Goal: Task Accomplishment & Management: Manage account settings

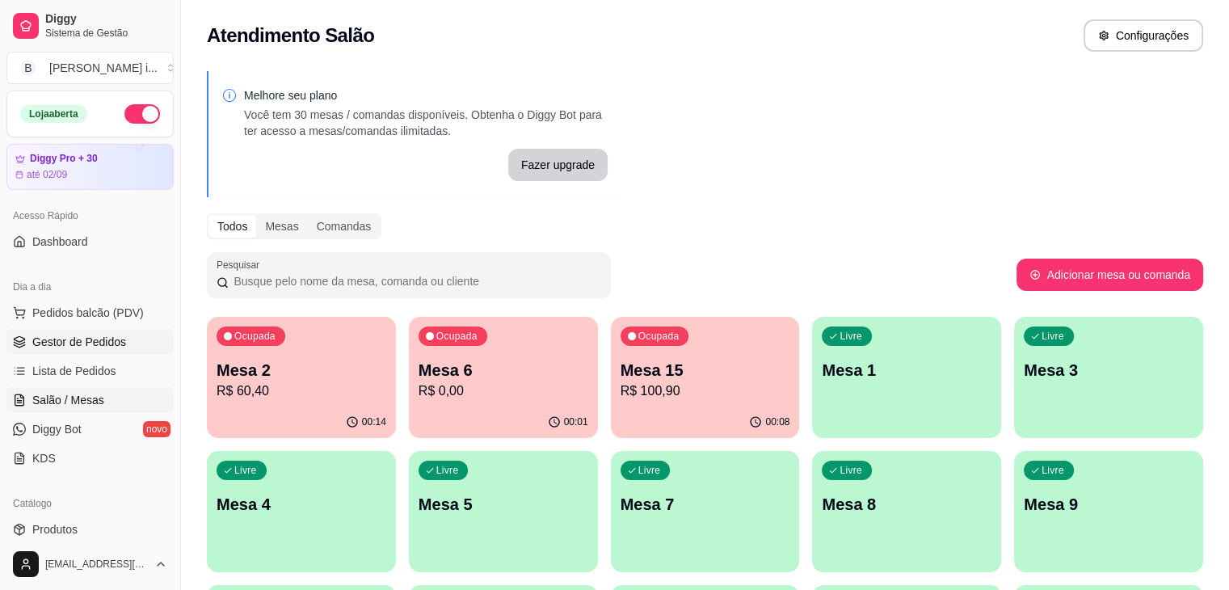
click at [103, 338] on span "Gestor de Pedidos" at bounding box center [79, 342] width 94 height 16
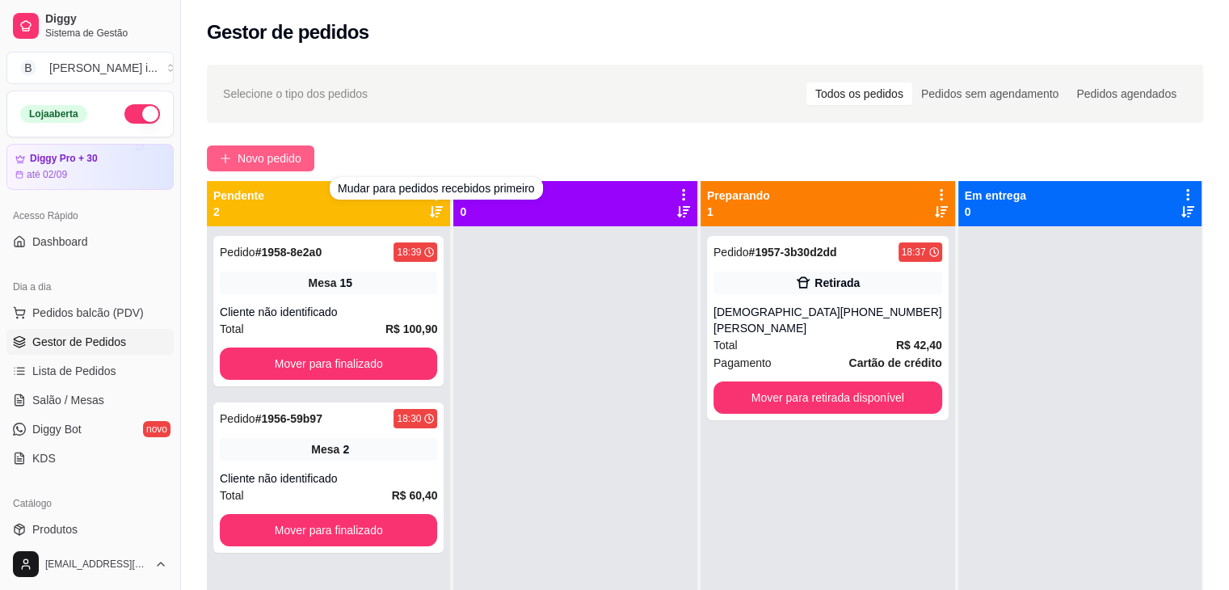
click at [291, 160] on span "Novo pedido" at bounding box center [269, 158] width 64 height 18
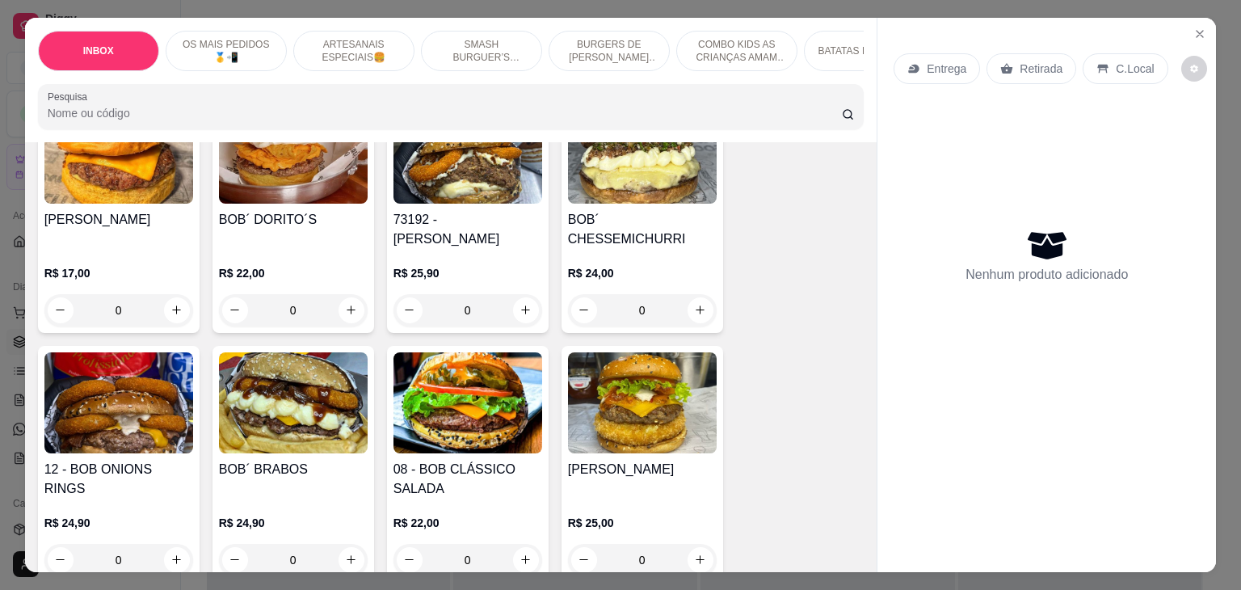
scroll to position [969, 0]
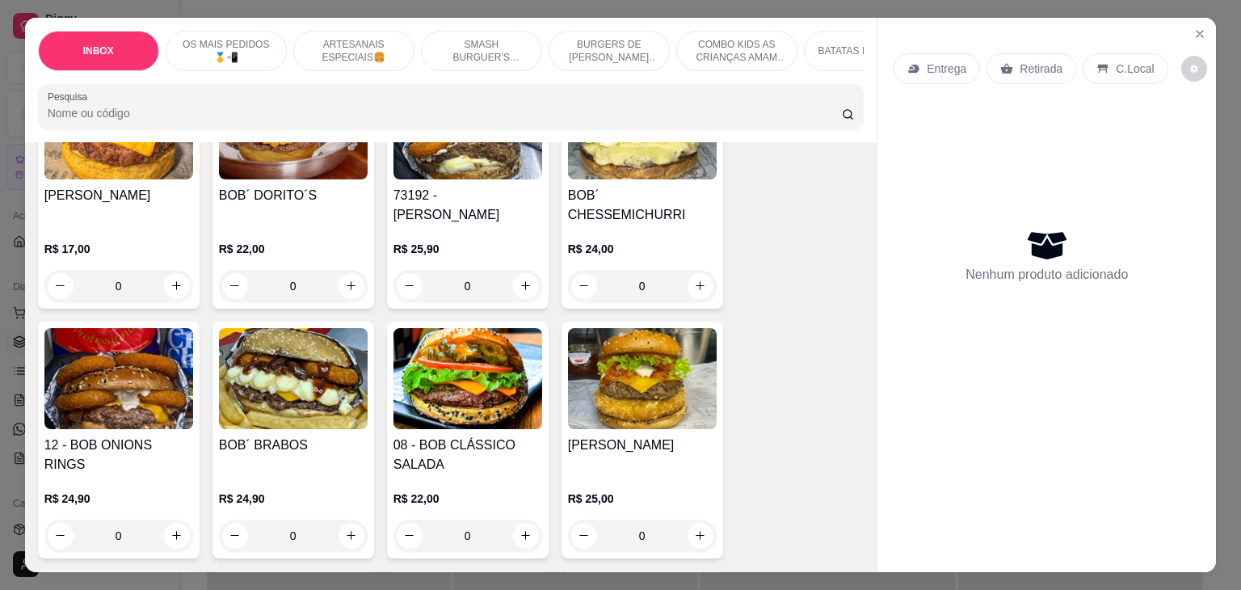
click at [158, 435] on h4 "12 - BOB ONIONS RINGS" at bounding box center [118, 454] width 149 height 39
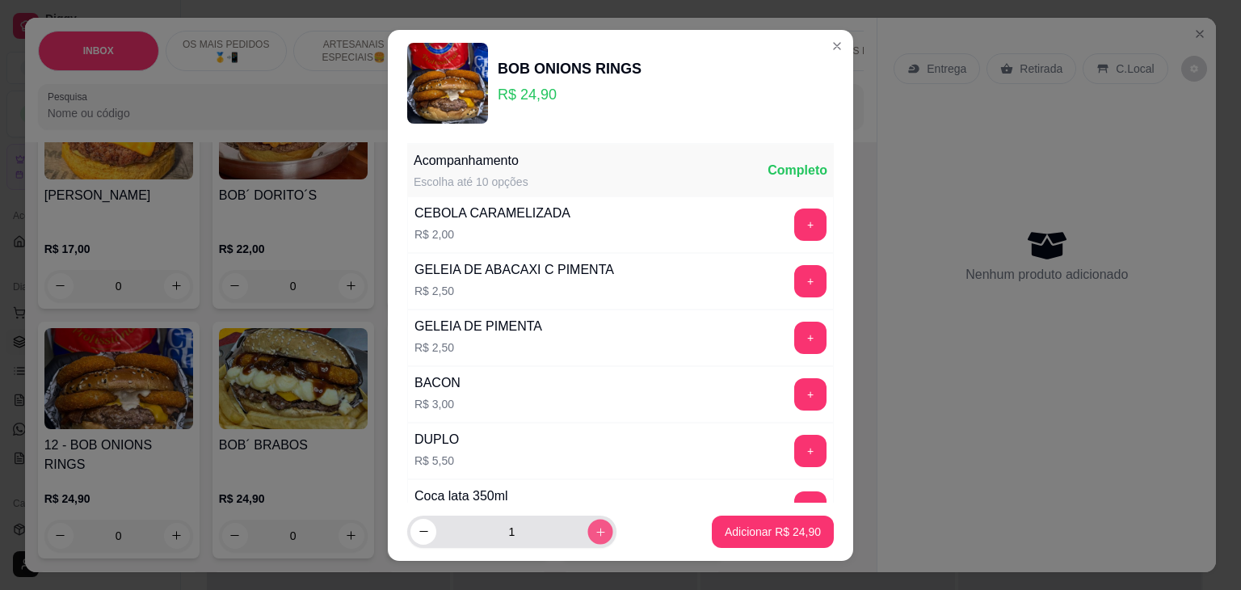
click at [595, 529] on icon "increase-product-quantity" at bounding box center [601, 531] width 12 height 12
type input "2"
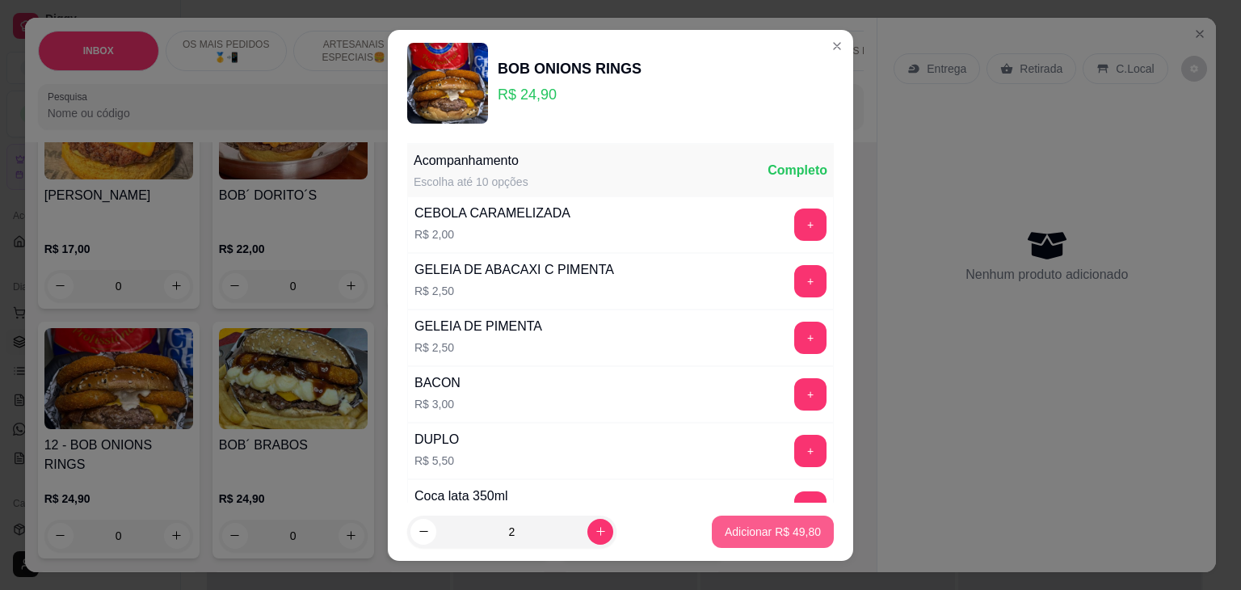
click at [725, 527] on p "Adicionar R$ 49,80" at bounding box center [773, 531] width 96 height 16
type input "2"
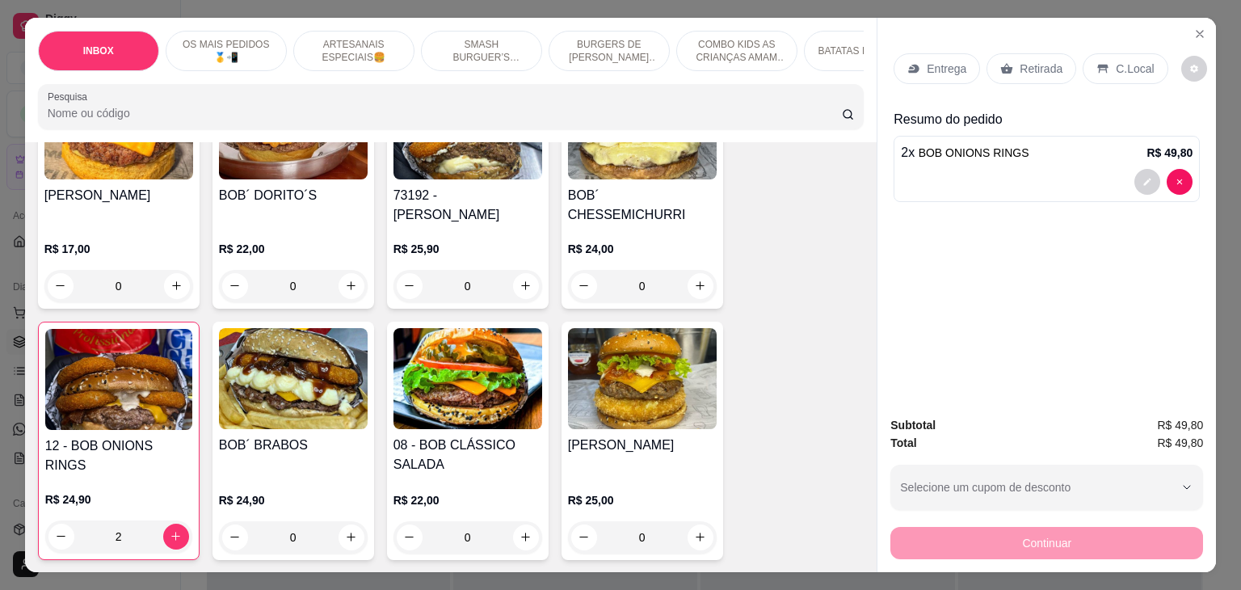
click at [1116, 61] on p "C.Local" at bounding box center [1135, 69] width 38 height 16
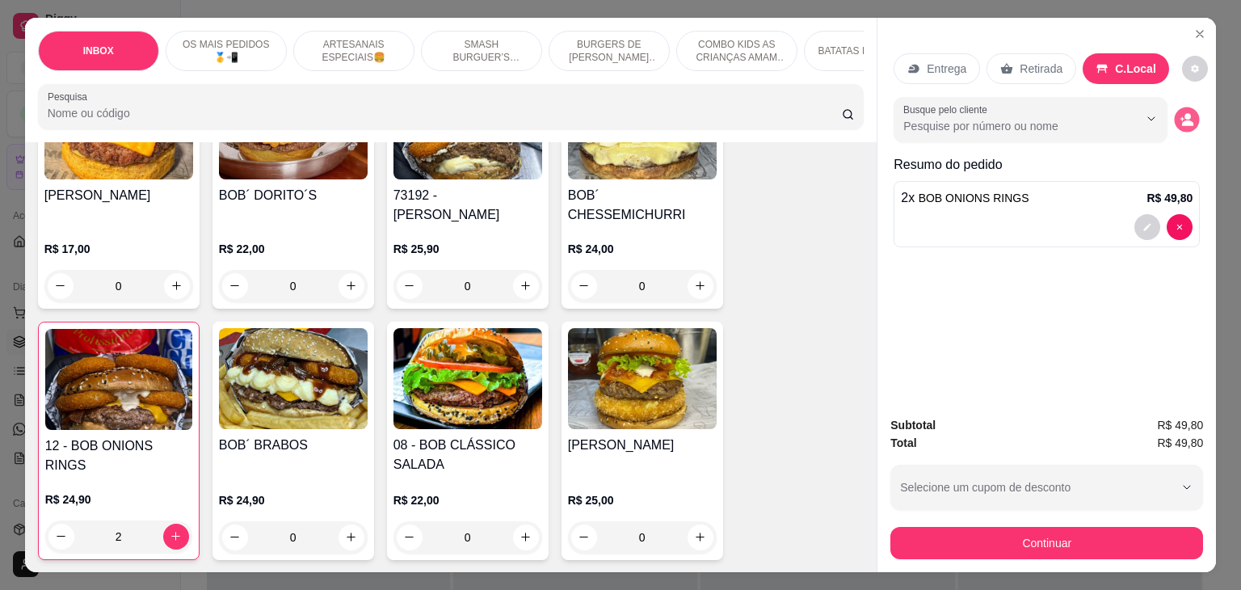
click at [1182, 120] on icon "decrease-product-quantity" at bounding box center [1187, 123] width 11 height 6
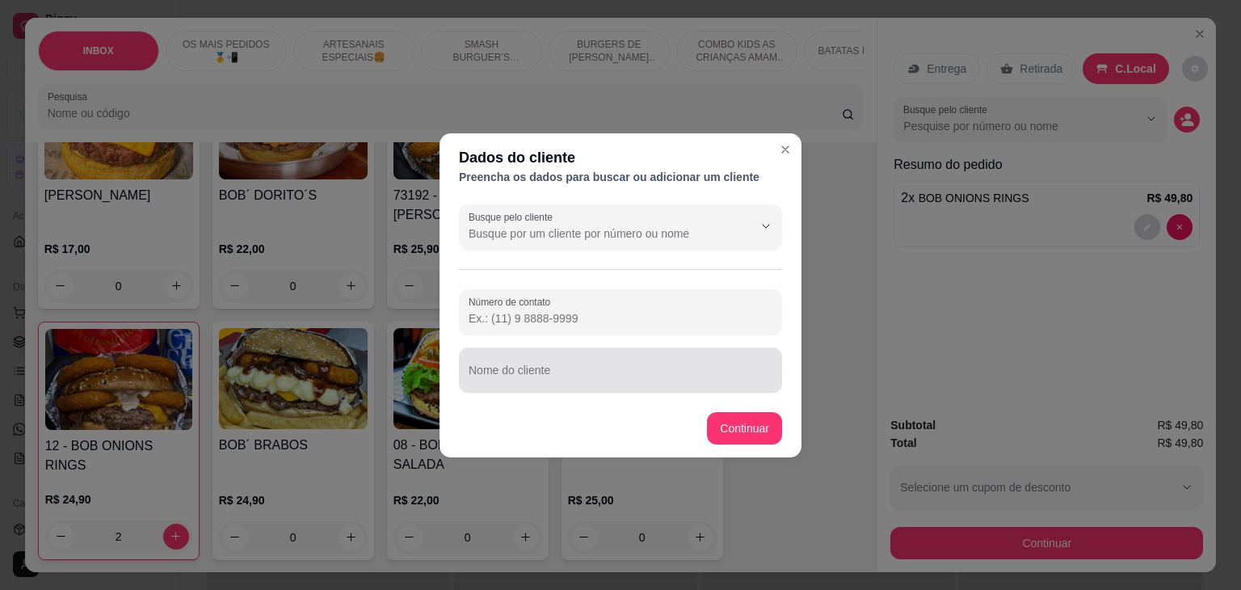
click at [670, 364] on div at bounding box center [621, 370] width 304 height 32
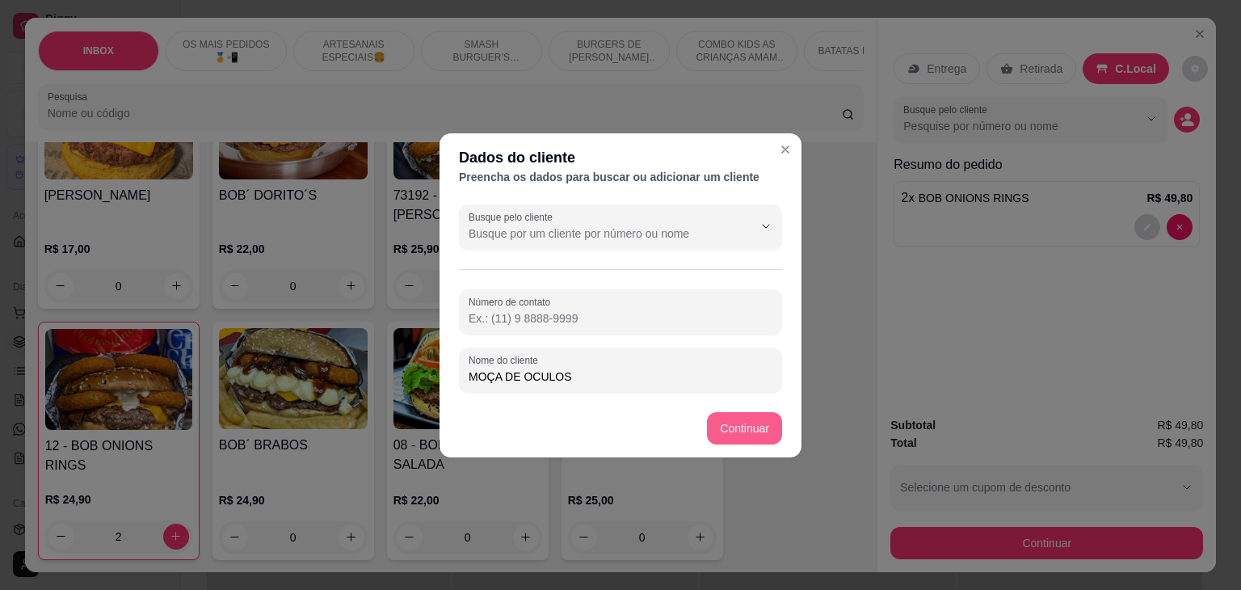
type input "MOÇA DE OCULOS"
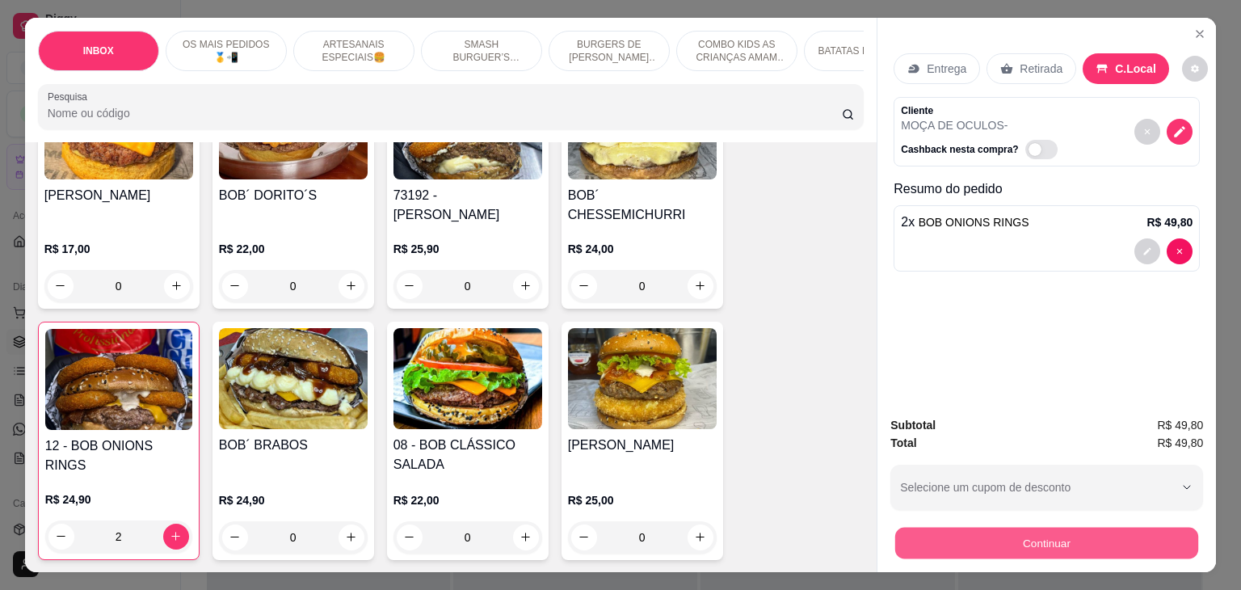
click at [951, 530] on button "Continuar" at bounding box center [1046, 544] width 303 height 32
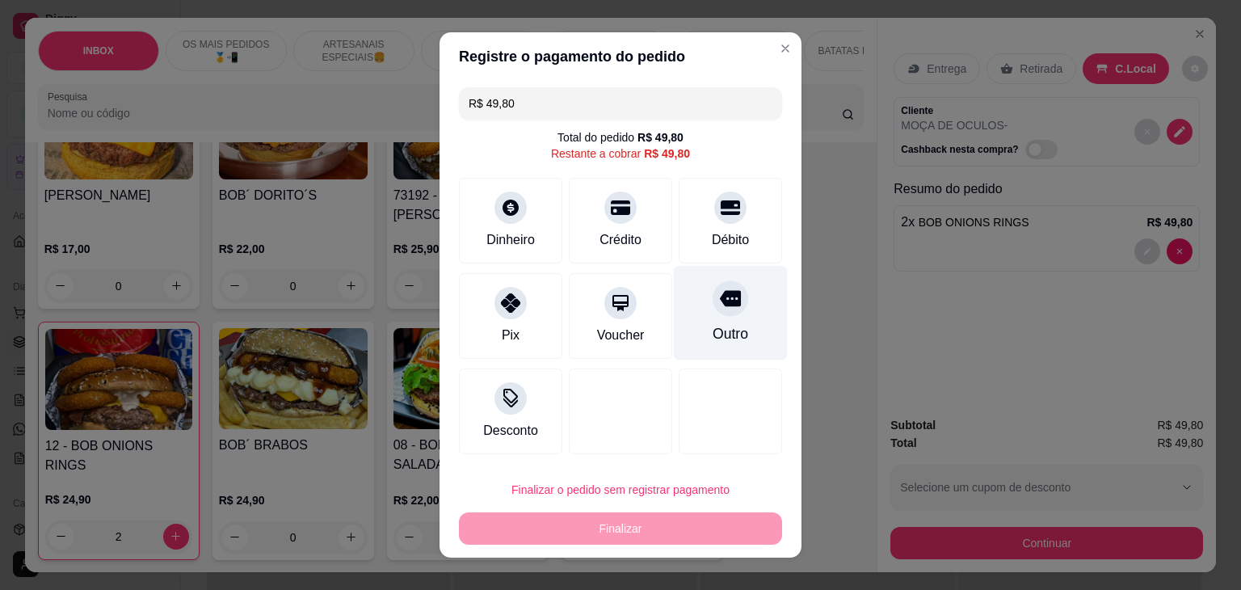
click at [720, 300] on icon at bounding box center [730, 299] width 21 height 16
type input "R$ 0,00"
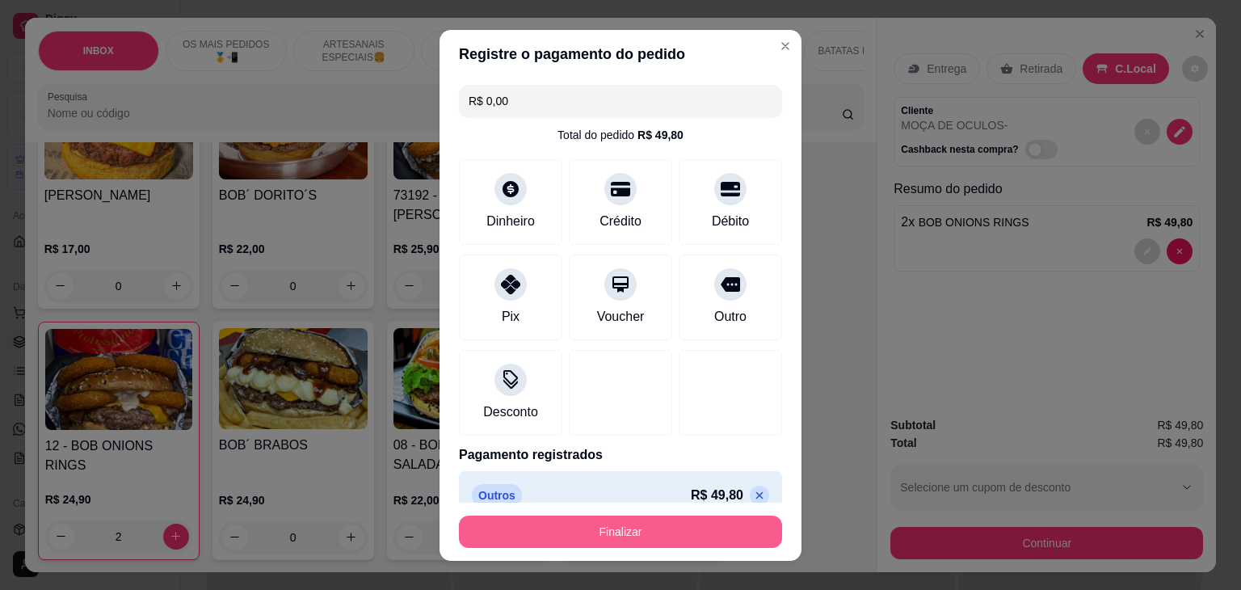
click at [664, 526] on button "Finalizar" at bounding box center [620, 531] width 323 height 32
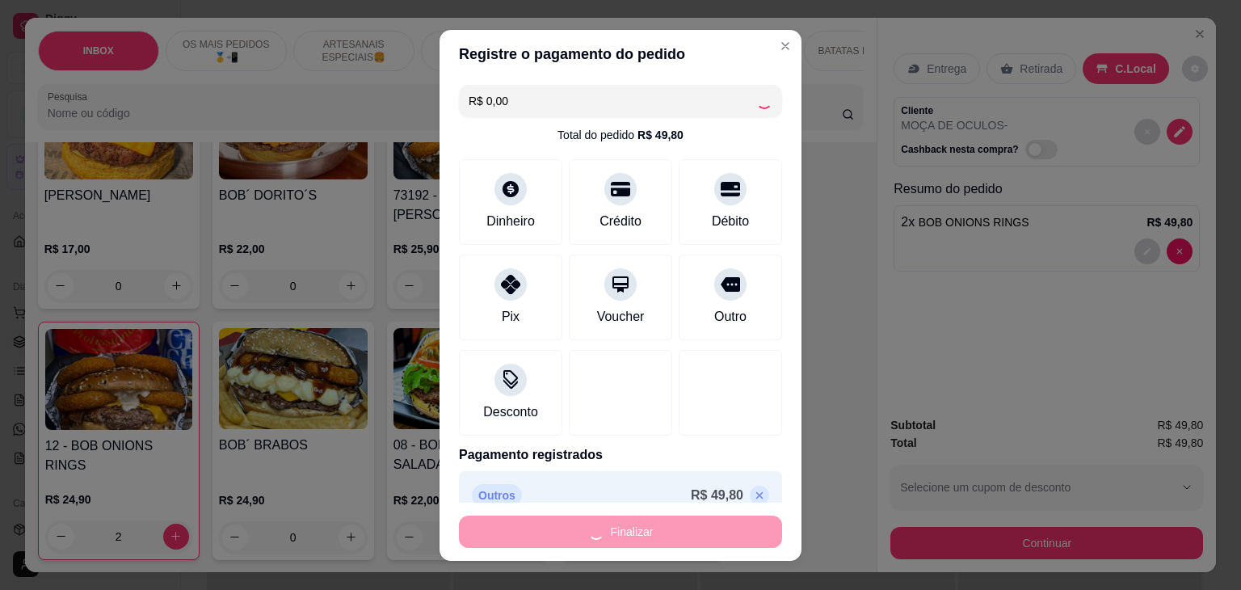
type input "0"
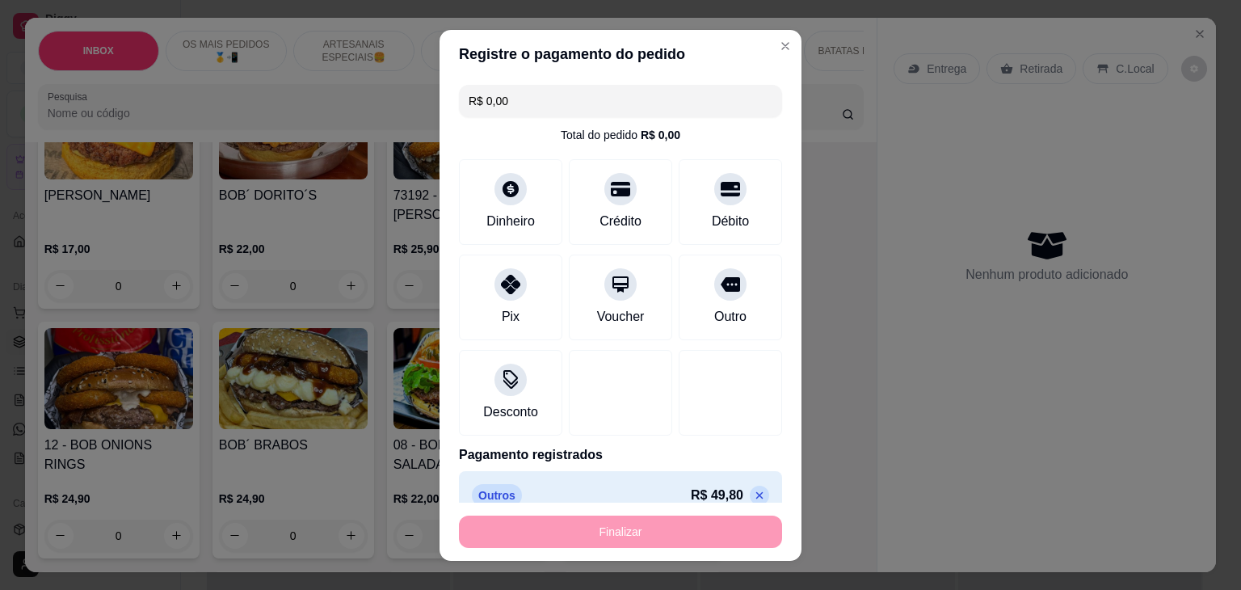
type input "-R$ 49,80"
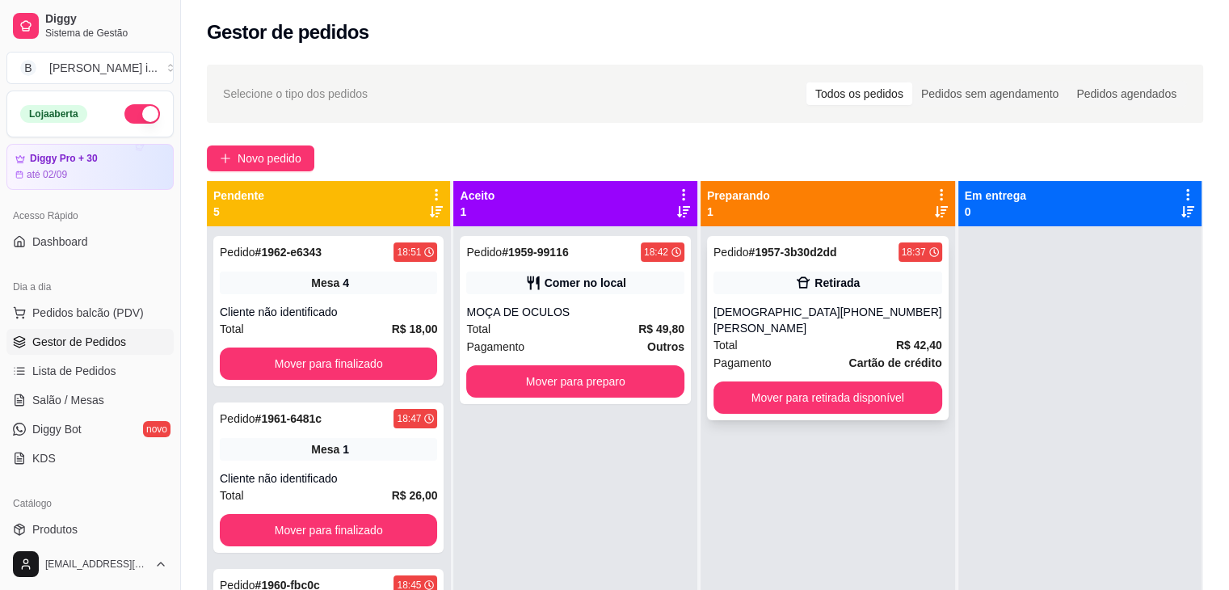
click at [818, 336] on div "Total R$ 42,40" at bounding box center [827, 345] width 229 height 18
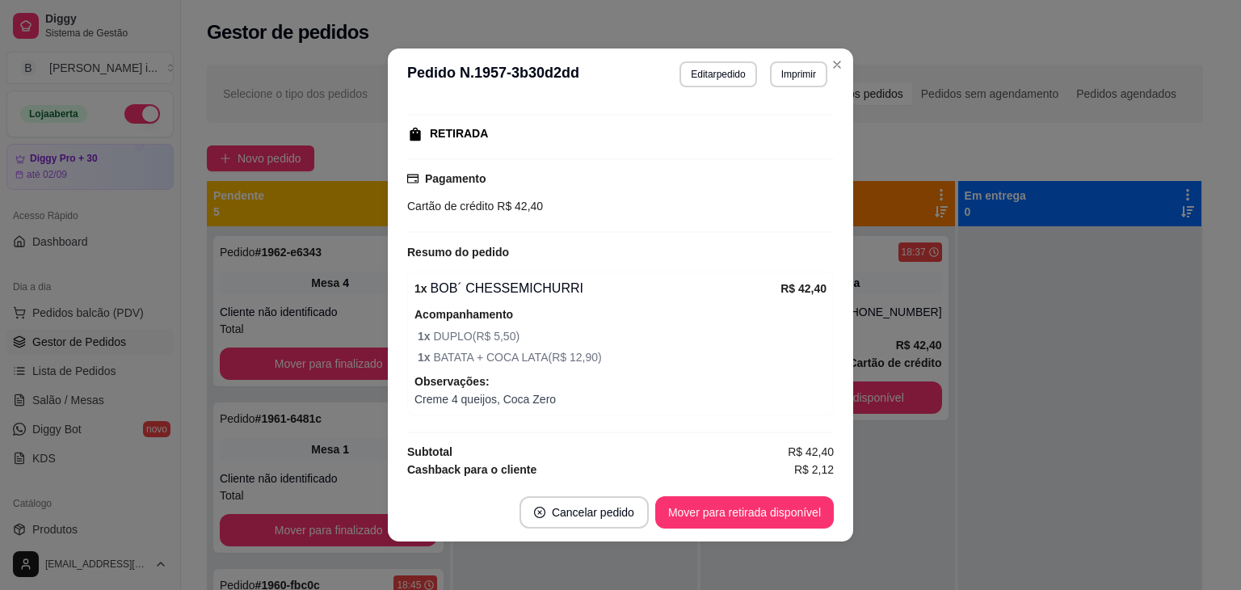
scroll to position [3, 0]
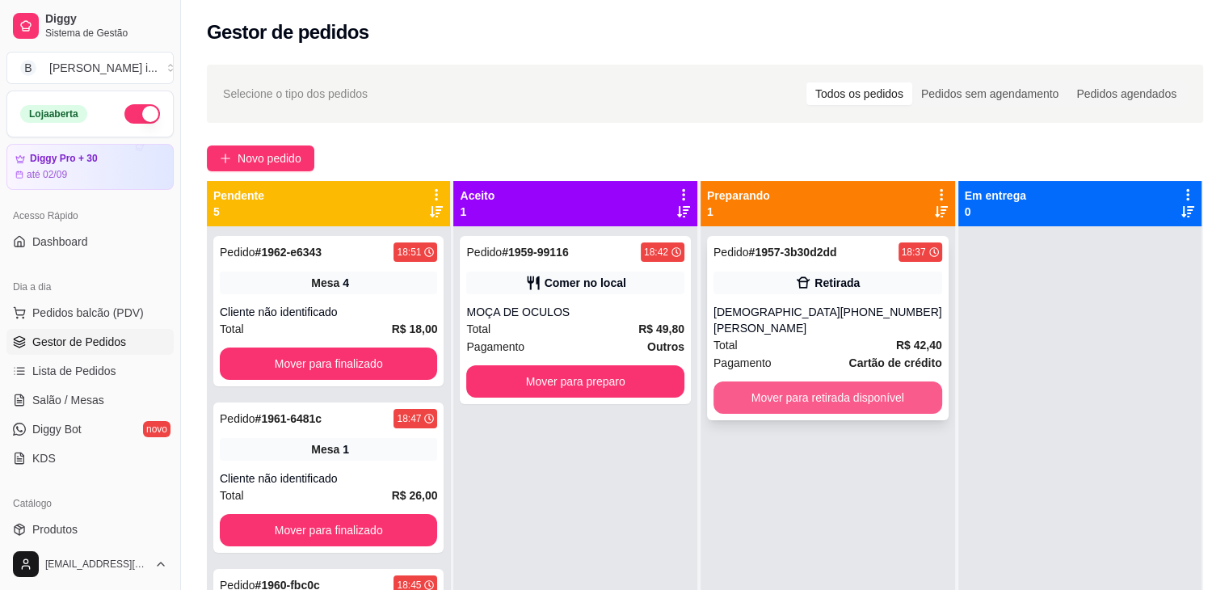
click at [885, 381] on button "Mover para retirada disponível" at bounding box center [827, 397] width 229 height 32
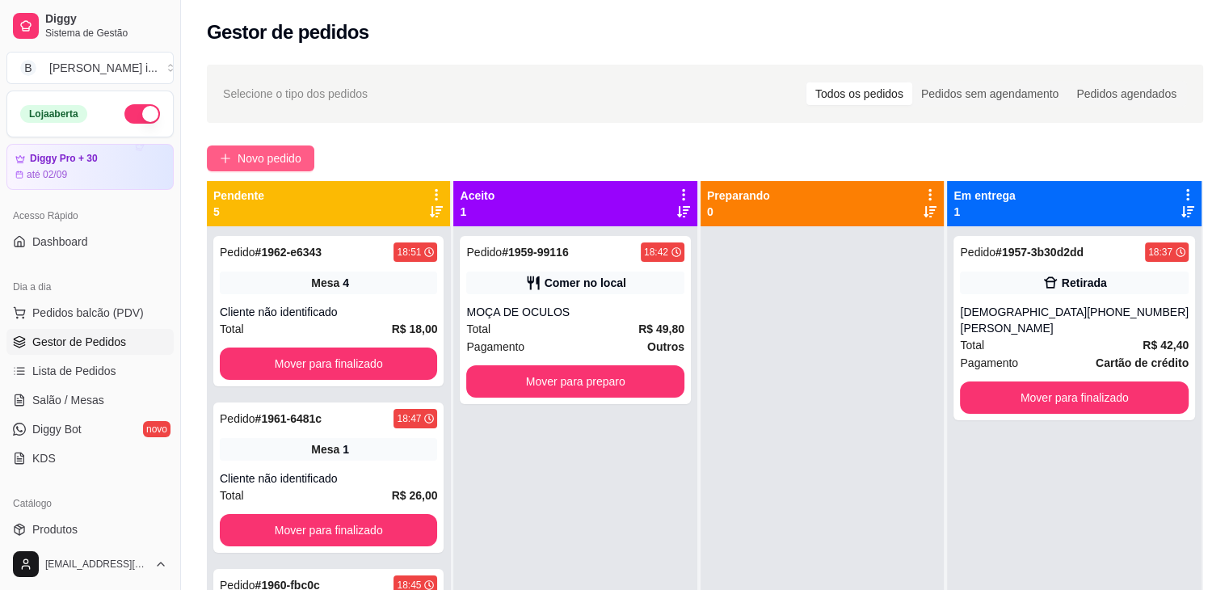
click at [265, 165] on span "Novo pedido" at bounding box center [269, 158] width 64 height 18
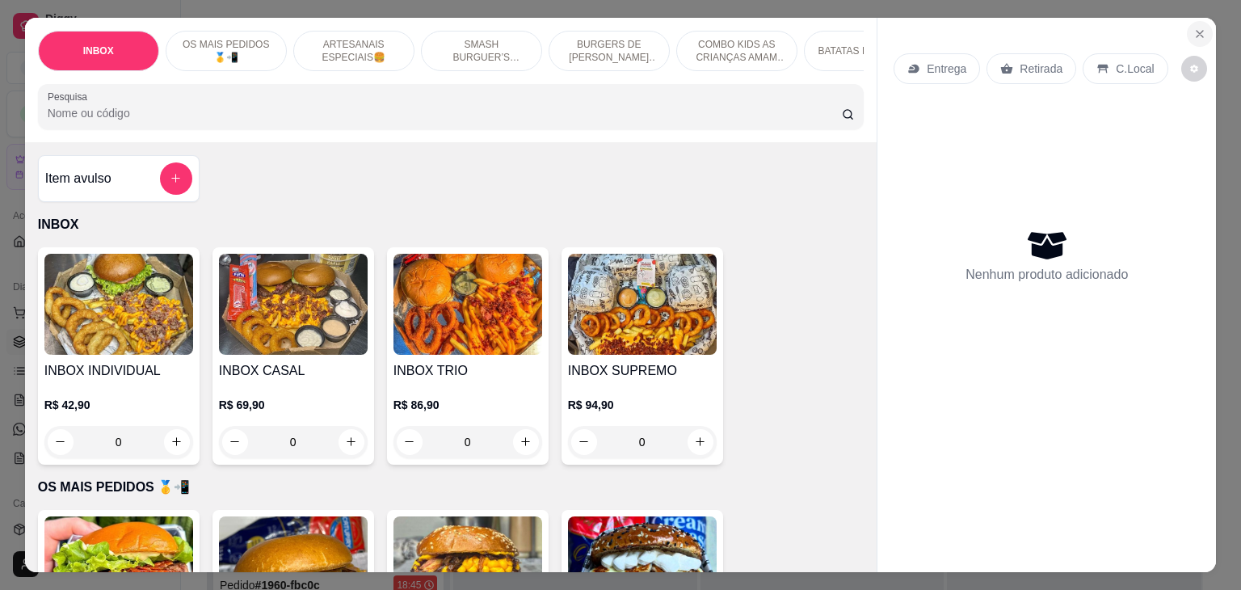
click at [1196, 32] on icon "Close" at bounding box center [1199, 33] width 13 height 13
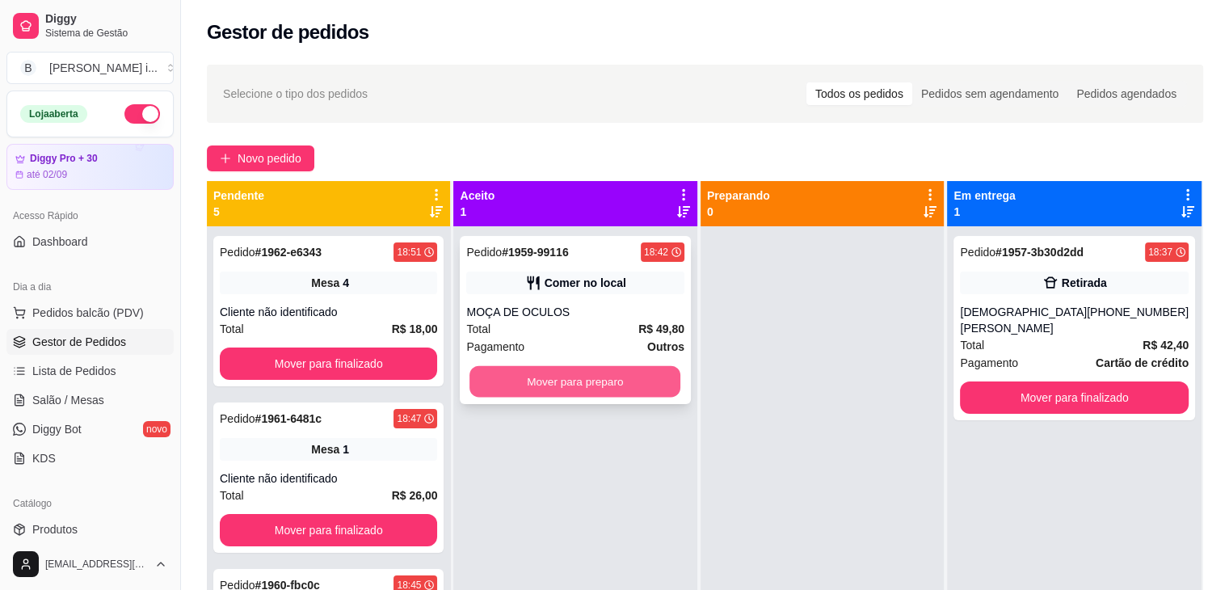
click at [614, 379] on button "Mover para preparo" at bounding box center [574, 382] width 211 height 32
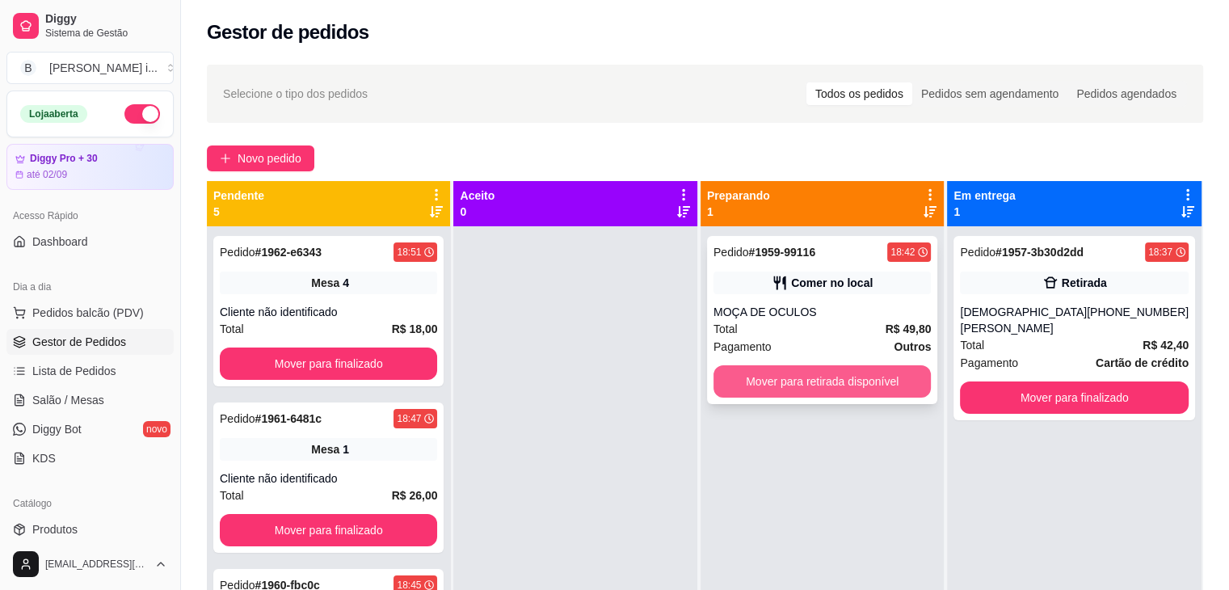
click at [876, 378] on button "Mover para retirada disponível" at bounding box center [821, 381] width 217 height 32
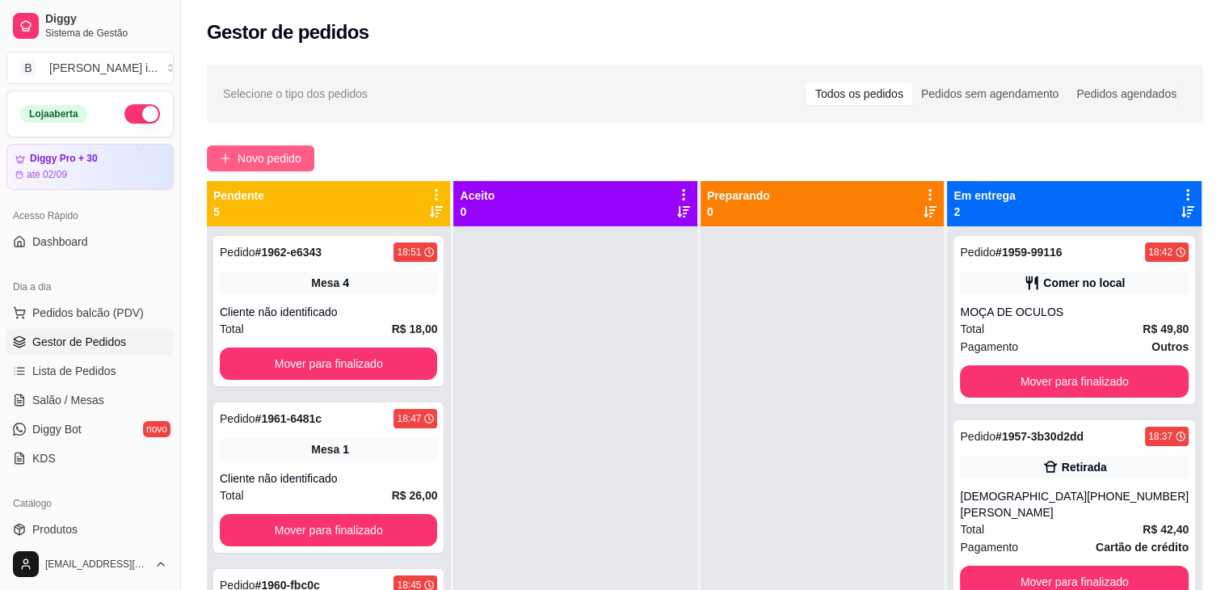
click at [254, 156] on span "Novo pedido" at bounding box center [269, 158] width 64 height 18
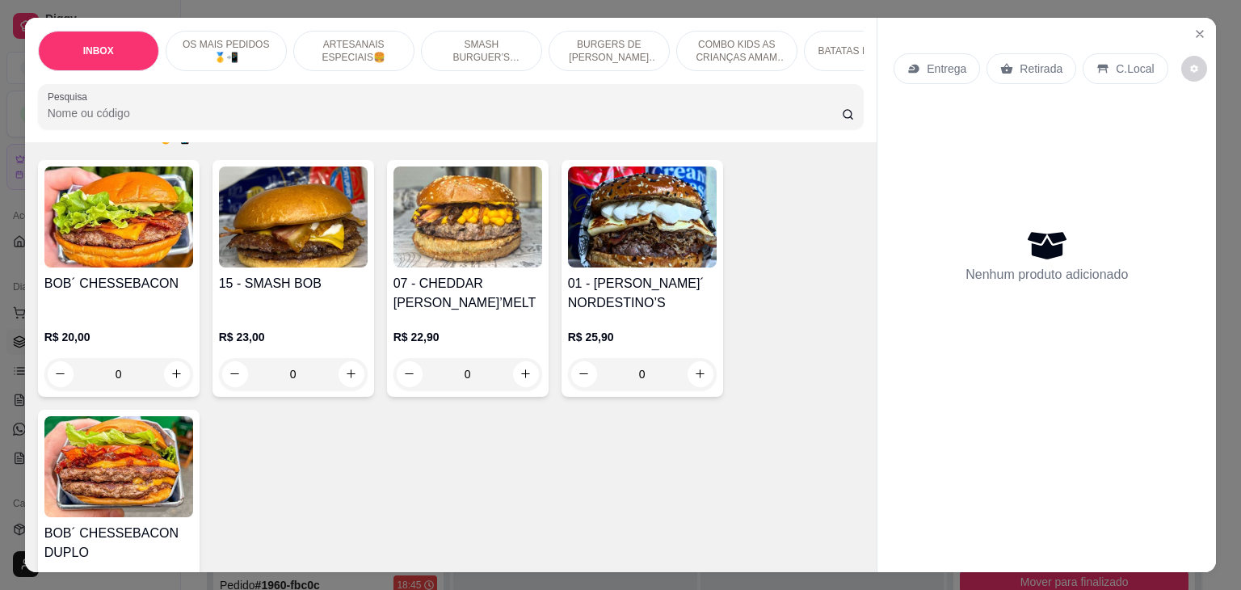
scroll to position [404, 0]
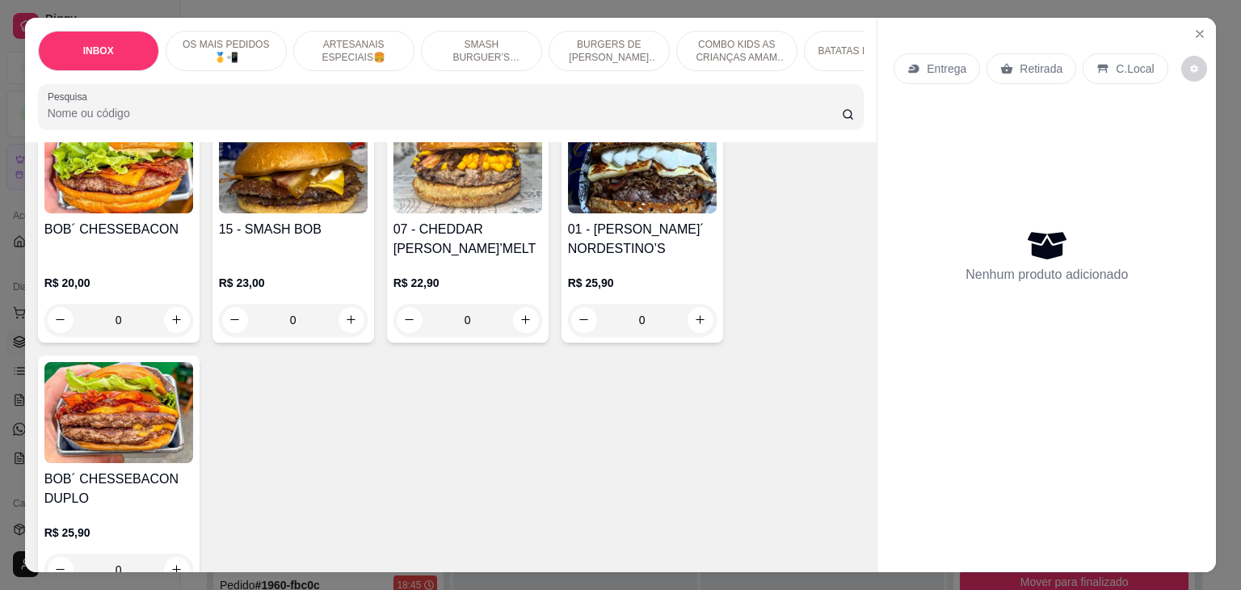
click at [636, 213] on img at bounding box center [642, 162] width 149 height 101
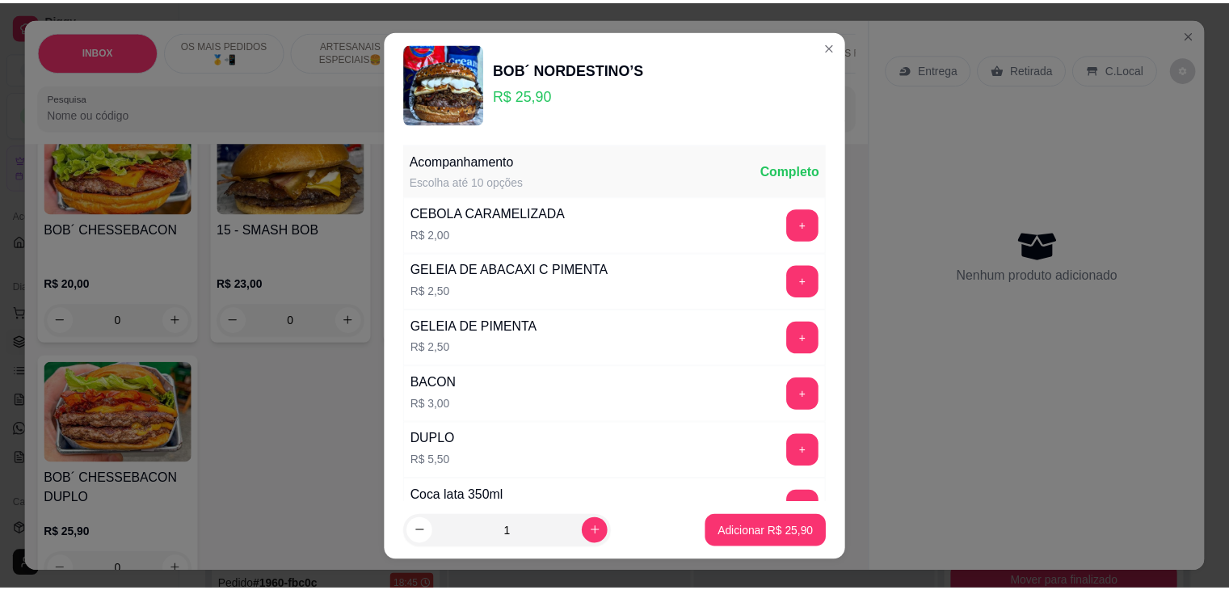
scroll to position [565, 0]
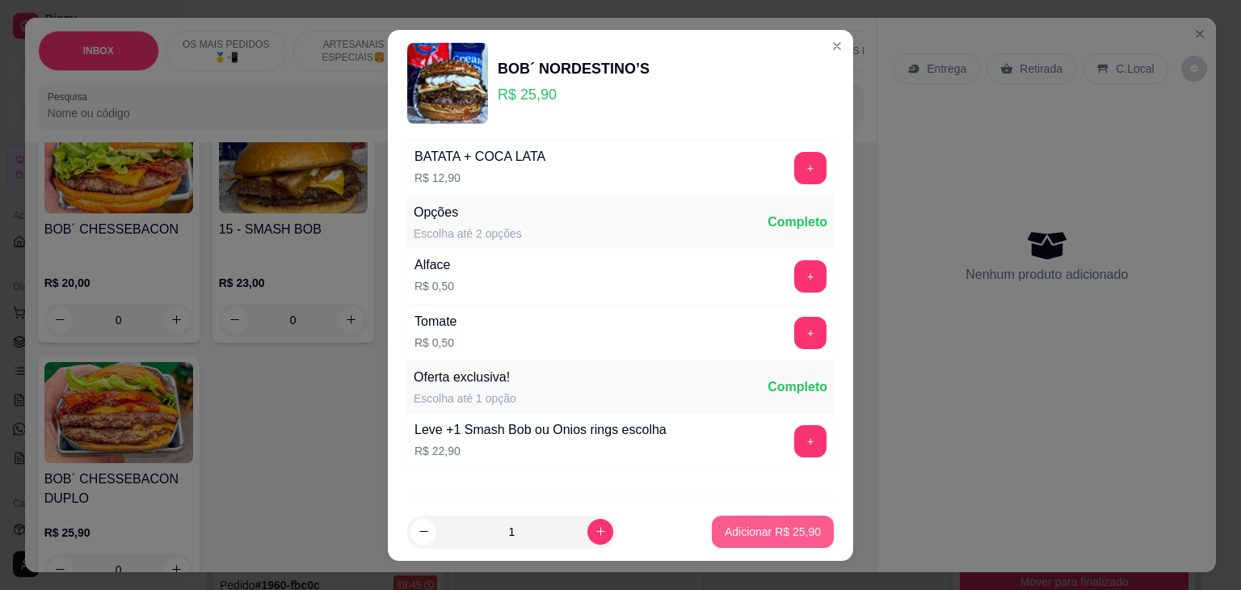
click at [751, 531] on p "Adicionar R$ 25,90" at bounding box center [773, 531] width 96 height 16
type input "1"
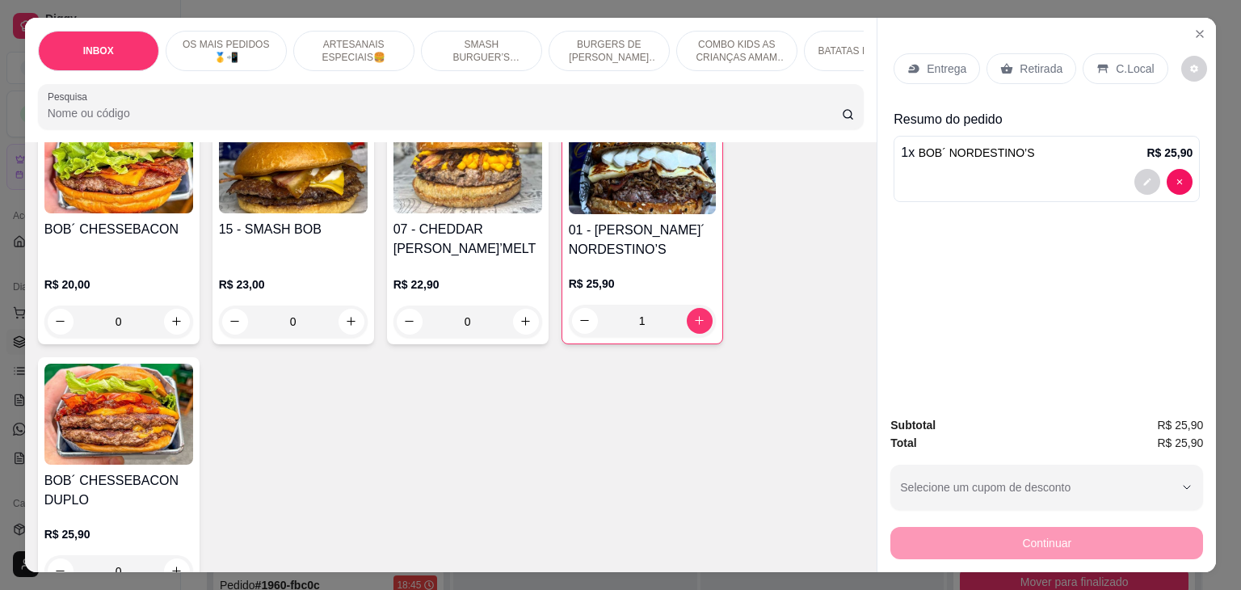
click at [1063, 75] on div "Entrega Retirada C.Local" at bounding box center [1030, 68] width 274 height 31
click at [1050, 69] on p "Retirada" at bounding box center [1040, 69] width 43 height 16
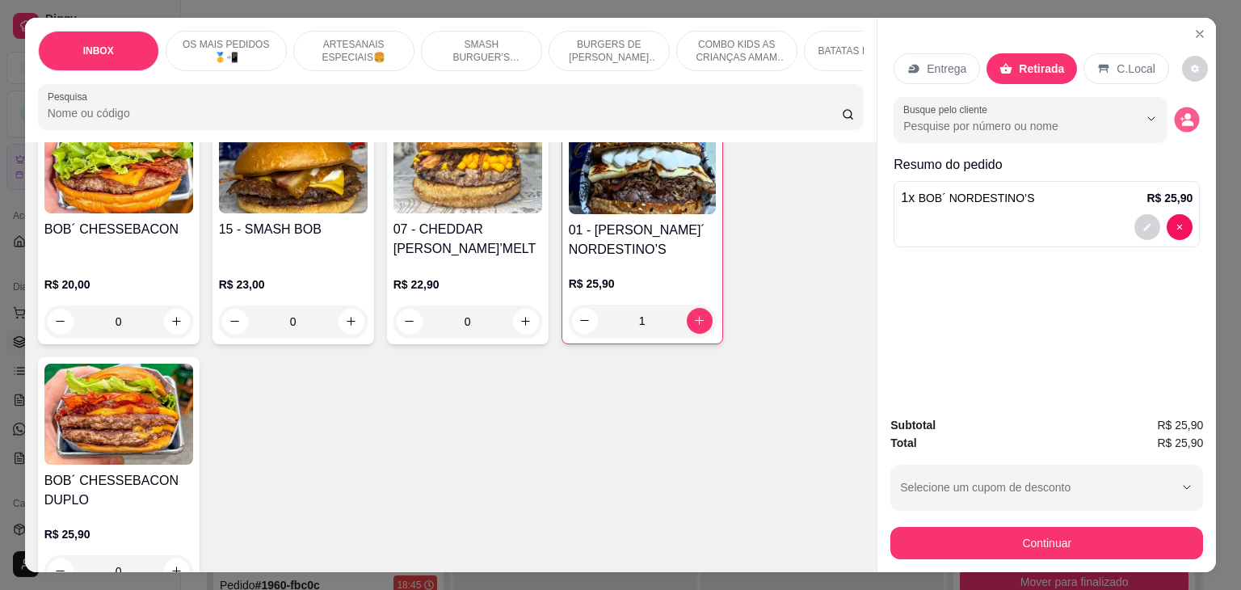
click at [1180, 112] on icon "decrease-product-quantity" at bounding box center [1187, 119] width 14 height 14
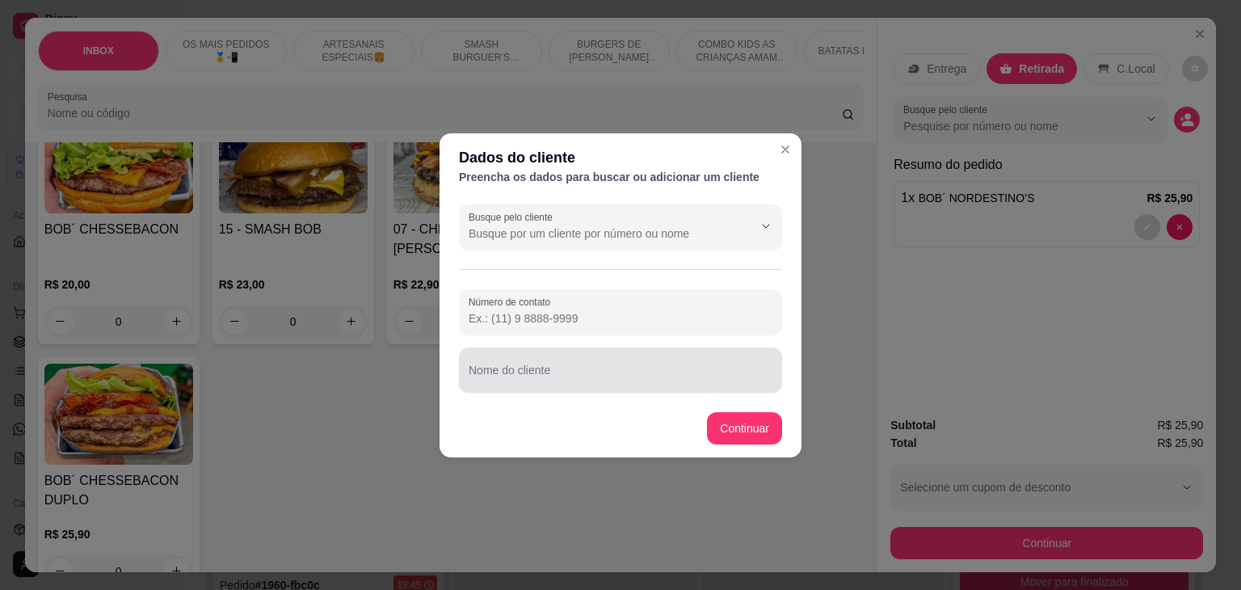
click at [637, 360] on div at bounding box center [621, 370] width 304 height 32
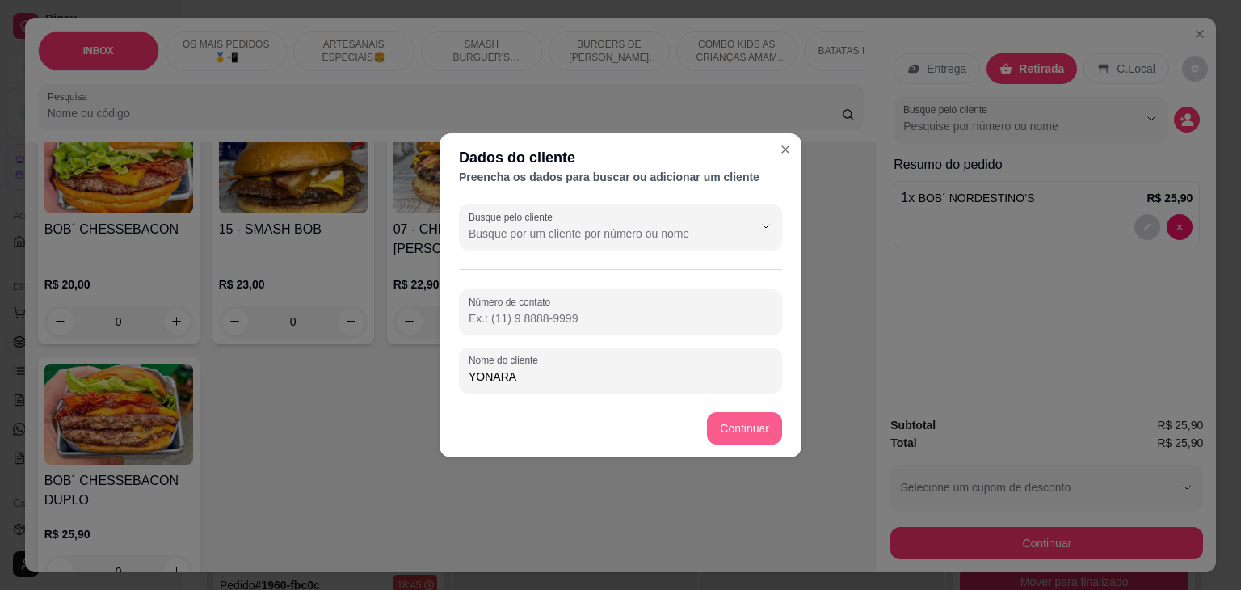
type input "YONARA"
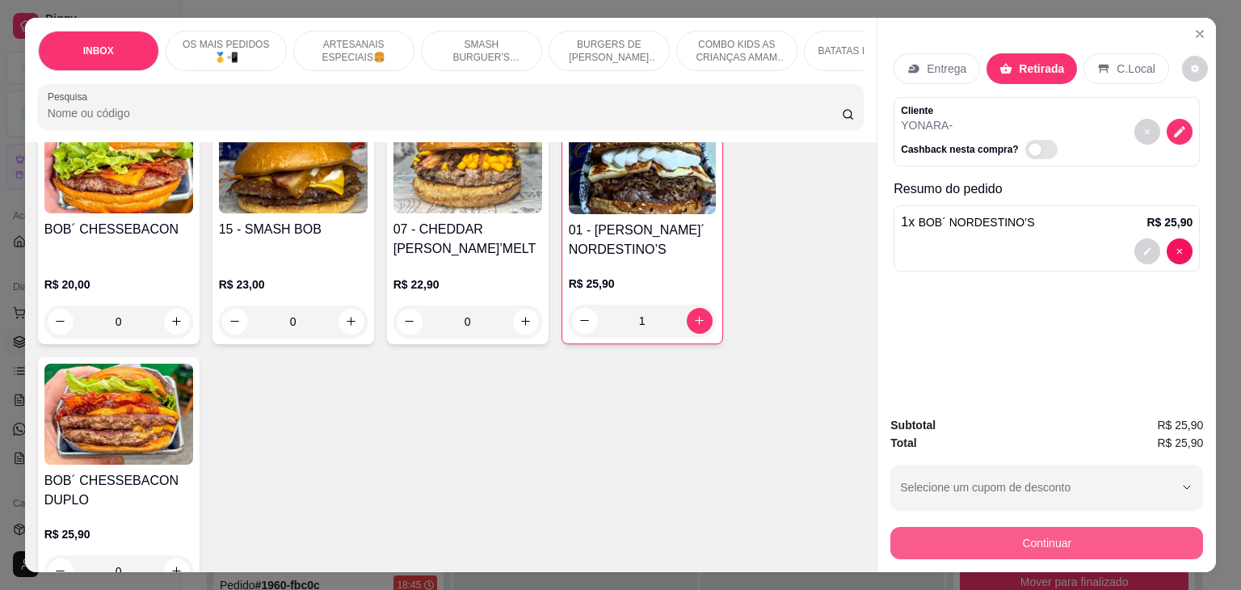
click at [1045, 527] on button "Continuar" at bounding box center [1046, 543] width 313 height 32
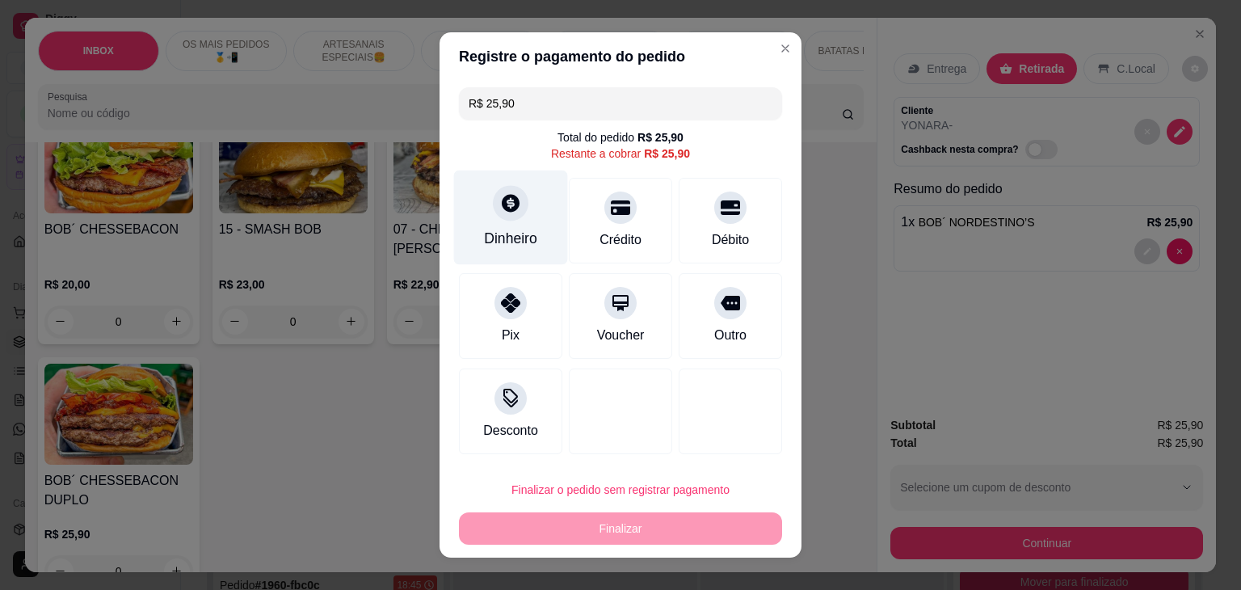
click at [481, 221] on div "Dinheiro" at bounding box center [511, 217] width 114 height 95
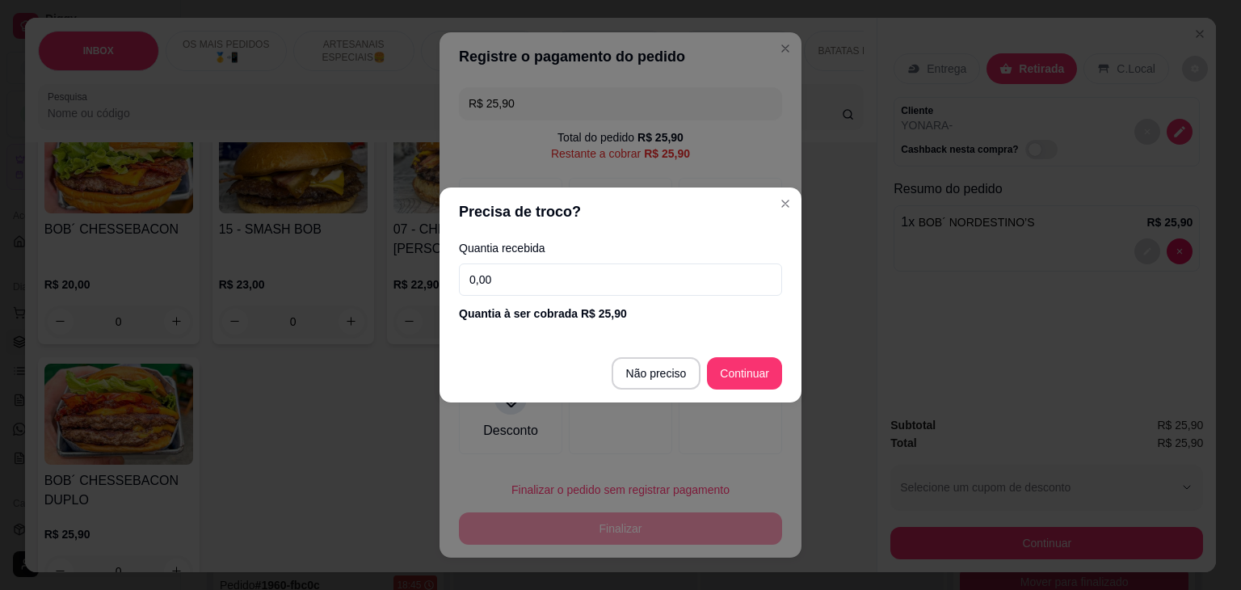
type input "R$ 0,00"
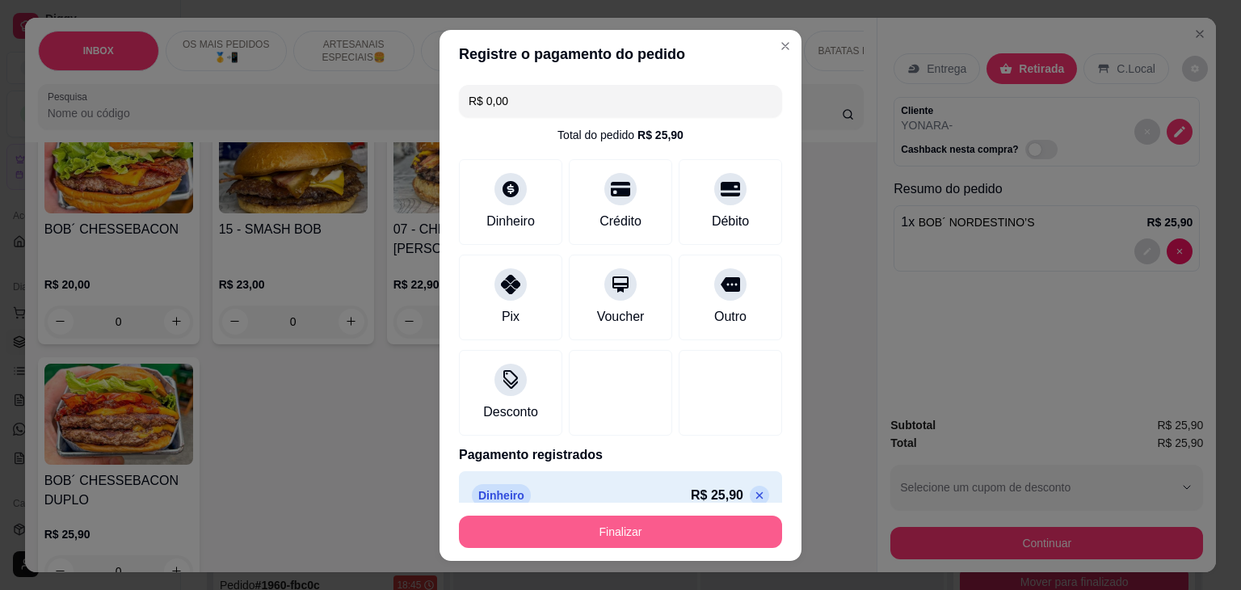
click at [656, 524] on button "Finalizar" at bounding box center [620, 531] width 323 height 32
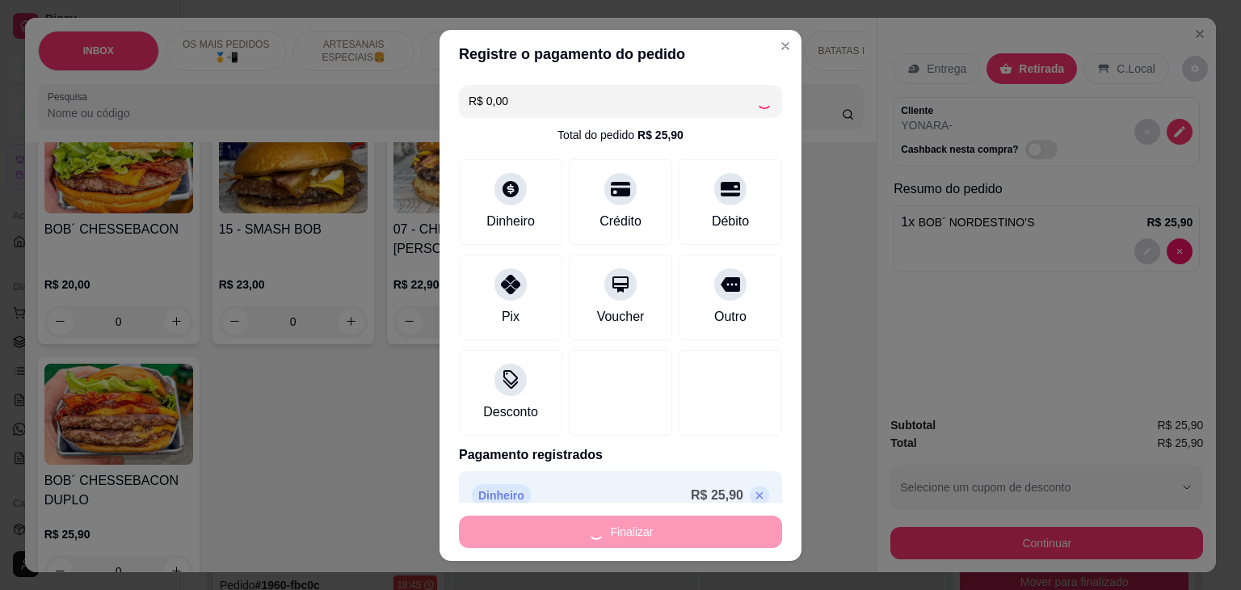
type input "0"
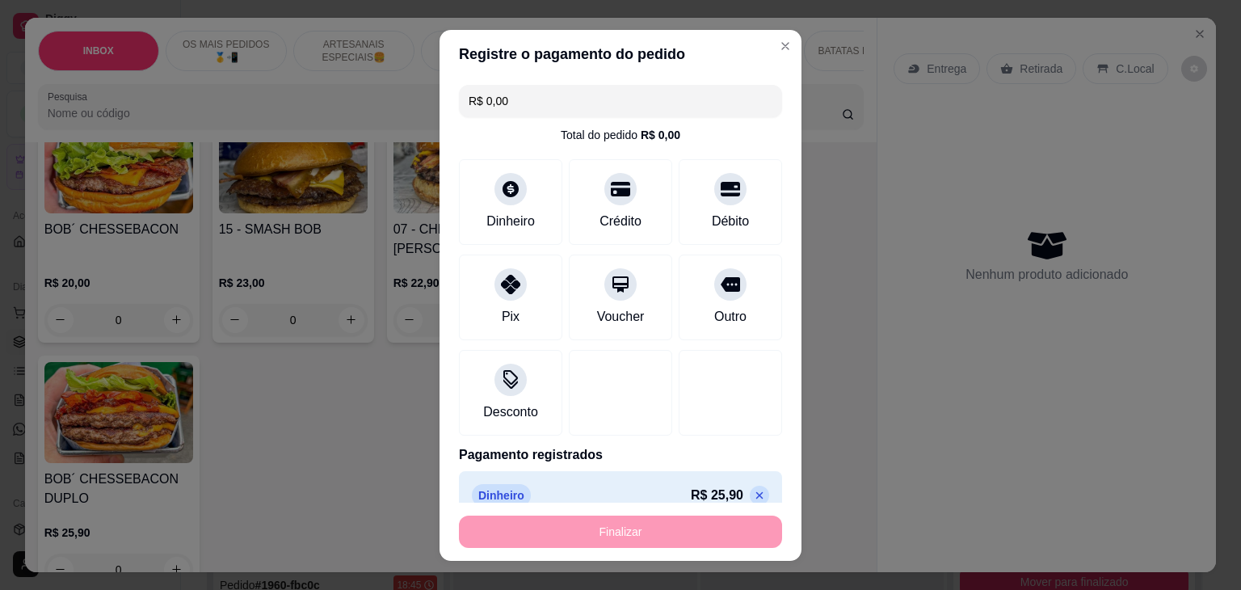
type input "-R$ 25,90"
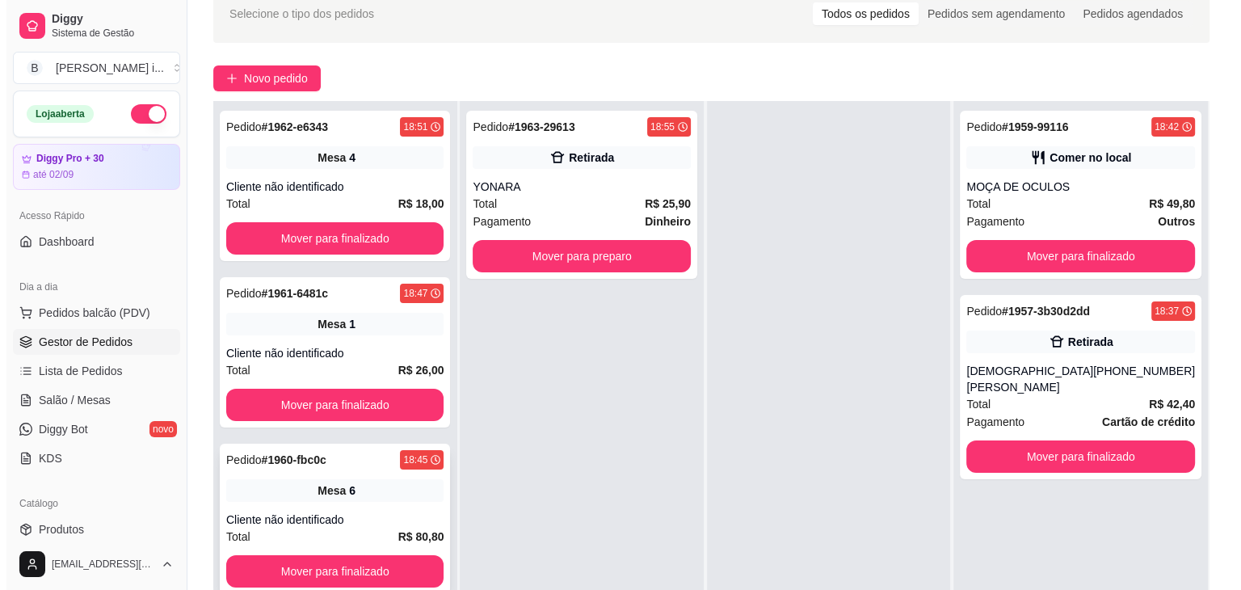
scroll to position [242, 0]
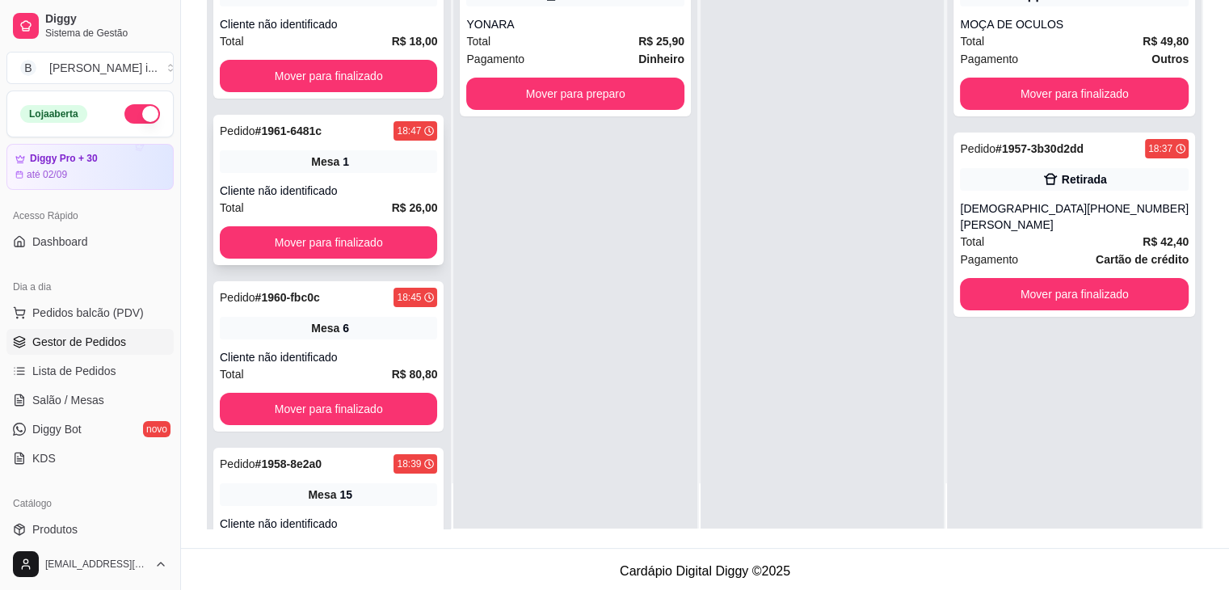
click at [328, 193] on div "Cliente não identificado" at bounding box center [328, 191] width 217 height 16
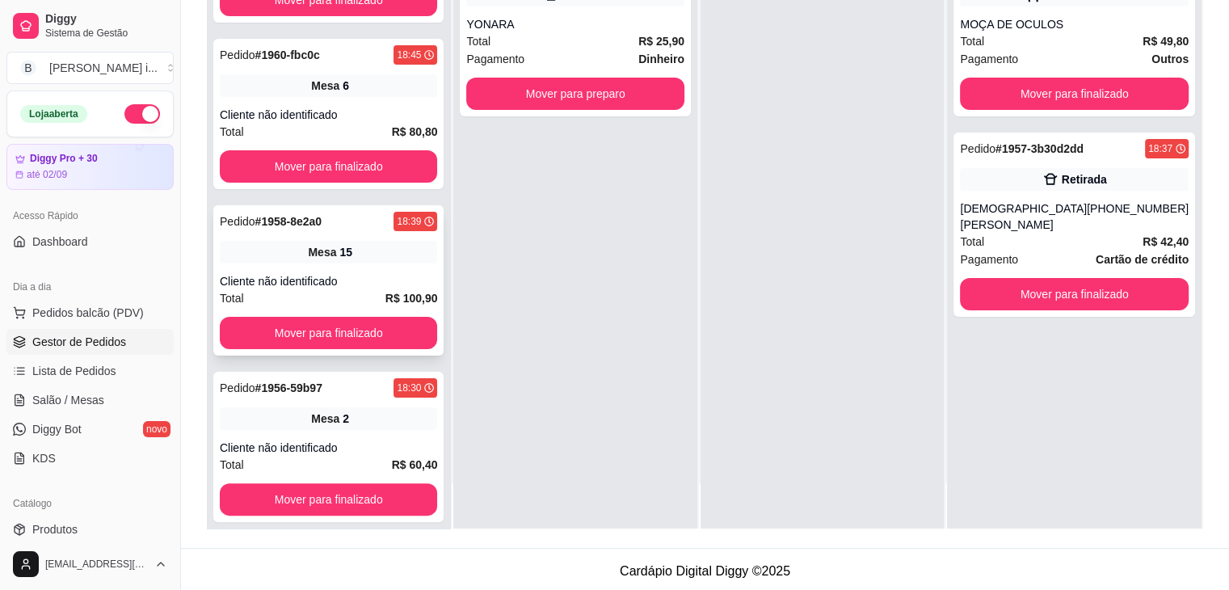
click at [349, 262] on div "Mesa 15" at bounding box center [328, 252] width 217 height 23
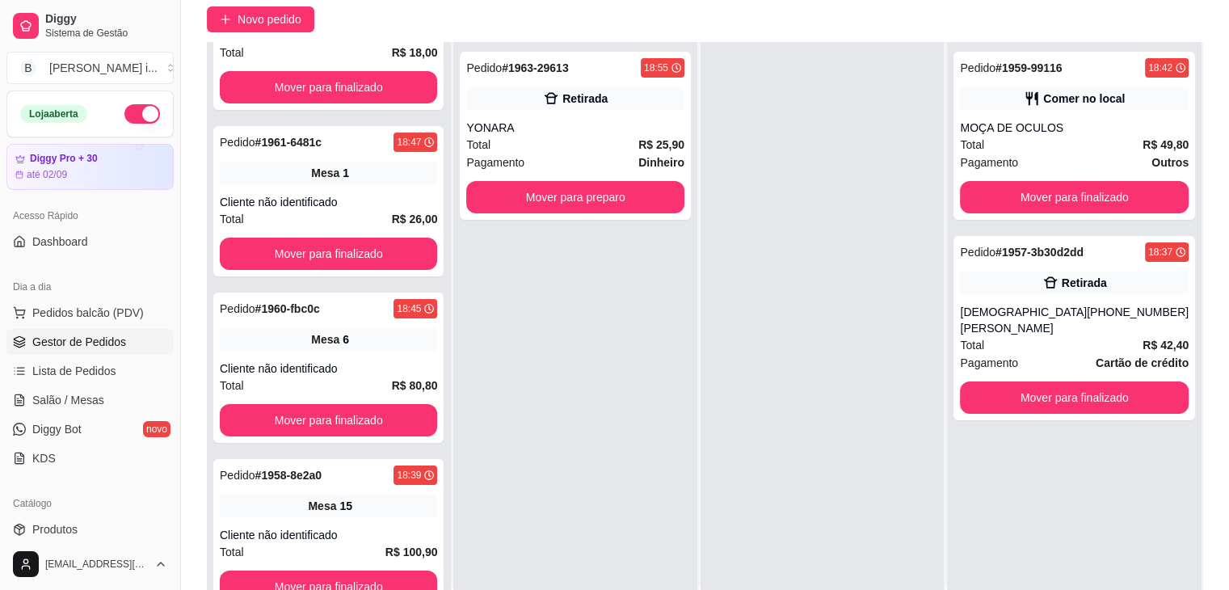
scroll to position [0, 0]
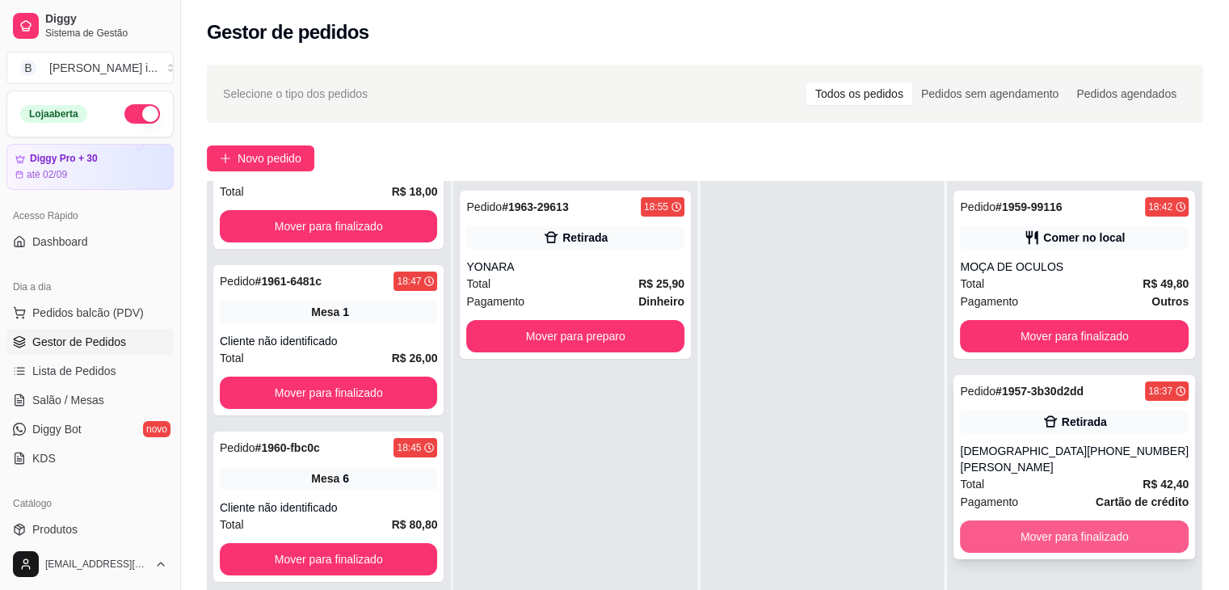
click at [1116, 520] on button "Mover para finalizado" at bounding box center [1074, 536] width 229 height 32
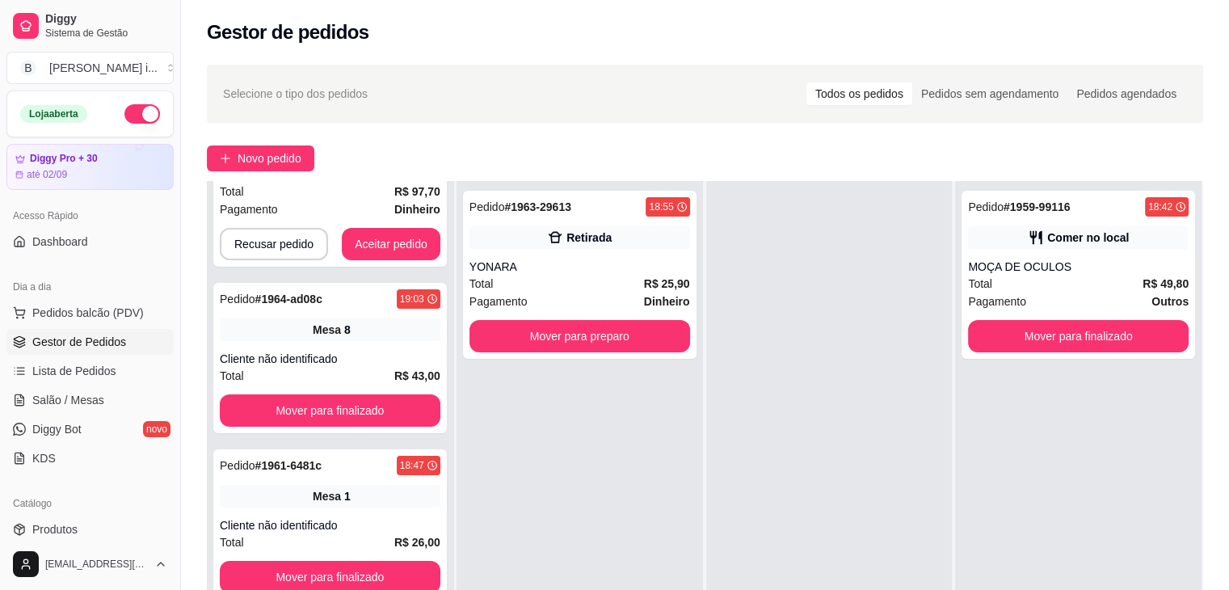
scroll to position [276, 0]
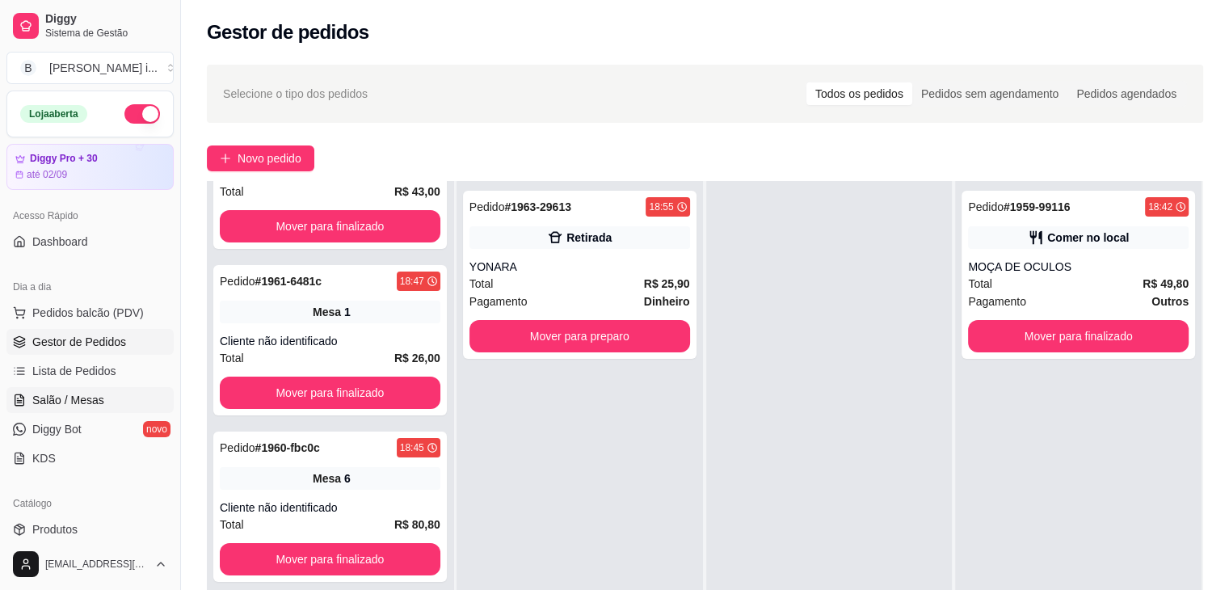
click at [93, 398] on span "Salão / Mesas" at bounding box center [68, 400] width 72 height 16
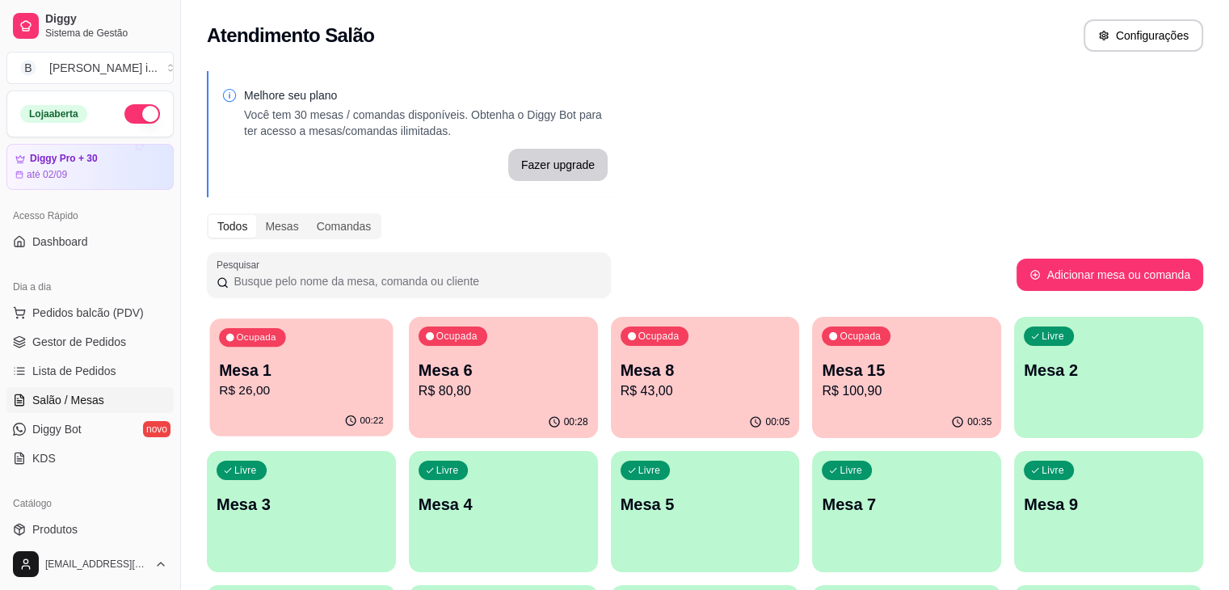
click at [313, 408] on div "00:22" at bounding box center [301, 421] width 183 height 31
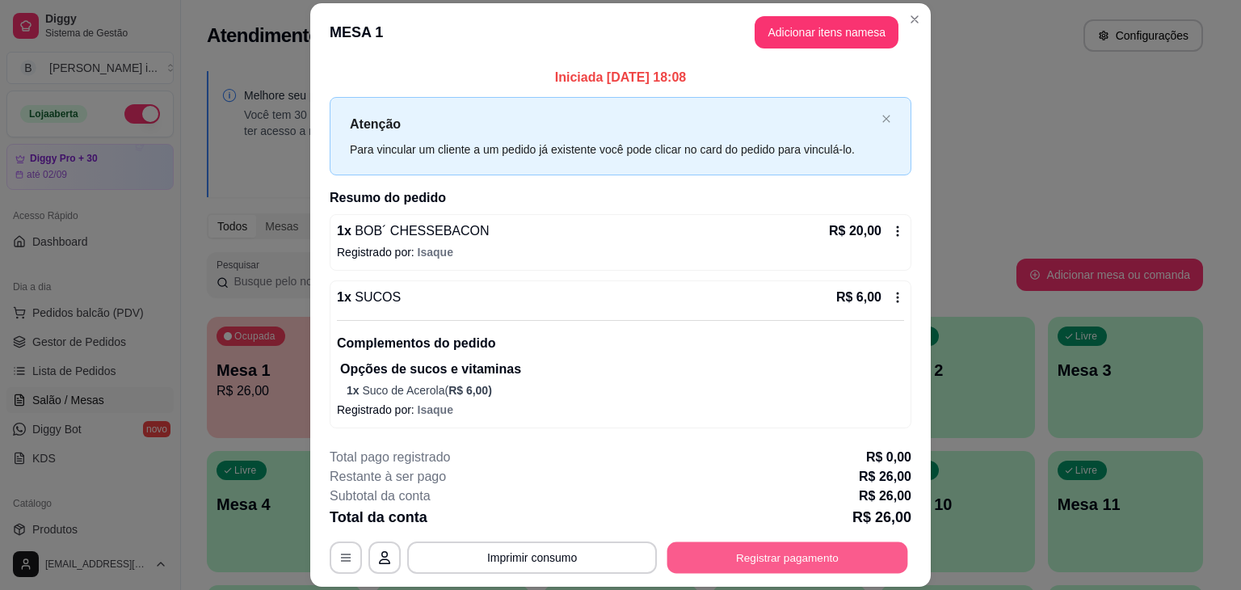
click at [773, 566] on button "Registrar pagamento" at bounding box center [787, 558] width 241 height 32
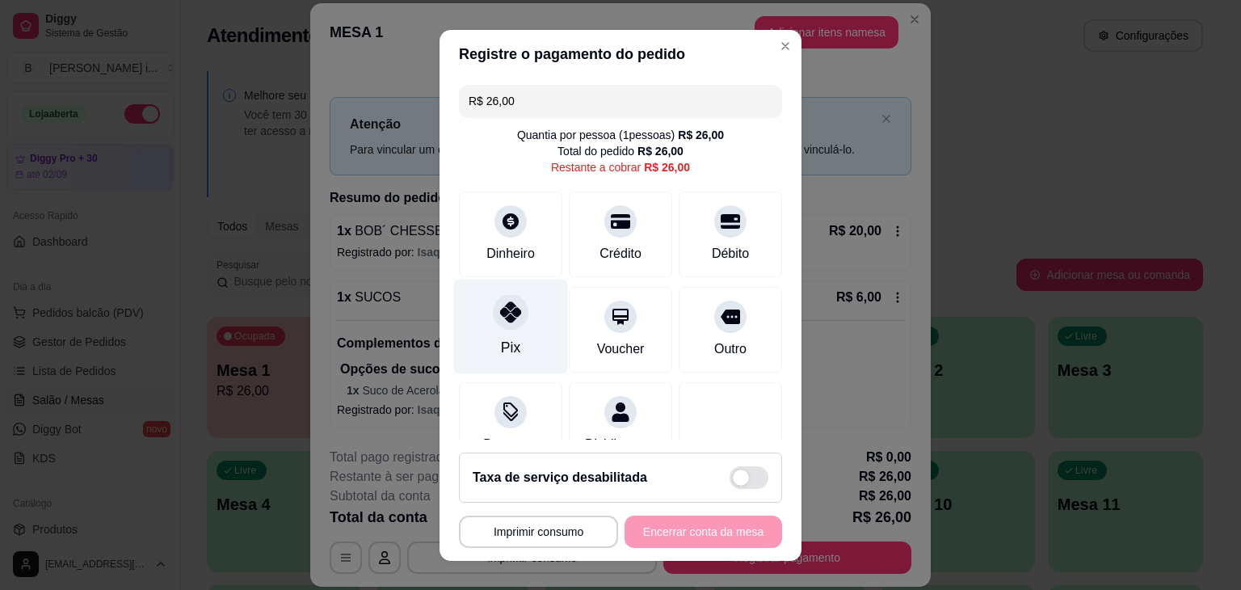
click at [496, 329] on div "Pix" at bounding box center [511, 326] width 114 height 95
type input "R$ 0,00"
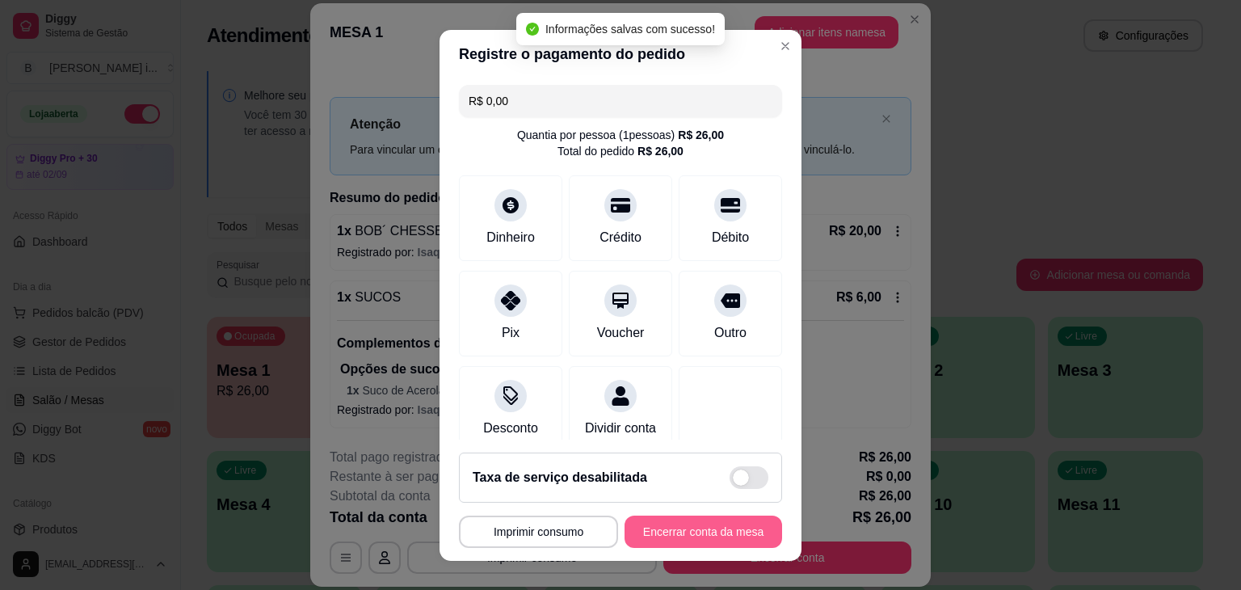
click at [679, 529] on button "Encerrar conta da mesa" at bounding box center [703, 531] width 158 height 32
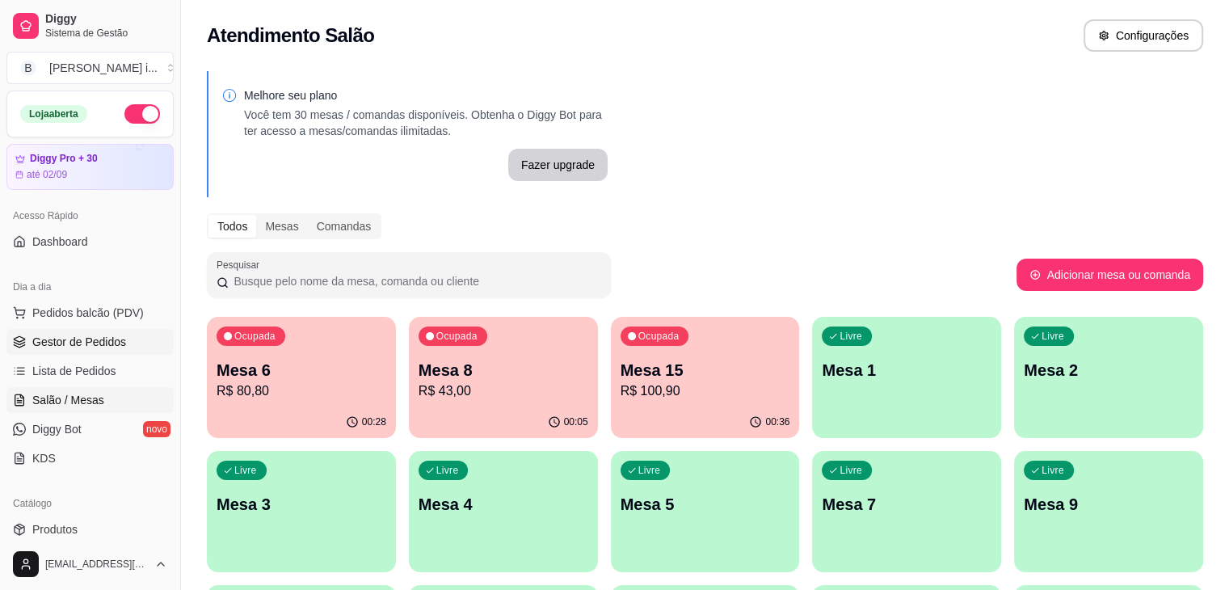
click at [44, 334] on span "Gestor de Pedidos" at bounding box center [79, 342] width 94 height 16
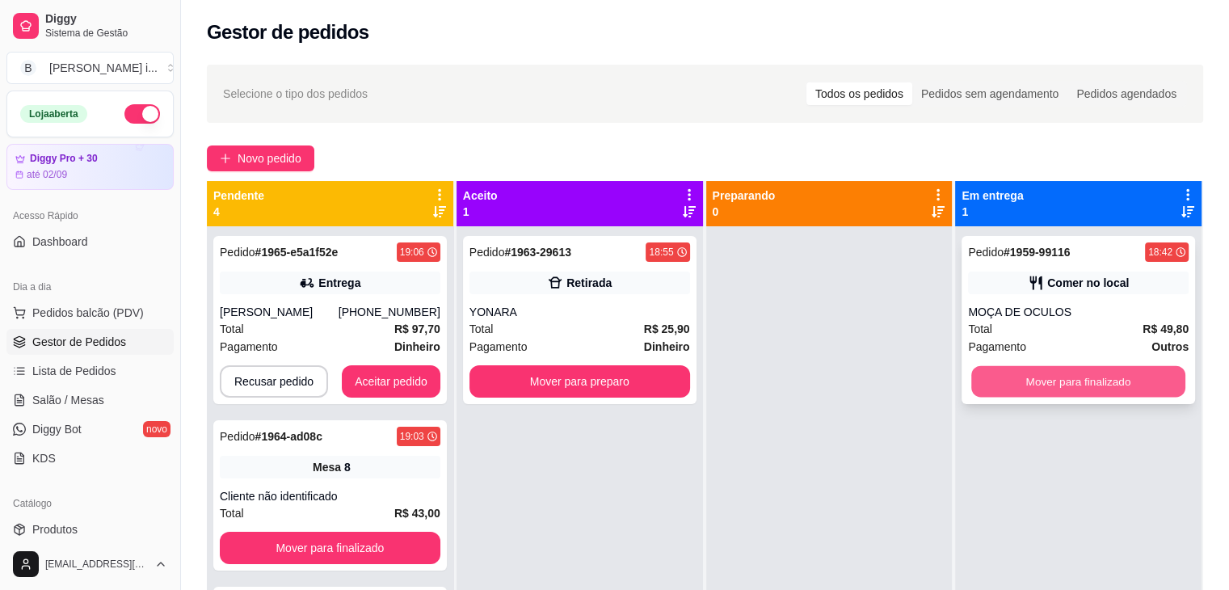
click at [1135, 390] on button "Mover para finalizado" at bounding box center [1078, 382] width 214 height 32
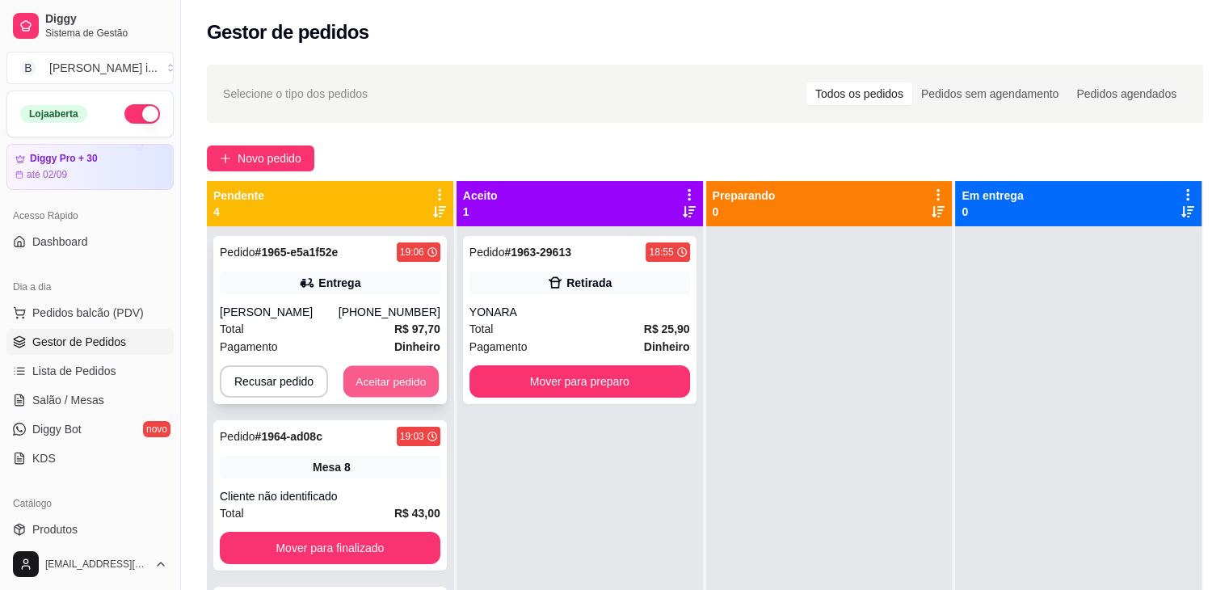
click at [417, 376] on button "Aceitar pedido" at bounding box center [390, 382] width 95 height 32
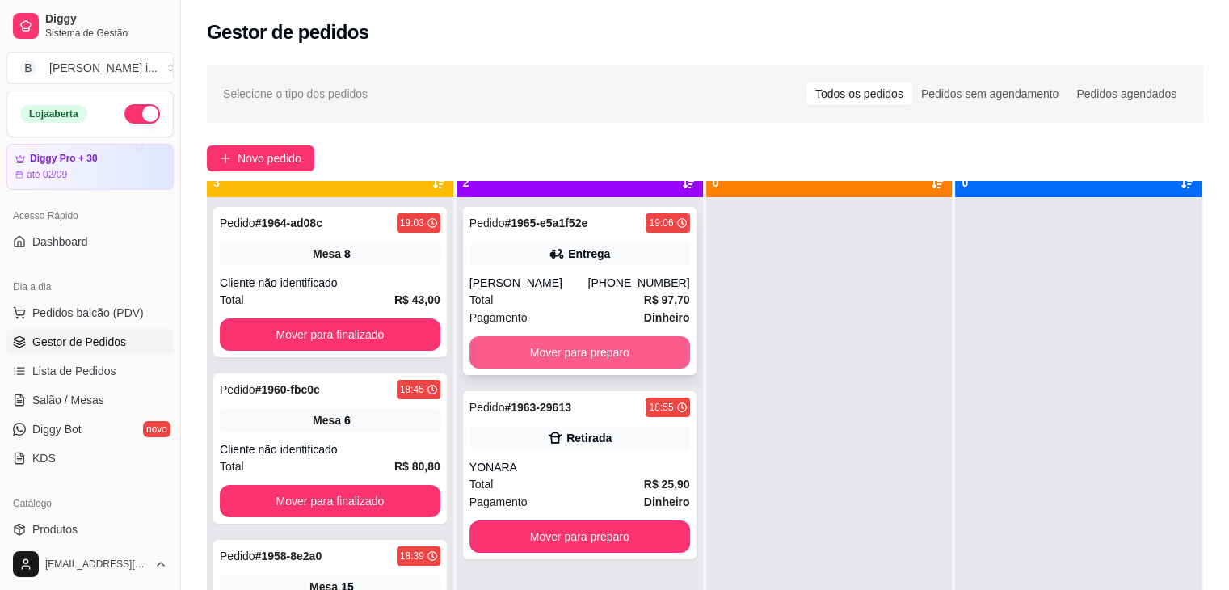
scroll to position [45, 0]
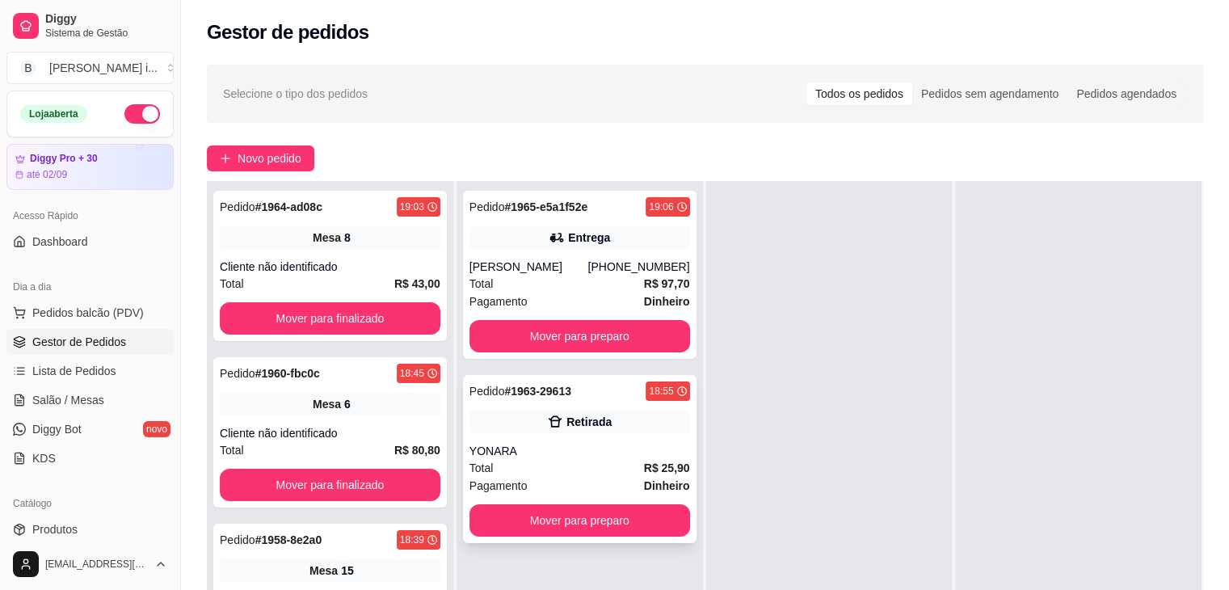
click at [620, 541] on div "Pedido # 1963-29613 18:55 Retirada YONARA Total R$ 25,90 Pagamento Dinheiro Mov…" at bounding box center [579, 459] width 233 height 168
click at [658, 508] on button "Mover para preparo" at bounding box center [579, 520] width 221 height 32
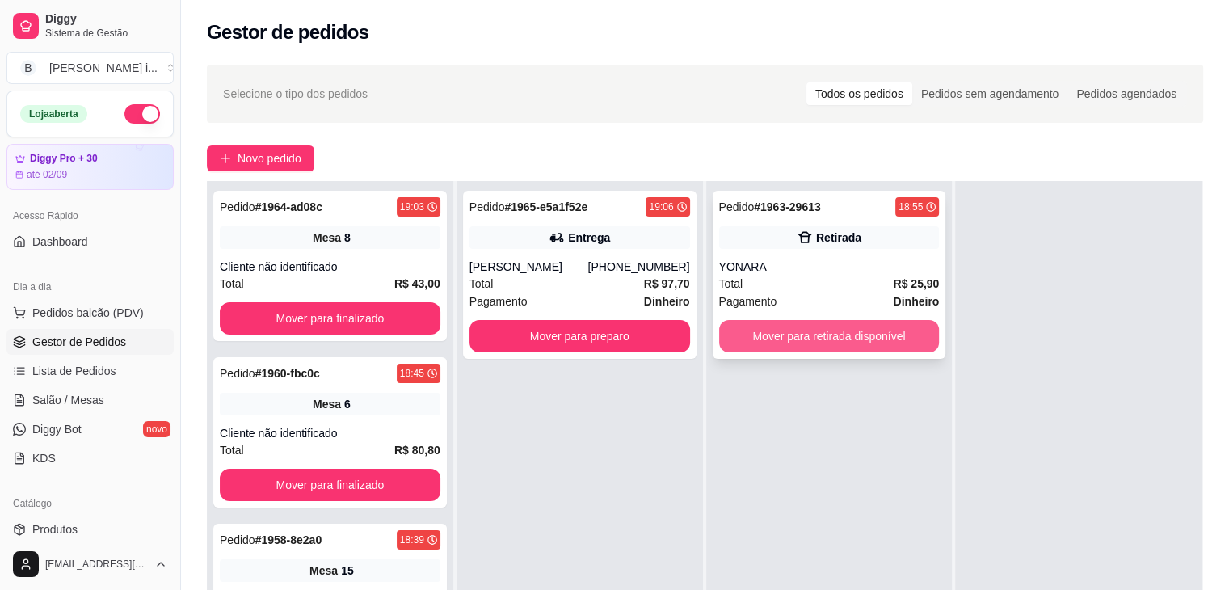
click at [808, 327] on button "Mover para retirada disponível" at bounding box center [829, 336] width 221 height 32
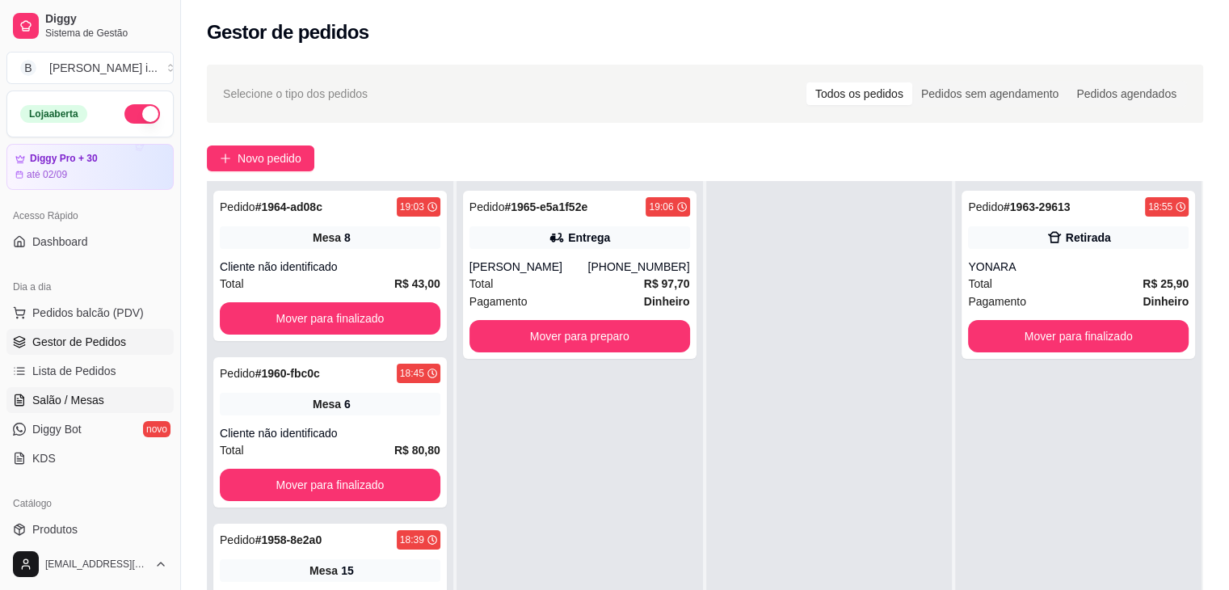
click at [40, 396] on span "Salão / Mesas" at bounding box center [68, 400] width 72 height 16
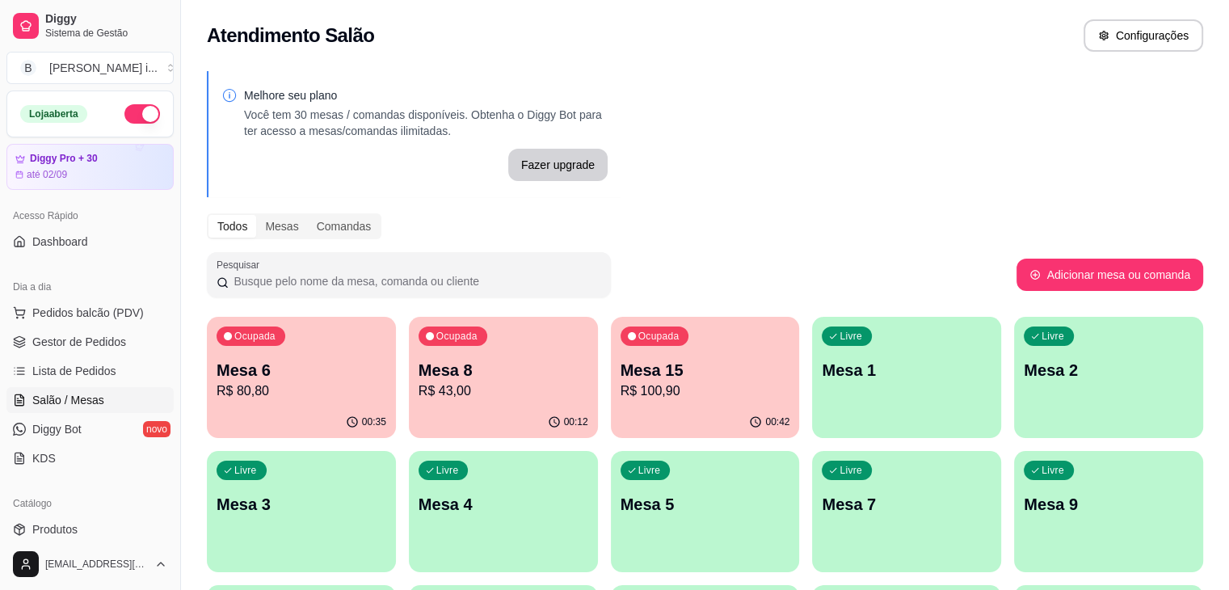
click at [481, 389] on p "R$ 43,00" at bounding box center [503, 390] width 170 height 19
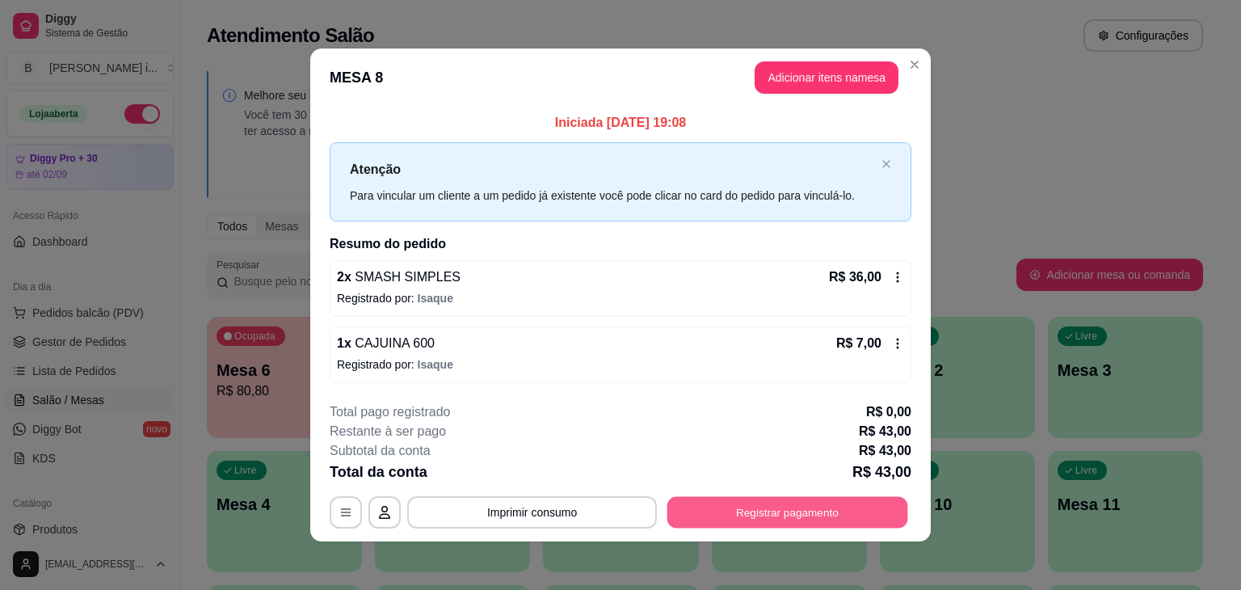
click at [689, 501] on button "Registrar pagamento" at bounding box center [787, 512] width 241 height 32
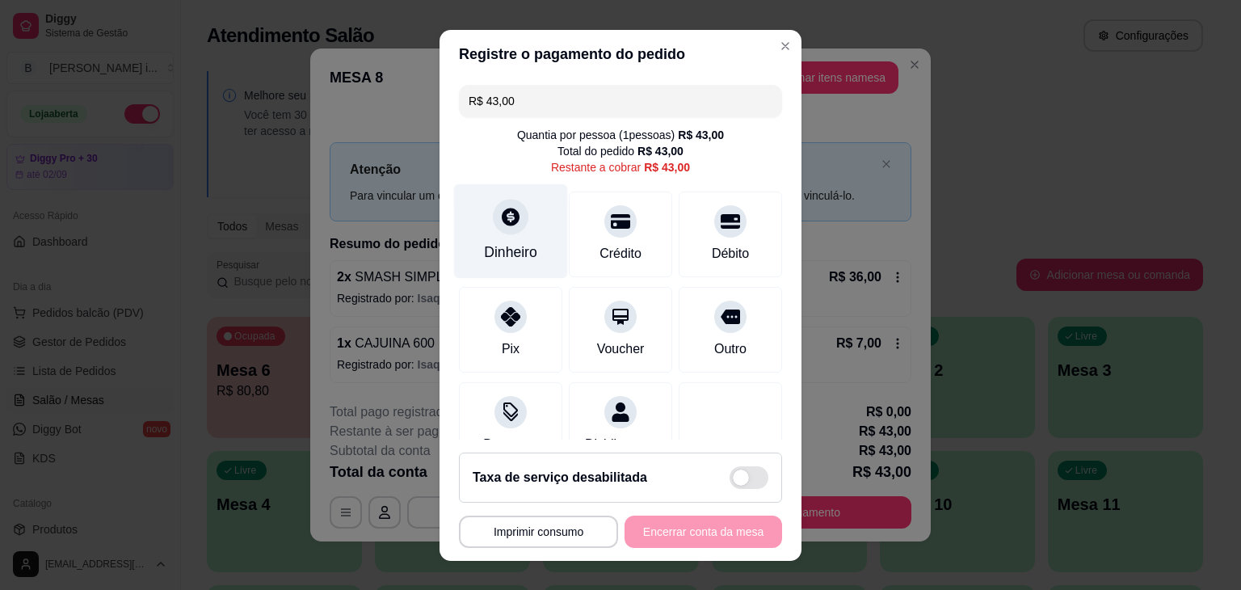
click at [522, 239] on div "Dinheiro" at bounding box center [511, 230] width 114 height 95
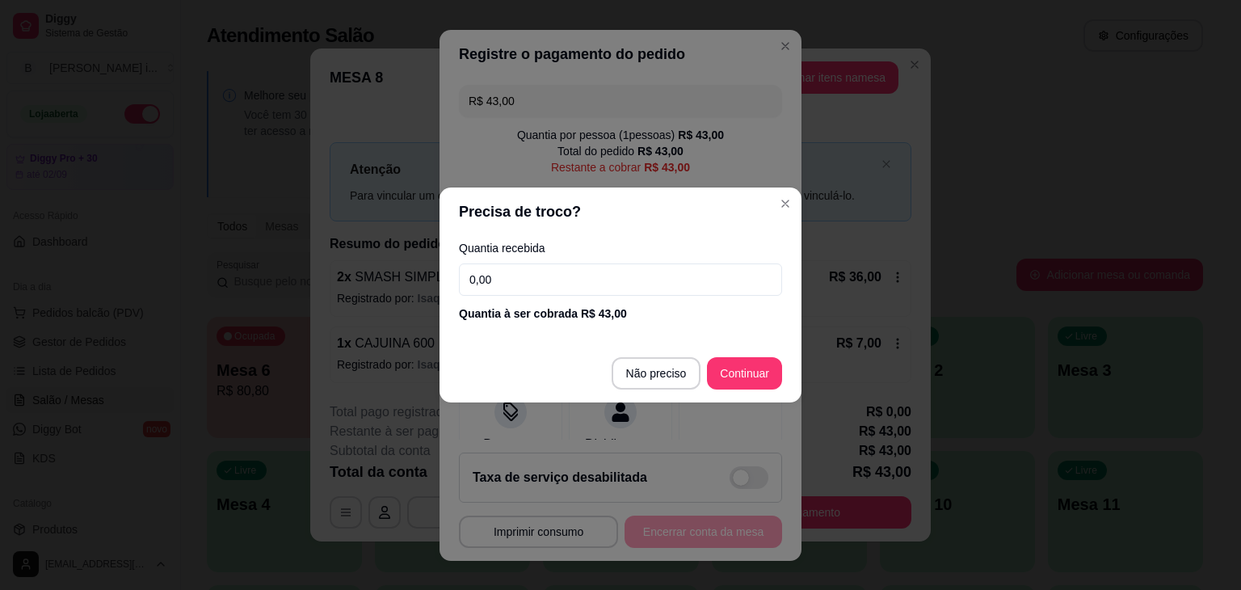
click at [531, 280] on input "0,00" at bounding box center [620, 279] width 323 height 32
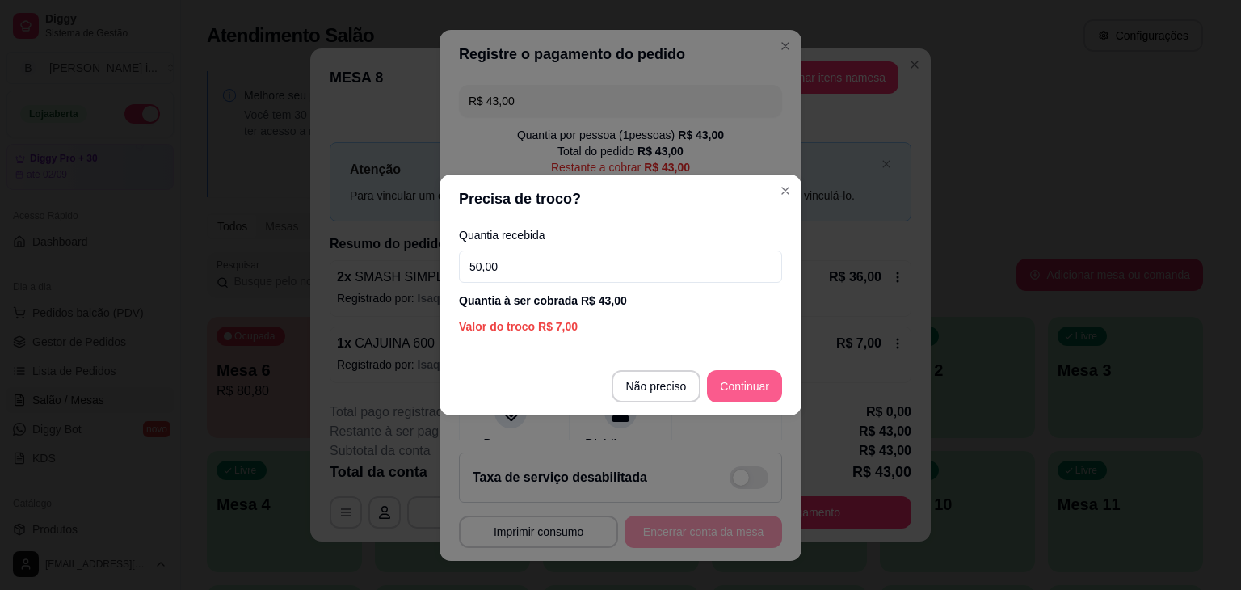
type input "50,00"
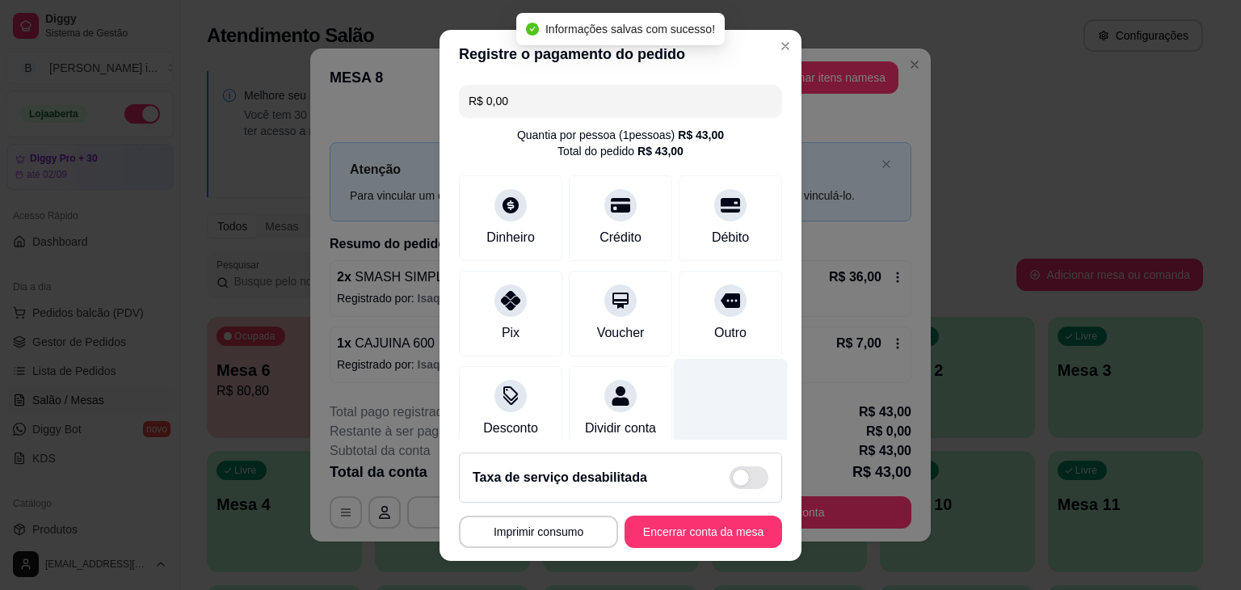
type input "R$ 0,00"
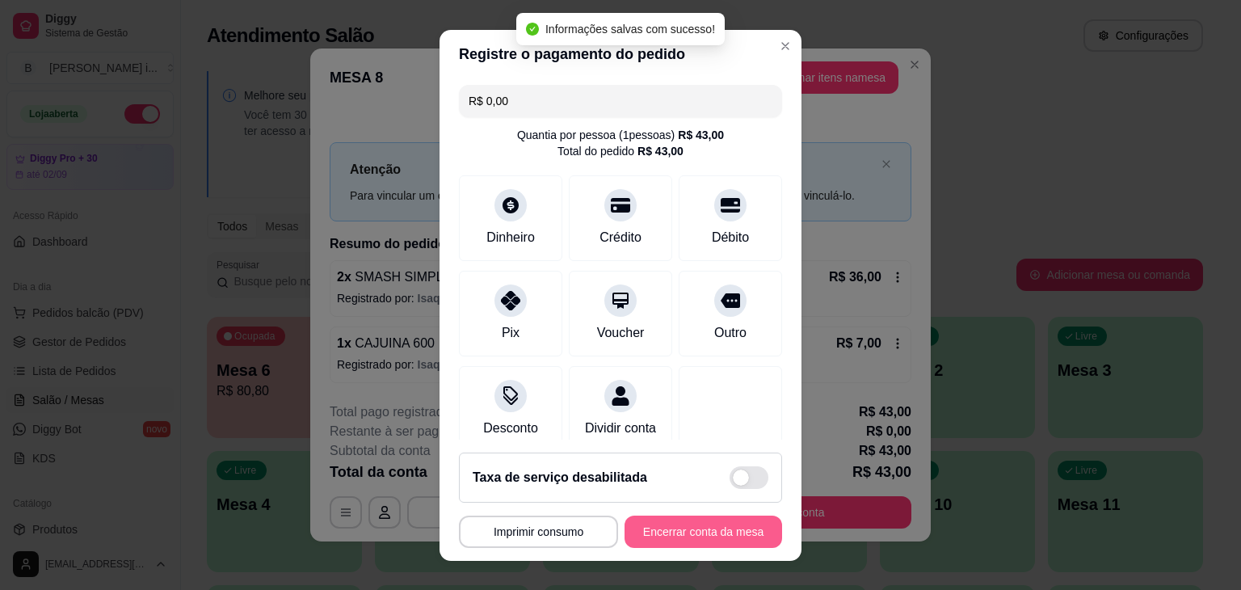
click at [682, 529] on button "Encerrar conta da mesa" at bounding box center [703, 531] width 158 height 32
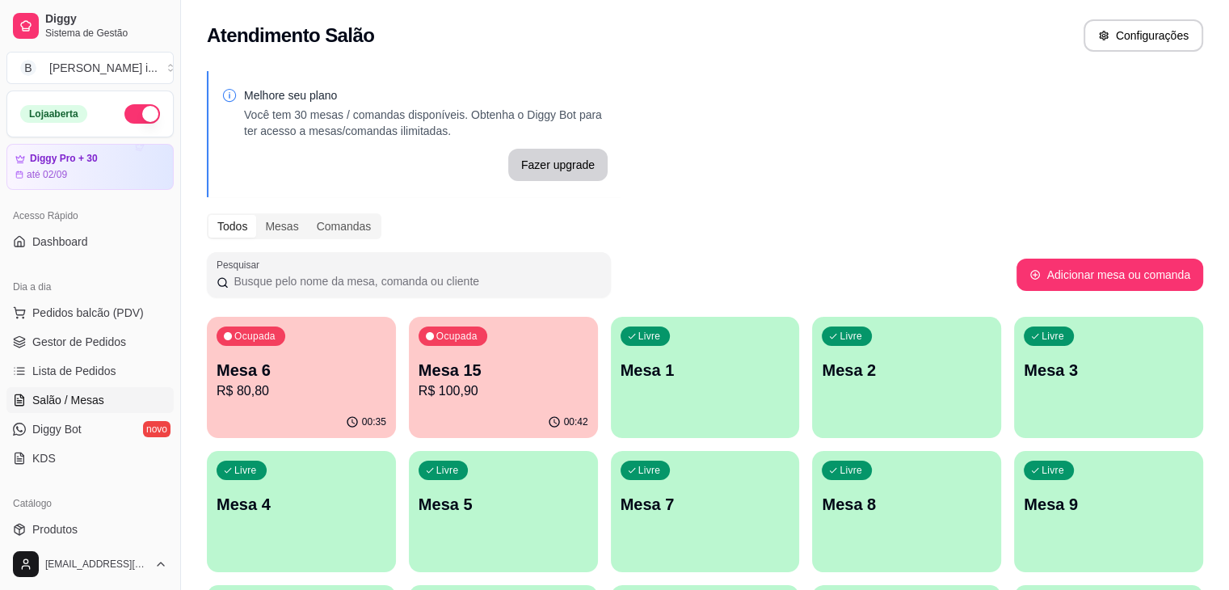
click at [275, 359] on p "Mesa 6" at bounding box center [301, 370] width 170 height 23
click at [302, 395] on p "R$ 80,80" at bounding box center [301, 390] width 170 height 19
click at [89, 334] on span "Gestor de Pedidos" at bounding box center [79, 342] width 94 height 16
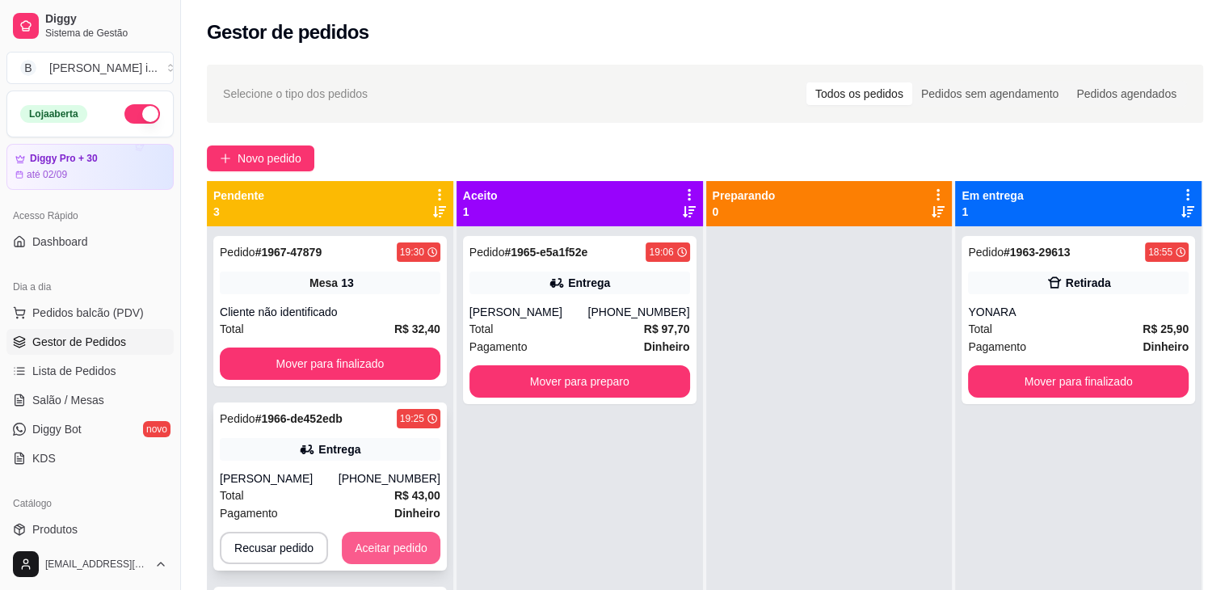
click at [364, 543] on button "Aceitar pedido" at bounding box center [391, 548] width 99 height 32
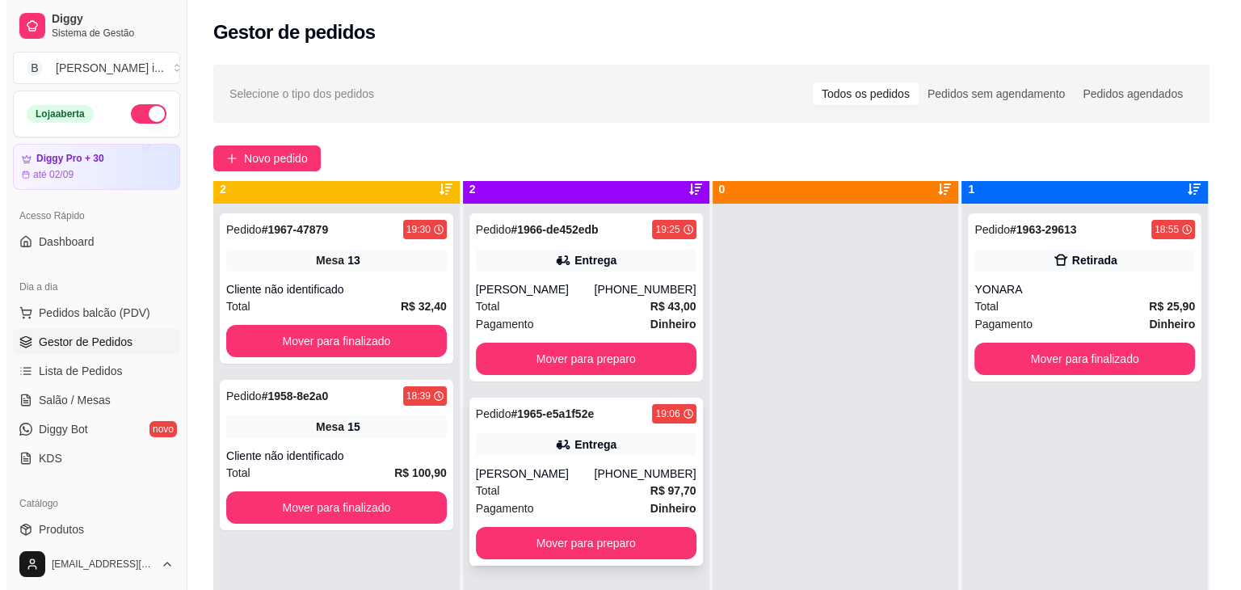
scroll to position [45, 0]
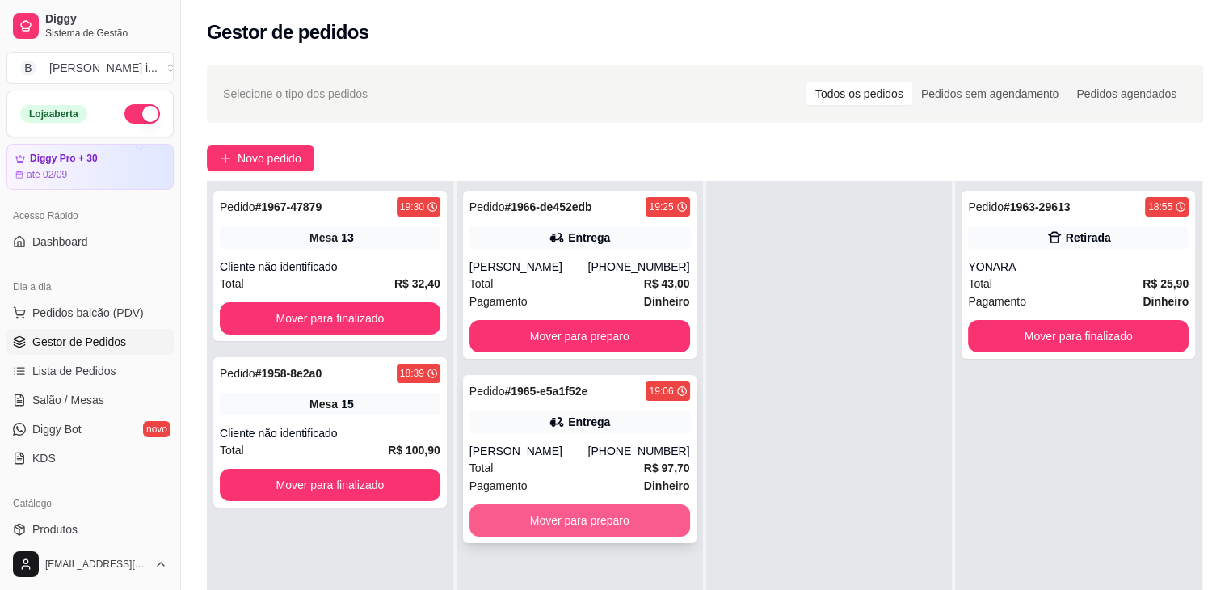
click at [623, 534] on button "Mover para preparo" at bounding box center [579, 520] width 221 height 32
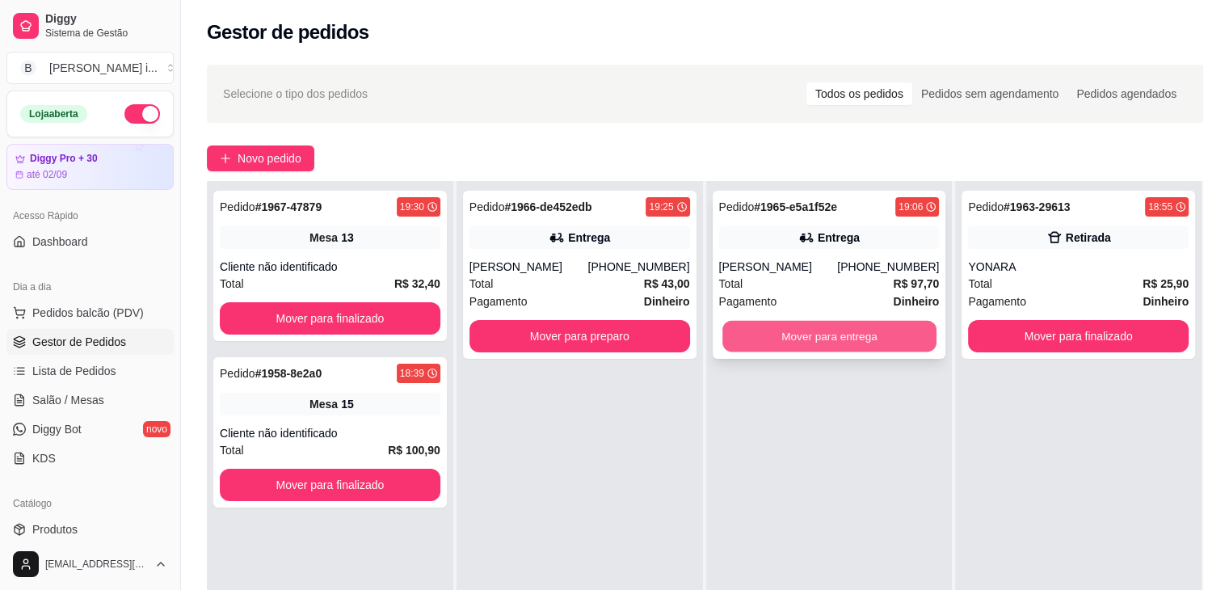
click at [876, 338] on button "Mover para entrega" at bounding box center [829, 337] width 214 height 32
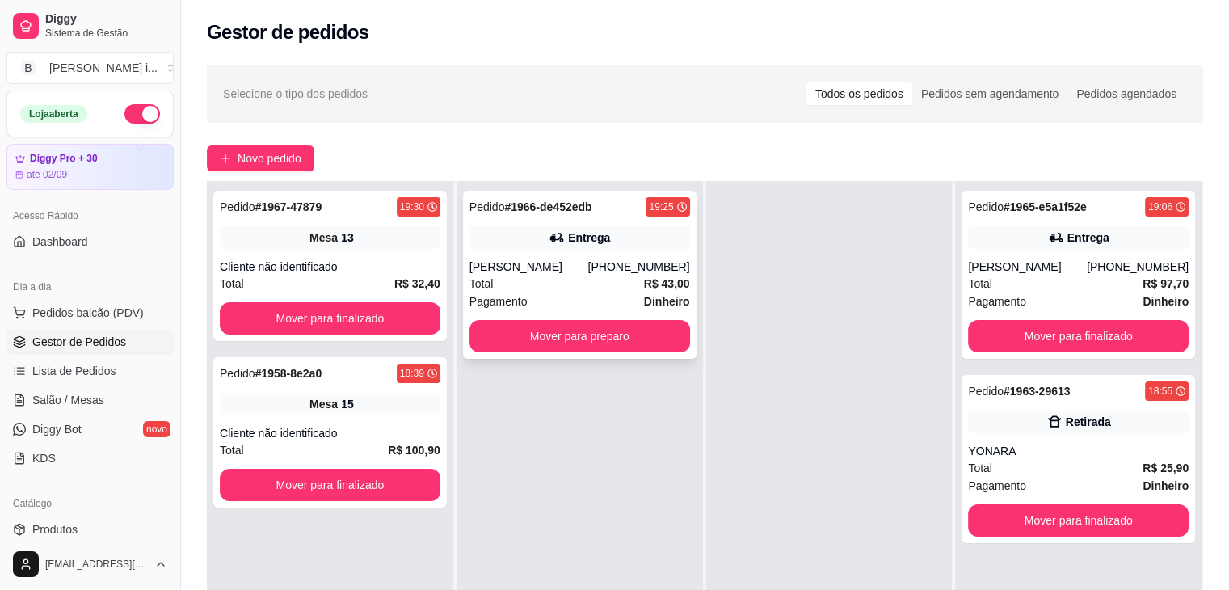
click at [590, 255] on div "Pedido # 1966-de452edb 19:25 Entrega Ana Valeska Mota (88) 99646-1413 Total R$ …" at bounding box center [579, 275] width 233 height 168
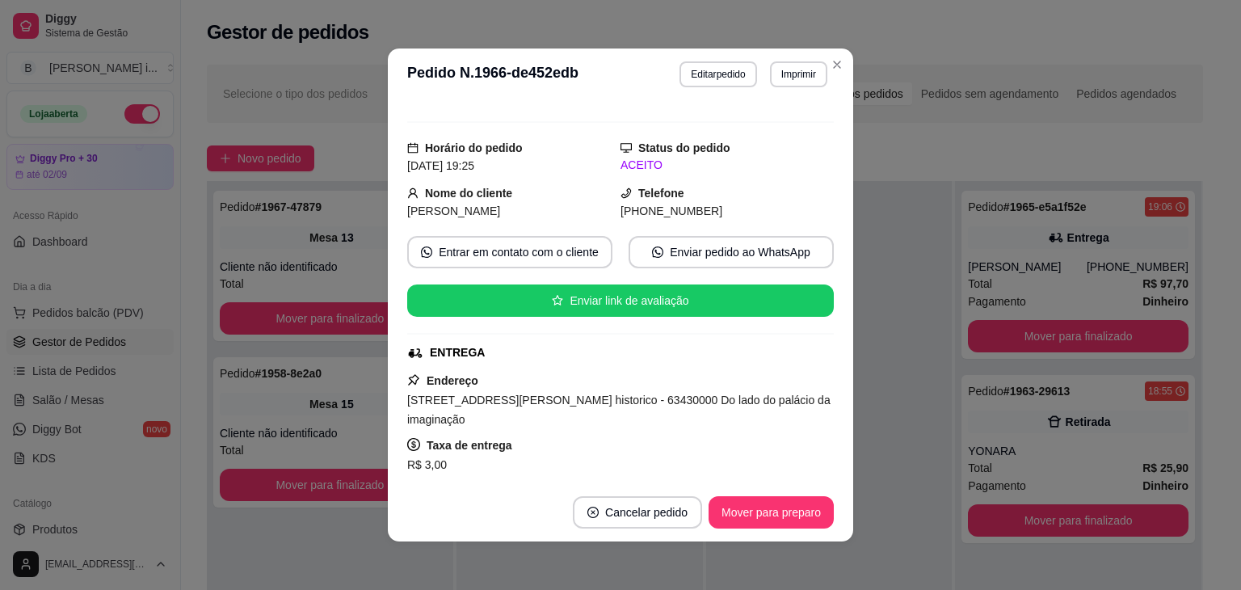
scroll to position [0, 0]
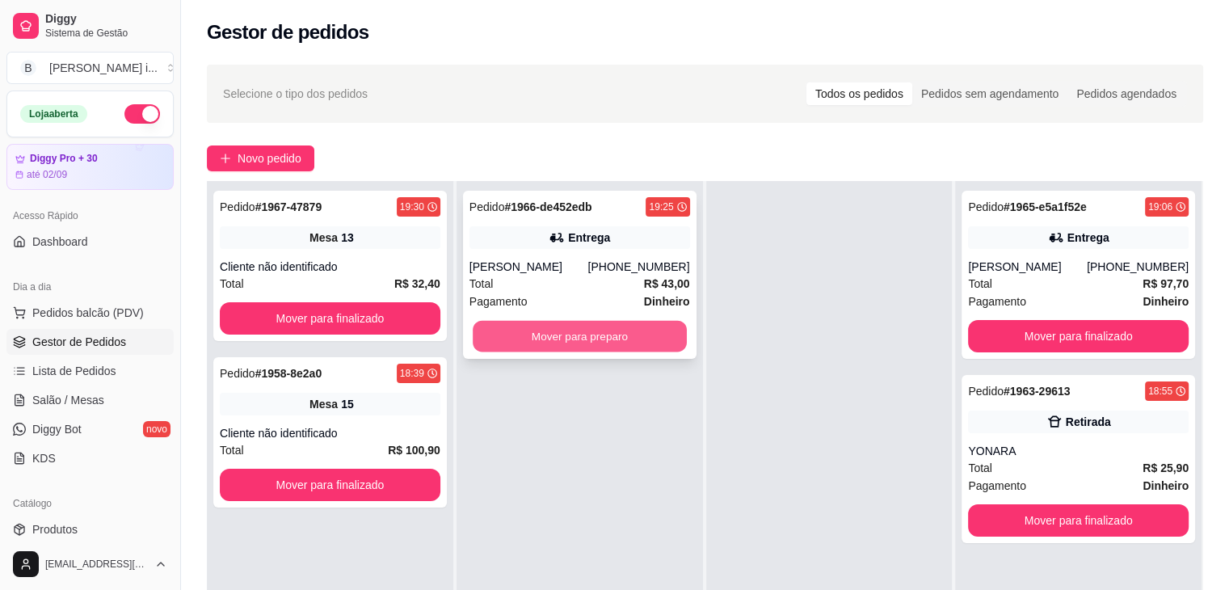
click at [644, 337] on button "Mover para preparo" at bounding box center [580, 337] width 214 height 32
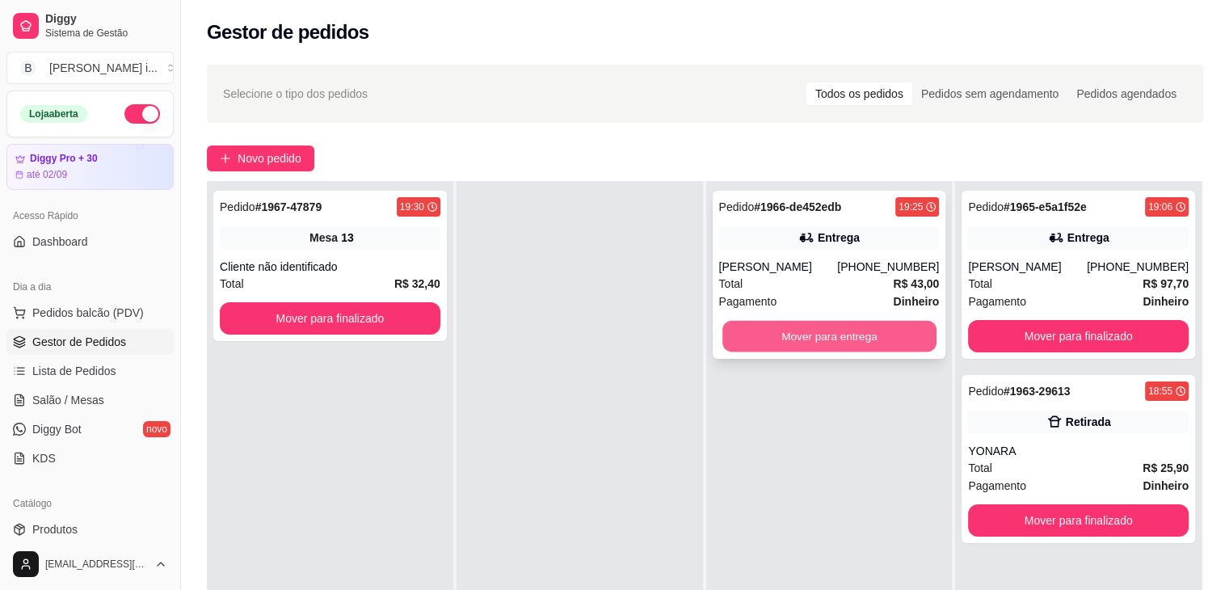
click at [895, 337] on button "Mover para entrega" at bounding box center [829, 337] width 214 height 32
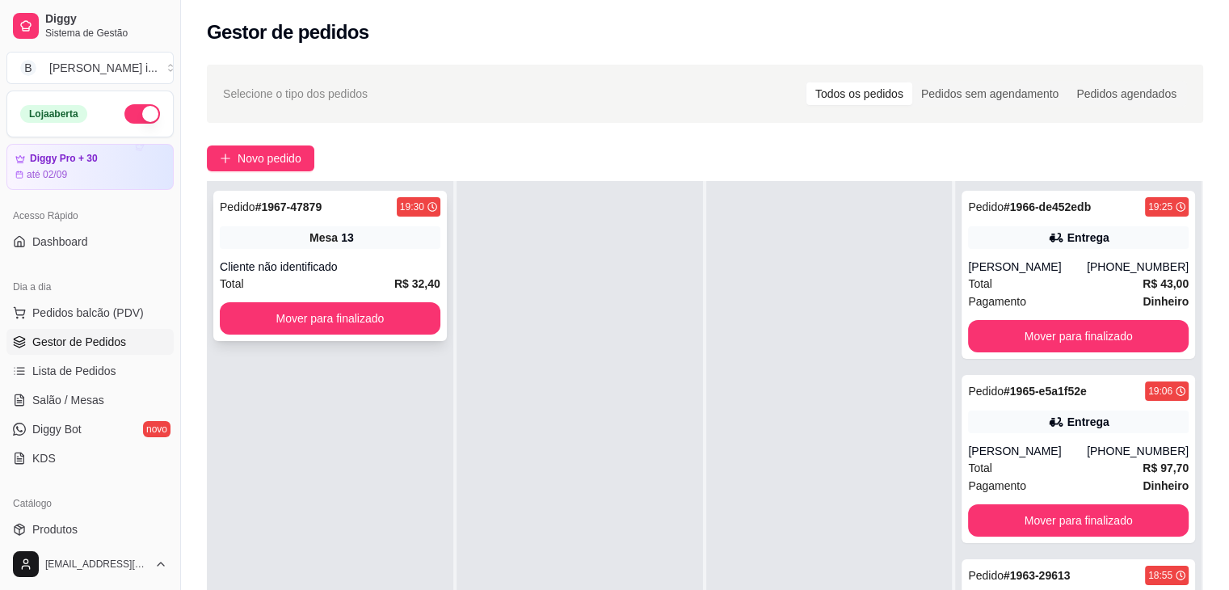
click at [347, 208] on div "Pedido # 1967-47879 19:30" at bounding box center [330, 206] width 221 height 19
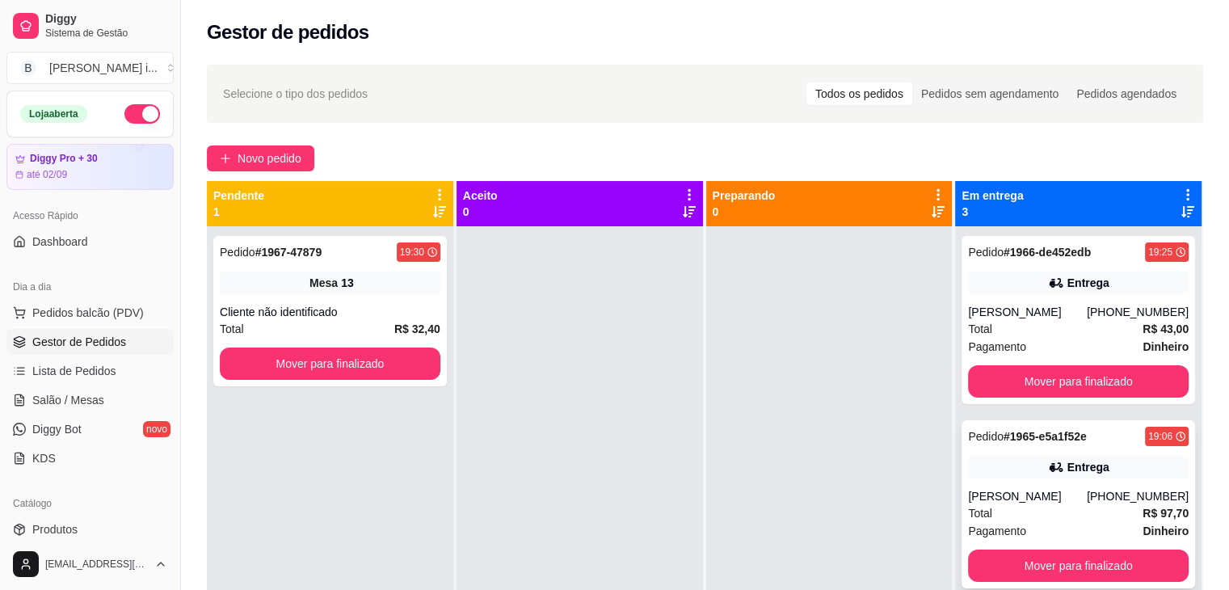
click at [1057, 505] on div "Total R$ 97,70" at bounding box center [1078, 513] width 221 height 18
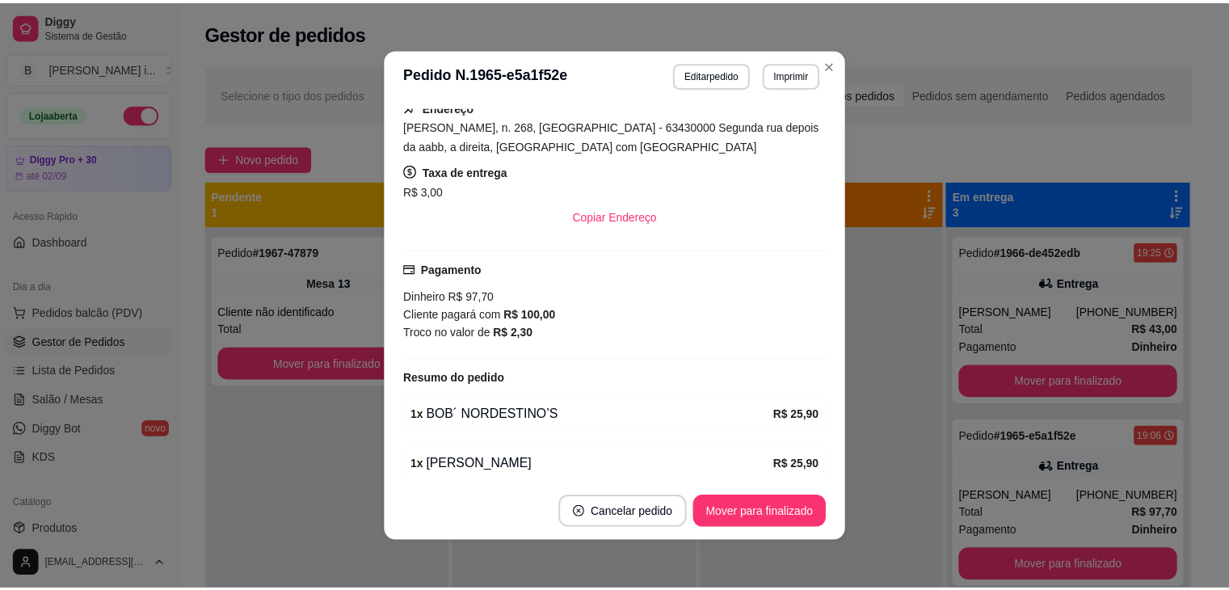
scroll to position [323, 0]
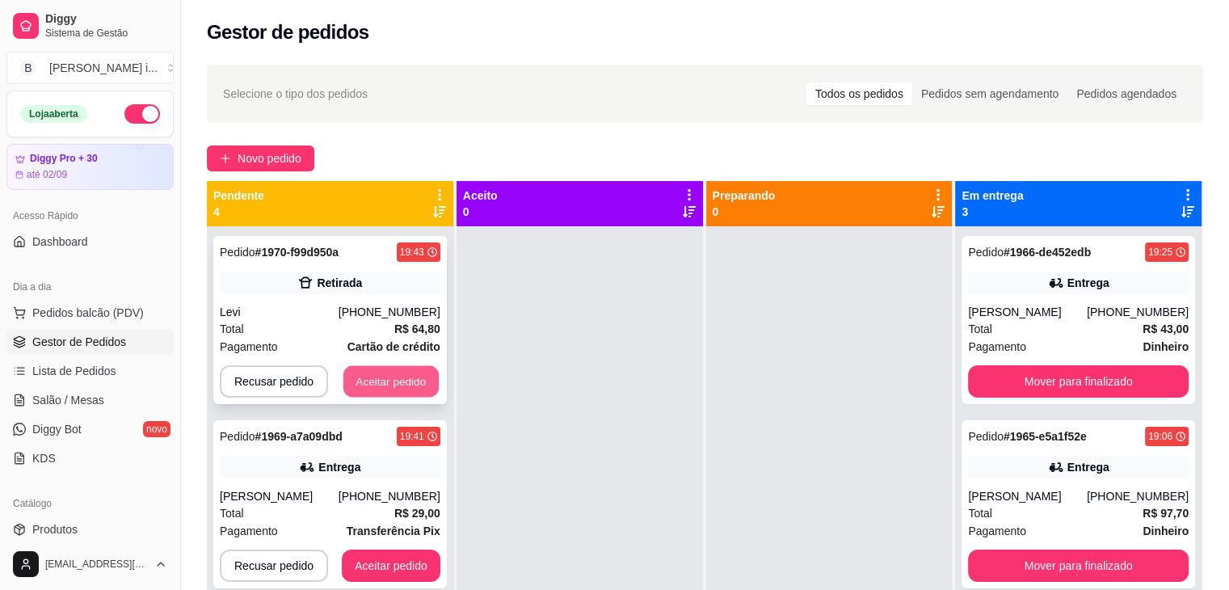
click at [401, 379] on button "Aceitar pedido" at bounding box center [390, 382] width 95 height 32
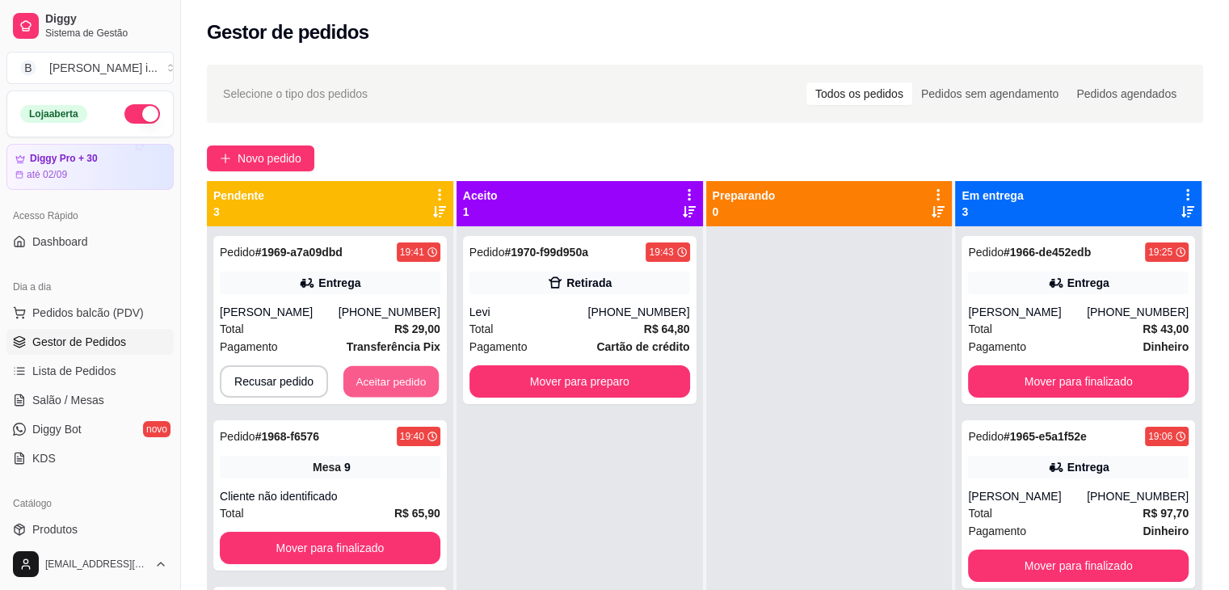
click at [401, 378] on button "Aceitar pedido" at bounding box center [390, 382] width 95 height 32
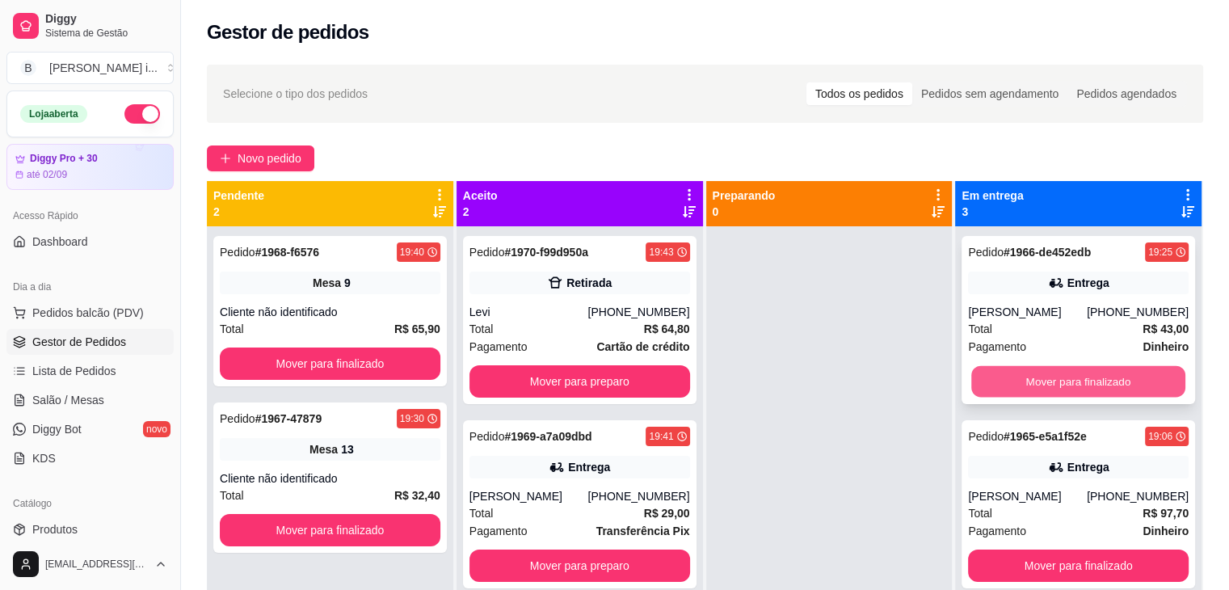
click at [1121, 389] on button "Mover para finalizado" at bounding box center [1078, 382] width 214 height 32
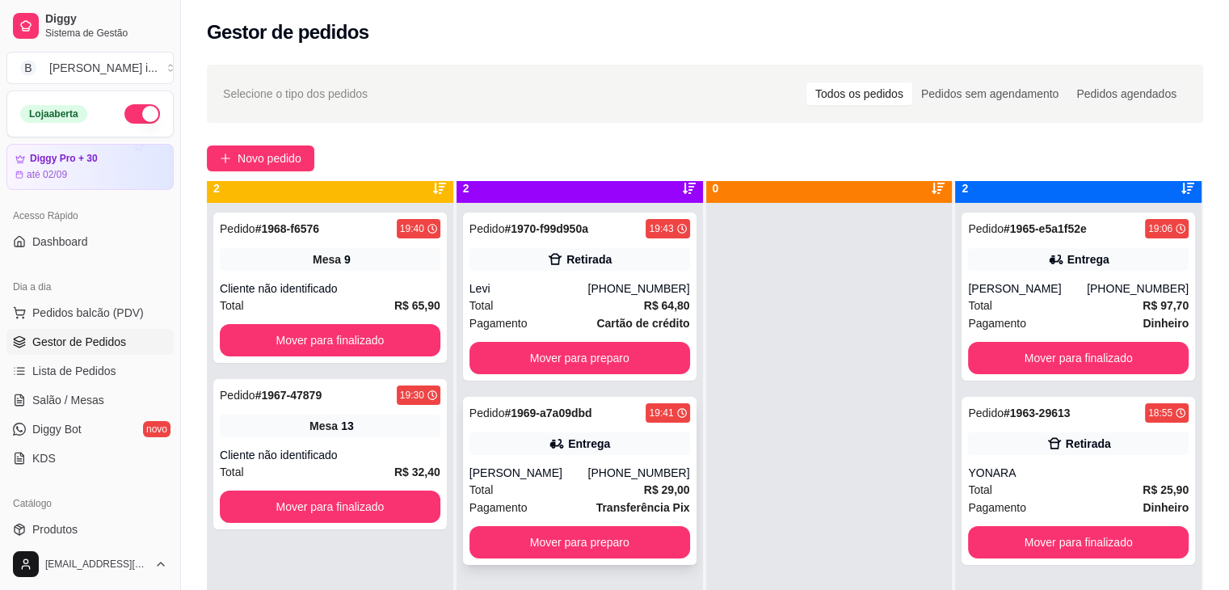
scroll to position [45, 0]
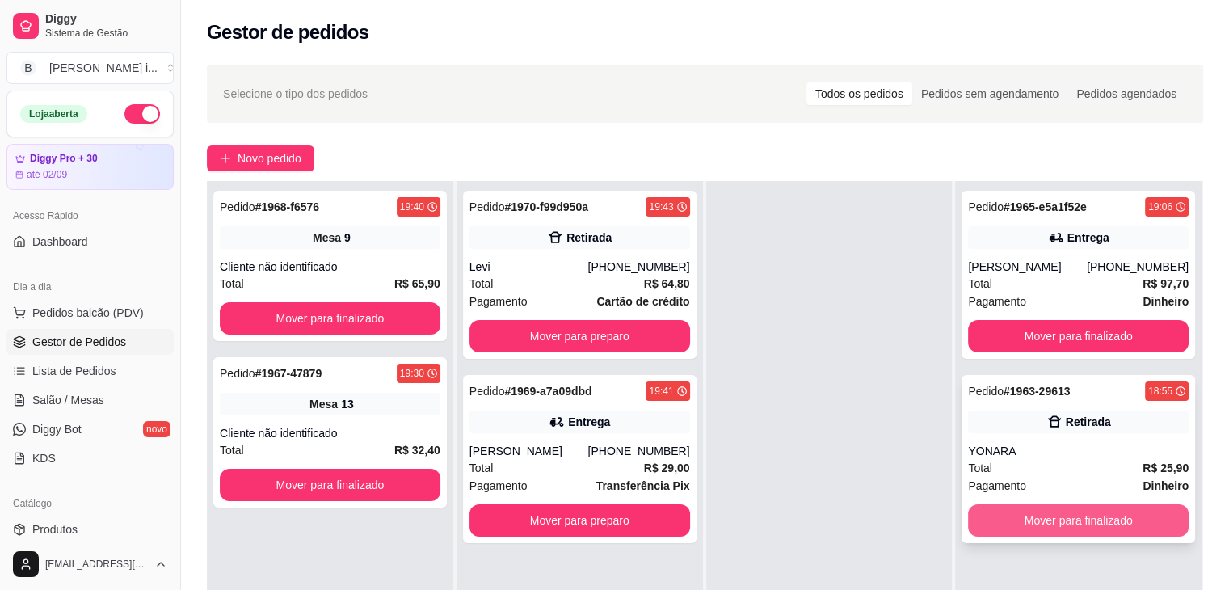
click at [1028, 524] on button "Mover para finalizado" at bounding box center [1078, 520] width 221 height 32
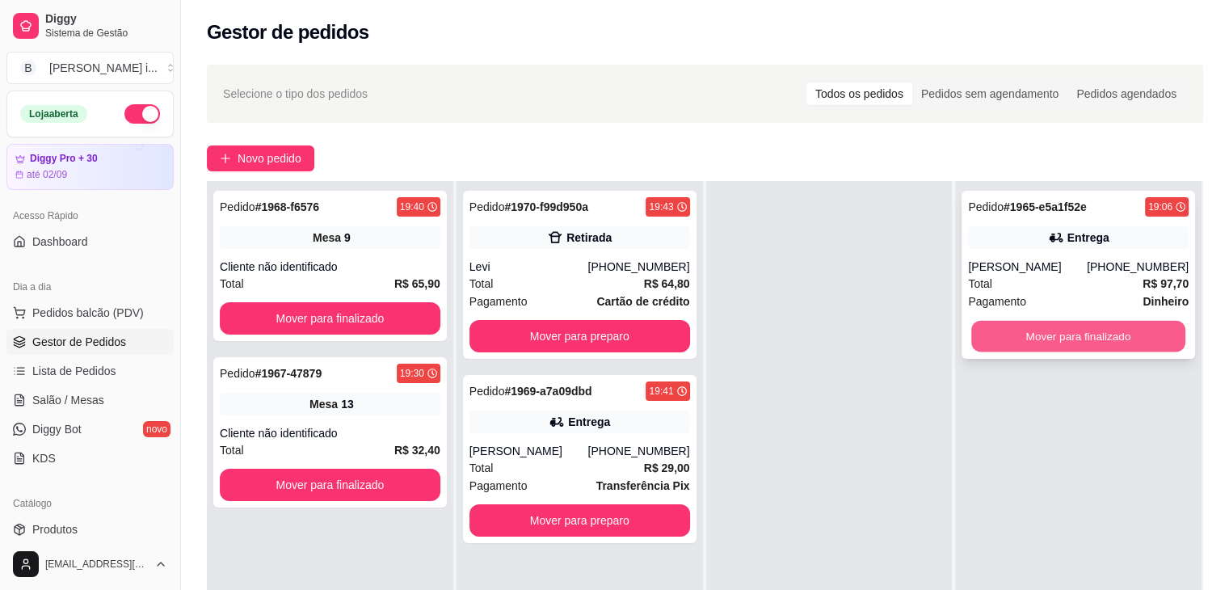
click at [1089, 343] on button "Mover para finalizado" at bounding box center [1078, 337] width 214 height 32
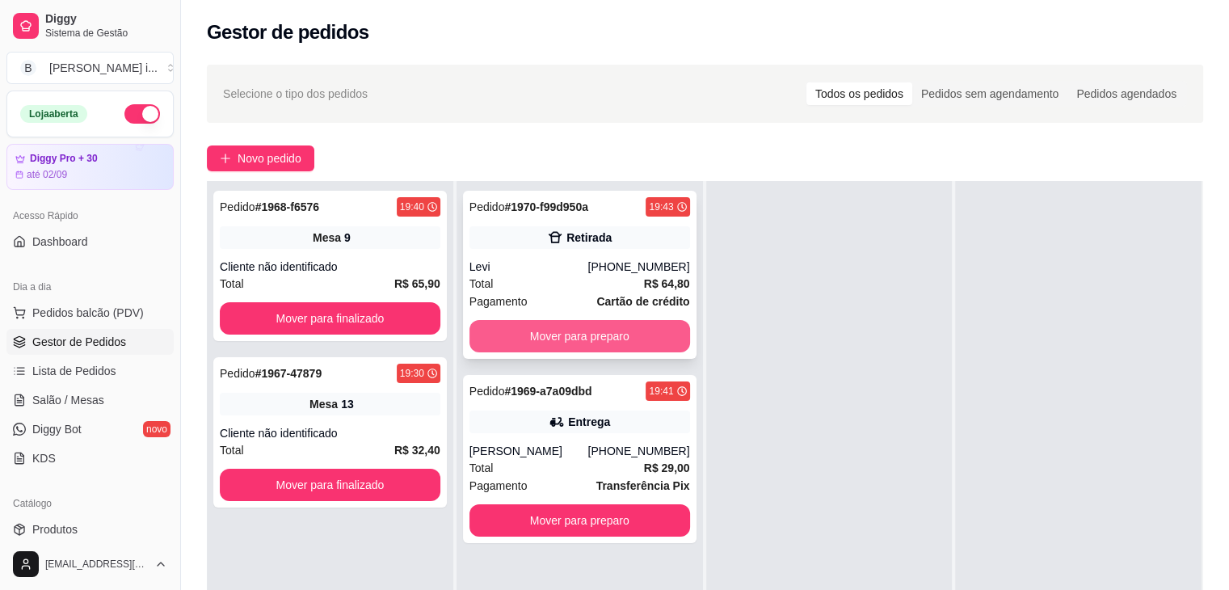
click at [591, 334] on button "Mover para preparo" at bounding box center [579, 336] width 221 height 32
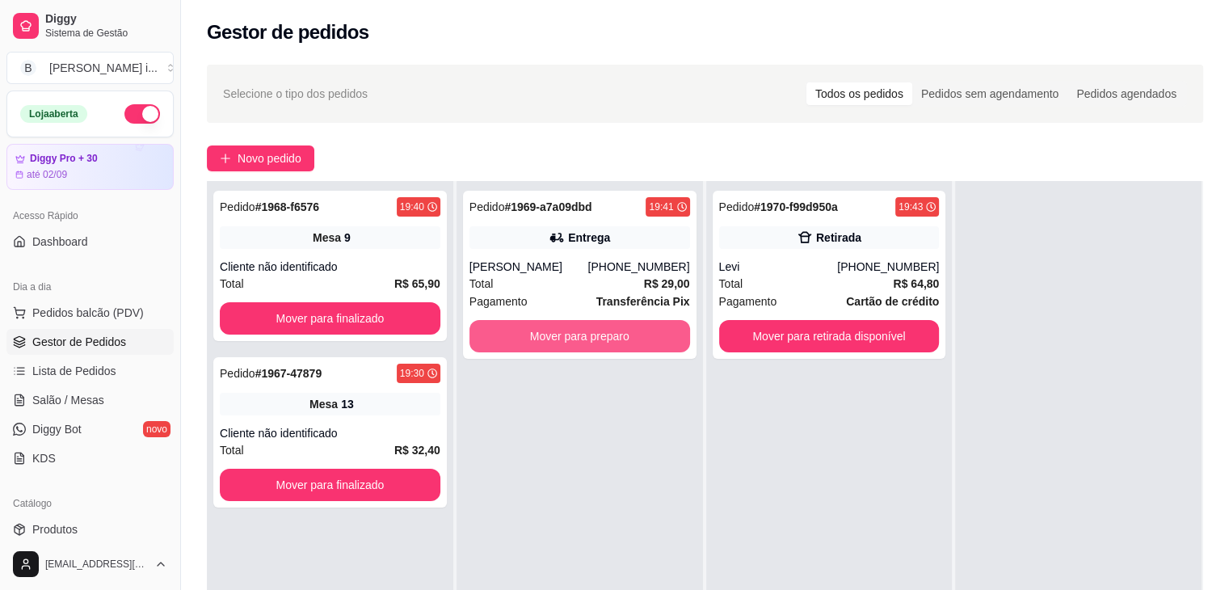
click at [591, 334] on button "Mover para preparo" at bounding box center [579, 336] width 221 height 32
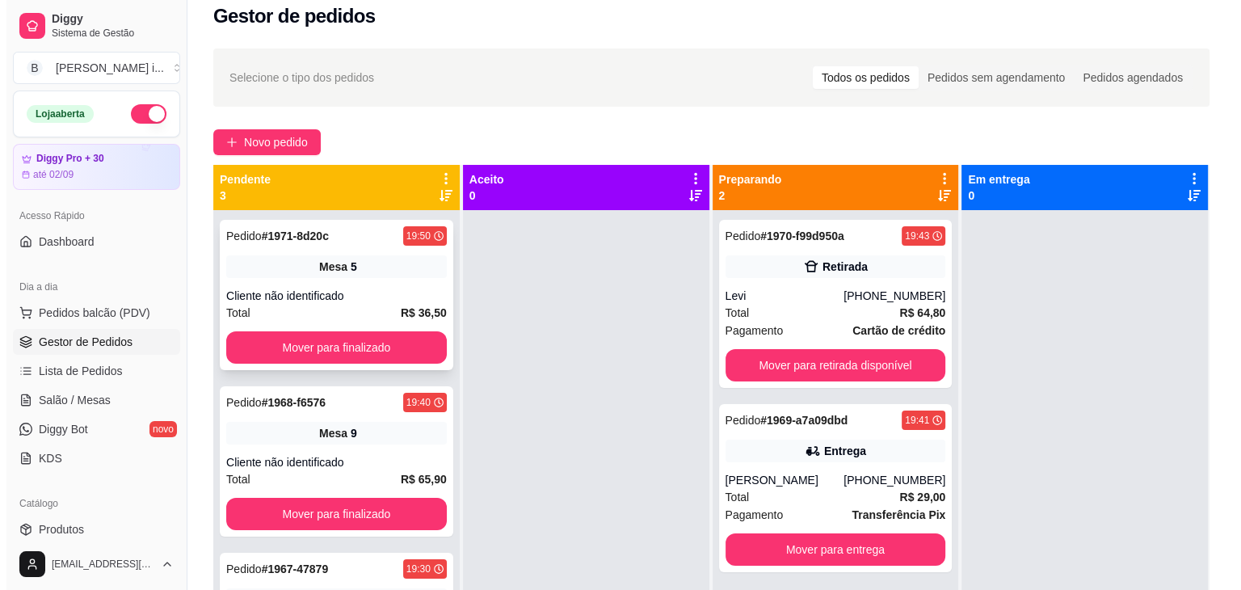
scroll to position [0, 0]
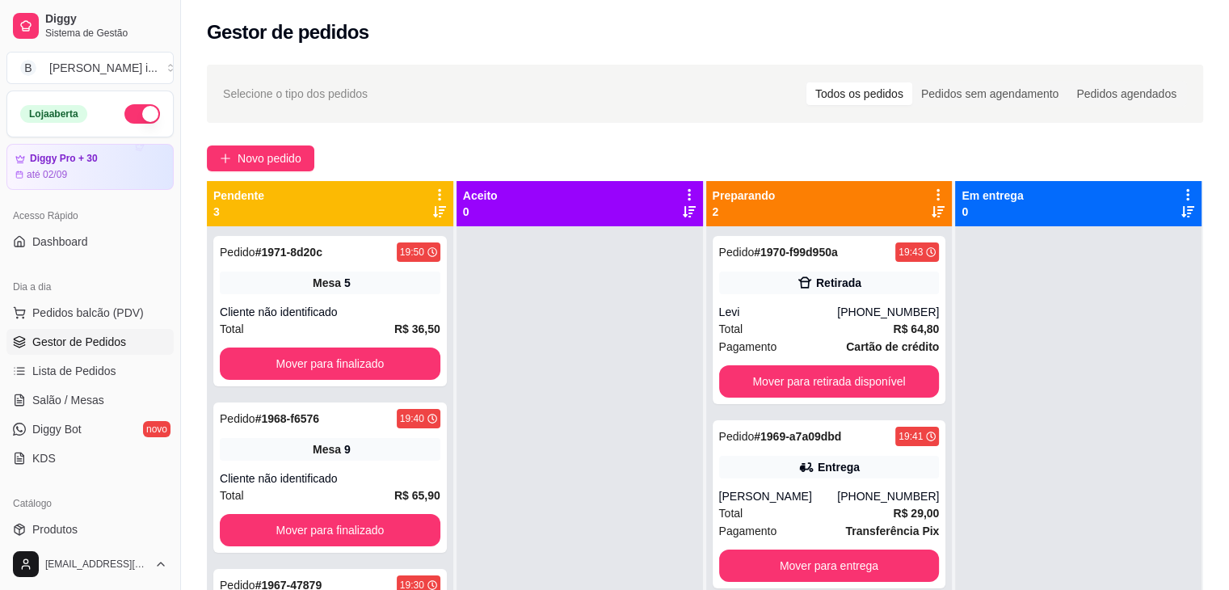
click at [229, 133] on div "Selecione o tipo dos pedidos Todos os pedidos Pedidos sem agendamento Pedidos a…" at bounding box center [705, 422] width 1048 height 735
click at [239, 146] on button "Novo pedido" at bounding box center [260, 158] width 107 height 26
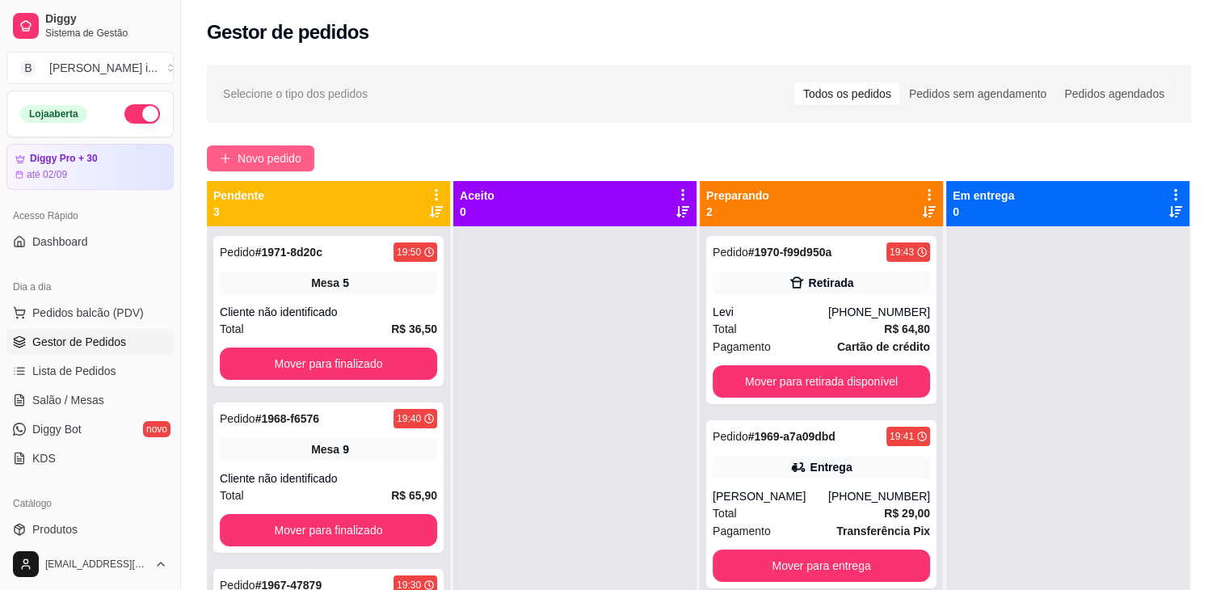
click at [254, 154] on div "Item avulso INBOX INBOX INDIVIDUAL R$ 42,90 0 INBOX CASAL R$ 69,90 0 INBOX TRIO…" at bounding box center [444, 357] width 845 height 432
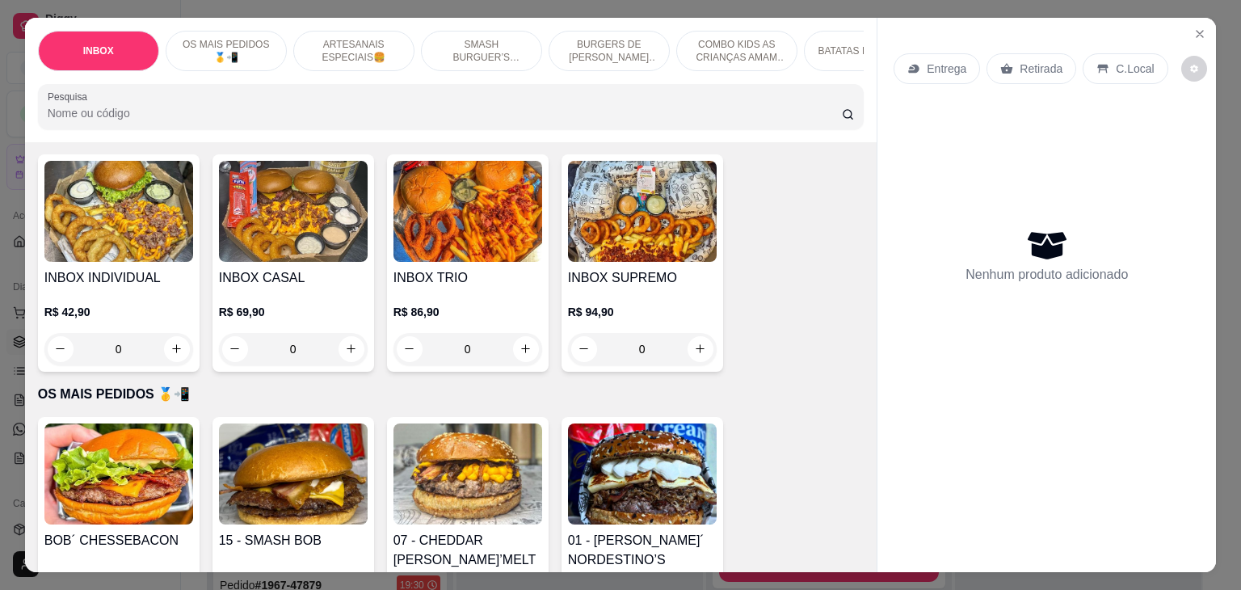
scroll to position [162, 0]
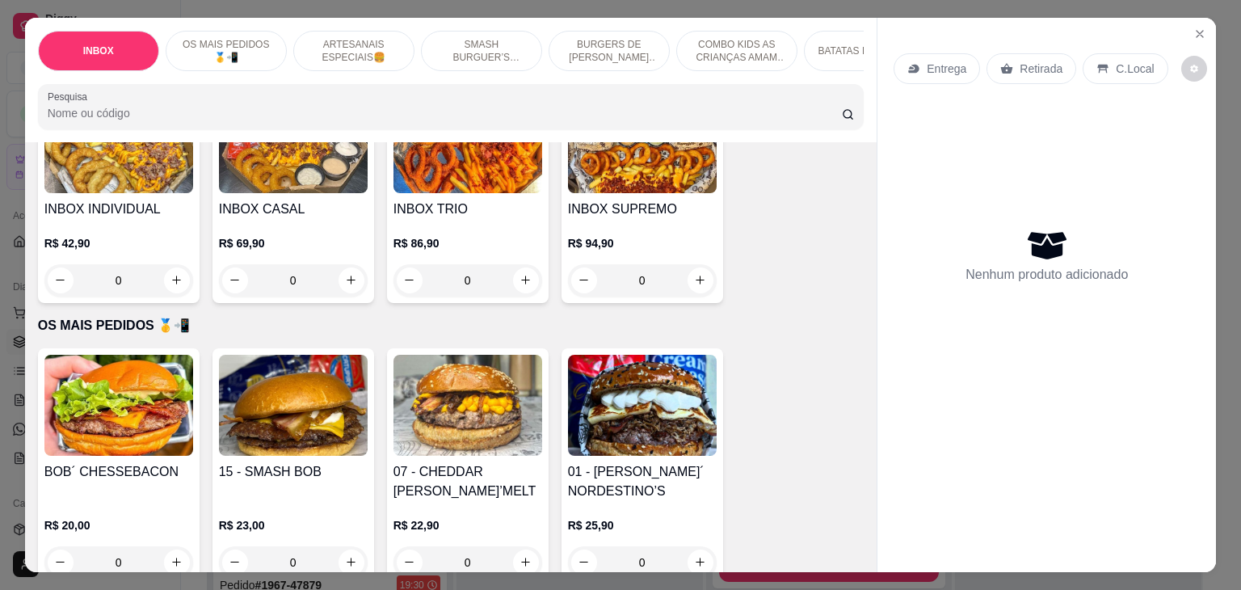
click at [591, 434] on img at bounding box center [642, 405] width 149 height 101
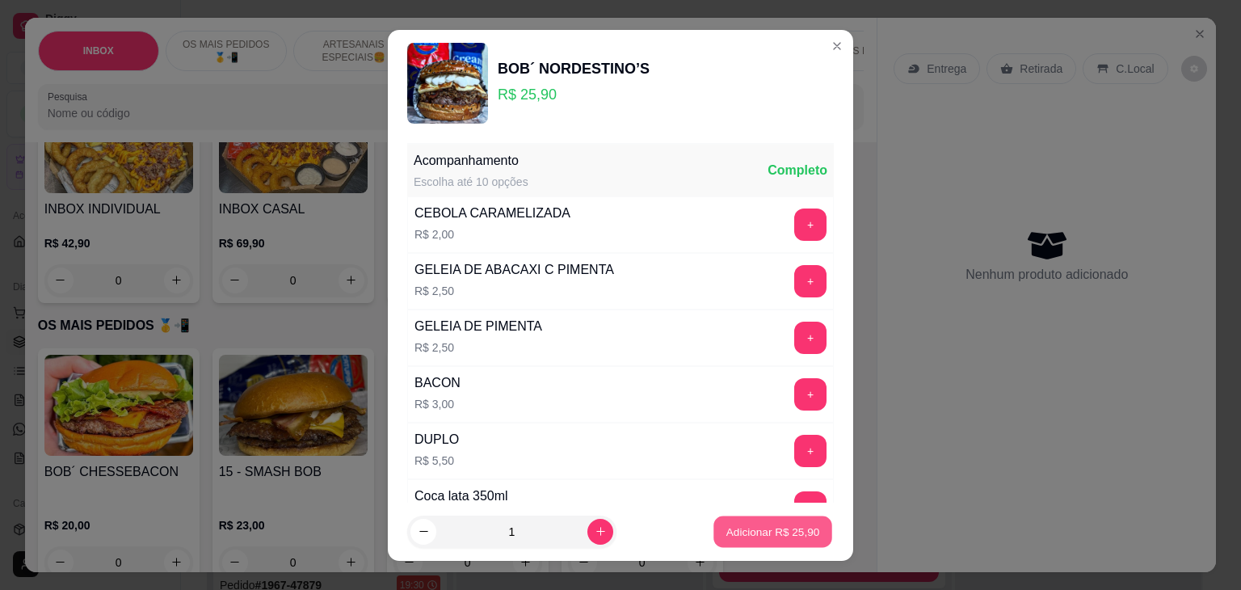
click at [742, 523] on p "Adicionar R$ 25,90" at bounding box center [773, 530] width 94 height 15
type input "1"
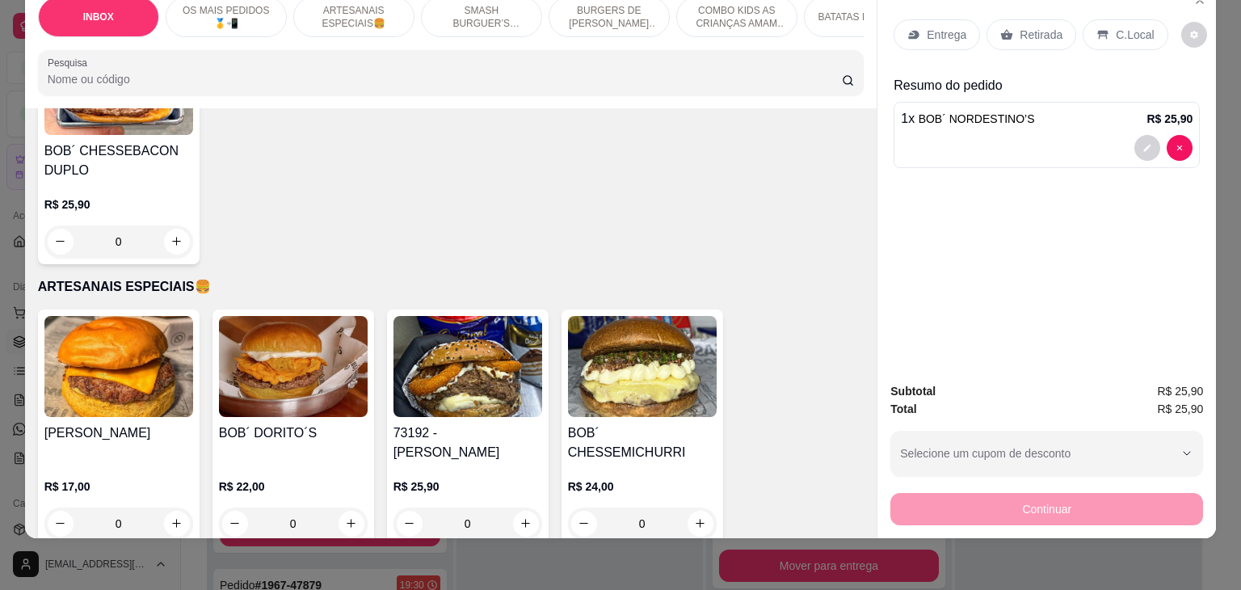
scroll to position [727, 0]
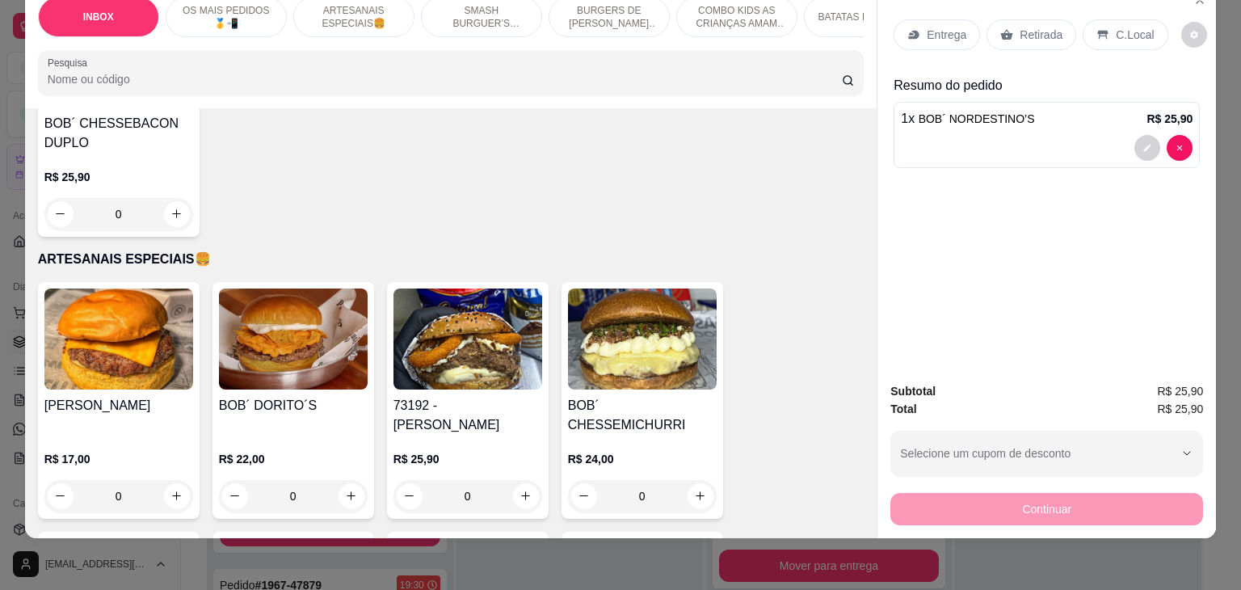
click at [497, 396] on h4 "73192 - [PERSON_NAME]" at bounding box center [467, 415] width 149 height 39
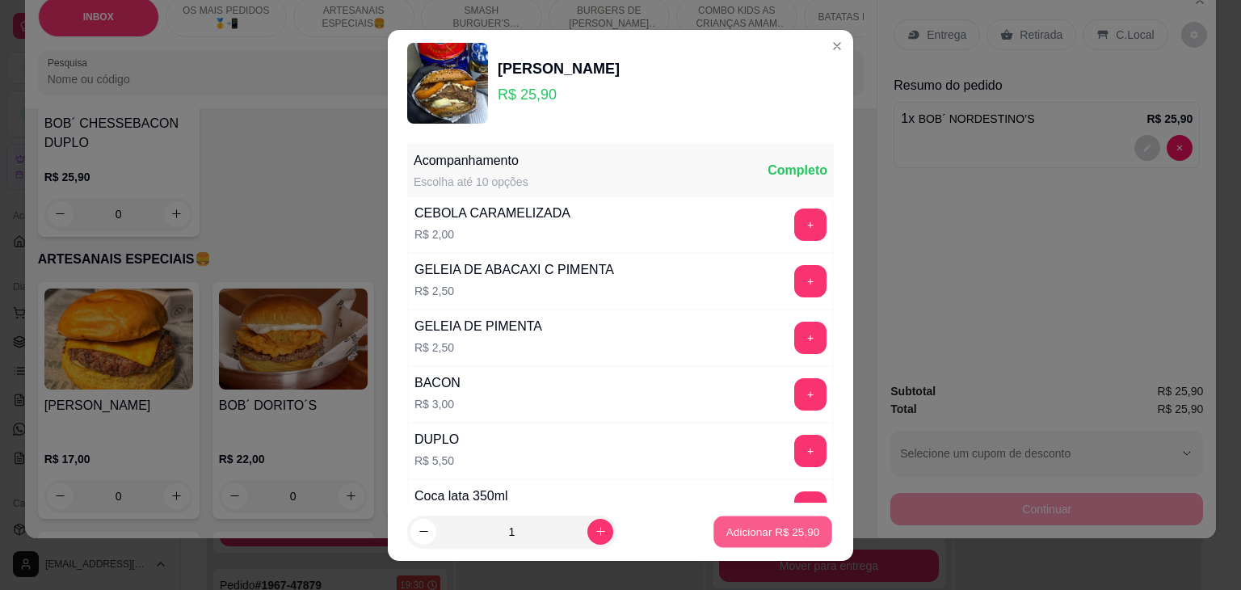
click at [722, 519] on button "Adicionar R$ 25,90" at bounding box center [772, 531] width 119 height 32
type input "1"
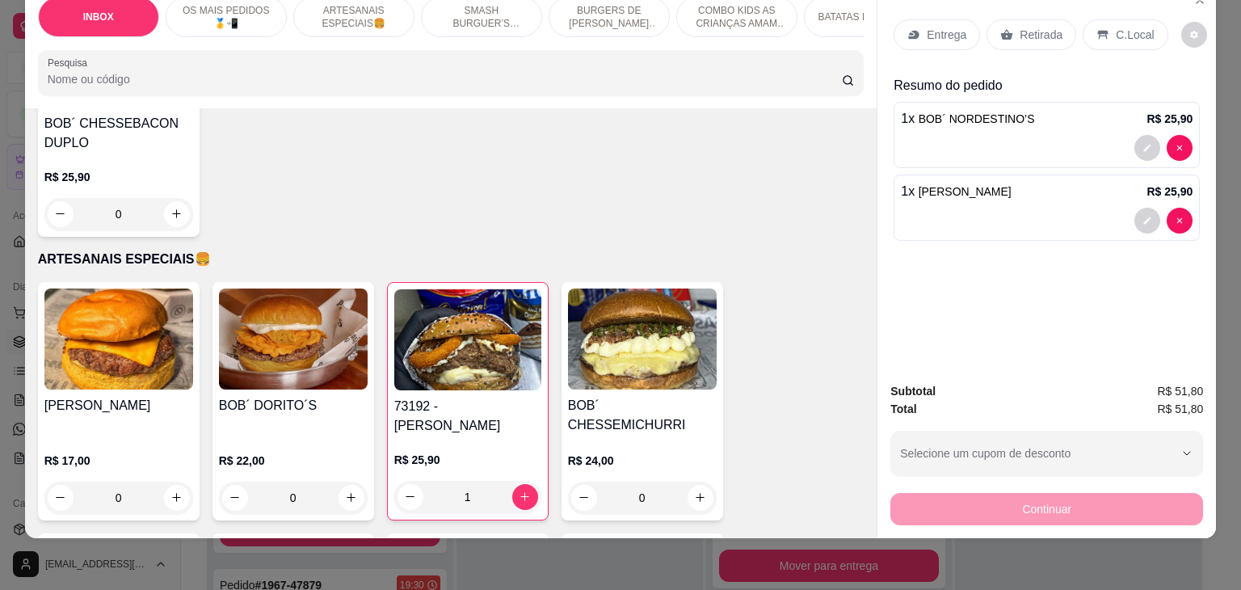
click at [960, 29] on div "Entrega" at bounding box center [936, 34] width 86 height 31
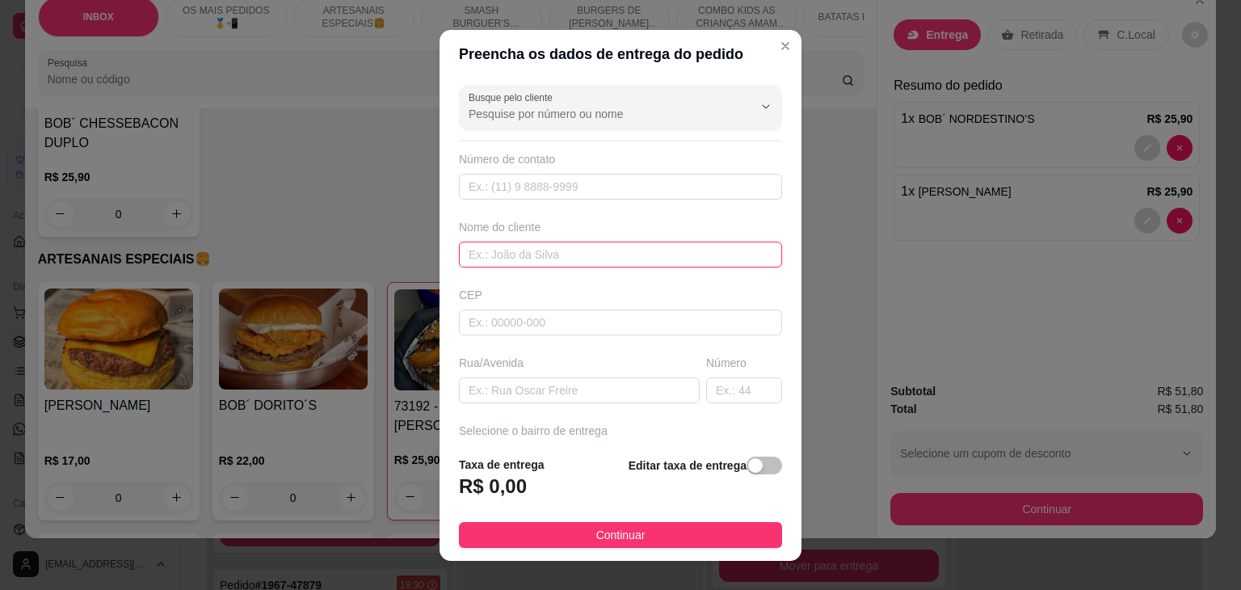
click at [557, 256] on input "text" at bounding box center [620, 255] width 323 height 26
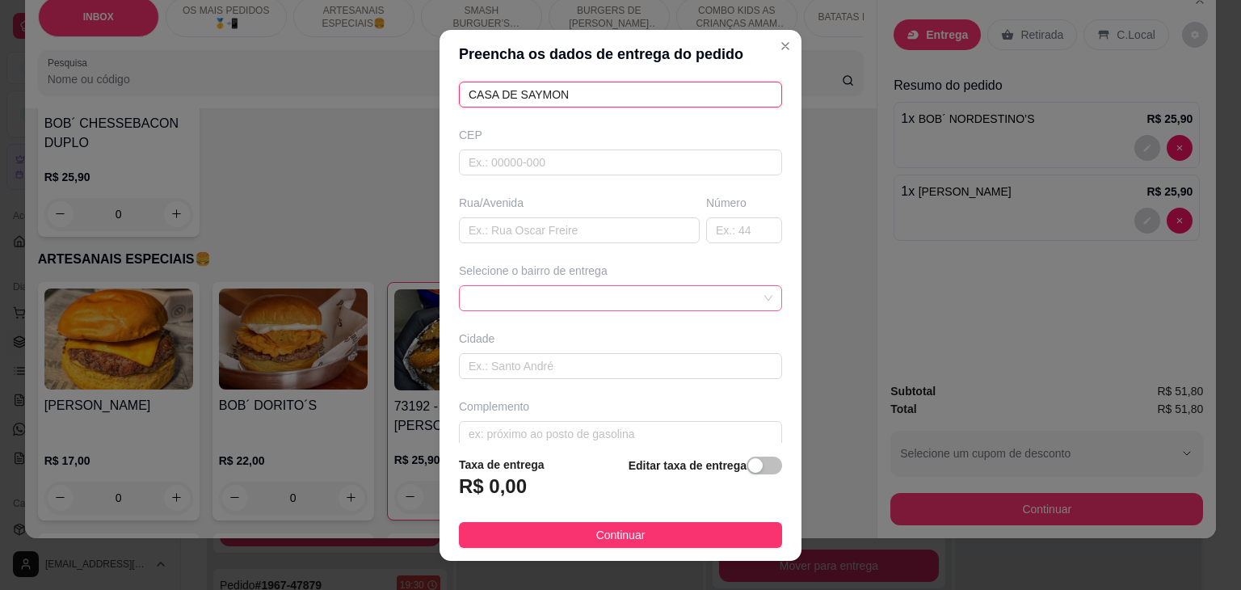
scroll to position [162, 0]
click at [656, 301] on span at bounding box center [621, 296] width 304 height 24
type input "CASA DE SAYMON"
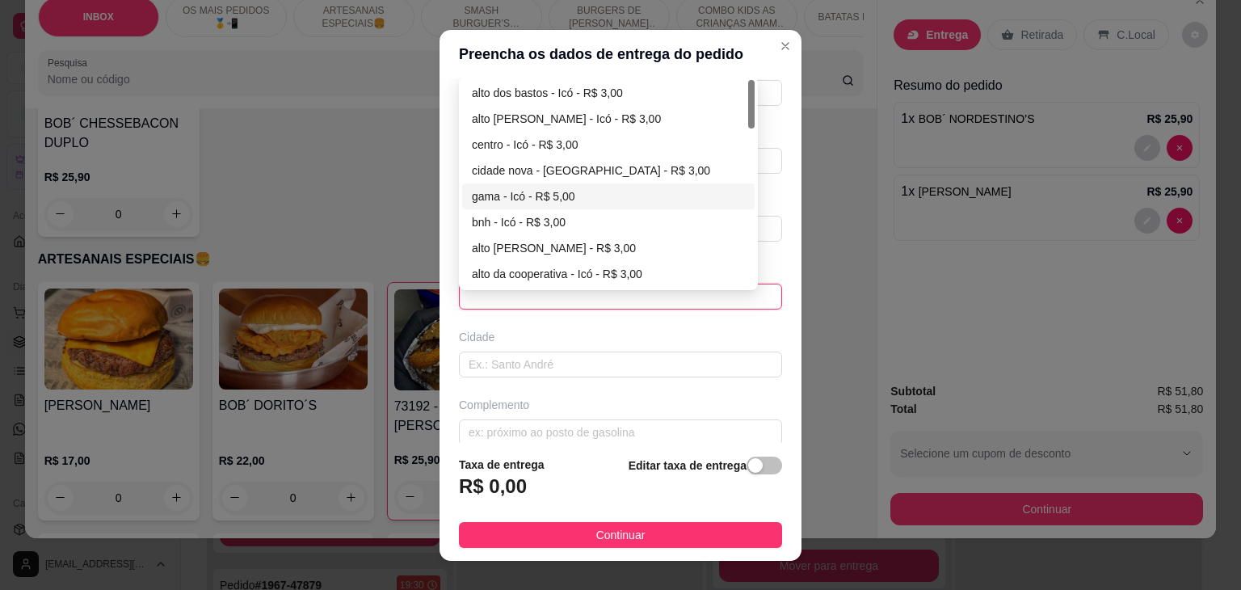
click at [521, 191] on div "gama - Icó - R$ 5,00" at bounding box center [608, 196] width 273 height 18
type input "Icó"
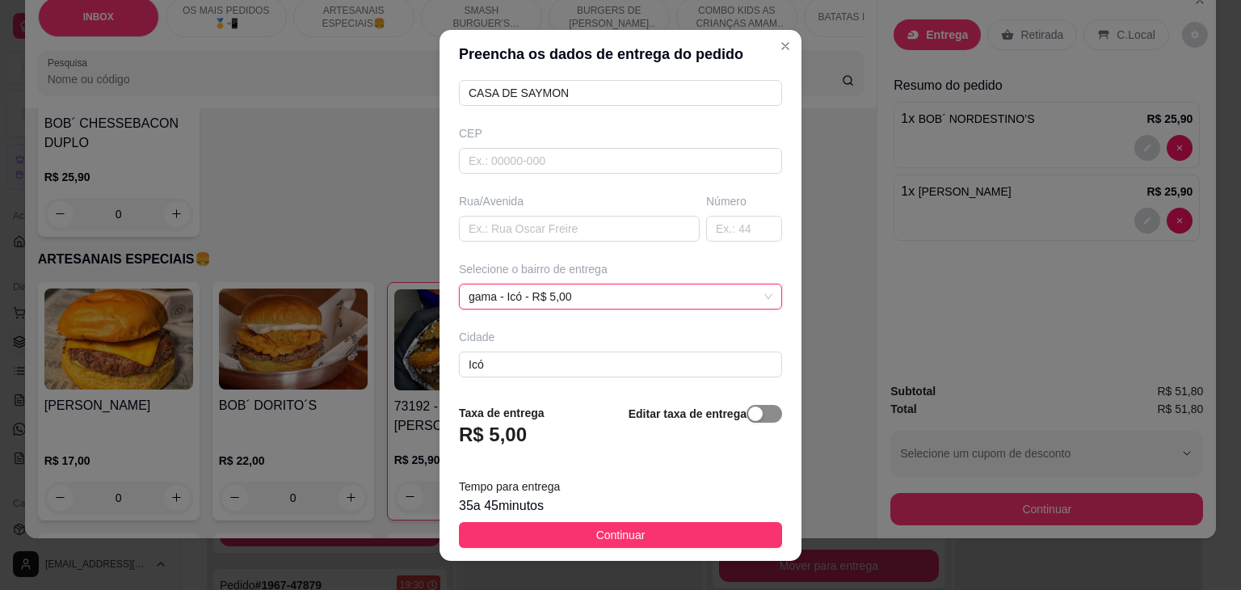
click at [746, 414] on span "button" at bounding box center [764, 414] width 36 height 18
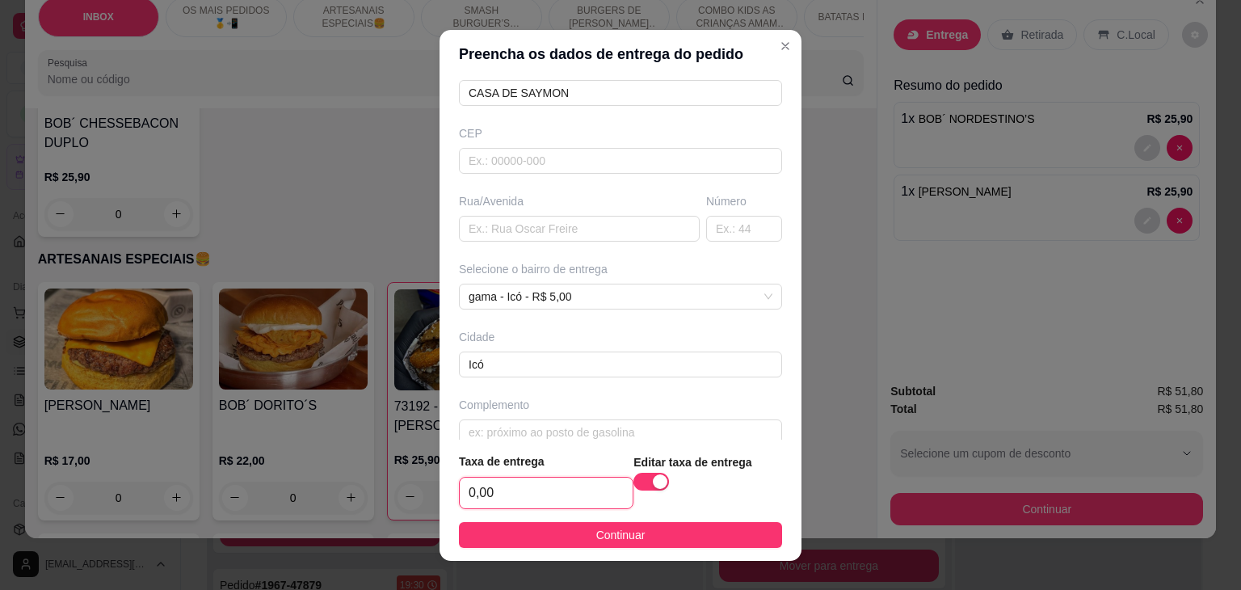
click at [553, 495] on input "0,00" at bounding box center [546, 492] width 173 height 31
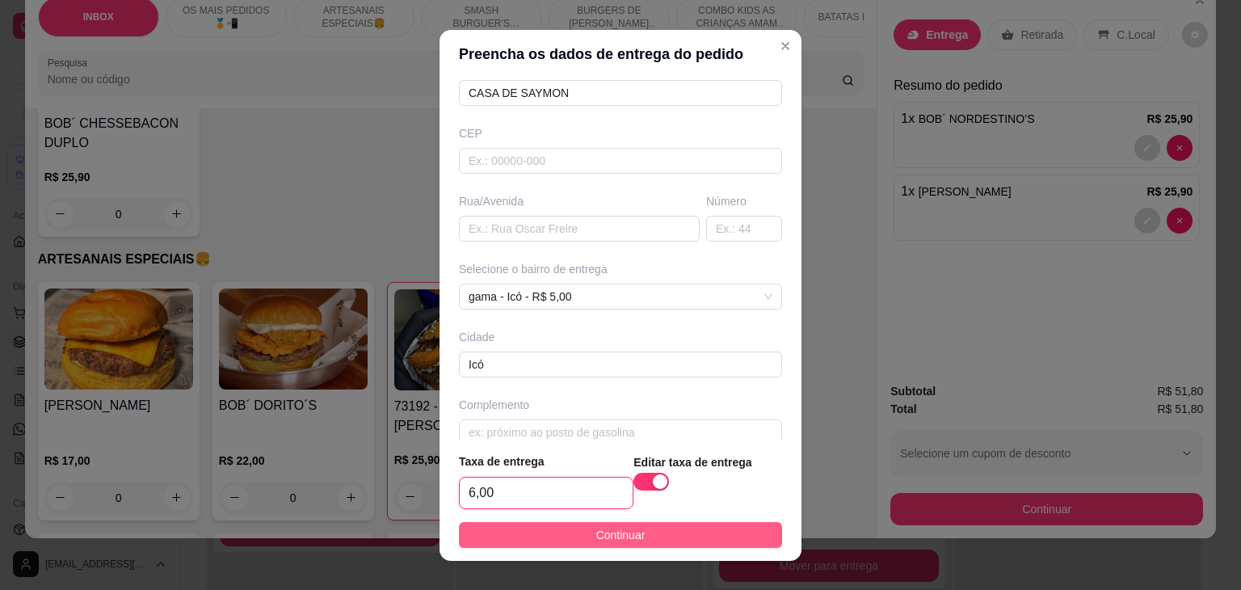
type input "6,00"
click at [525, 536] on button "Continuar" at bounding box center [620, 535] width 323 height 26
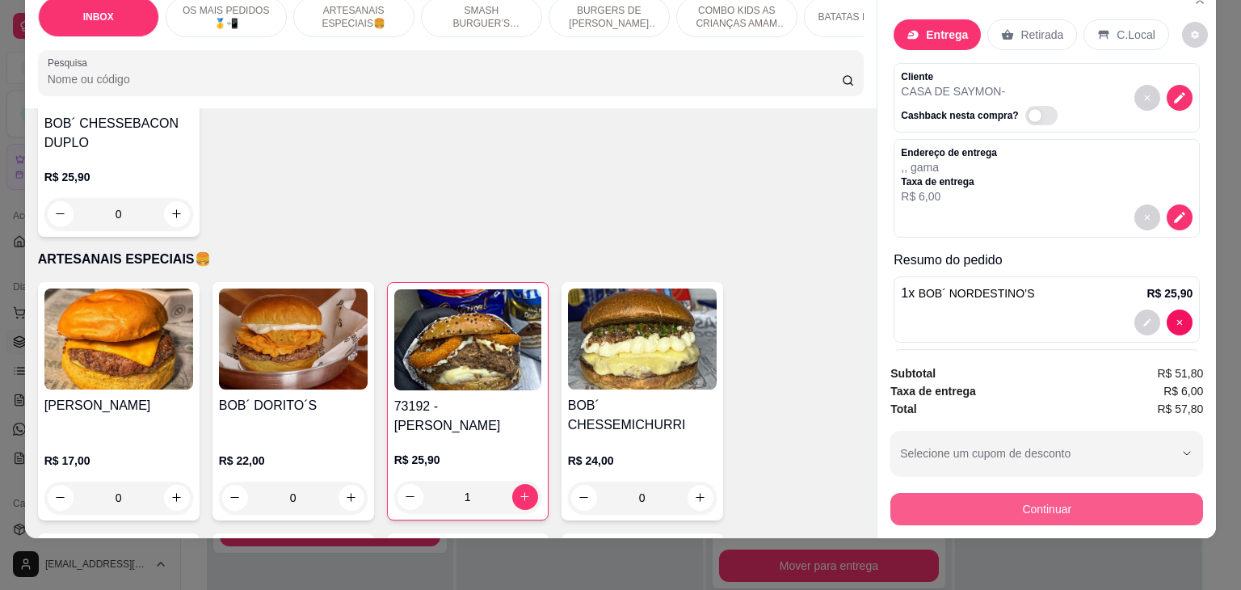
click at [1099, 502] on button "Continuar" at bounding box center [1046, 509] width 313 height 32
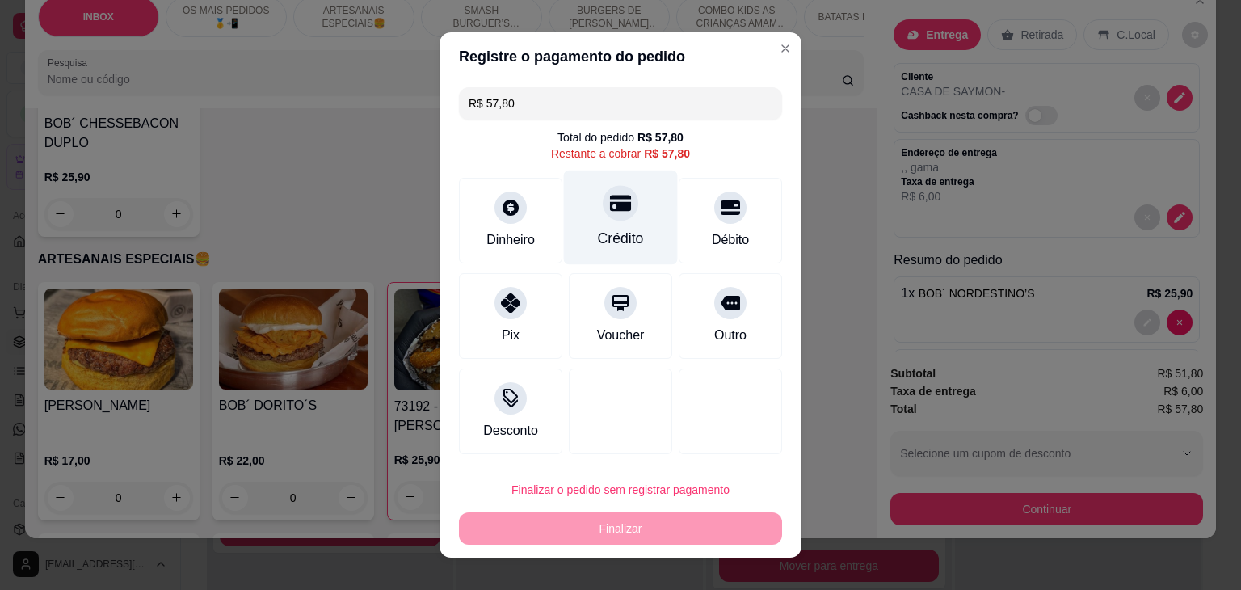
click at [598, 243] on div "Crédito" at bounding box center [621, 238] width 46 height 21
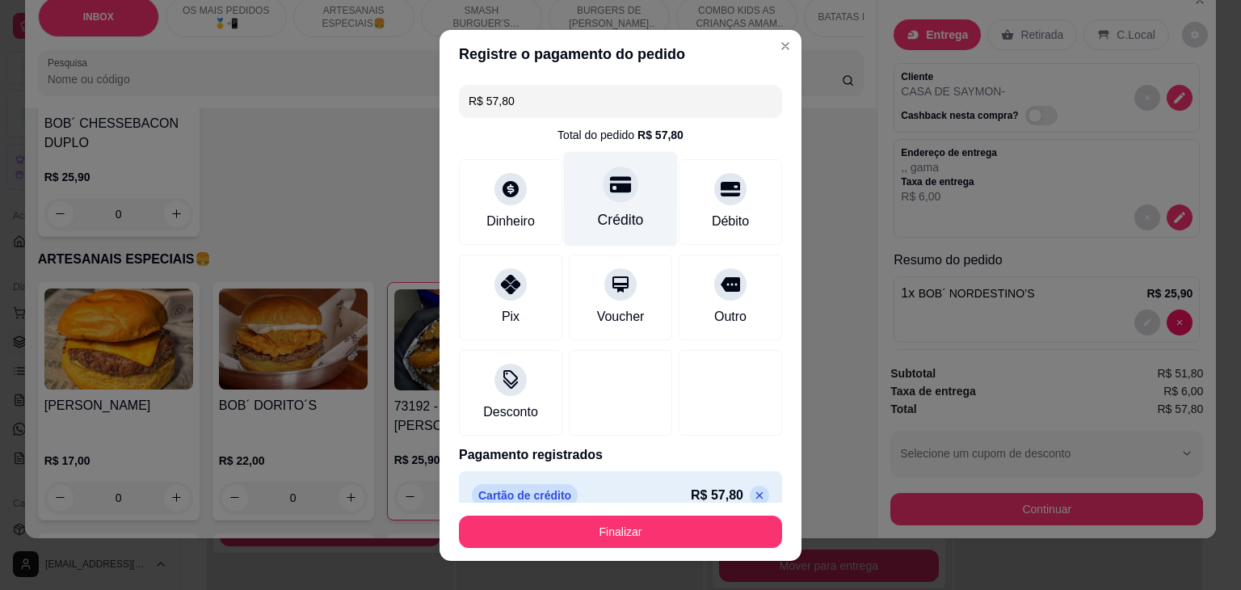
type input "R$ 0,00"
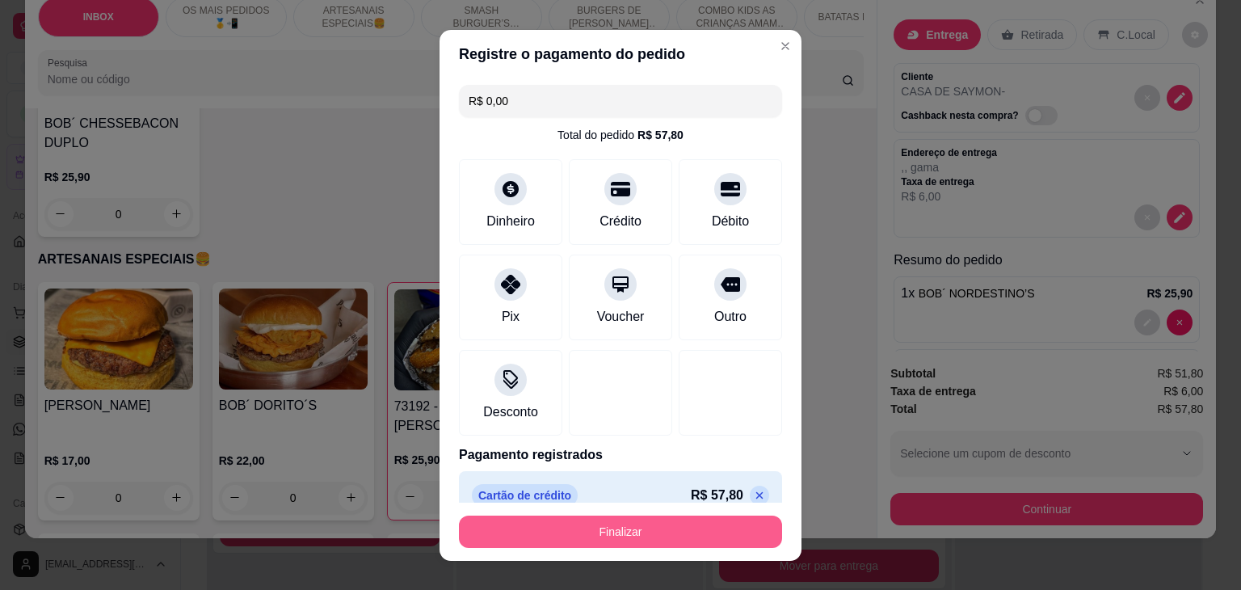
click at [662, 527] on button "Finalizar" at bounding box center [620, 531] width 323 height 32
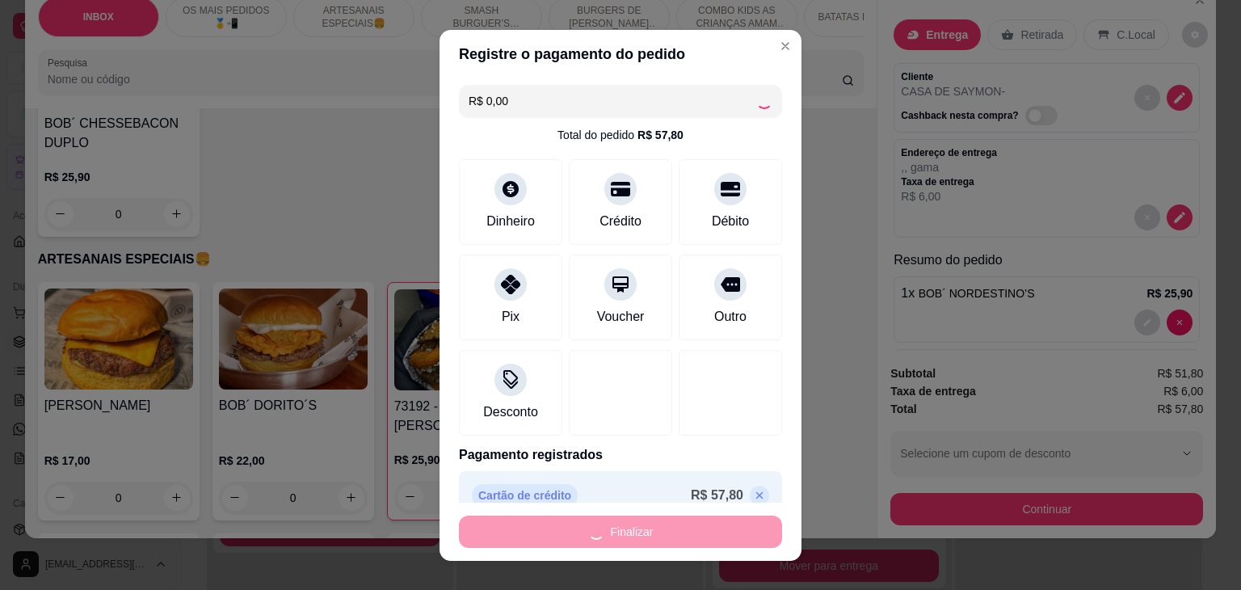
type input "0"
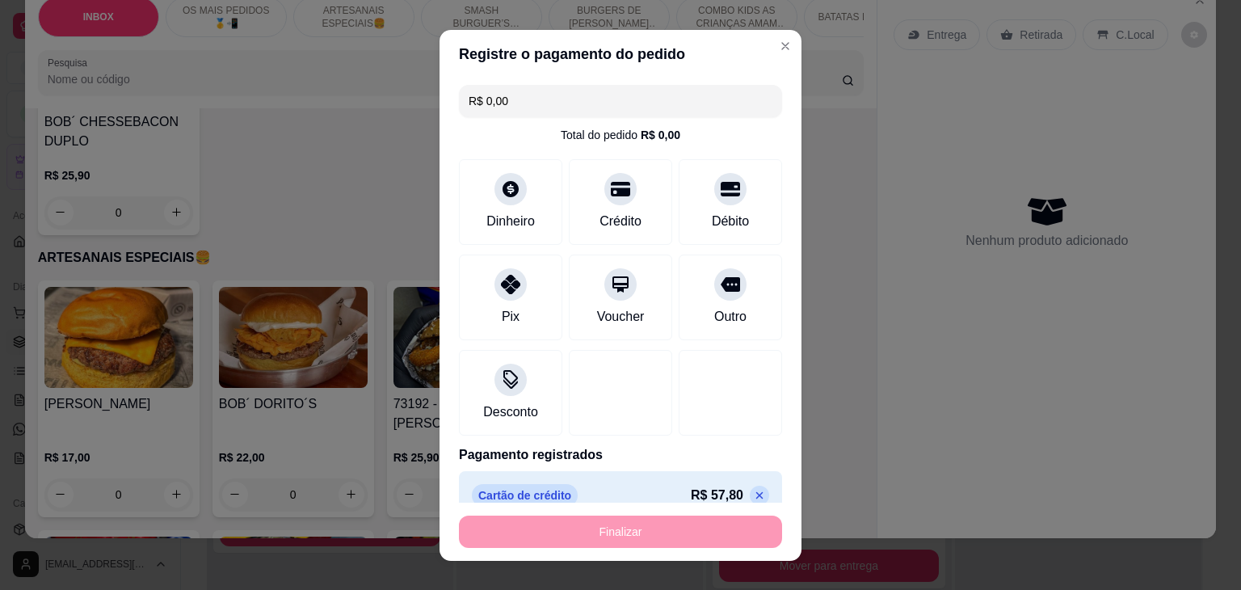
type input "-R$ 57,80"
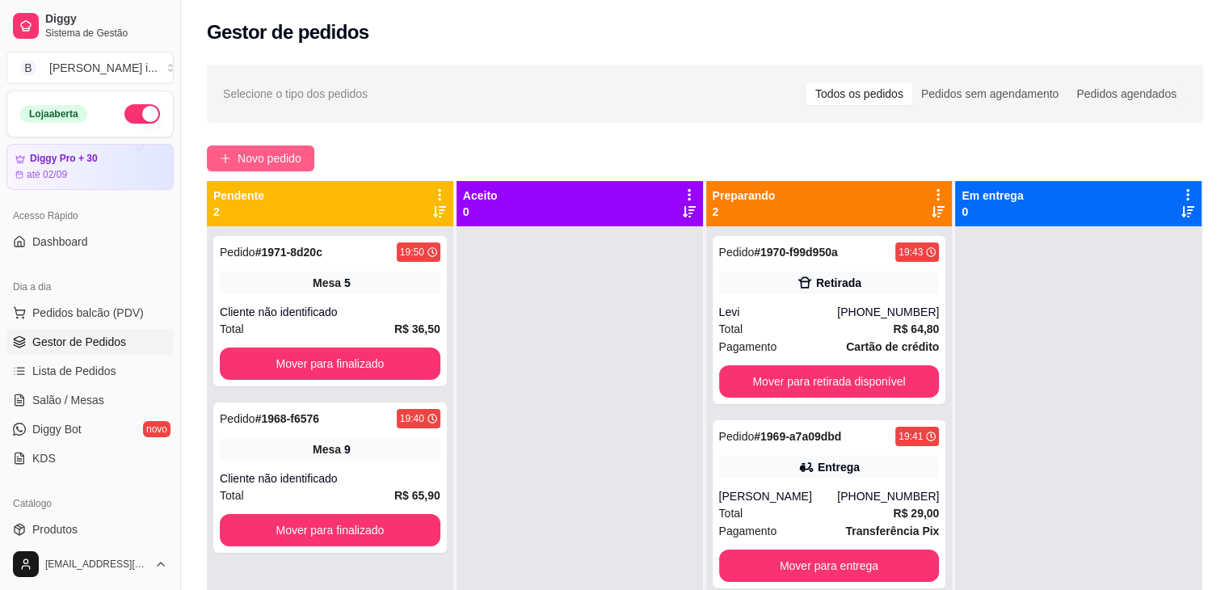
click at [300, 159] on span "Novo pedido" at bounding box center [269, 158] width 64 height 18
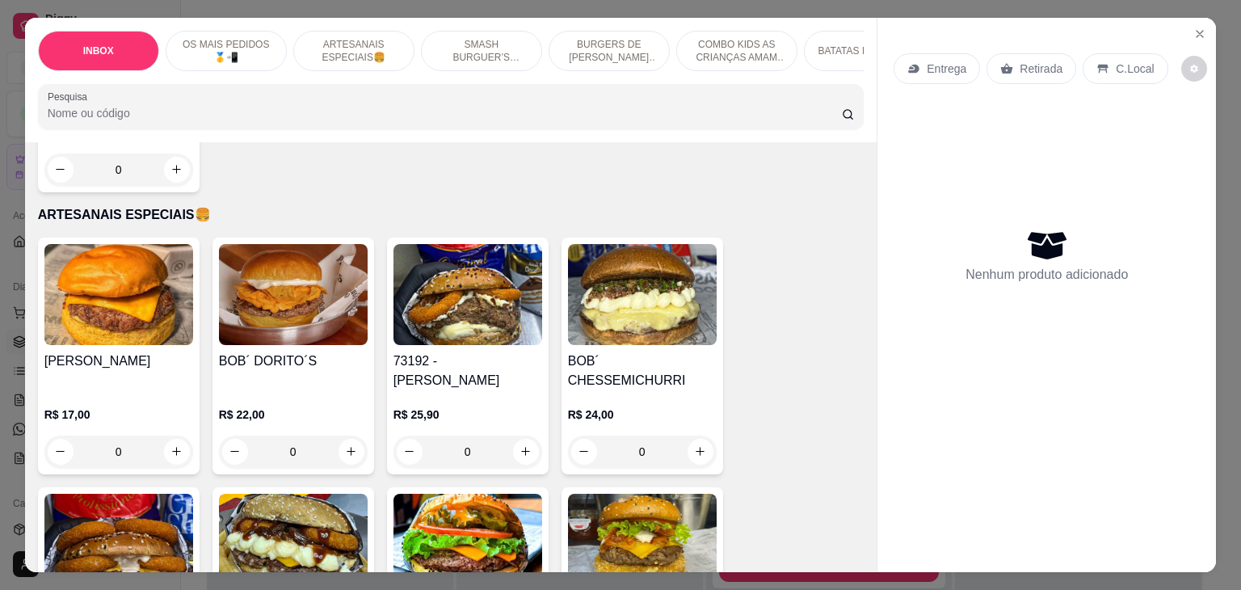
scroll to position [808, 0]
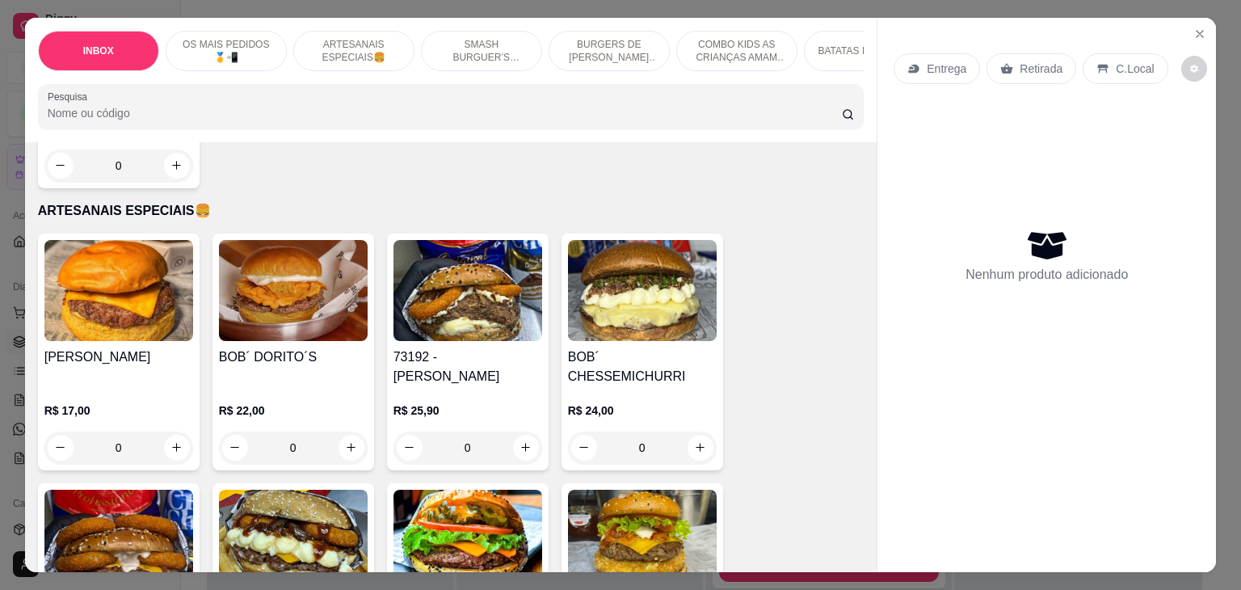
click at [123, 347] on h4 "[PERSON_NAME]" at bounding box center [118, 356] width 149 height 19
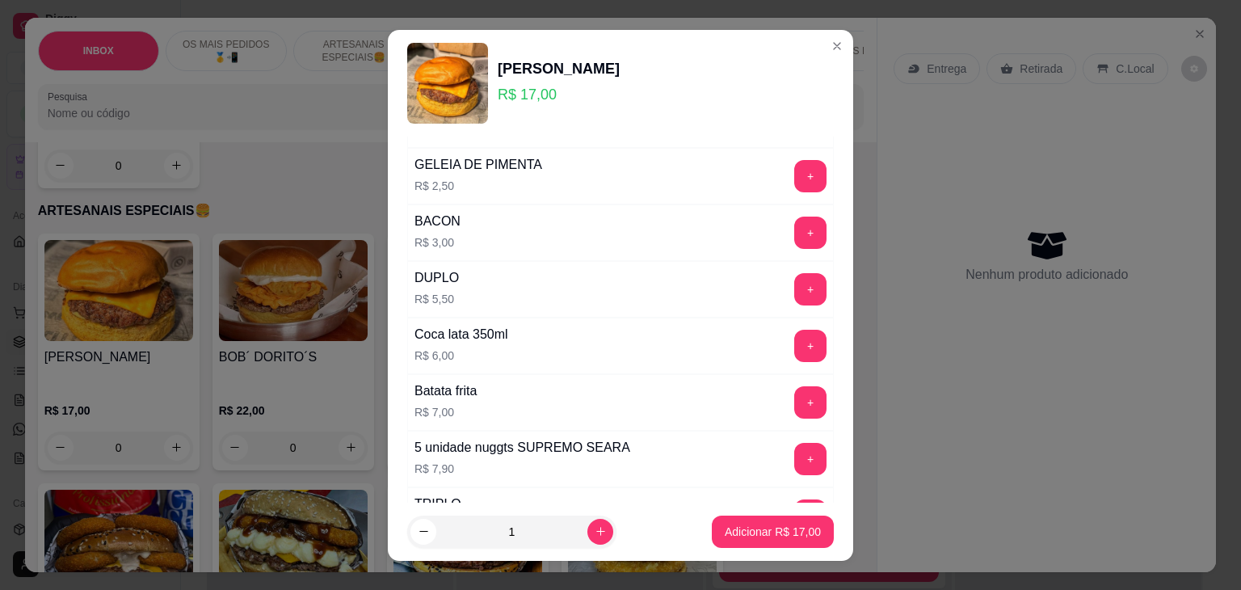
scroll to position [323, 0]
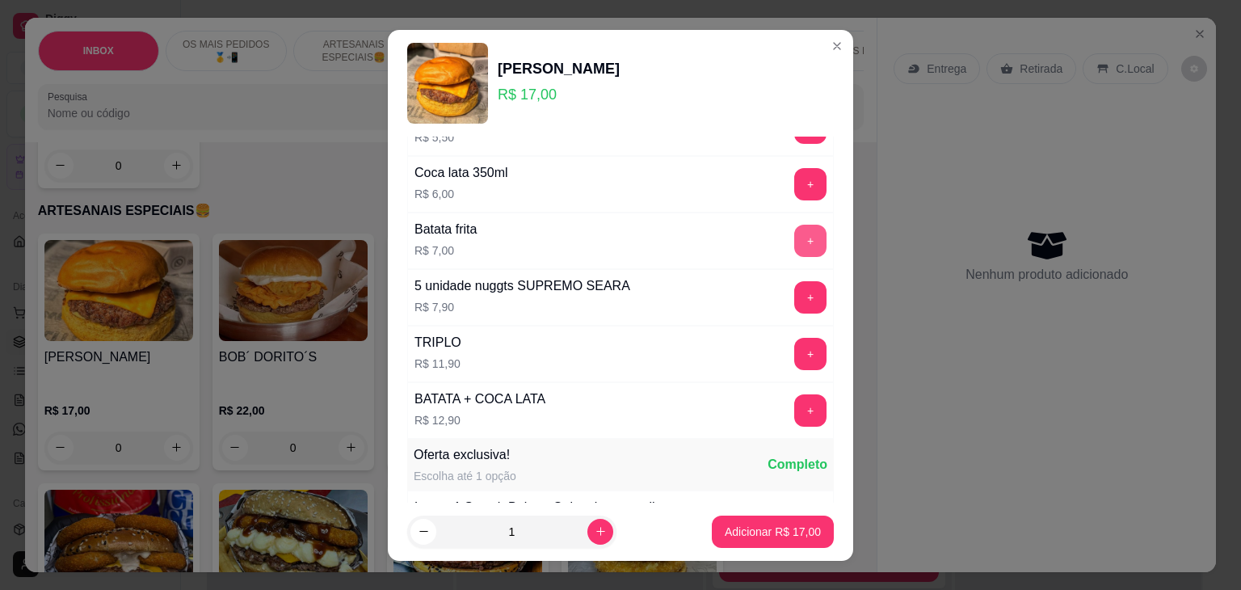
click at [794, 240] on button "+" at bounding box center [810, 241] width 32 height 32
click at [776, 533] on p "Adicionar R$ 24,00" at bounding box center [773, 531] width 96 height 16
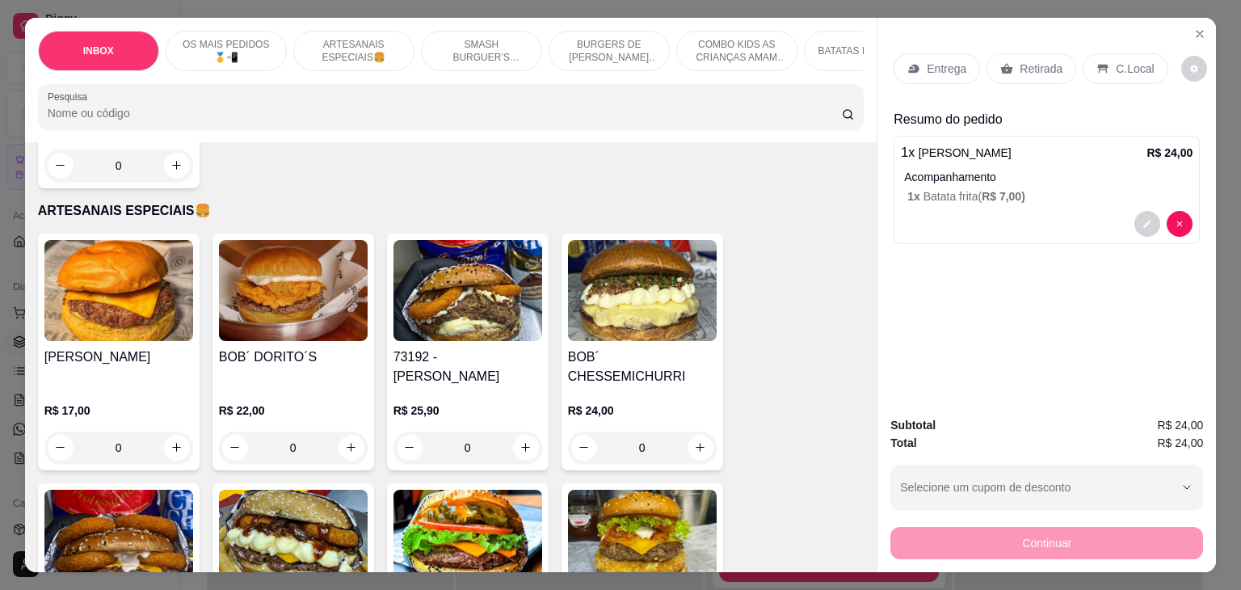
click at [1025, 61] on p "Retirada" at bounding box center [1040, 69] width 43 height 16
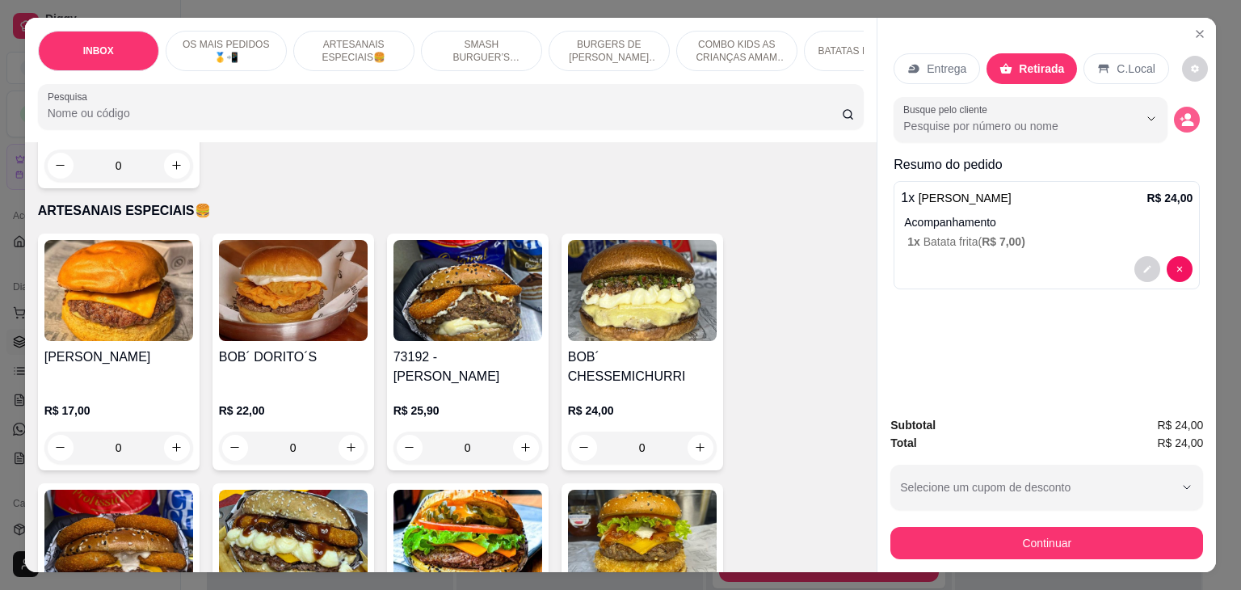
click at [1190, 111] on button "decrease-product-quantity" at bounding box center [1187, 120] width 26 height 26
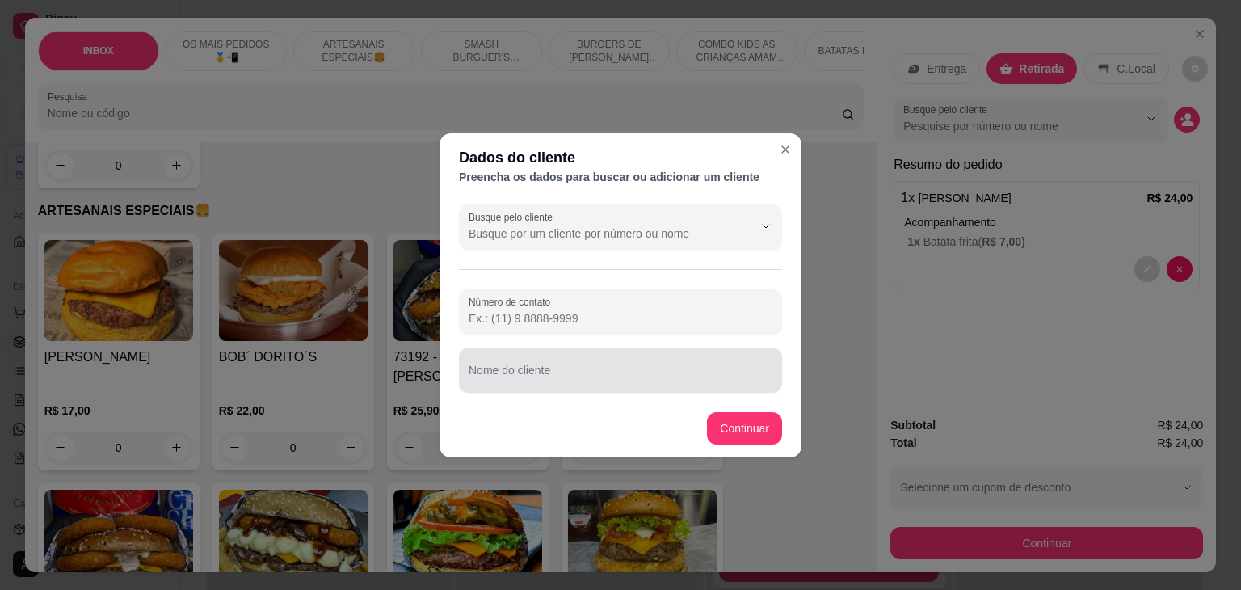
drag, startPoint x: 533, startPoint y: 376, endPoint x: 553, endPoint y: 367, distance: 21.3
click at [532, 376] on input "Nome do cliente" at bounding box center [621, 376] width 304 height 16
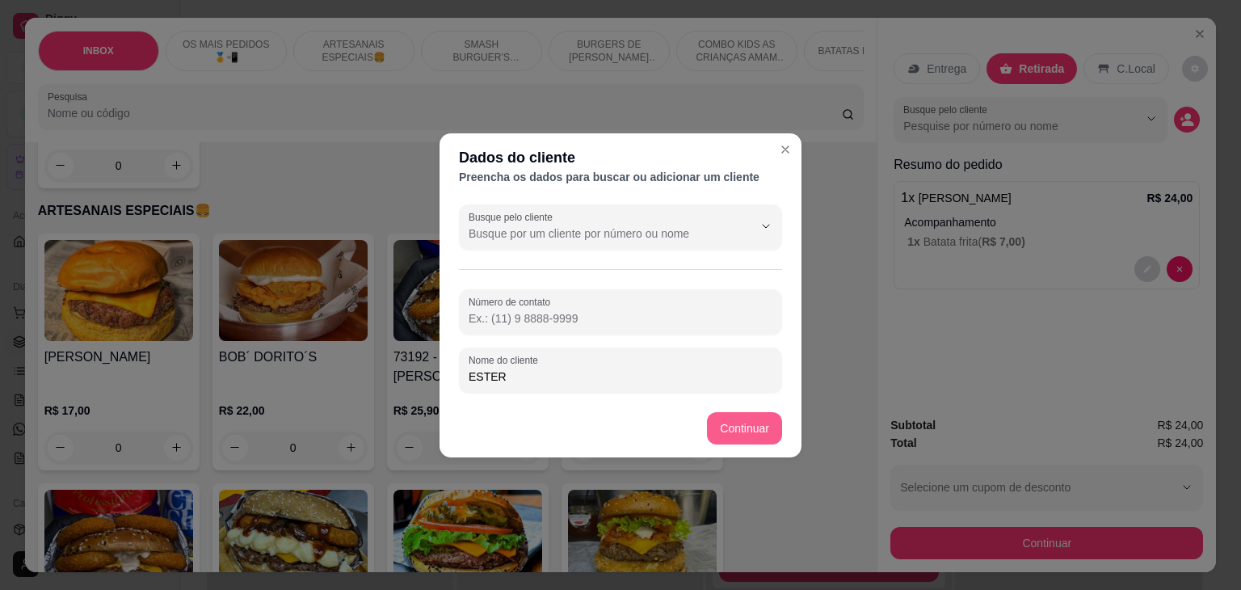
type input "ESTER"
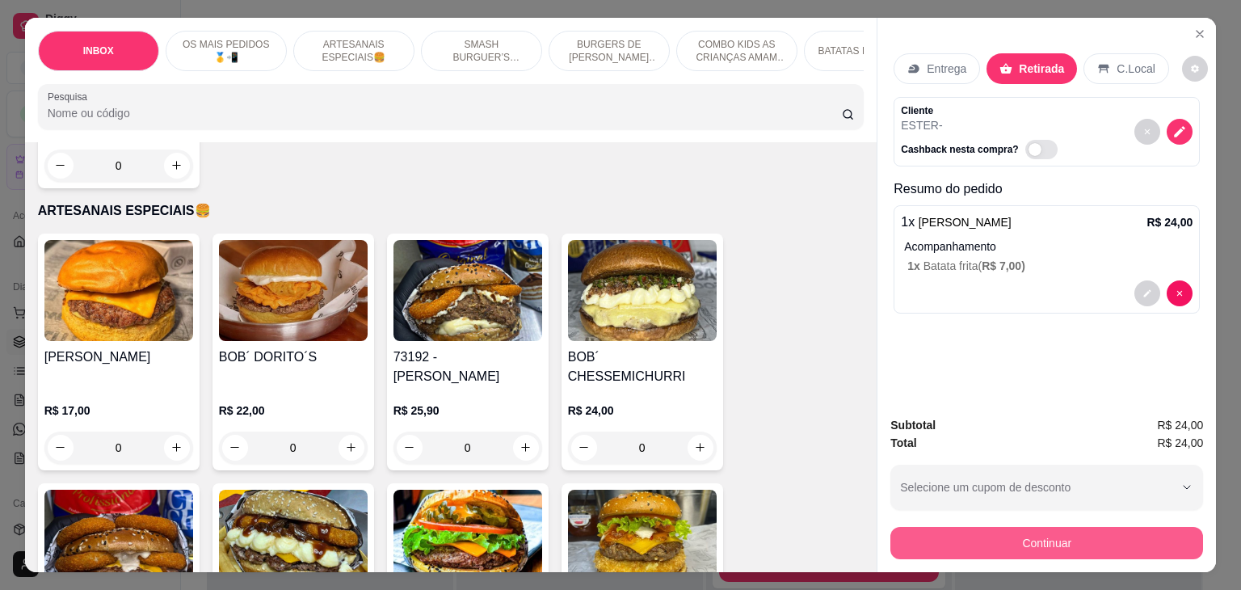
click at [951, 537] on button "Continuar" at bounding box center [1046, 543] width 313 height 32
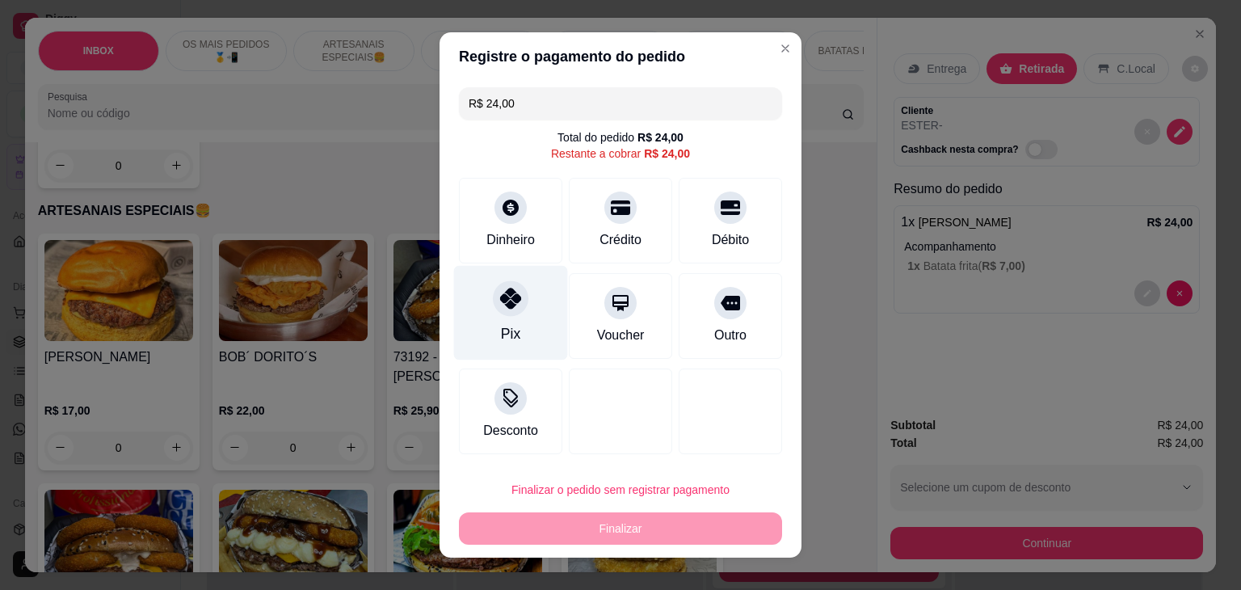
click at [500, 301] on icon at bounding box center [510, 298] width 21 height 21
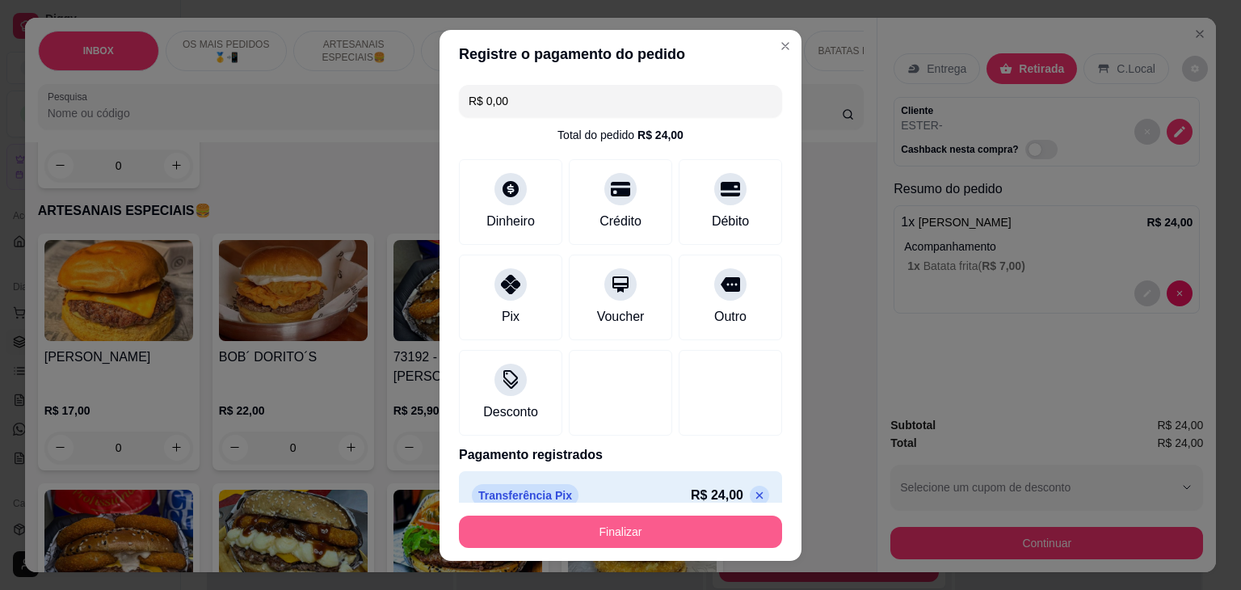
click at [691, 536] on button "Finalizar" at bounding box center [620, 531] width 323 height 32
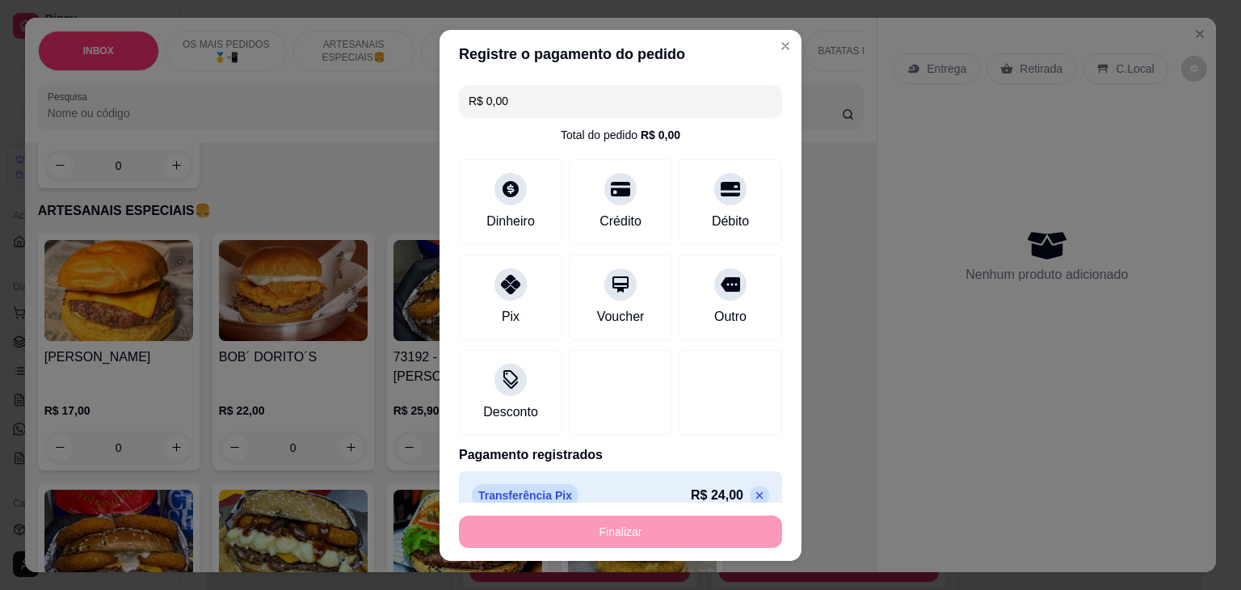
type input "-R$ 24,00"
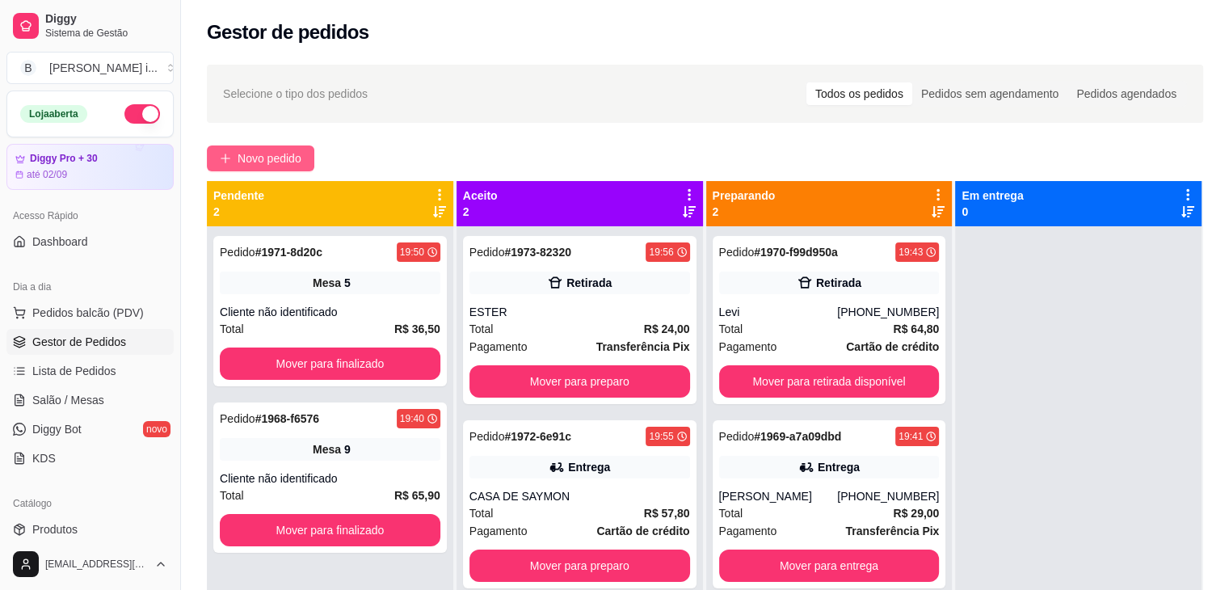
click at [259, 169] on button "Novo pedido" at bounding box center [260, 158] width 107 height 26
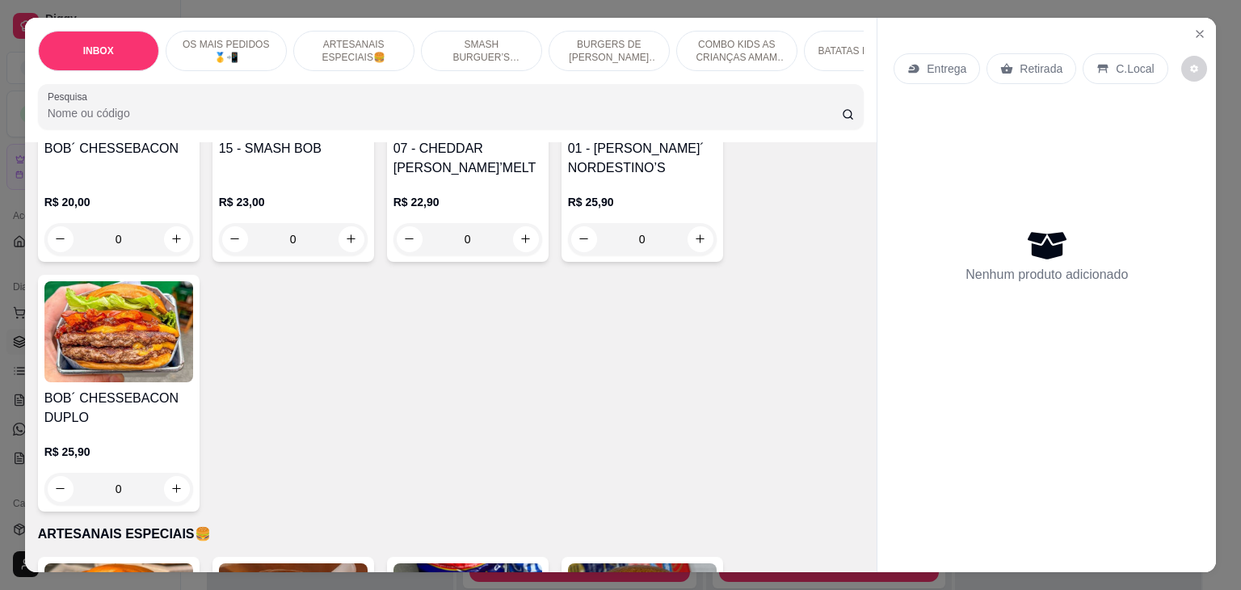
scroll to position [404, 0]
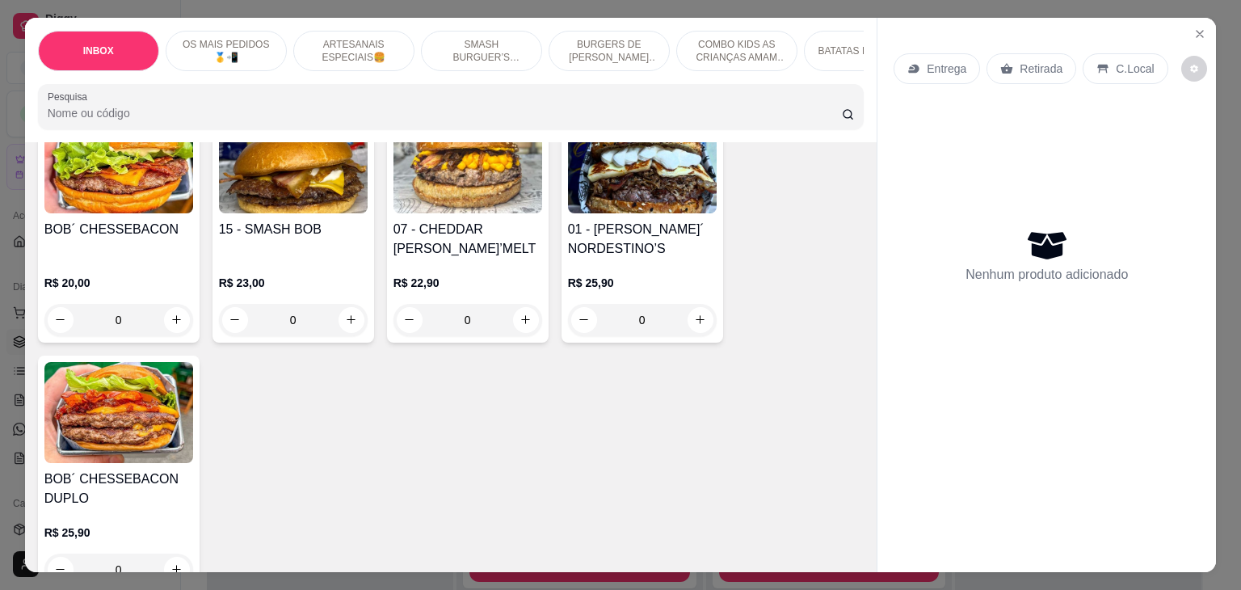
click at [628, 213] on img at bounding box center [642, 162] width 149 height 101
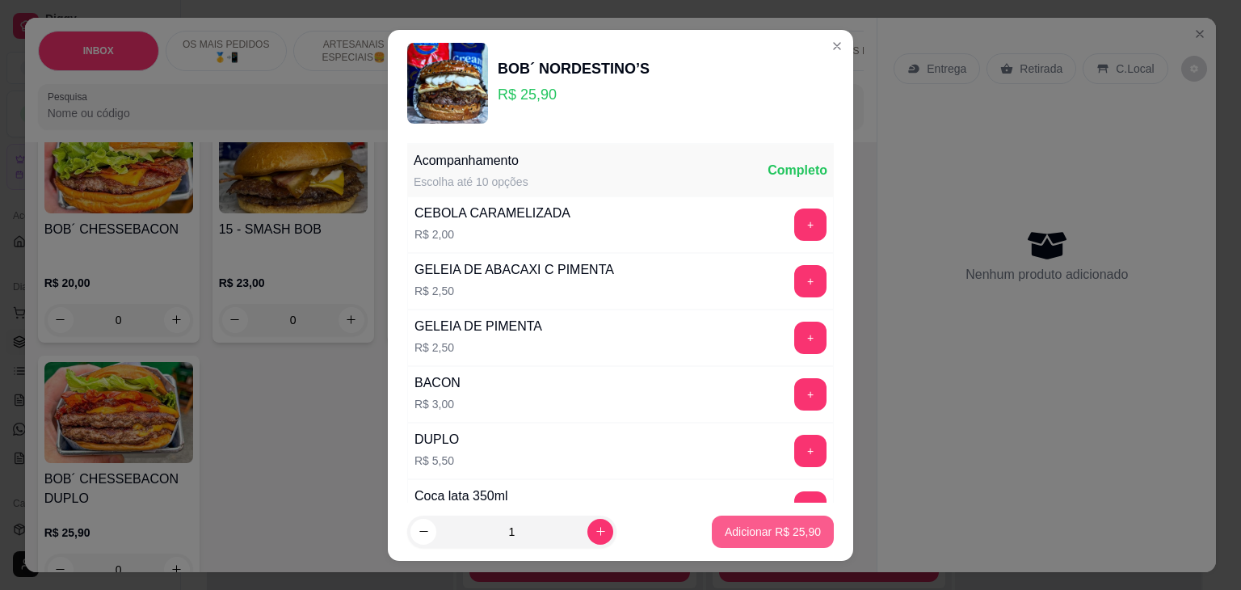
click at [746, 529] on p "Adicionar R$ 25,90" at bounding box center [773, 531] width 96 height 16
type input "1"
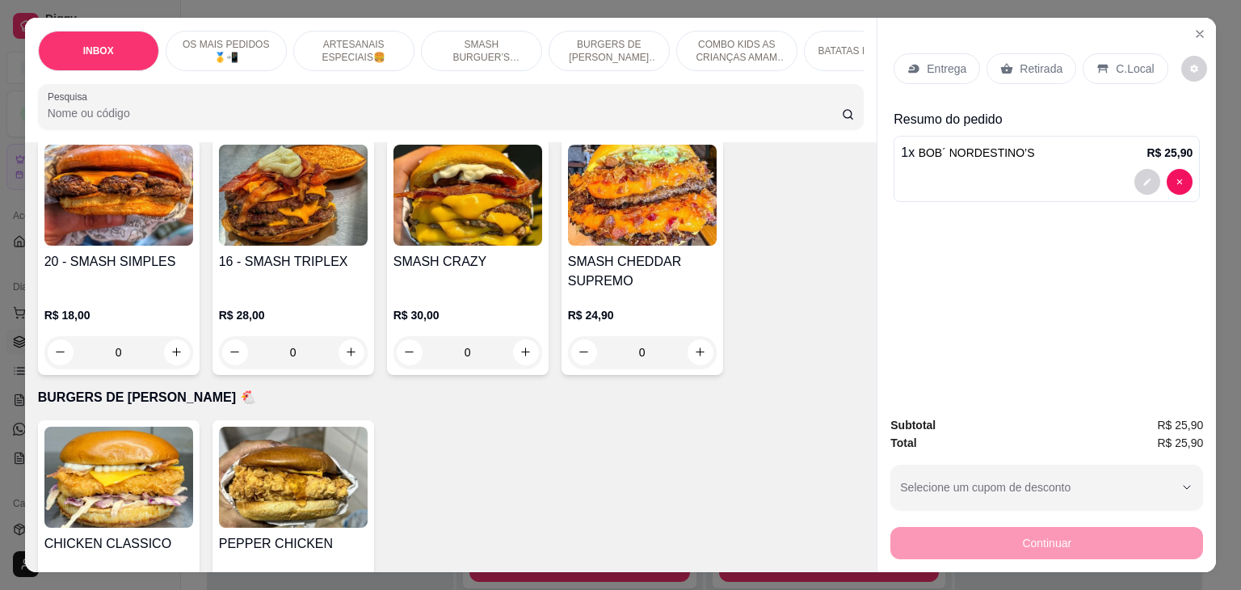
scroll to position [1858, 0]
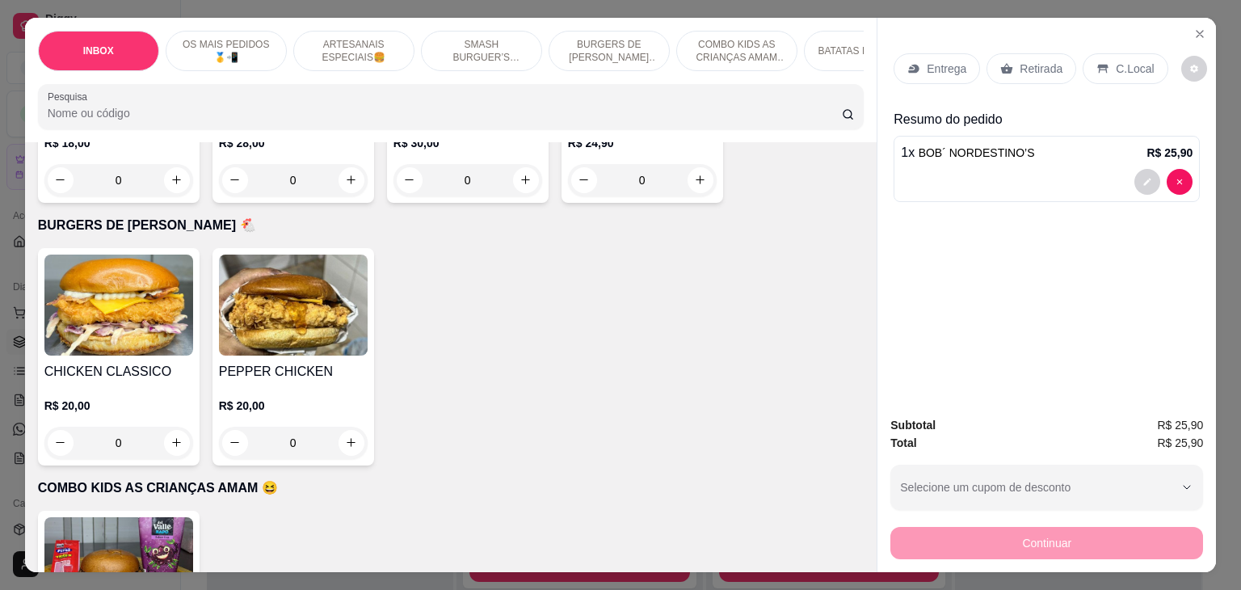
click at [116, 270] on img at bounding box center [118, 304] width 149 height 101
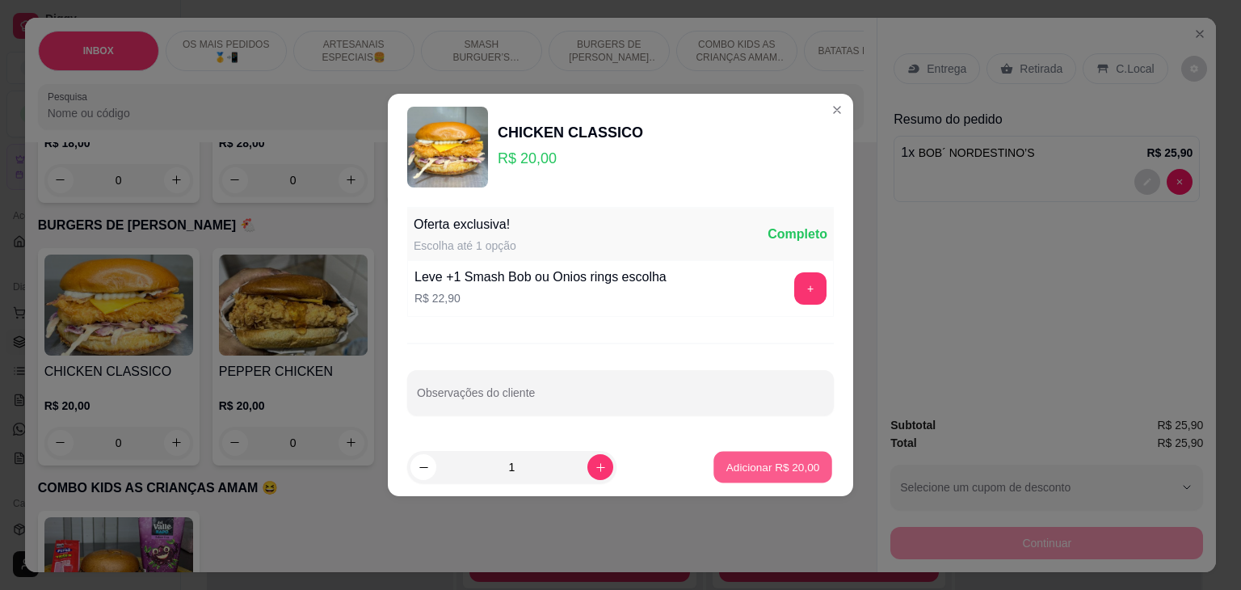
click at [737, 463] on p "Adicionar R$ 20,00" at bounding box center [773, 466] width 94 height 15
type input "1"
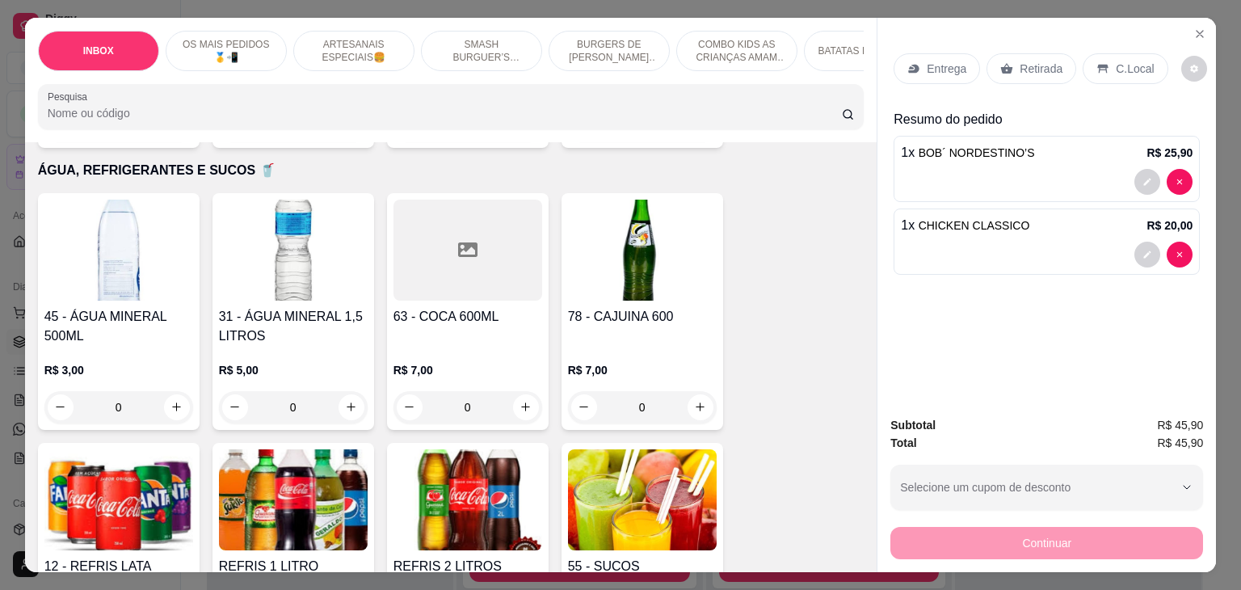
scroll to position [3070, 0]
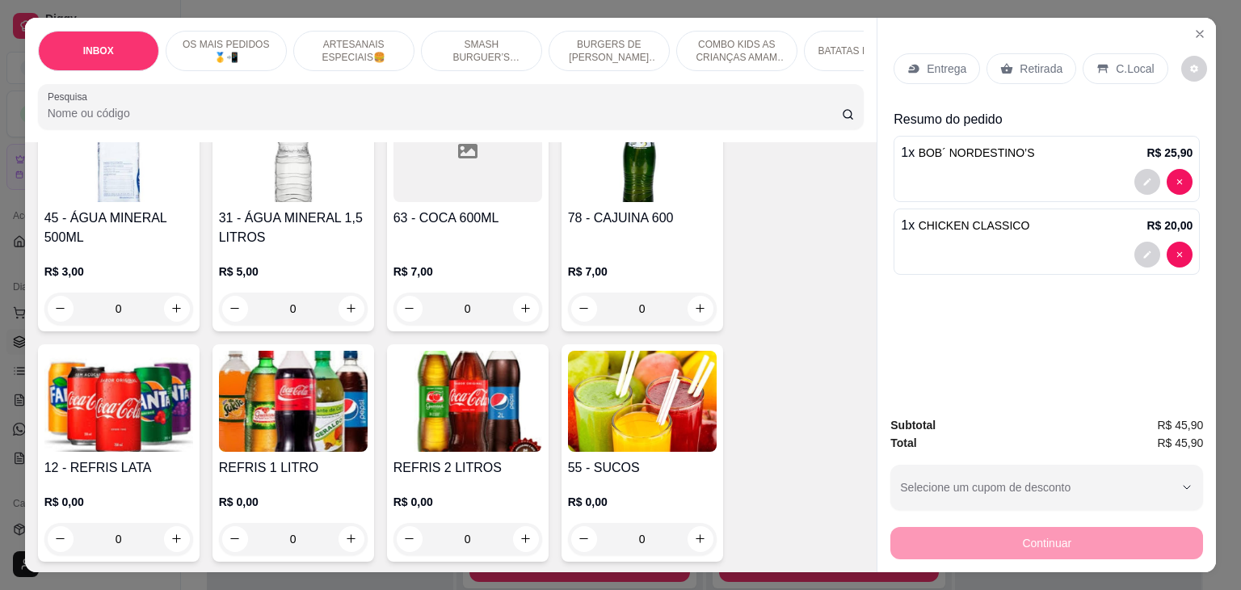
click at [61, 458] on h4 "12 - REFRIS LATA" at bounding box center [118, 467] width 149 height 19
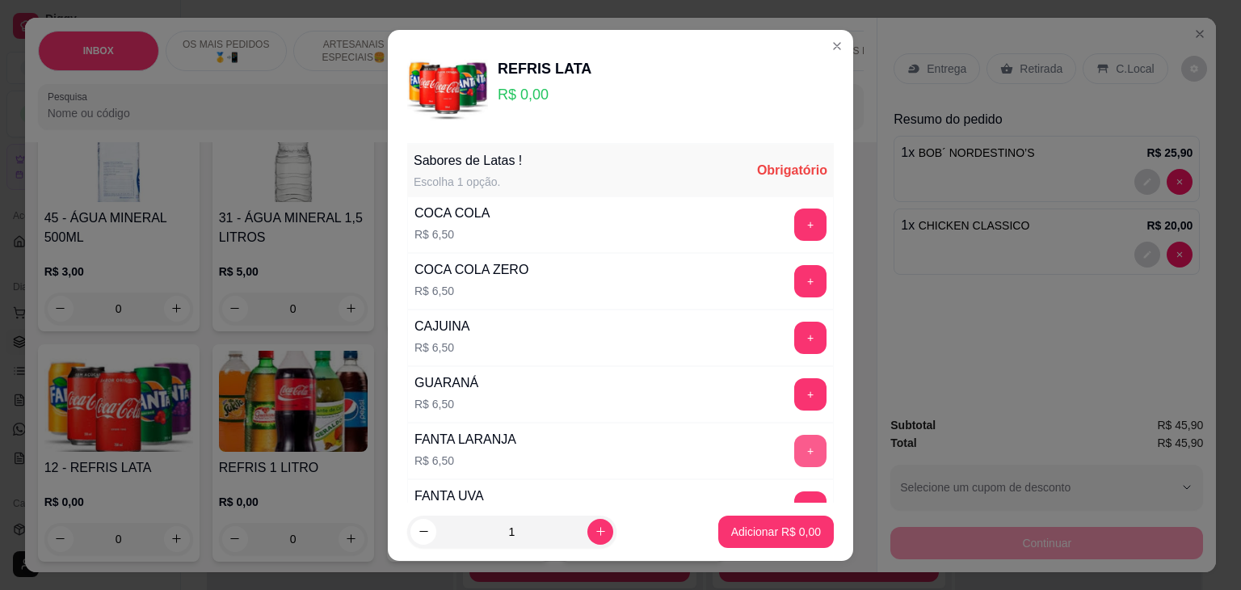
click at [794, 451] on button "+" at bounding box center [810, 451] width 32 height 32
click at [716, 440] on div "- 1 +" at bounding box center [774, 451] width 117 height 32
click at [723, 445] on button "-" at bounding box center [739, 451] width 32 height 32
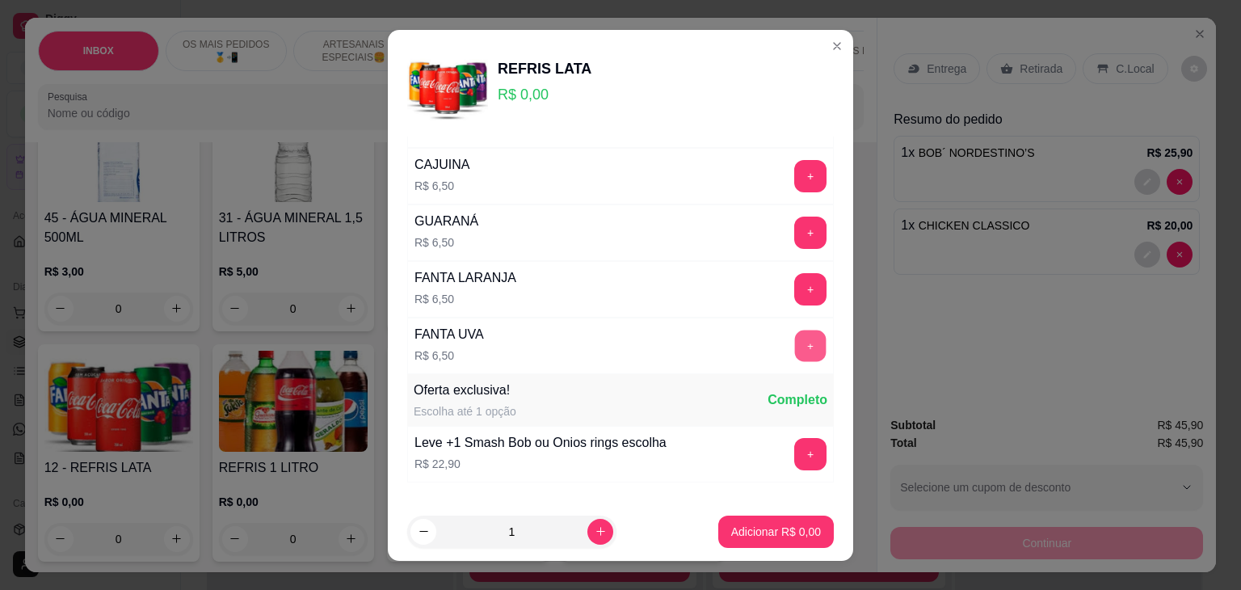
click at [795, 350] on button "+" at bounding box center [811, 346] width 32 height 32
click at [797, 523] on p "Adicionar R$ 6,50" at bounding box center [776, 531] width 90 height 16
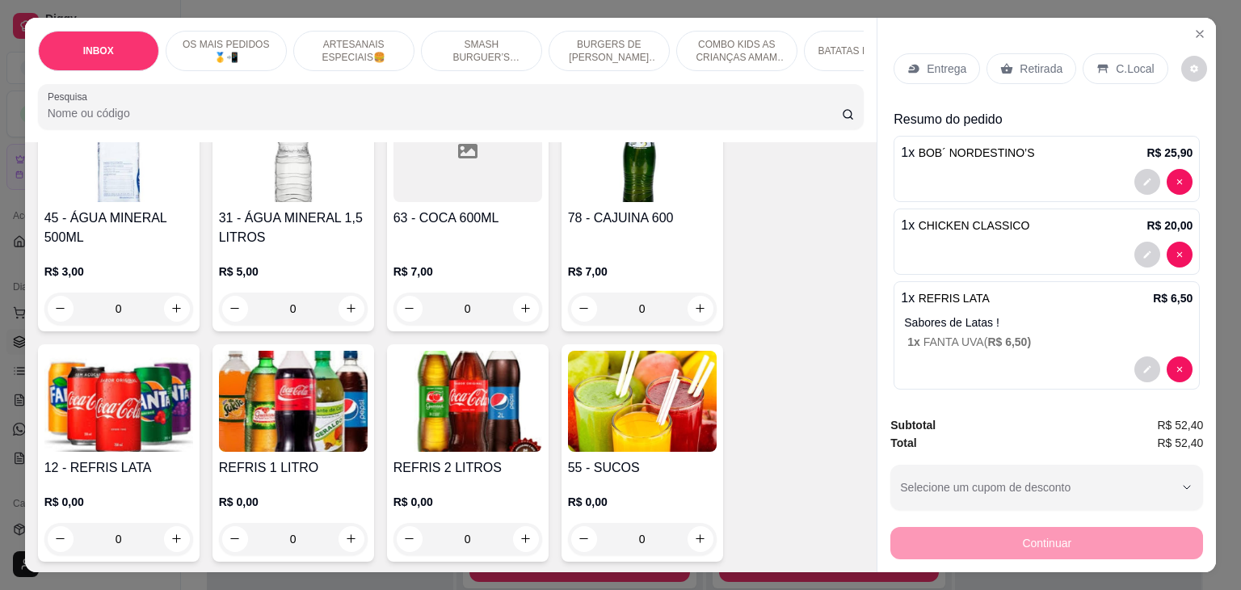
click at [940, 61] on p "Entrega" at bounding box center [947, 69] width 40 height 16
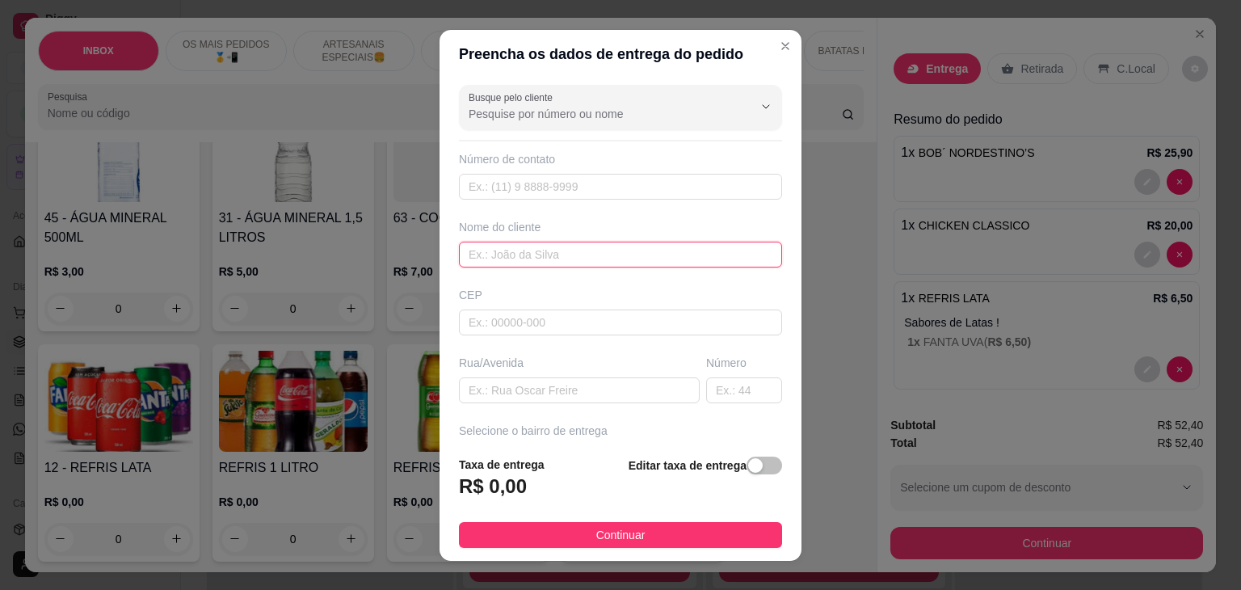
click at [549, 249] on input "text" at bounding box center [620, 255] width 323 height 26
type input "VITORIA DINIZ"
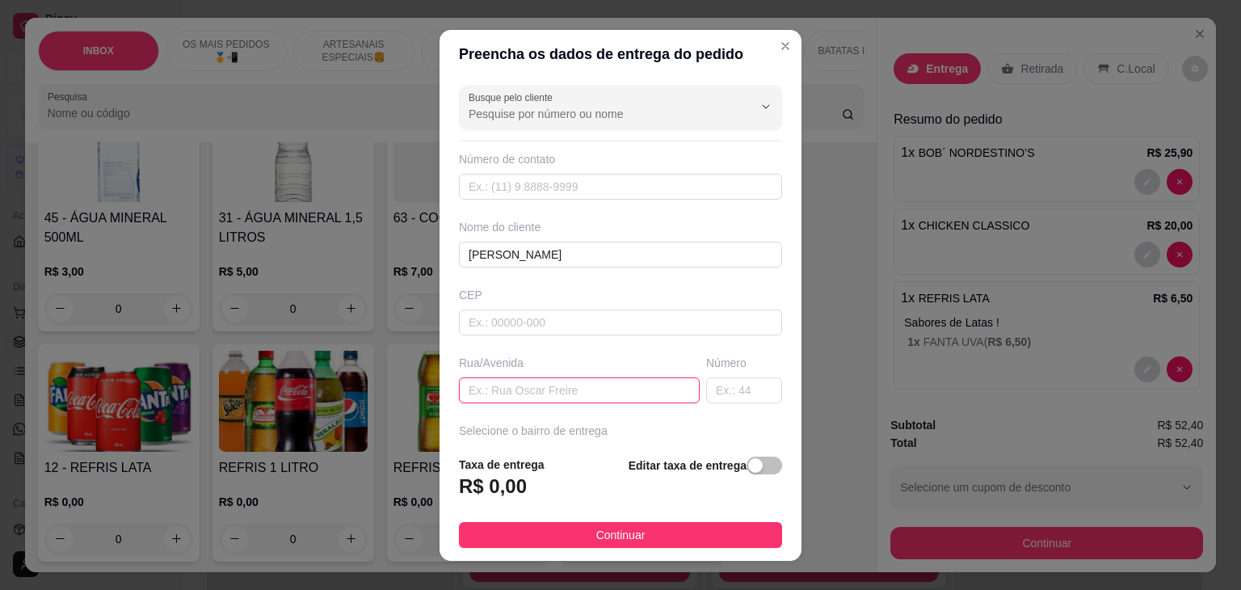
click at [632, 389] on input "text" at bounding box center [579, 390] width 241 height 26
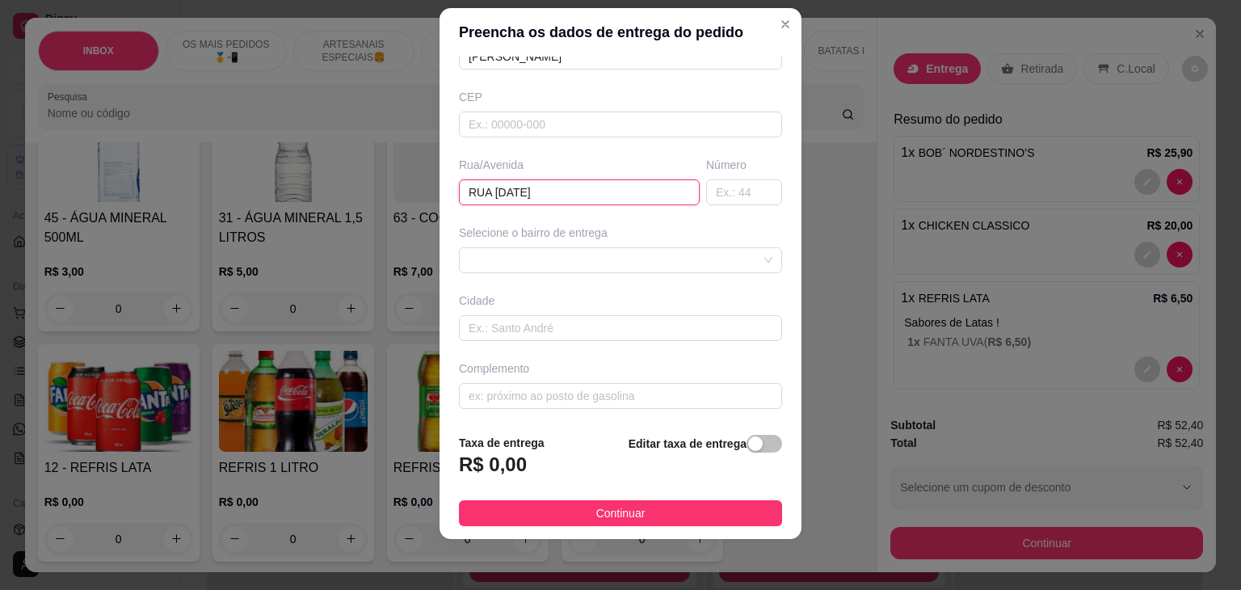
scroll to position [178, 0]
click at [662, 258] on div "6508c09785aa93f9c45a8207 6508c0b285aa93f9c45a820a alto dos bastos - Icó - R$ 3,…" at bounding box center [620, 259] width 323 height 26
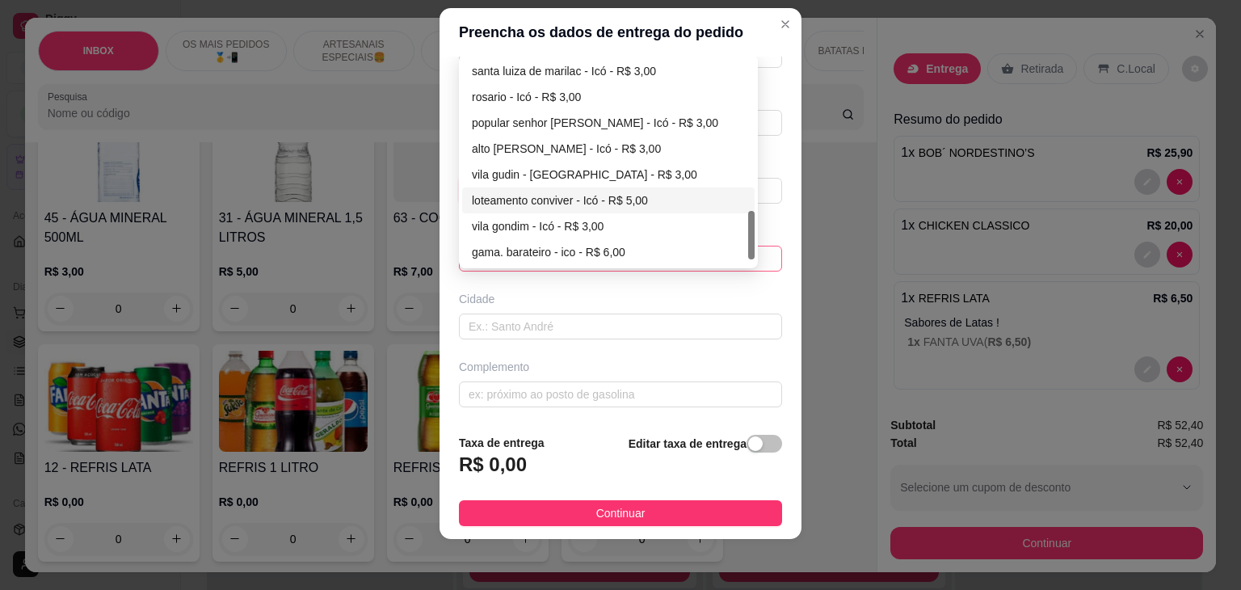
scroll to position [672, 0]
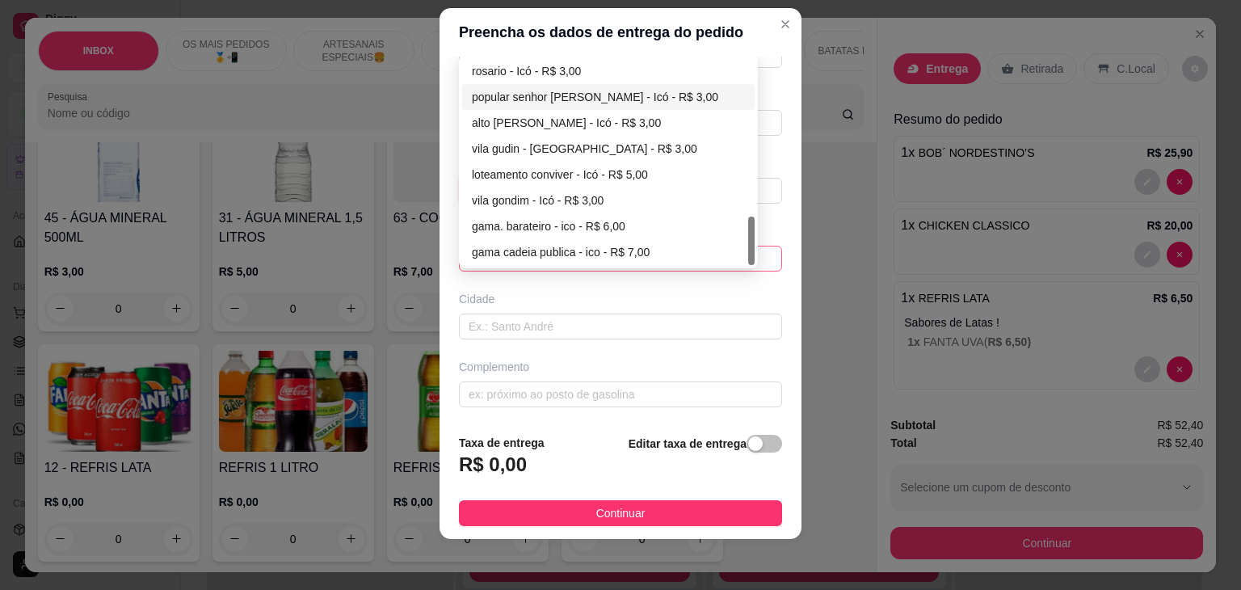
type input "RUA 23 DE OUTUBRO"
click at [552, 99] on div "popular senhor batista - Icó - R$ 3,00" at bounding box center [608, 97] width 273 height 18
type input "Icó"
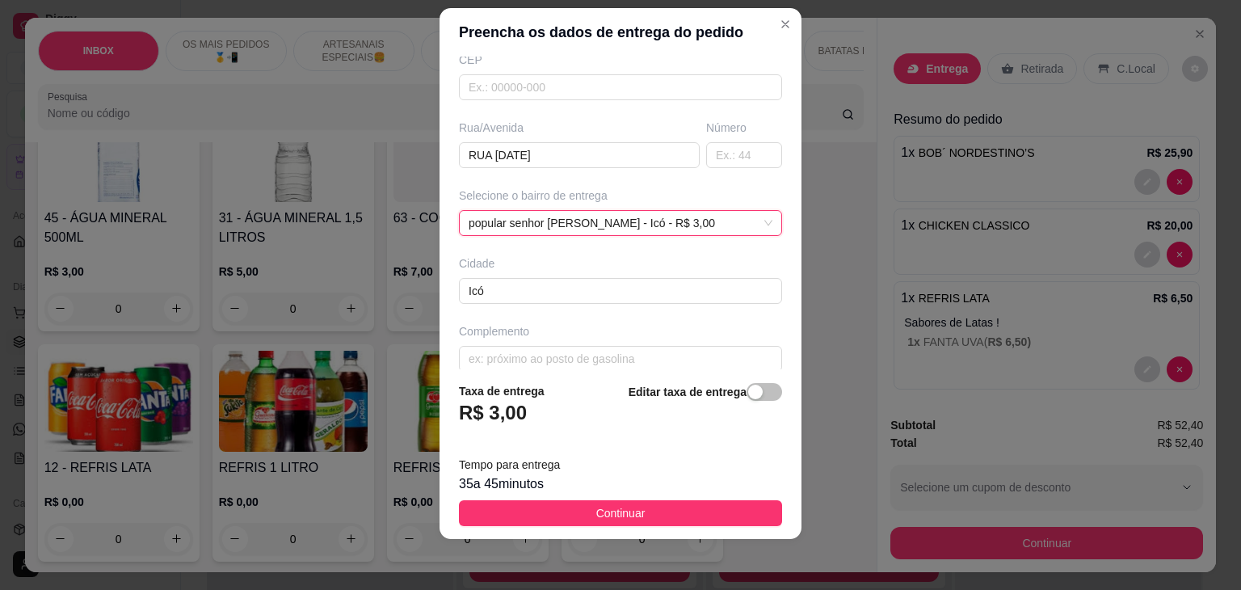
scroll to position [229, 0]
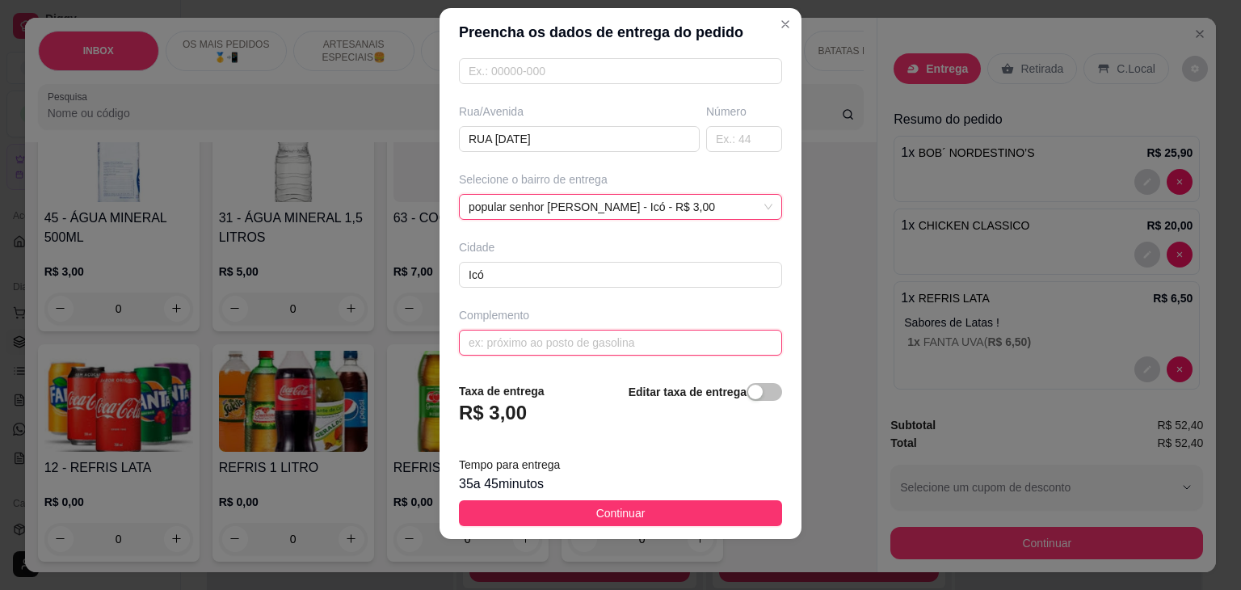
click at [660, 343] on input "text" at bounding box center [620, 343] width 323 height 26
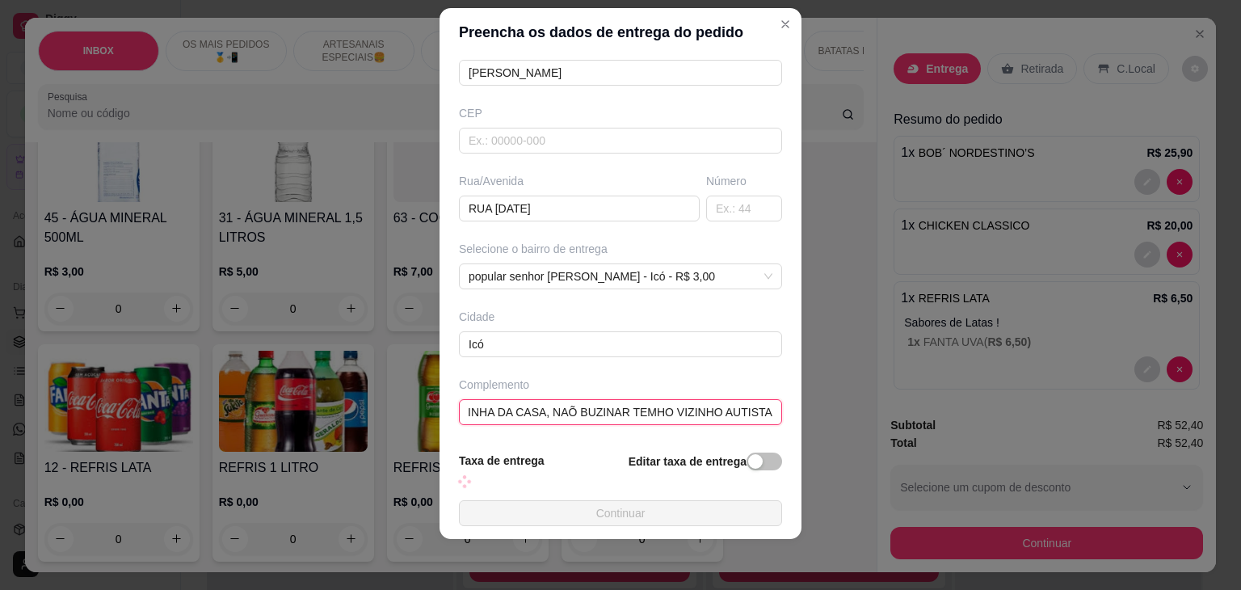
scroll to position [178, 0]
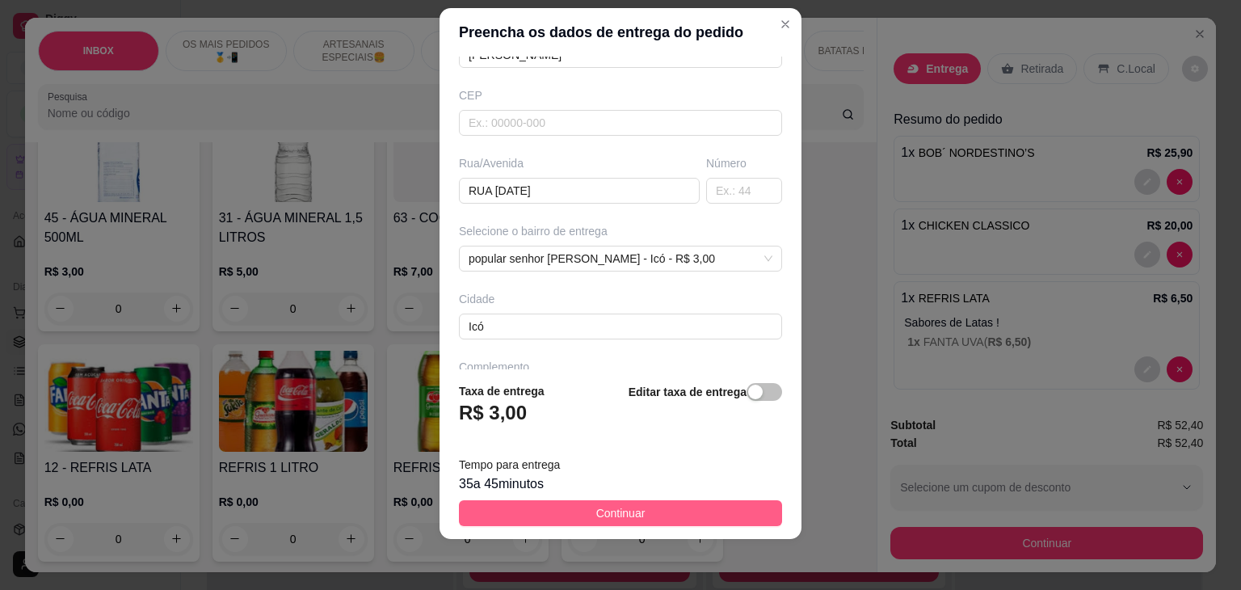
type input "TOCAR A CAMPAINHA DA CASA, NAÕ BUZINAR TEMHO VIZINHO AUTISTA"
click at [658, 506] on button "Continuar" at bounding box center [620, 513] width 323 height 26
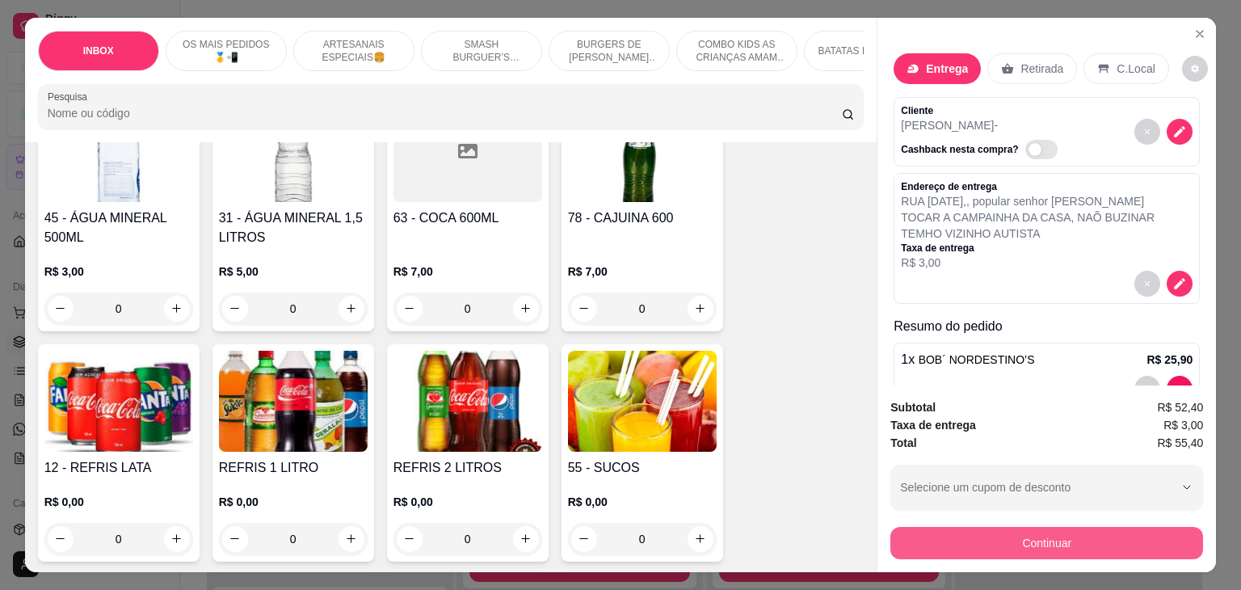
click at [1052, 534] on button "Continuar" at bounding box center [1046, 543] width 313 height 32
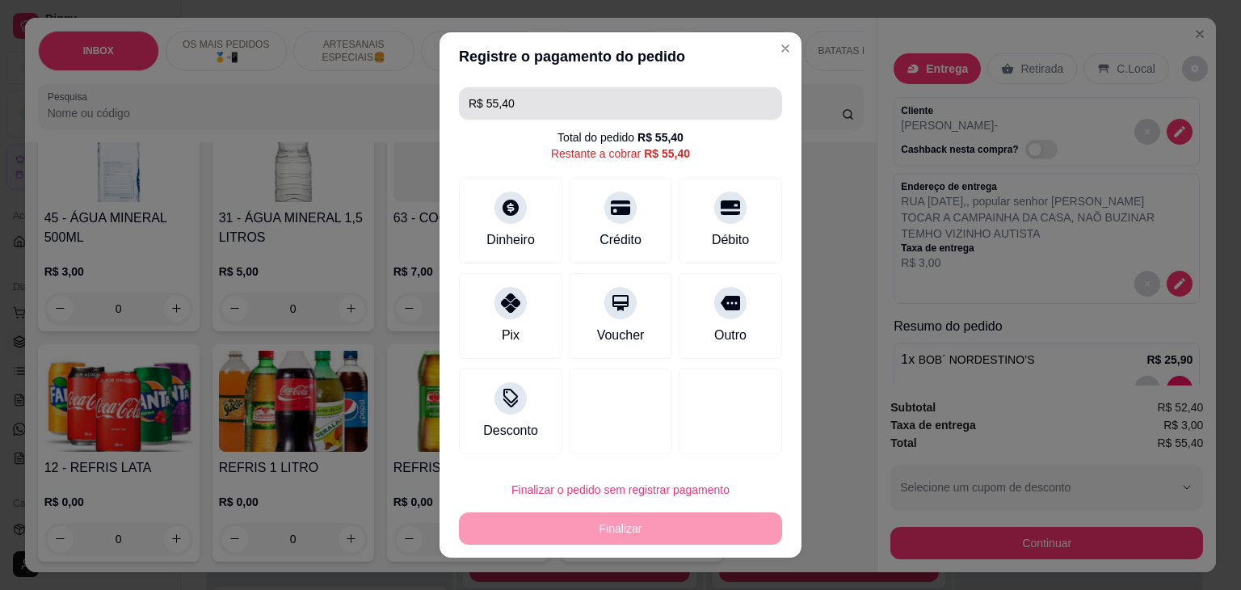
click at [586, 115] on input "R$ 55,40" at bounding box center [621, 103] width 304 height 32
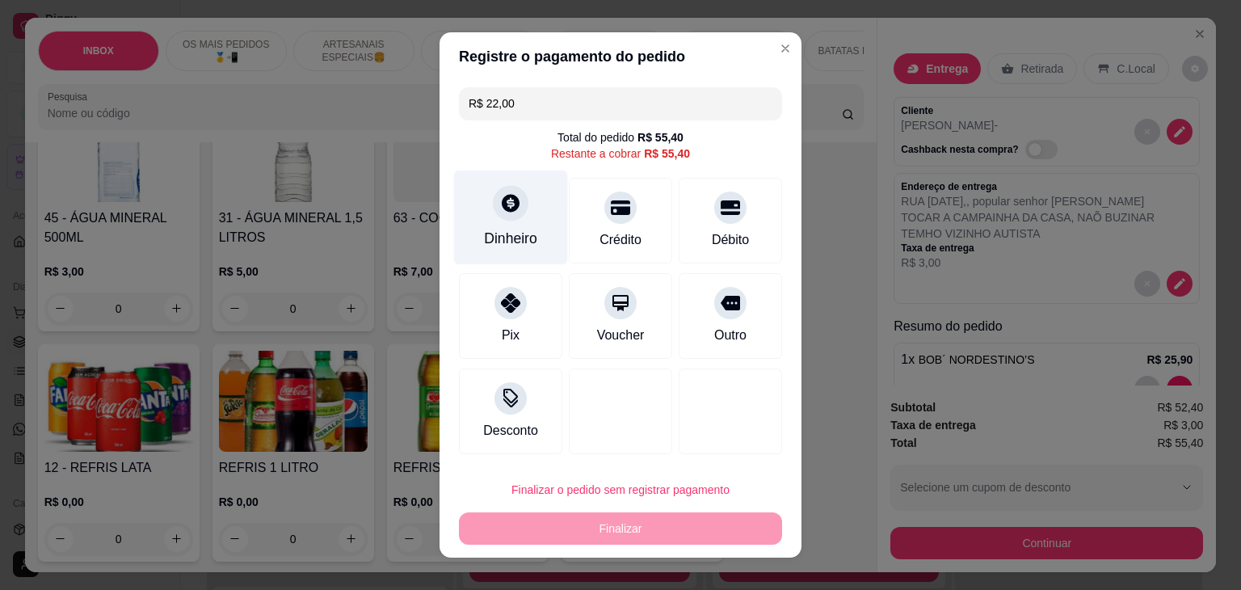
click at [513, 216] on div at bounding box center [511, 203] width 36 height 36
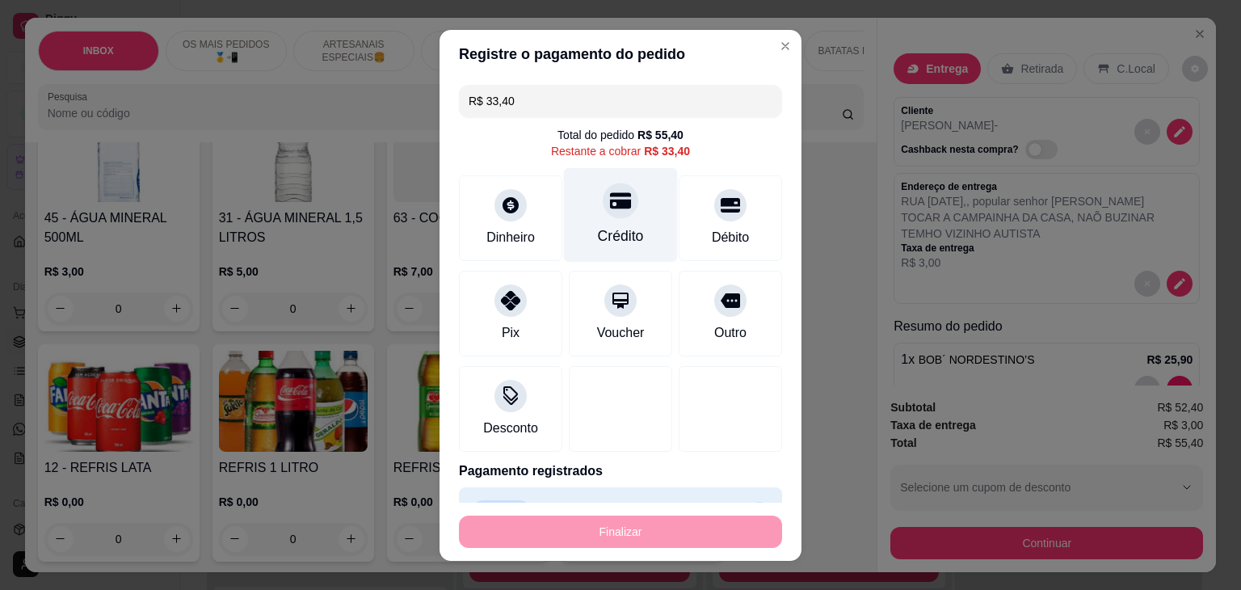
click at [611, 205] on icon at bounding box center [620, 200] width 21 height 16
type input "R$ 0,00"
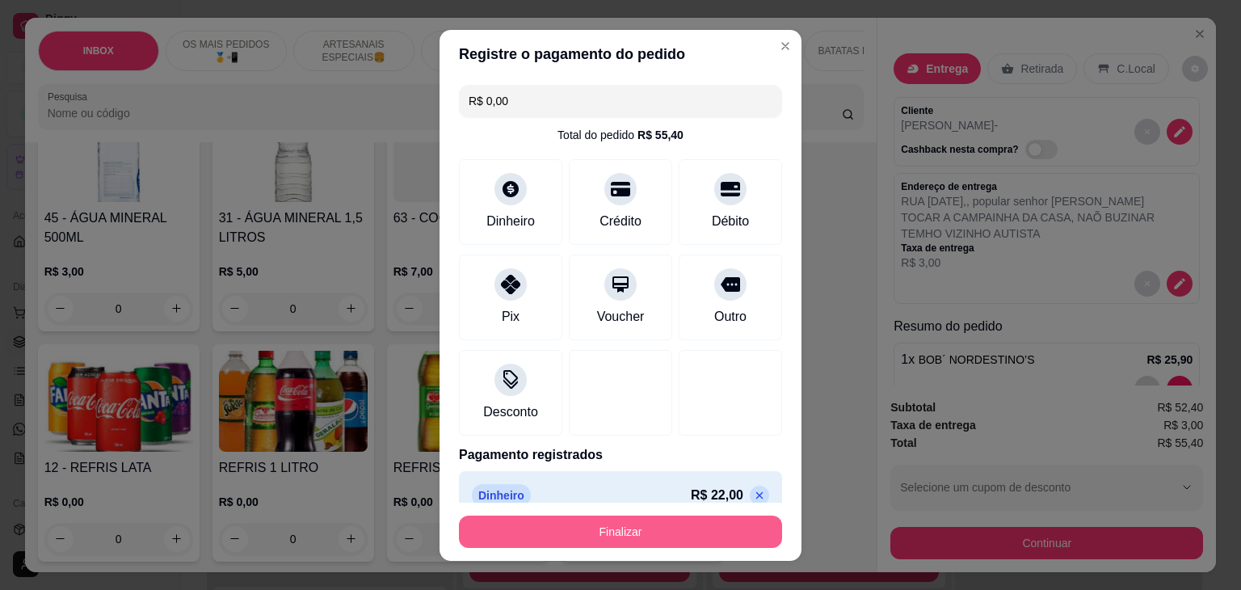
click at [669, 532] on button "Finalizar" at bounding box center [620, 531] width 323 height 32
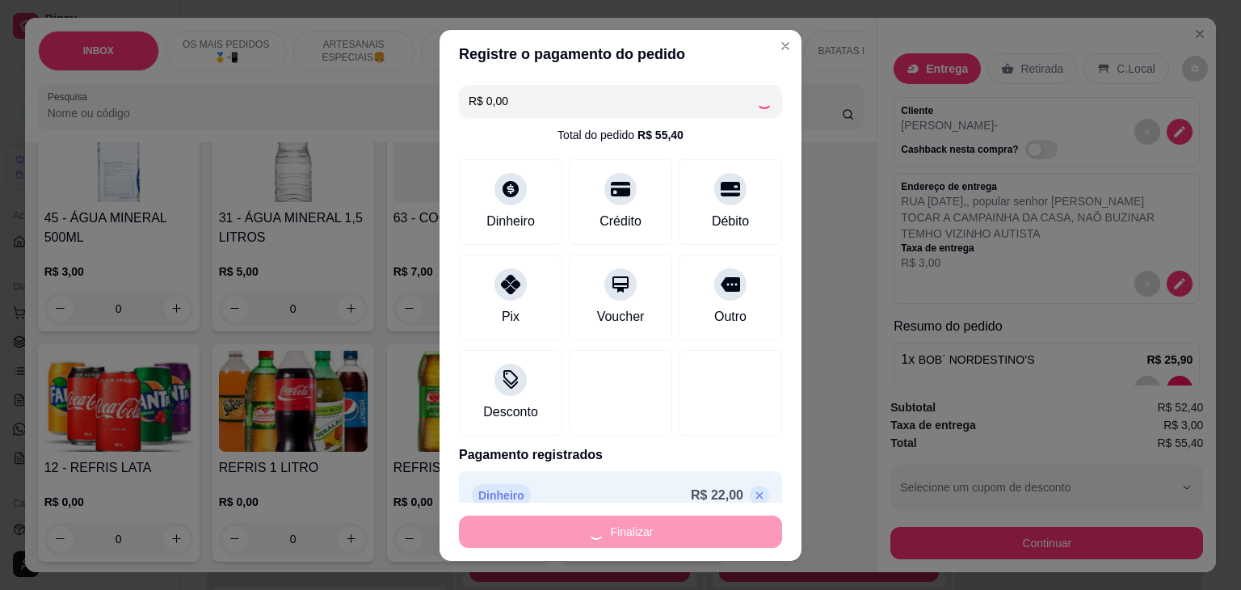
type input "0"
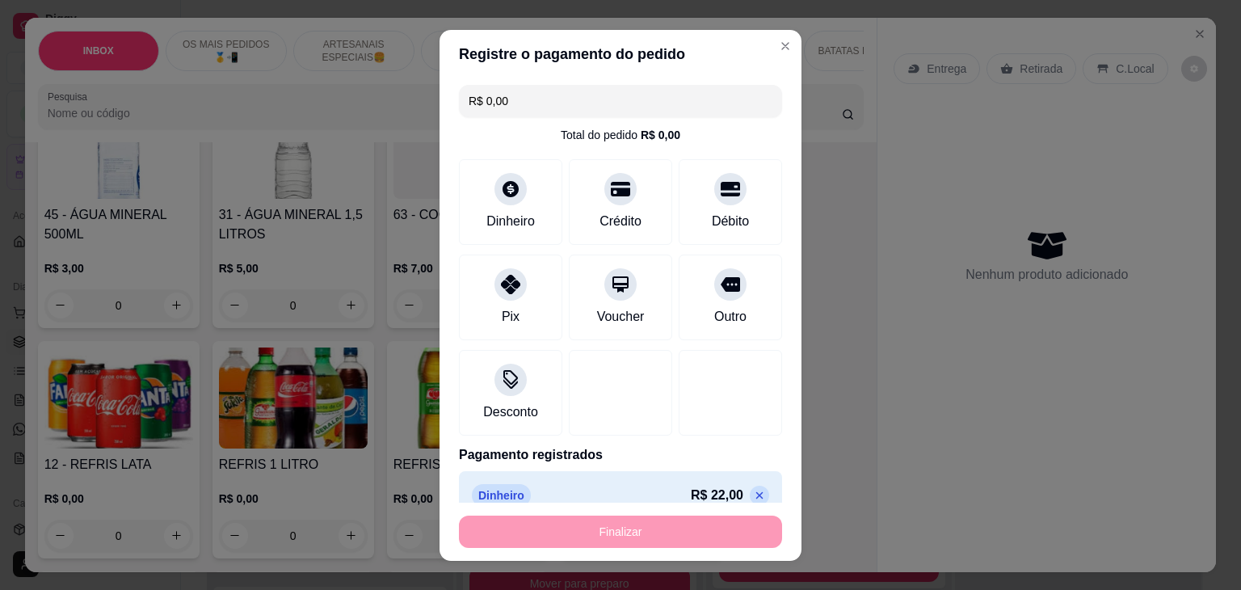
type input "-R$ 55,40"
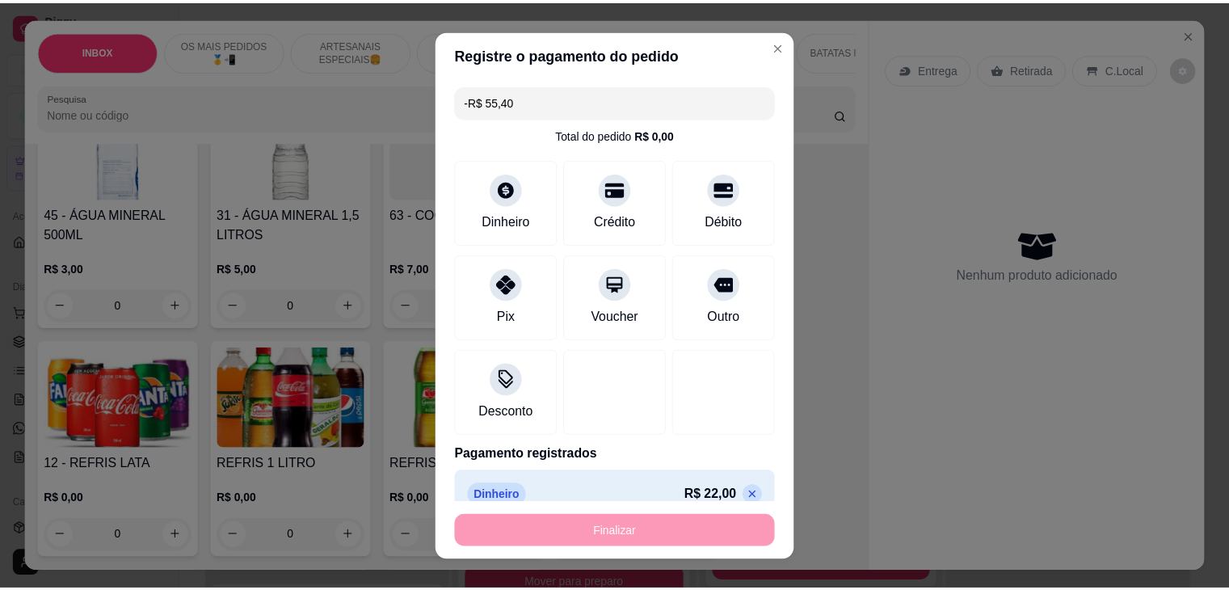
scroll to position [3066, 0]
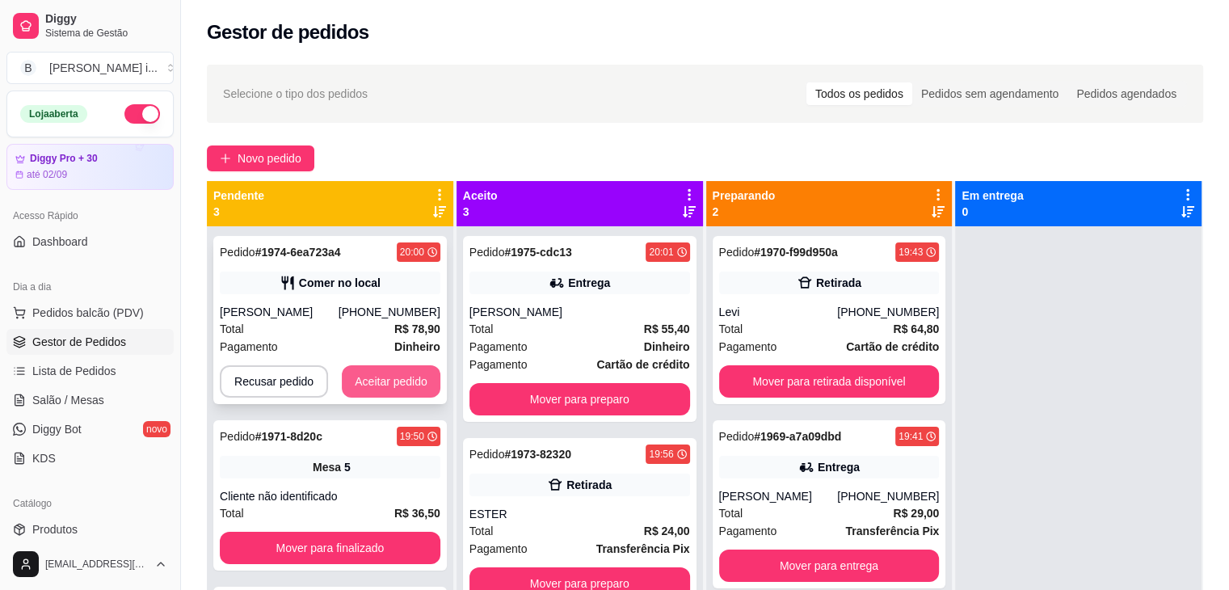
click at [368, 387] on button "Aceitar pedido" at bounding box center [391, 381] width 99 height 32
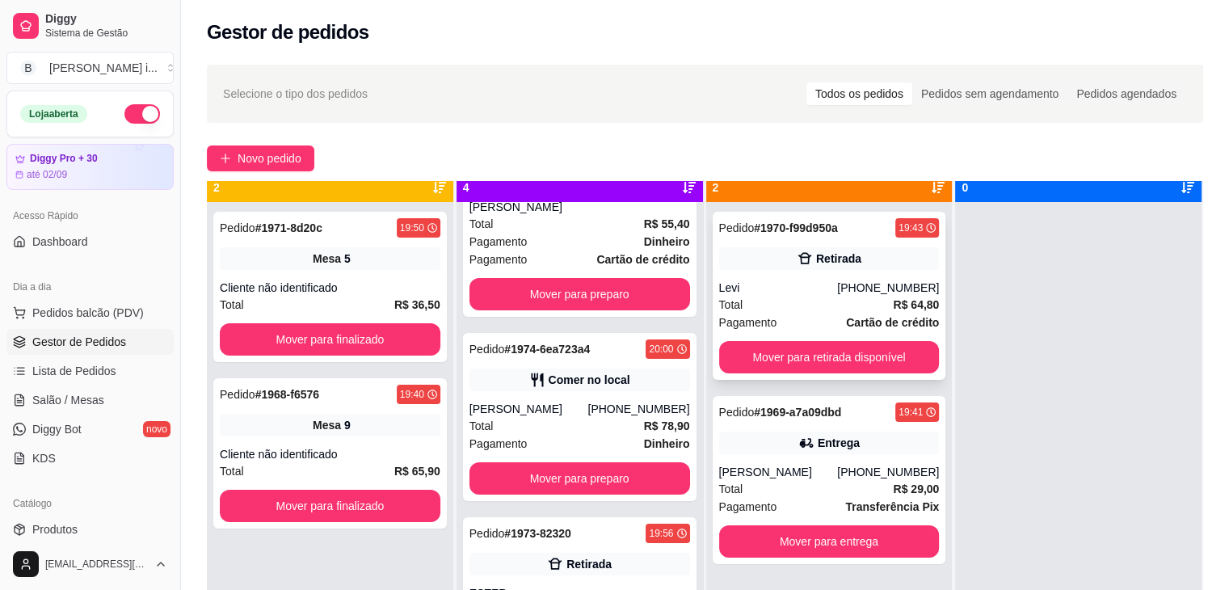
scroll to position [45, 0]
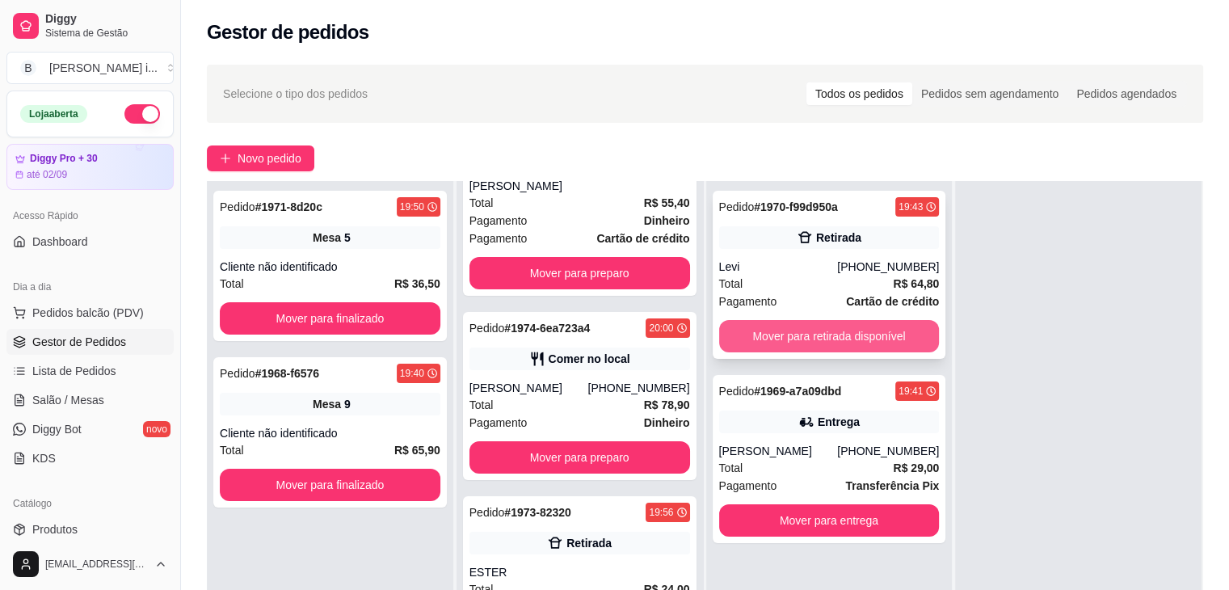
click at [848, 330] on button "Mover para retirada disponível" at bounding box center [829, 336] width 221 height 32
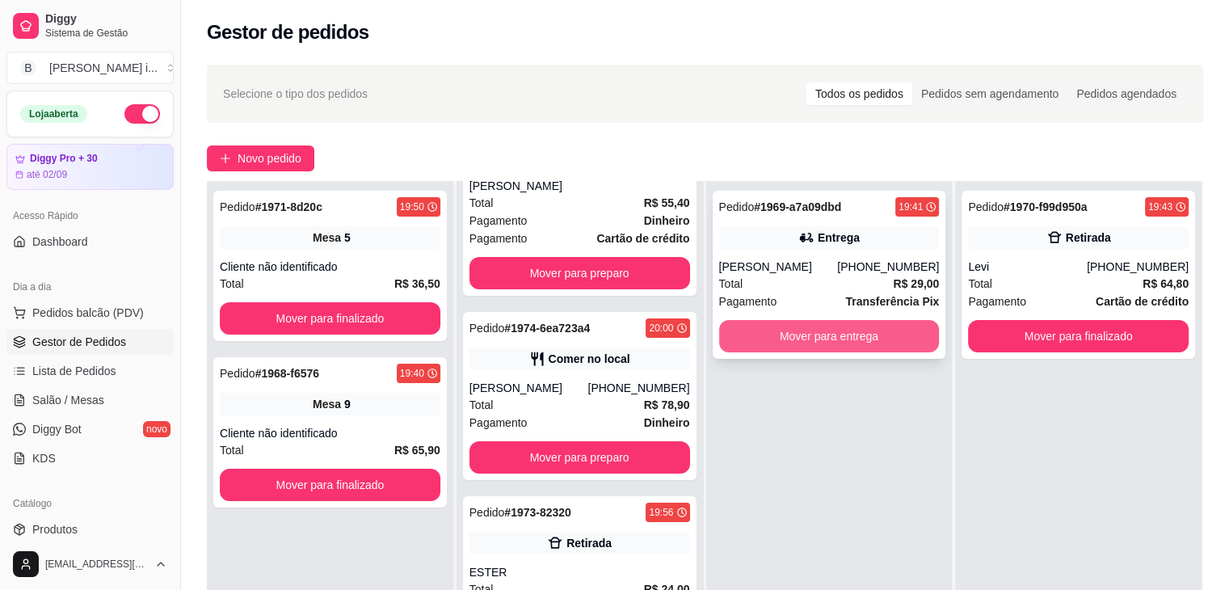
click at [866, 330] on button "Mover para entrega" at bounding box center [829, 336] width 221 height 32
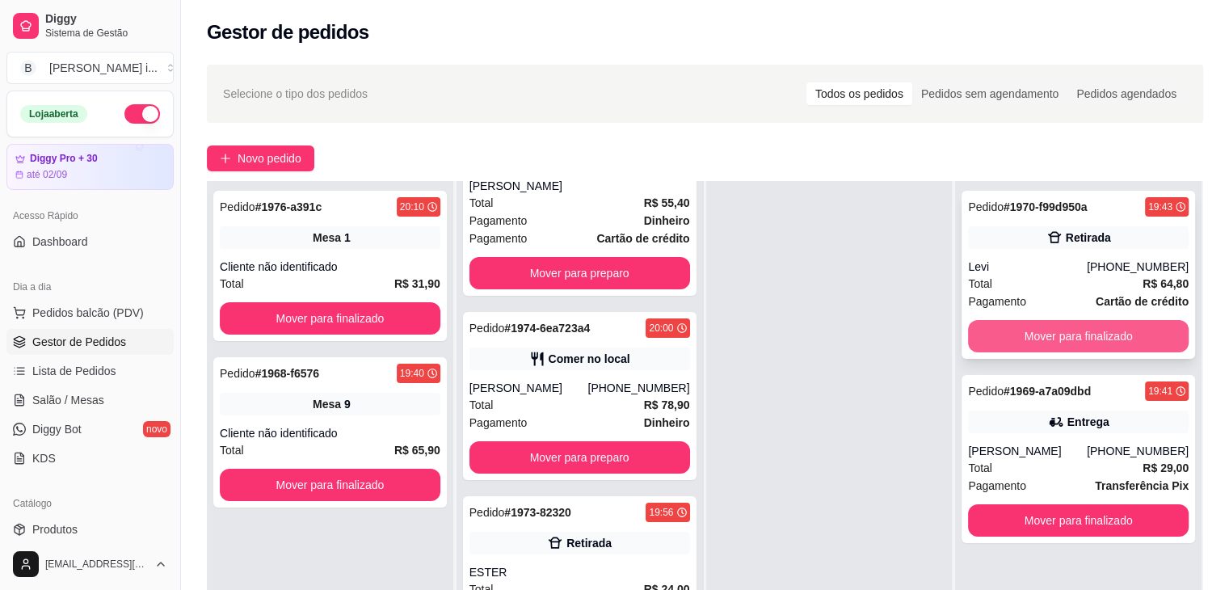
click at [1076, 333] on button "Mover para finalizado" at bounding box center [1078, 336] width 221 height 32
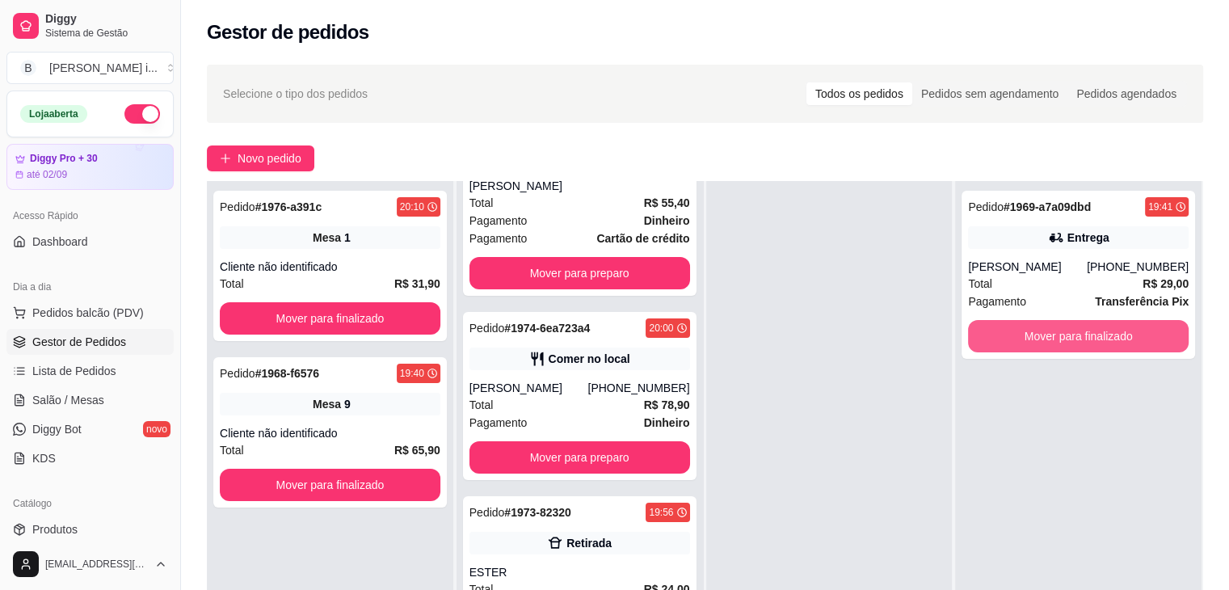
click at [1076, 333] on button "Mover para finalizado" at bounding box center [1078, 336] width 221 height 32
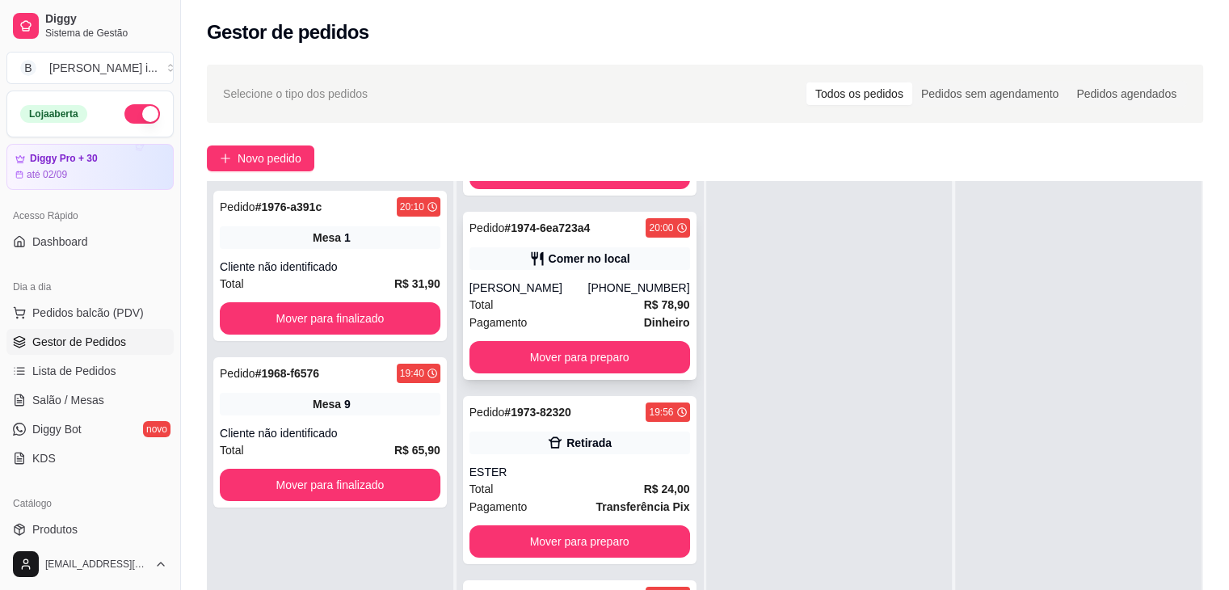
scroll to position [181, 0]
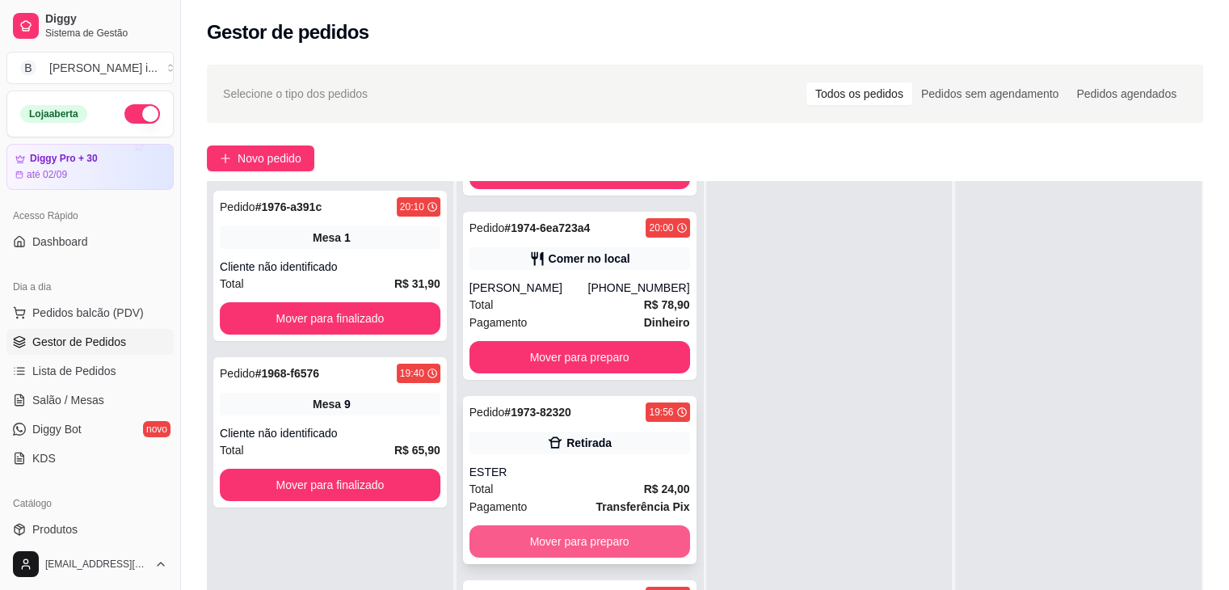
click at [640, 545] on button "Mover para preparo" at bounding box center [579, 541] width 221 height 32
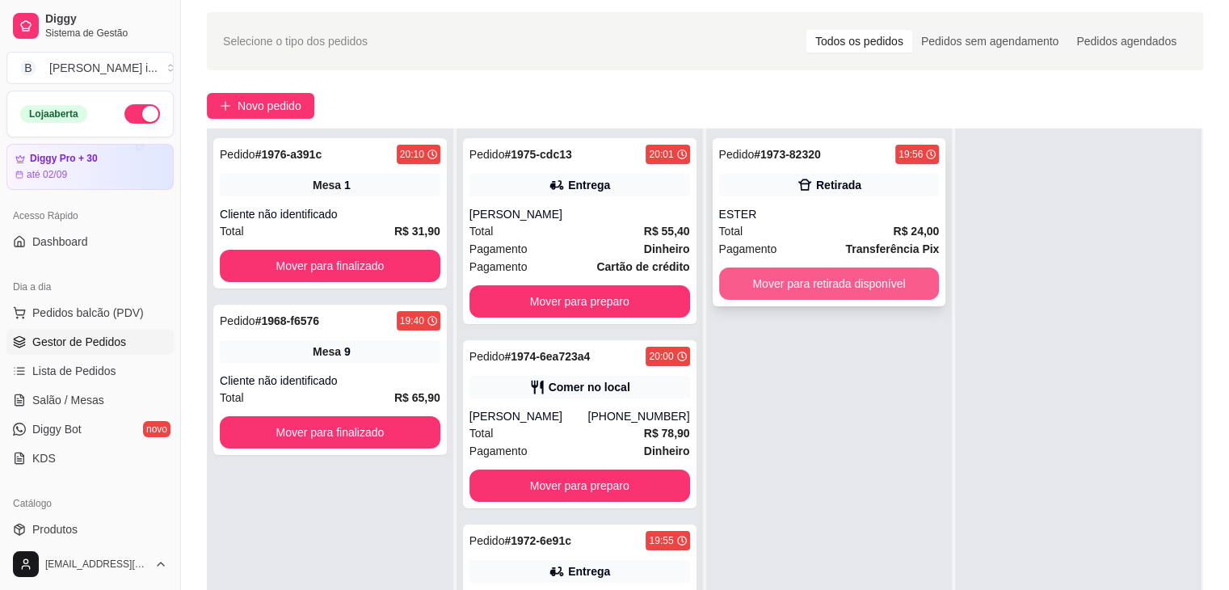
scroll to position [81, 0]
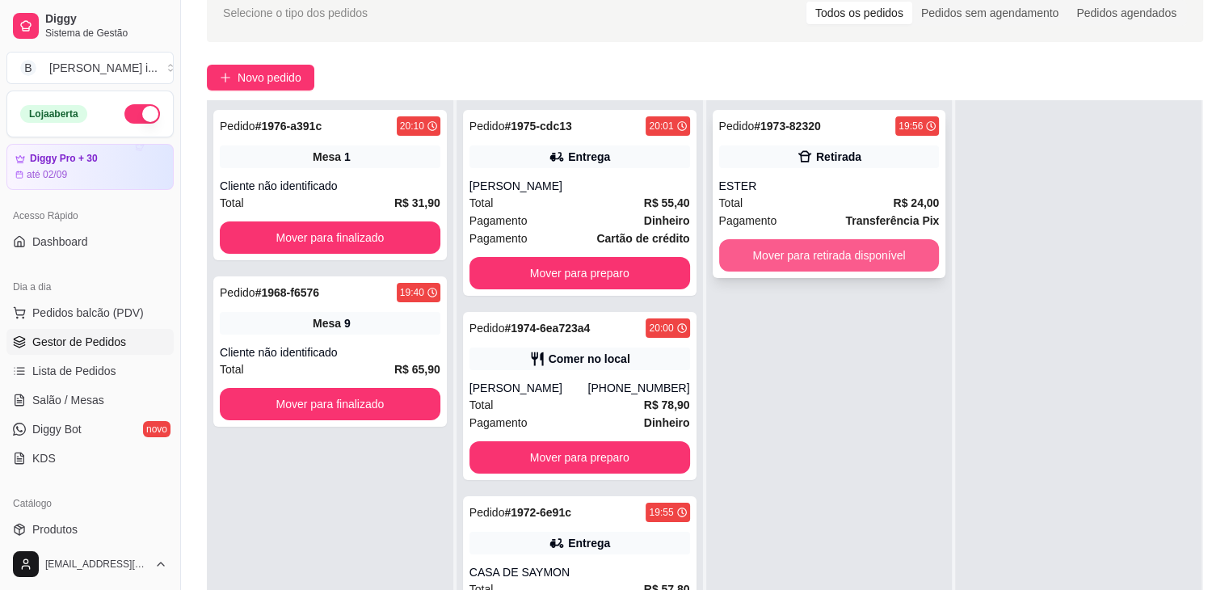
click at [901, 332] on div "Pedido # 1973-82320 19:56 Retirada ESTER Total R$ 24,00 Pagamento Transferência…" at bounding box center [829, 395] width 246 height 590
click at [902, 253] on button "Mover para retirada disponível" at bounding box center [829, 255] width 221 height 32
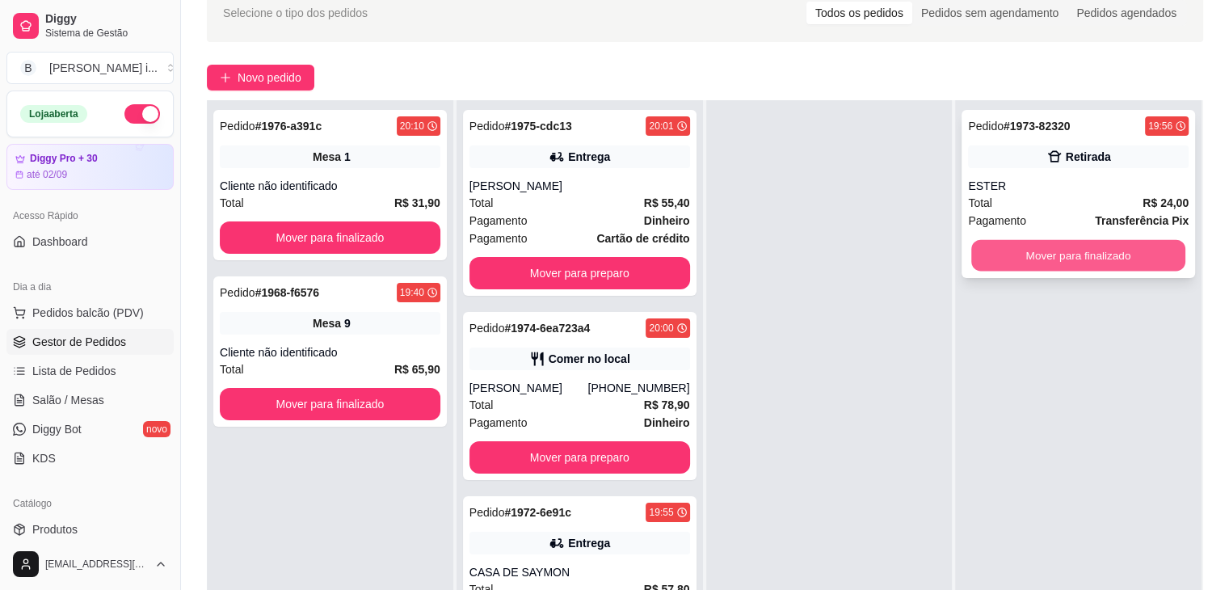
click at [1009, 247] on button "Mover para finalizado" at bounding box center [1078, 256] width 214 height 32
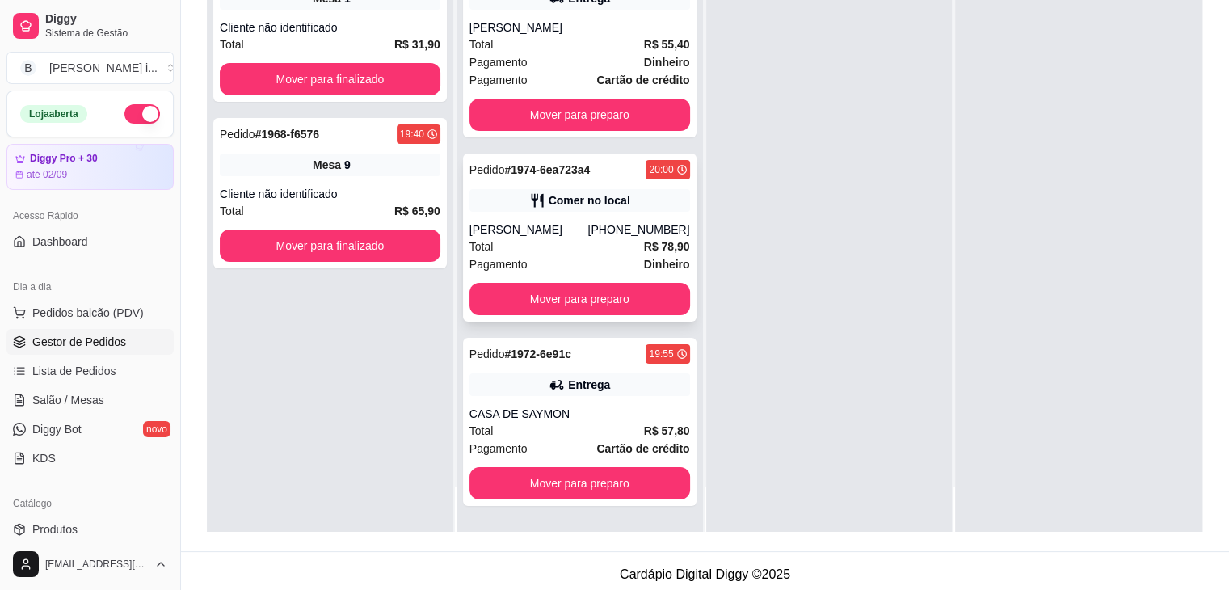
scroll to position [242, 0]
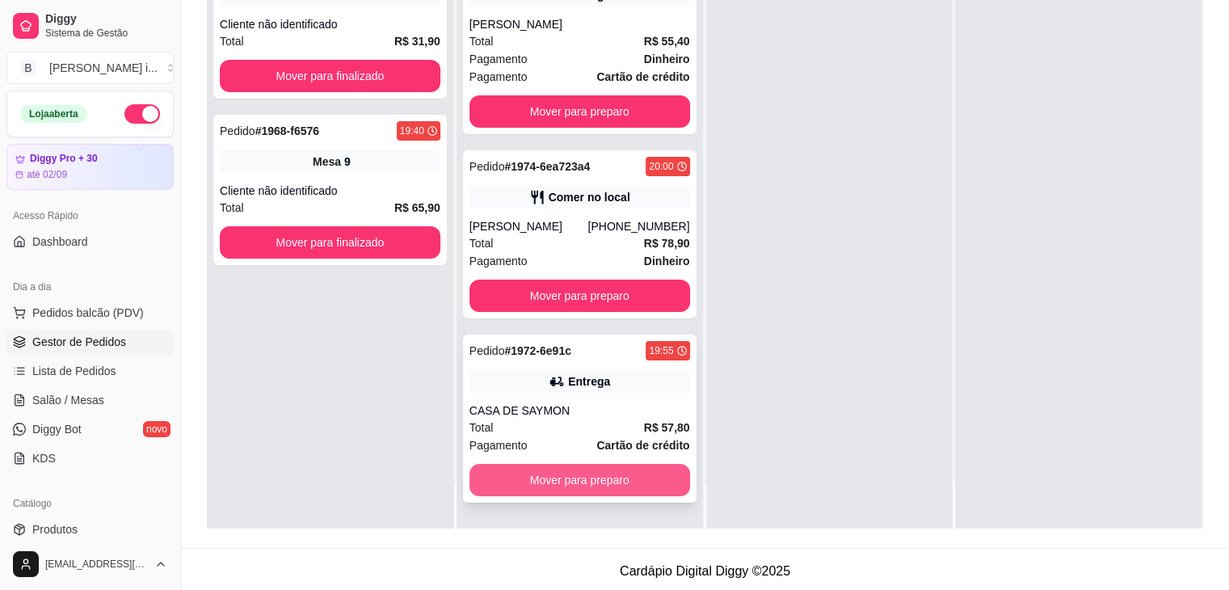
click at [539, 478] on button "Mover para preparo" at bounding box center [579, 480] width 221 height 32
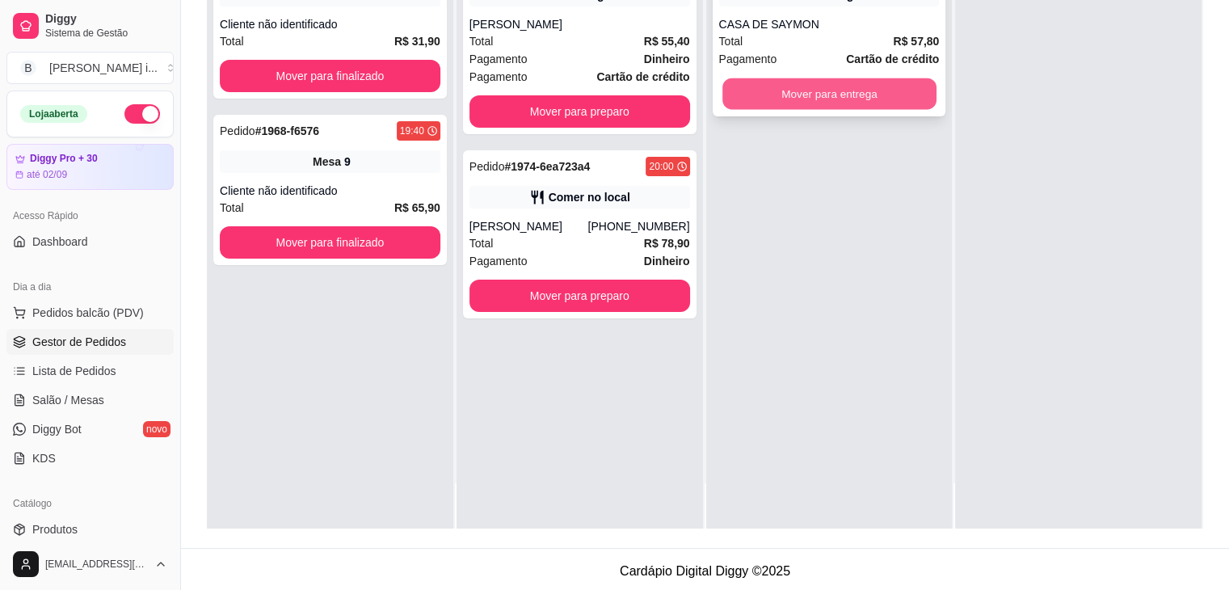
click at [818, 107] on button "Mover para entrega" at bounding box center [829, 94] width 214 height 32
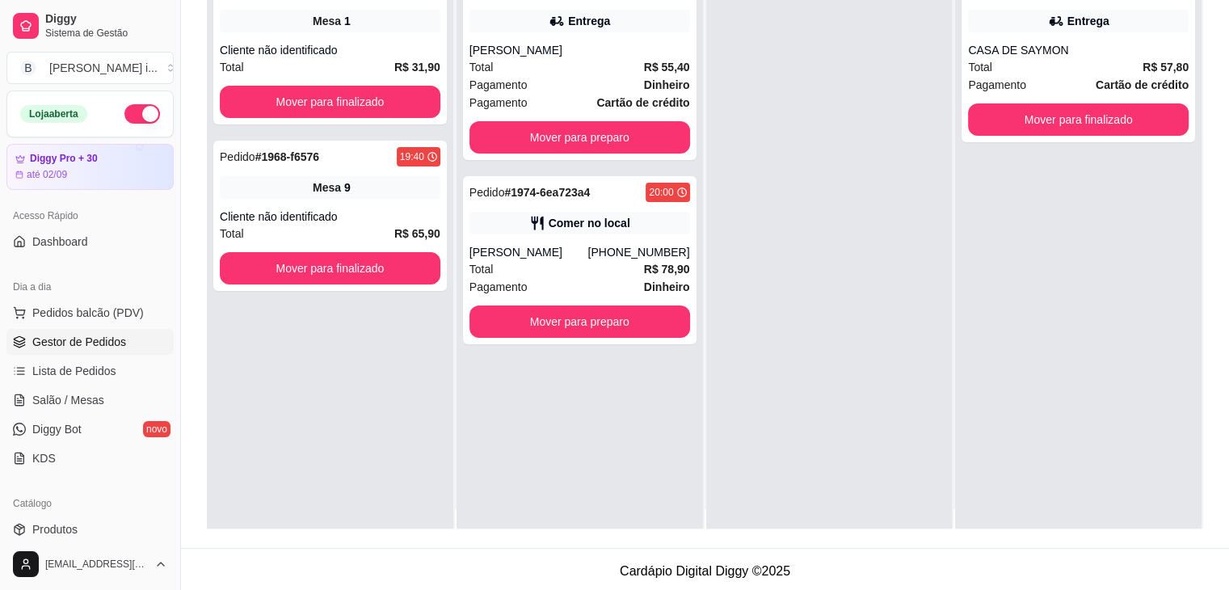
scroll to position [0, 0]
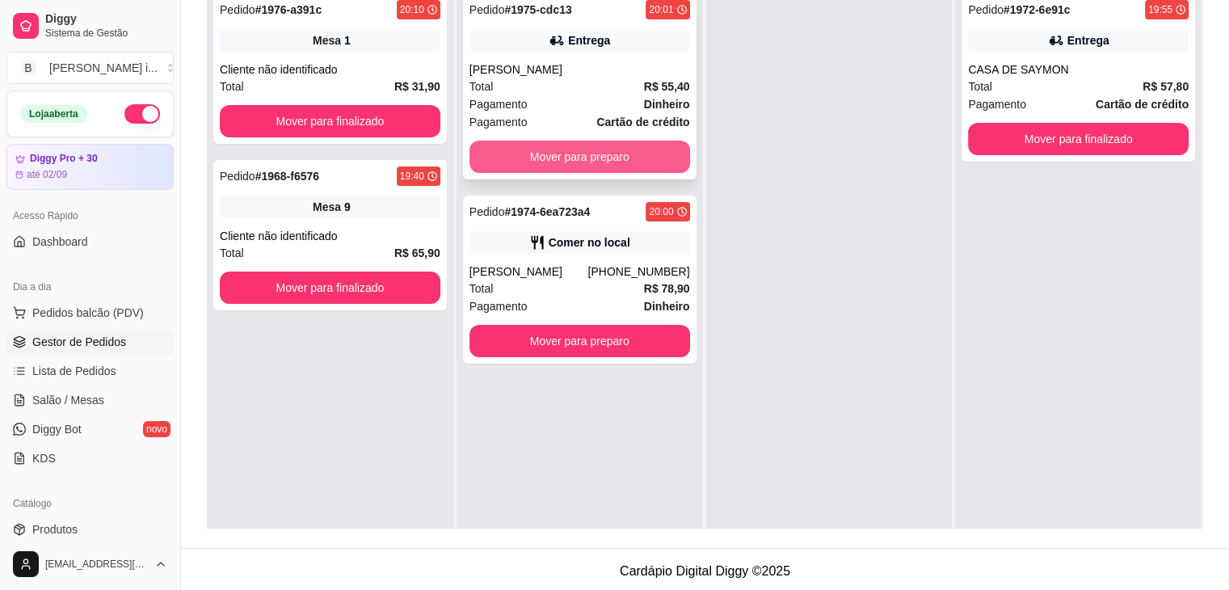
click at [586, 162] on button "Mover para preparo" at bounding box center [579, 157] width 221 height 32
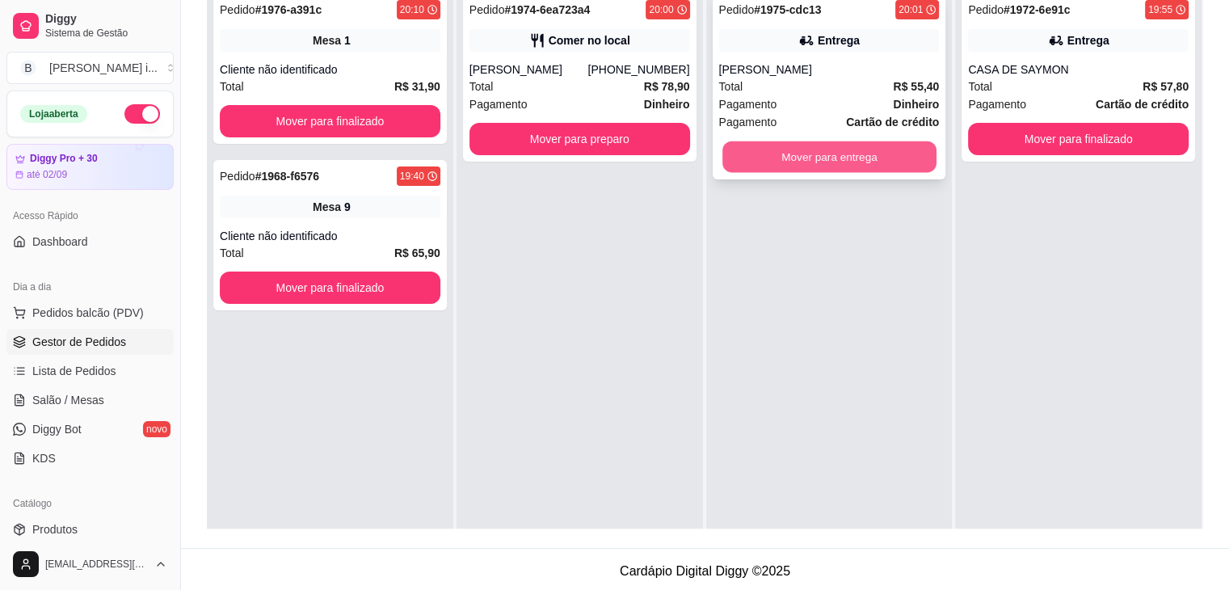
click at [827, 154] on button "Mover para entrega" at bounding box center [829, 157] width 214 height 32
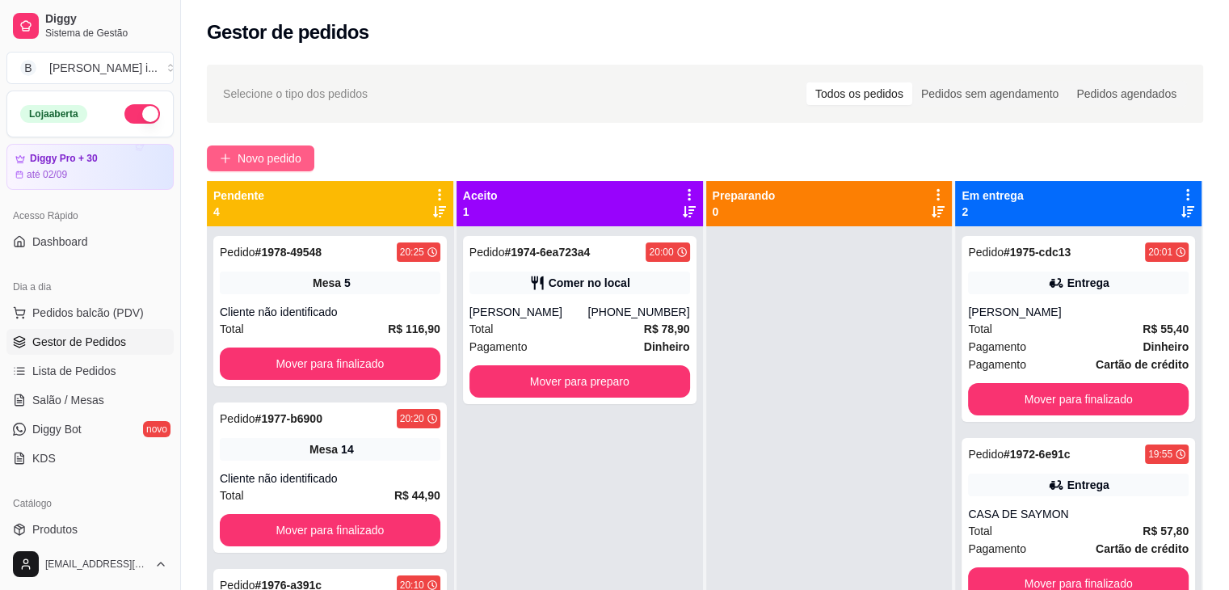
click at [272, 158] on span "Novo pedido" at bounding box center [269, 158] width 64 height 18
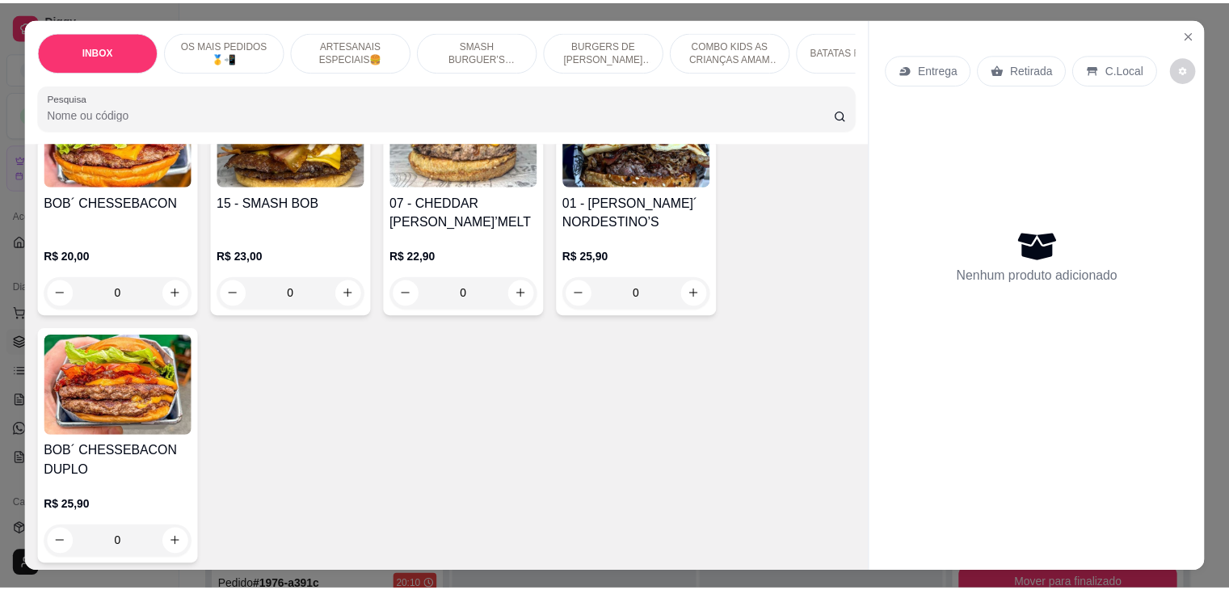
scroll to position [565, 0]
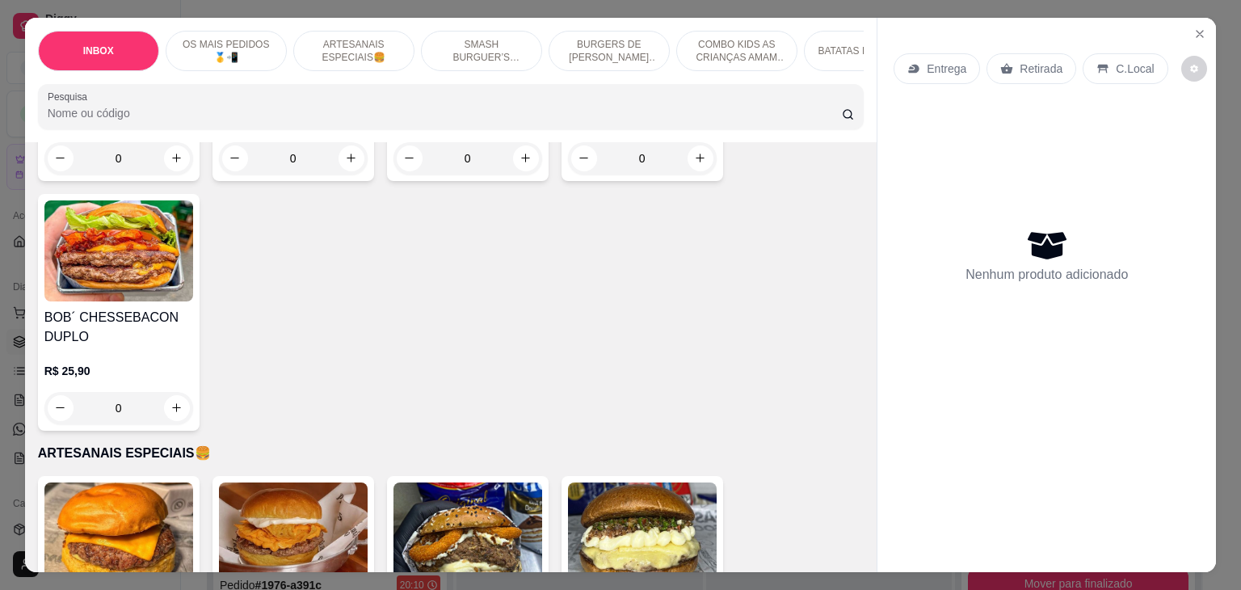
click at [119, 278] on img at bounding box center [118, 250] width 149 height 101
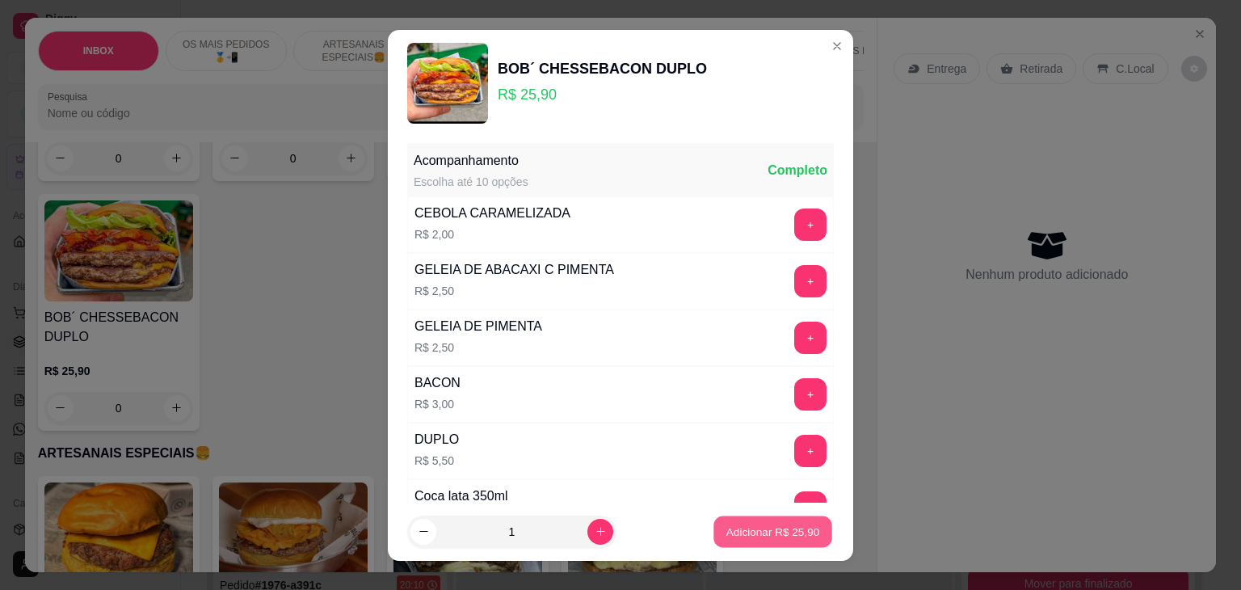
click at [754, 531] on p "Adicionar R$ 25,90" at bounding box center [773, 530] width 94 height 15
type input "1"
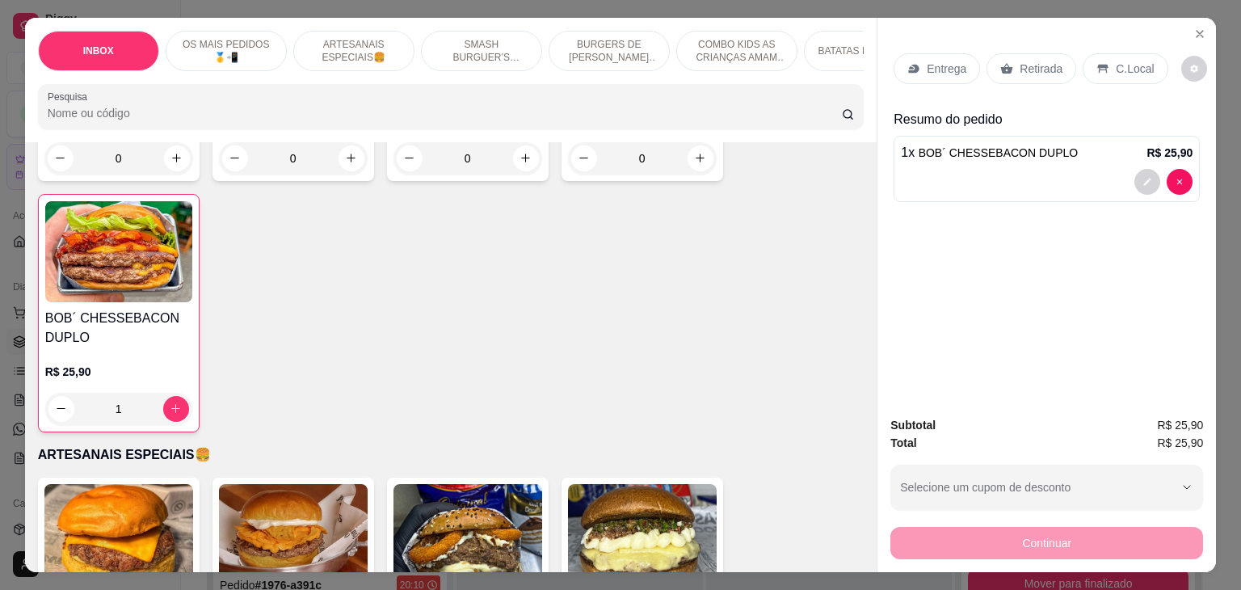
click at [1037, 64] on p "Retirada" at bounding box center [1040, 69] width 43 height 16
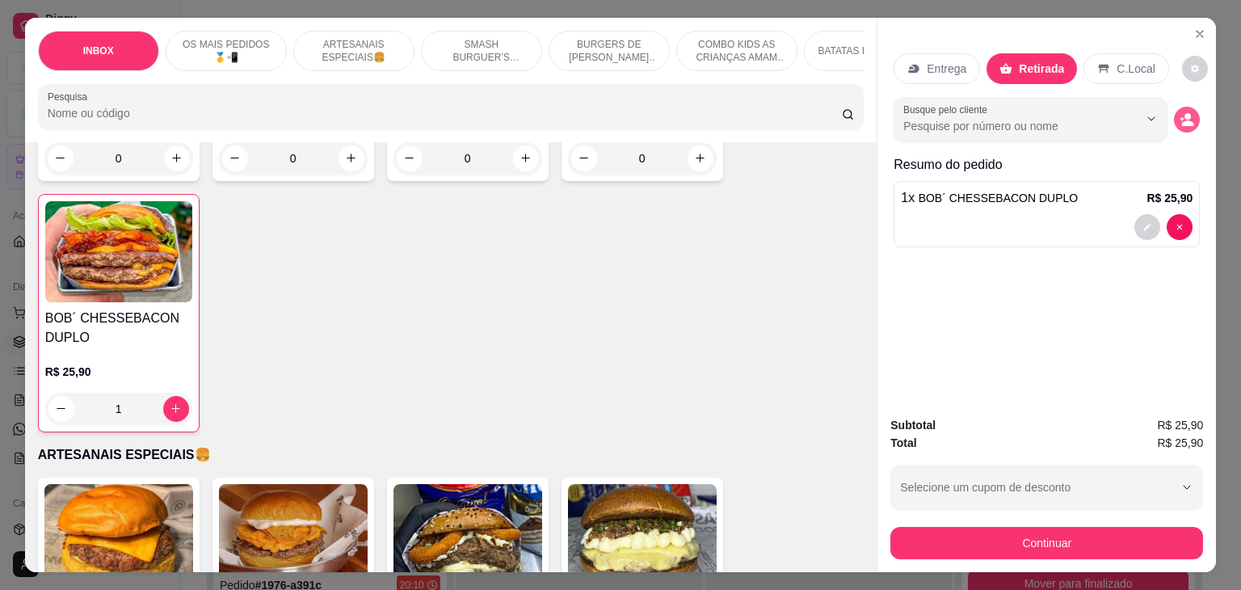
click at [1187, 112] on icon "decrease-product-quantity" at bounding box center [1186, 119] width 15 height 15
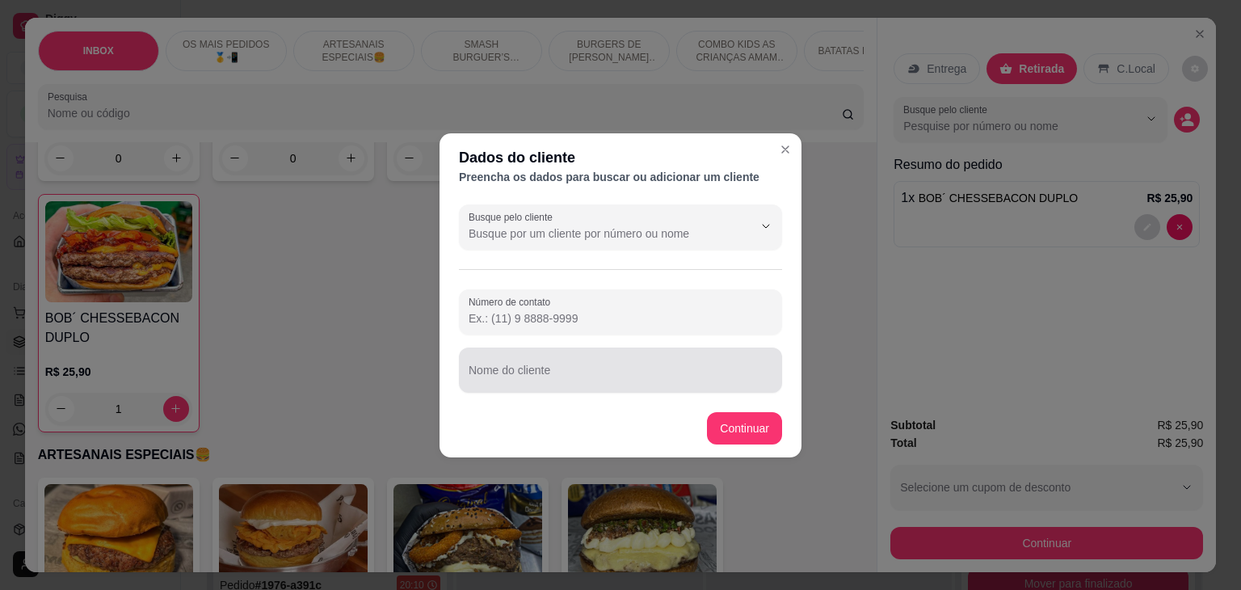
click at [620, 380] on input "Nome do cliente" at bounding box center [621, 376] width 304 height 16
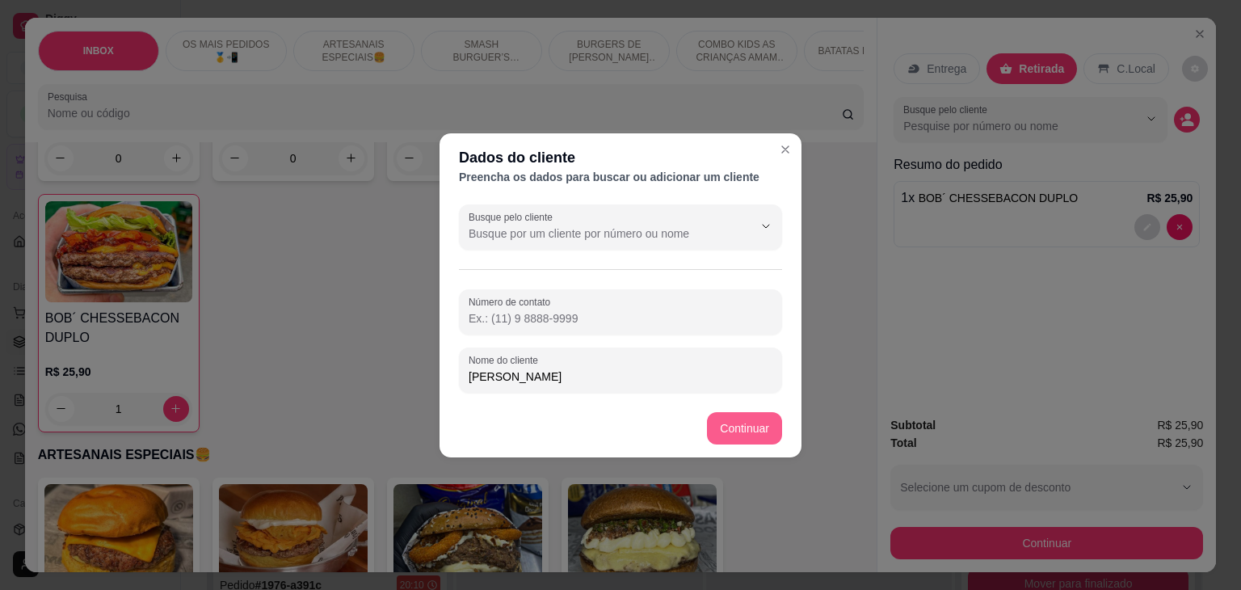
type input "LUIS HENRIQUE"
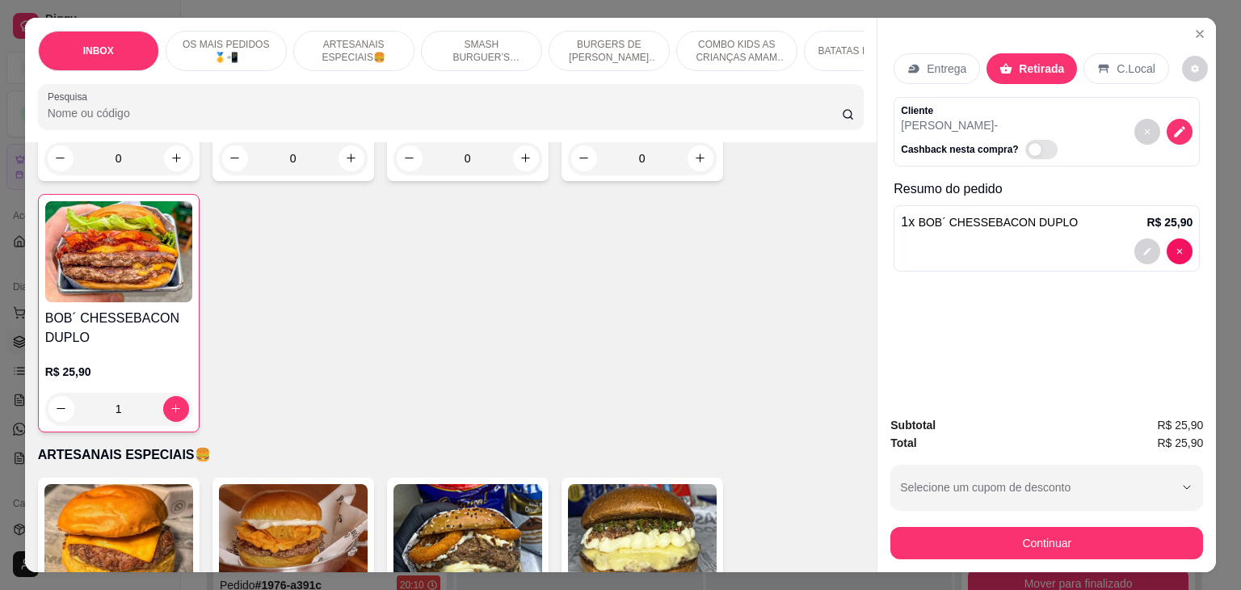
click at [974, 523] on div "Continuar" at bounding box center [1046, 541] width 313 height 36
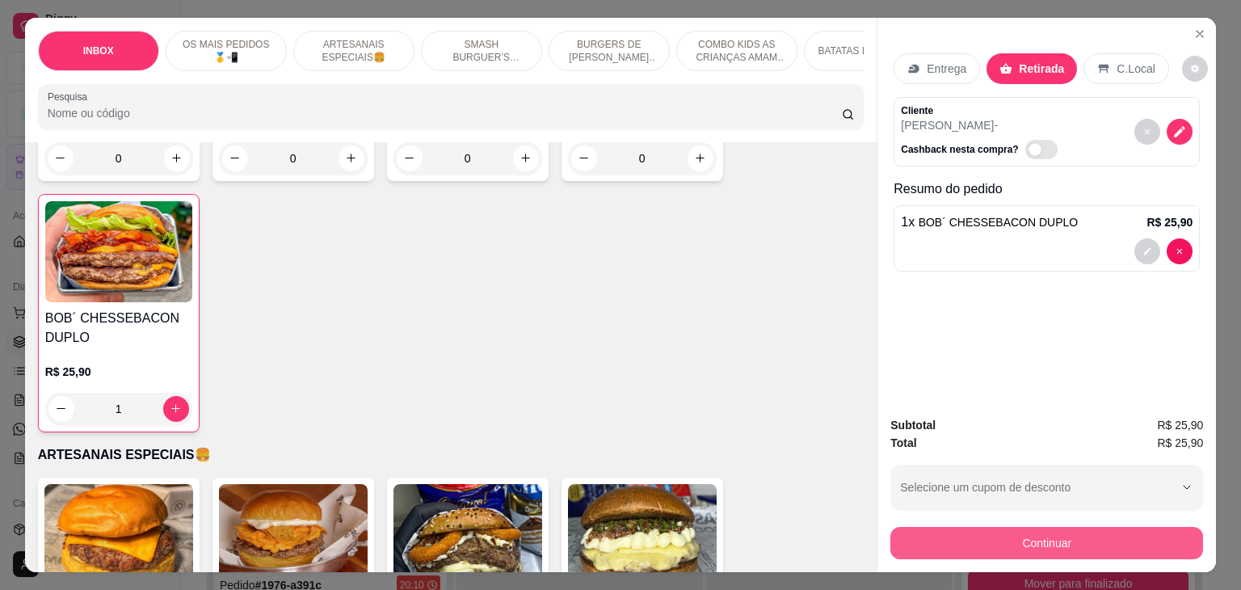
click at [975, 532] on button "Continuar" at bounding box center [1046, 543] width 313 height 32
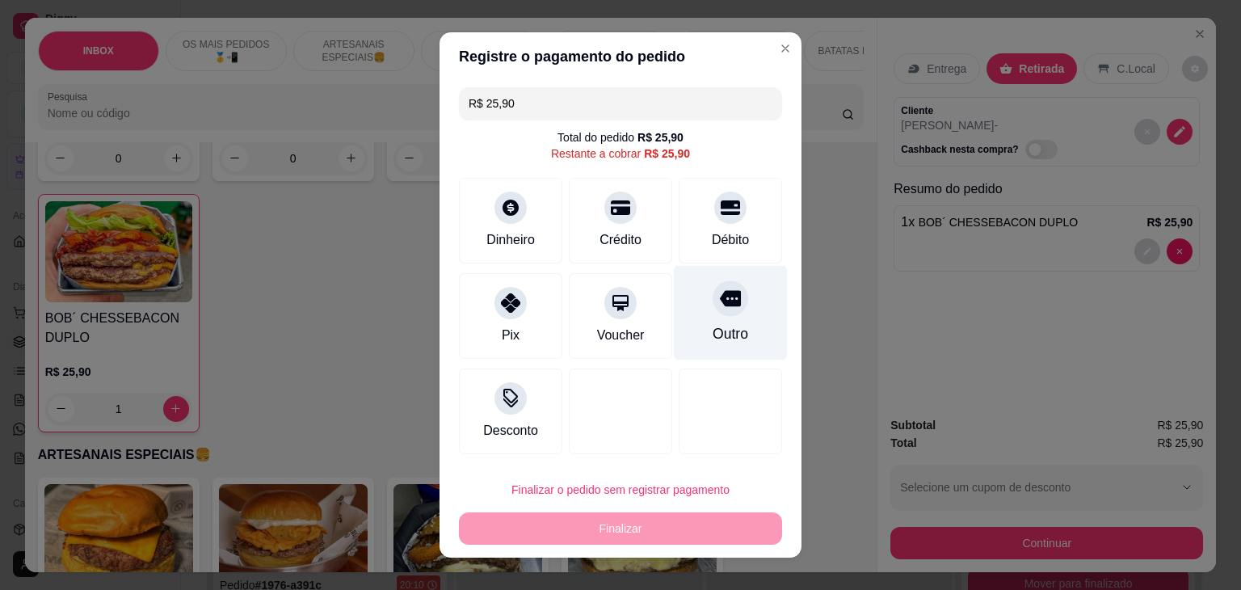
click at [683, 307] on div "Outro" at bounding box center [731, 313] width 114 height 95
type input "R$ 0,00"
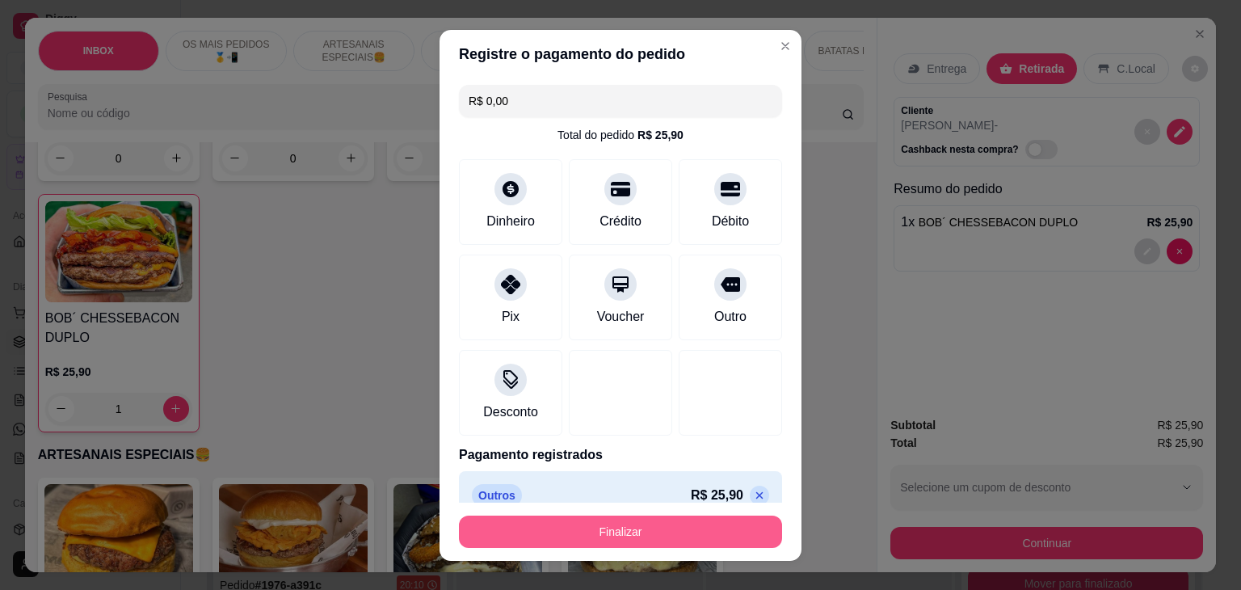
click at [662, 529] on button "Finalizar" at bounding box center [620, 531] width 323 height 32
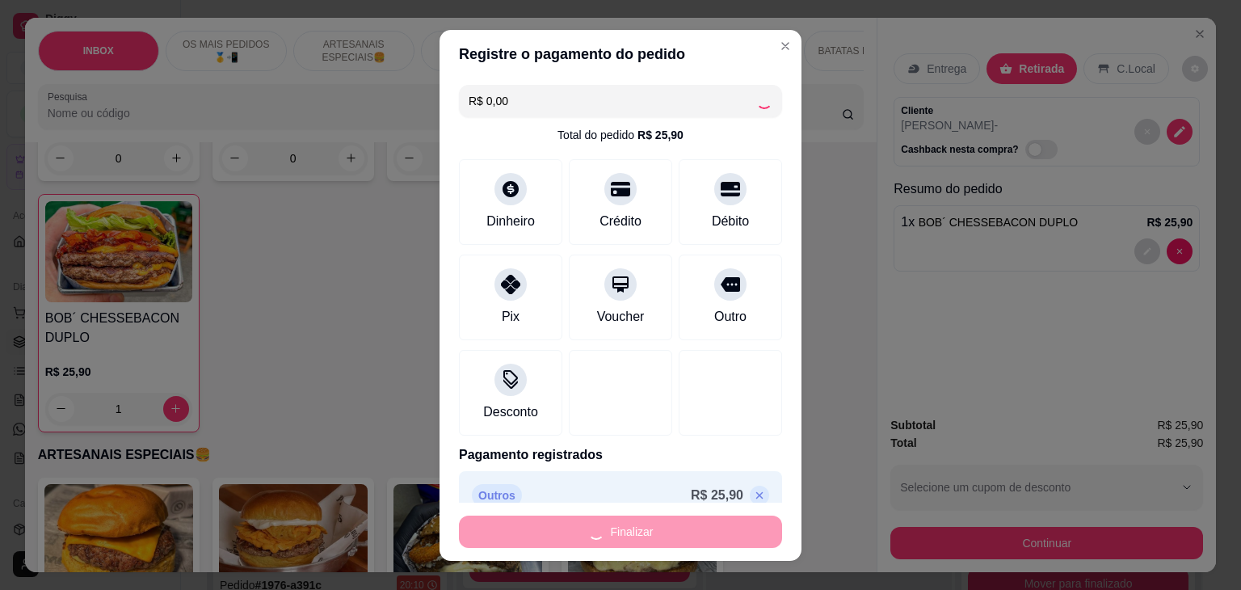
type input "0"
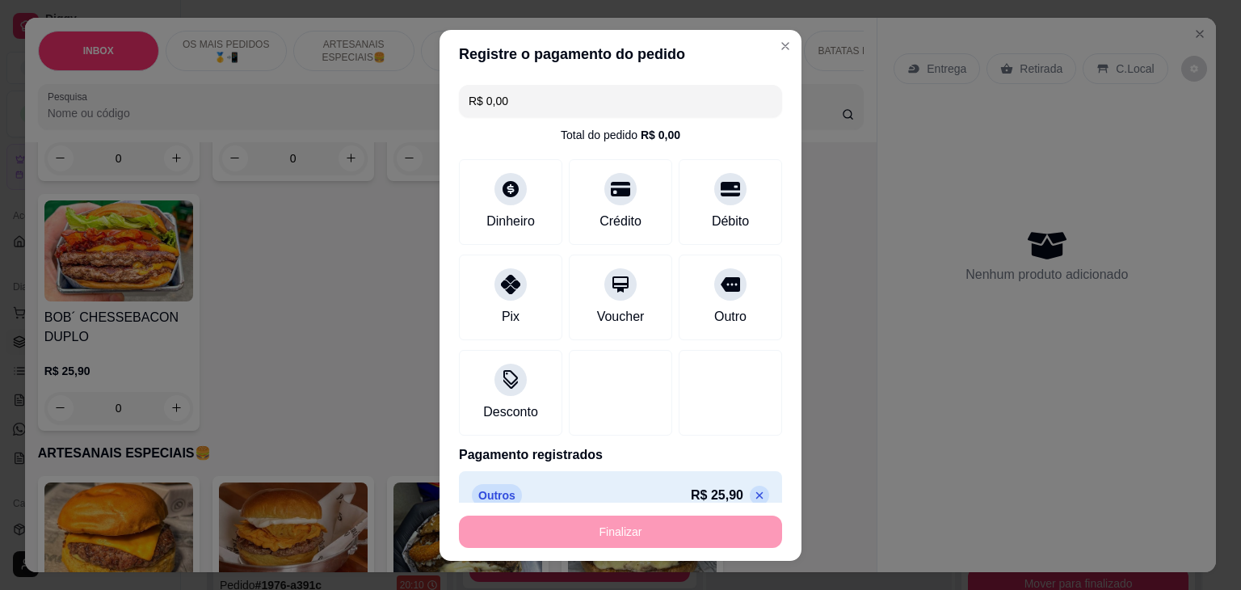
type input "-R$ 25,90"
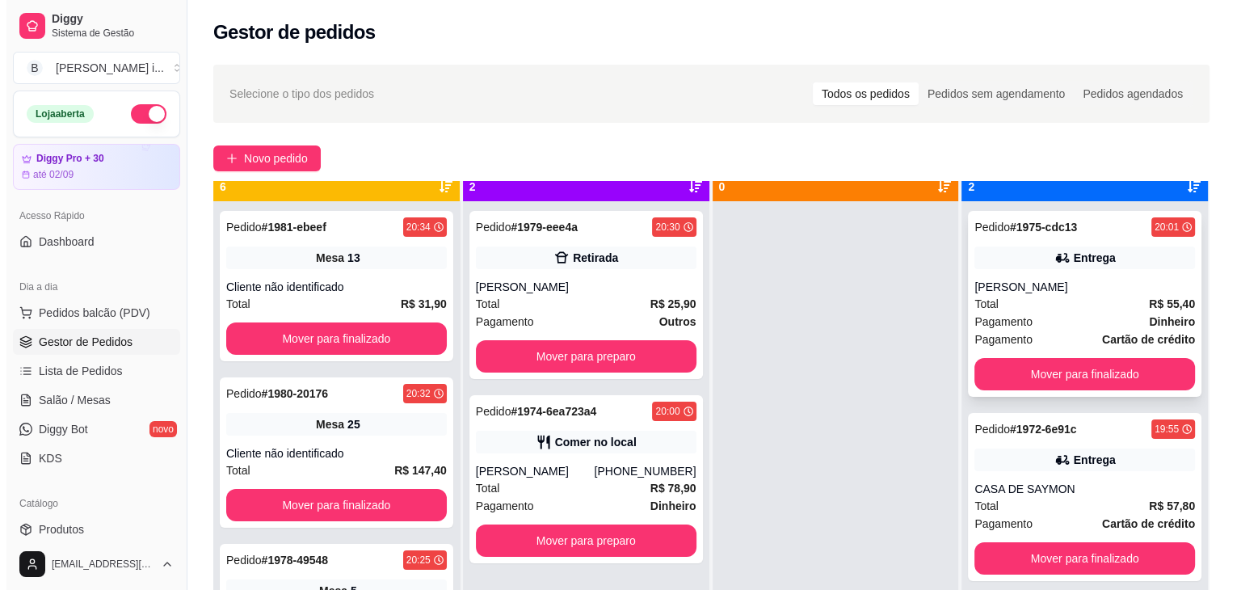
scroll to position [45, 0]
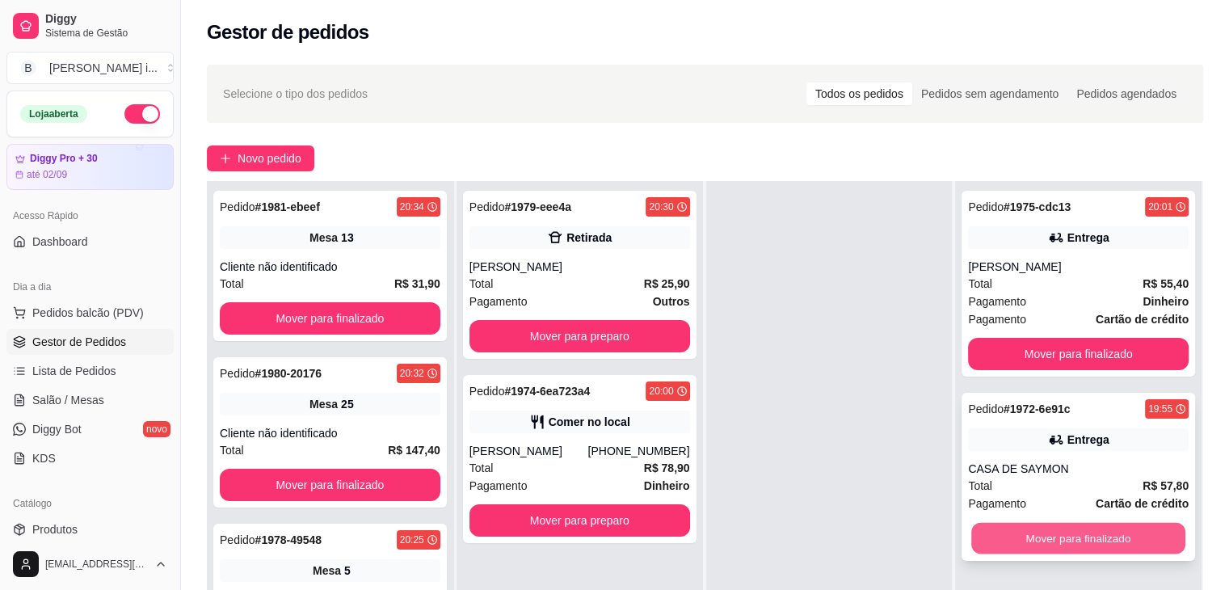
click at [1144, 534] on button "Mover para finalizado" at bounding box center [1078, 539] width 214 height 32
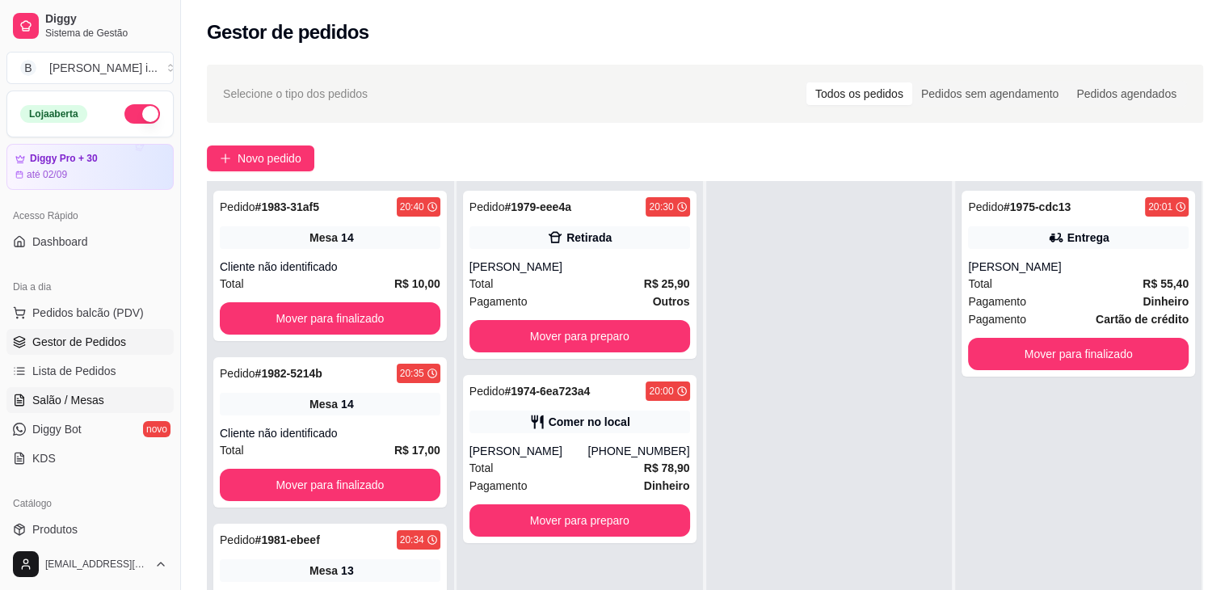
click at [91, 401] on span "Salão / Mesas" at bounding box center [68, 400] width 72 height 16
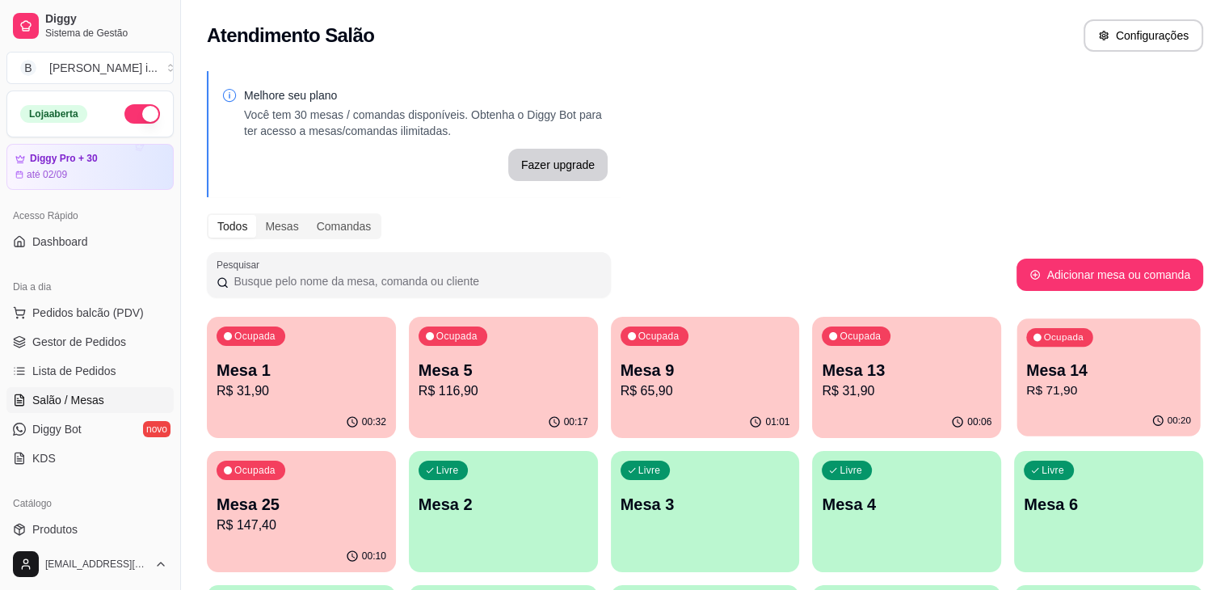
click at [1026, 391] on p "R$ 71,90" at bounding box center [1108, 390] width 165 height 19
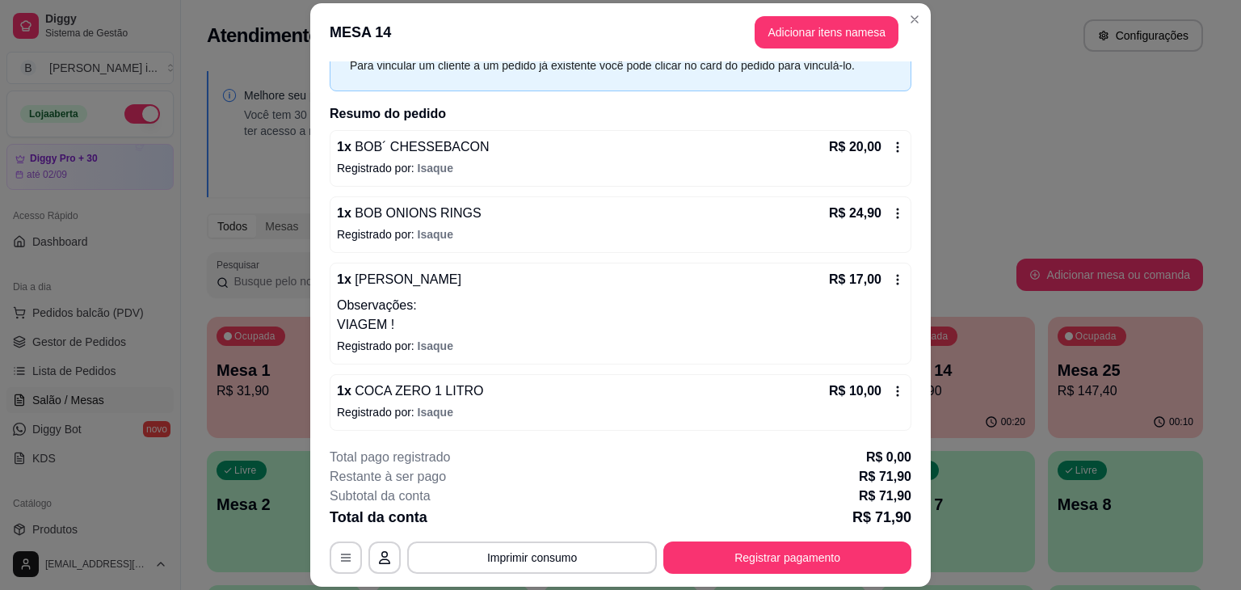
scroll to position [84, 0]
click at [556, 555] on button "Imprimir consumo" at bounding box center [532, 557] width 250 height 32
click at [547, 518] on button "IMPRESSORA ORI" at bounding box center [531, 520] width 117 height 26
click at [839, 547] on button "Registrar pagamento" at bounding box center [787, 558] width 241 height 32
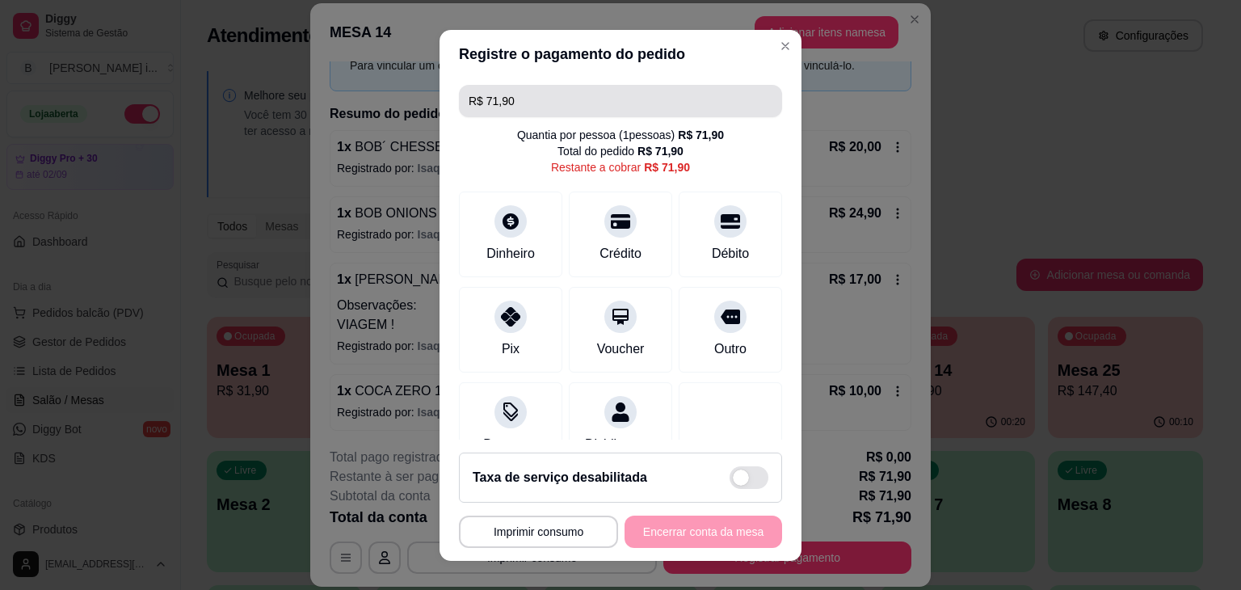
click at [512, 100] on input "R$ 71,90" at bounding box center [621, 101] width 304 height 32
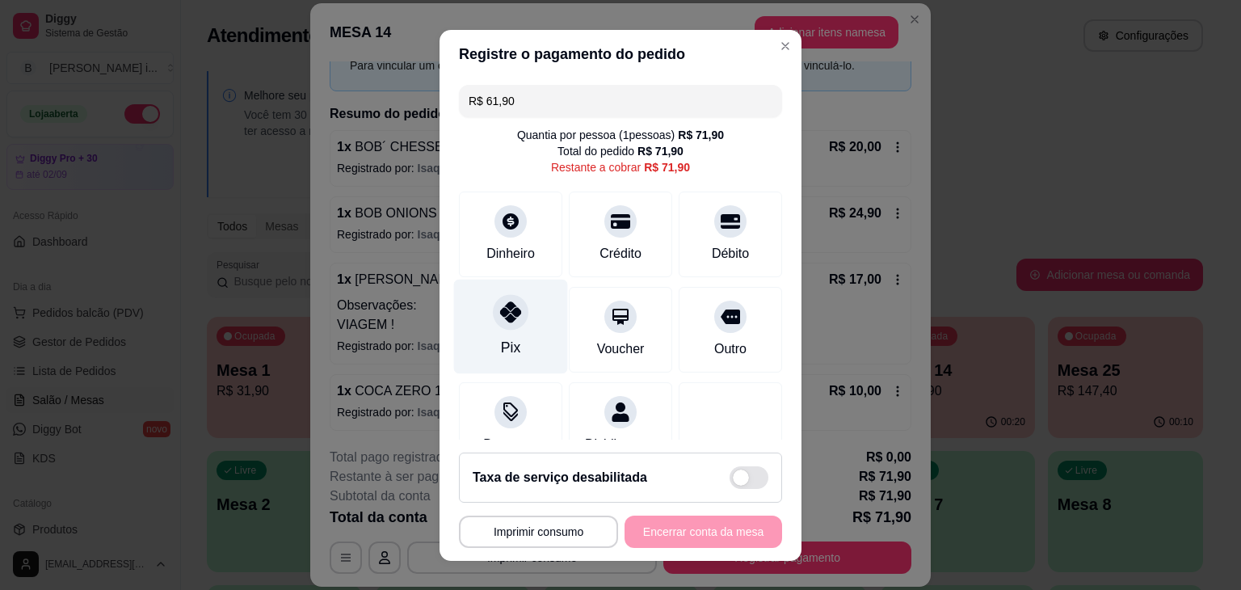
click at [512, 334] on div "Pix" at bounding box center [511, 326] width 114 height 95
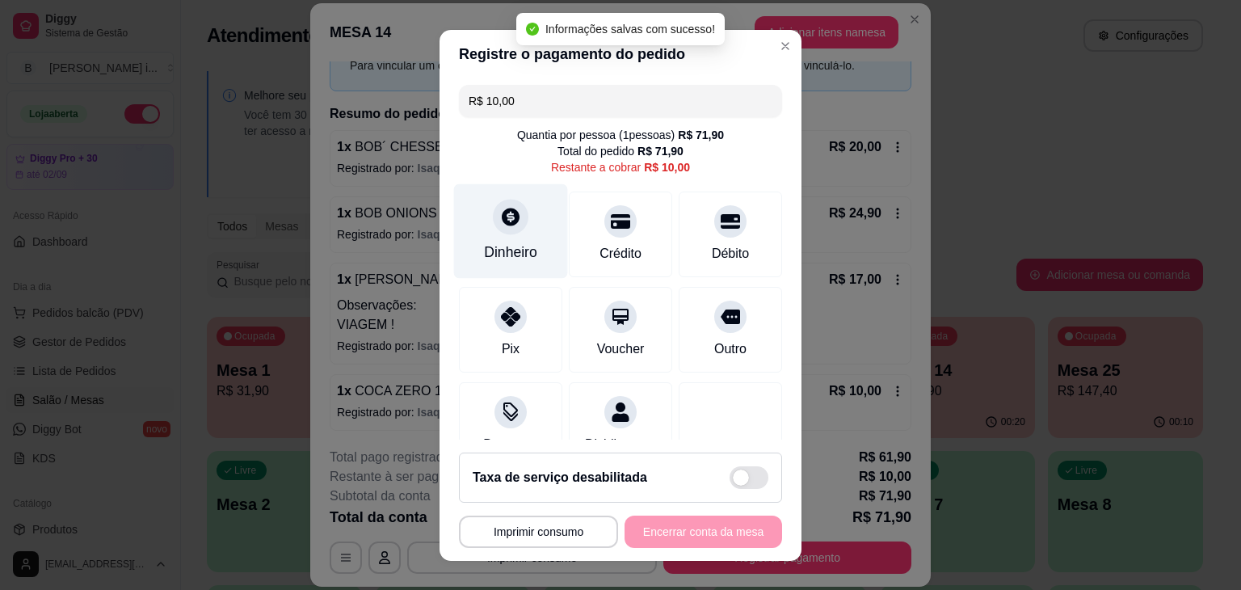
click at [505, 254] on div "Dinheiro" at bounding box center [510, 252] width 53 height 21
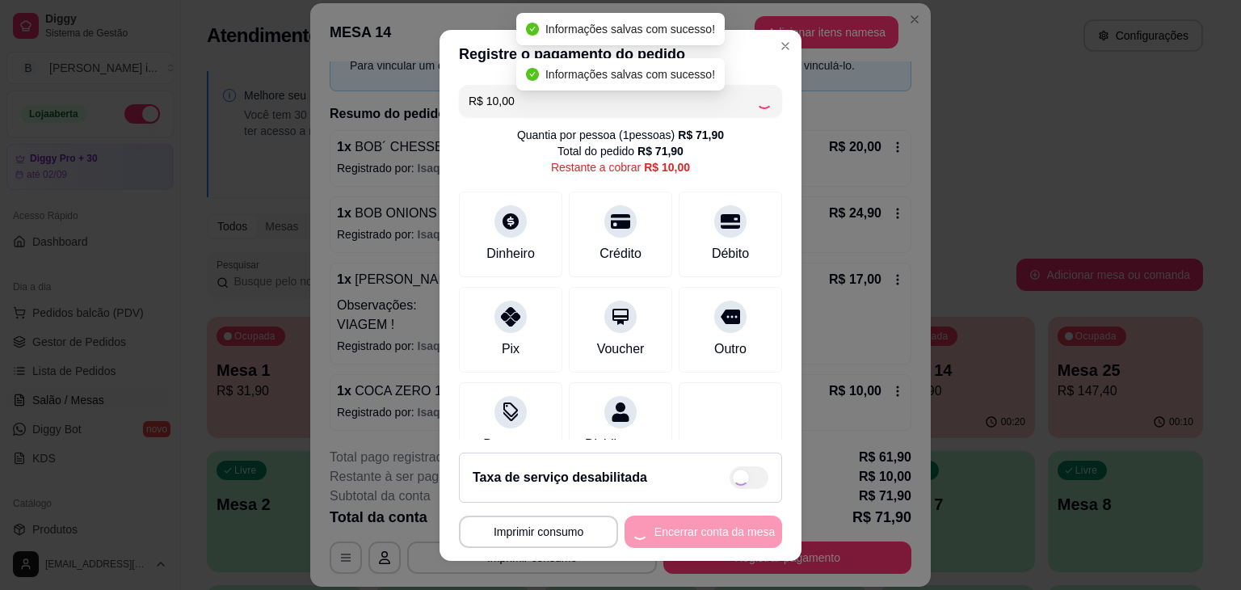
type input "R$ 0,00"
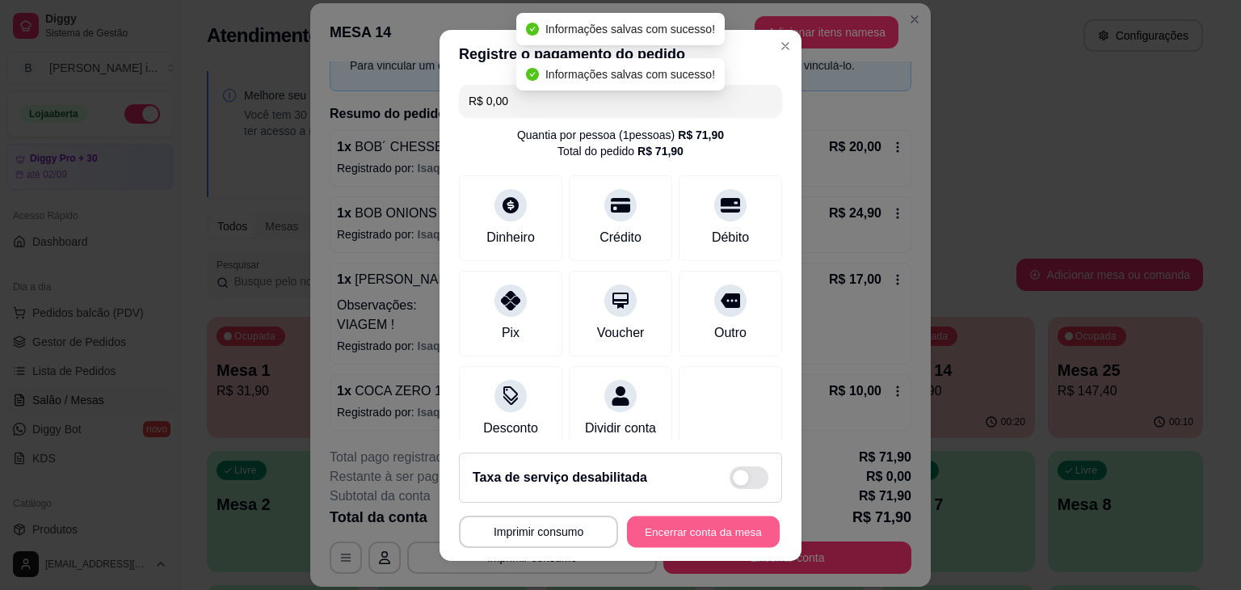
click at [732, 522] on button "Encerrar conta da mesa" at bounding box center [703, 531] width 153 height 32
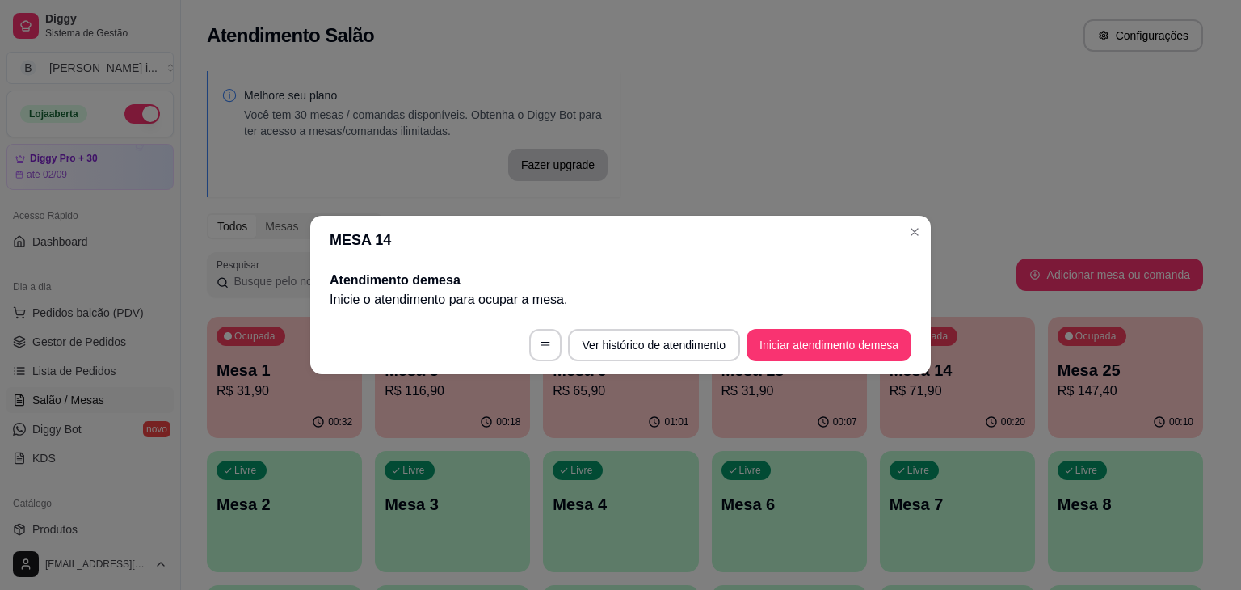
scroll to position [0, 0]
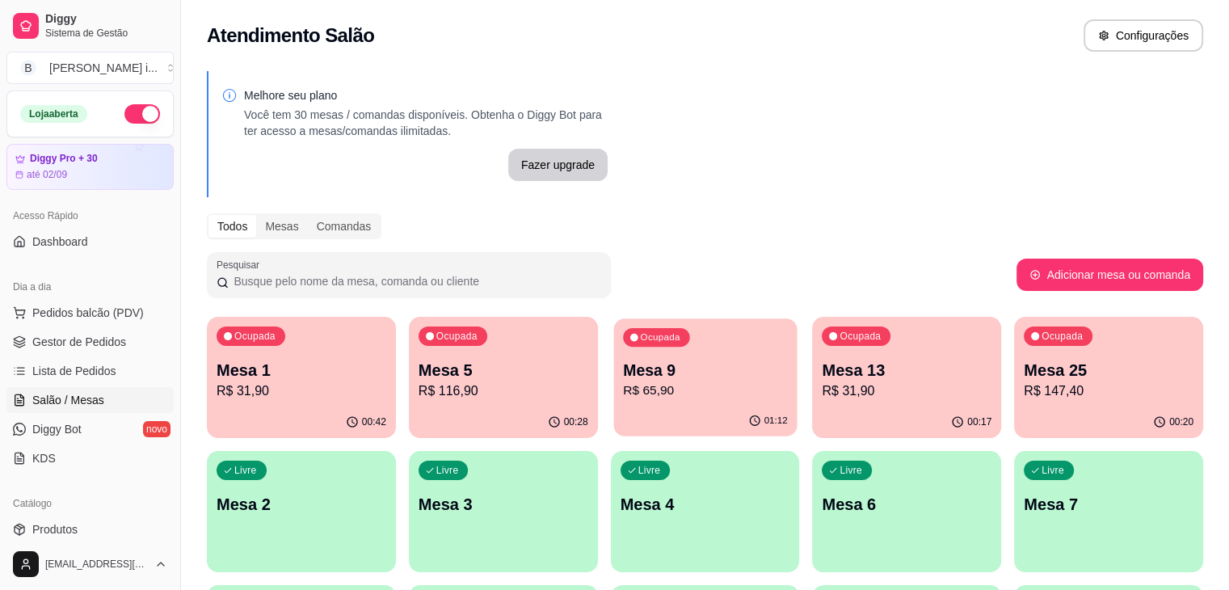
click at [613, 427] on div "01:12" at bounding box center [704, 421] width 183 height 31
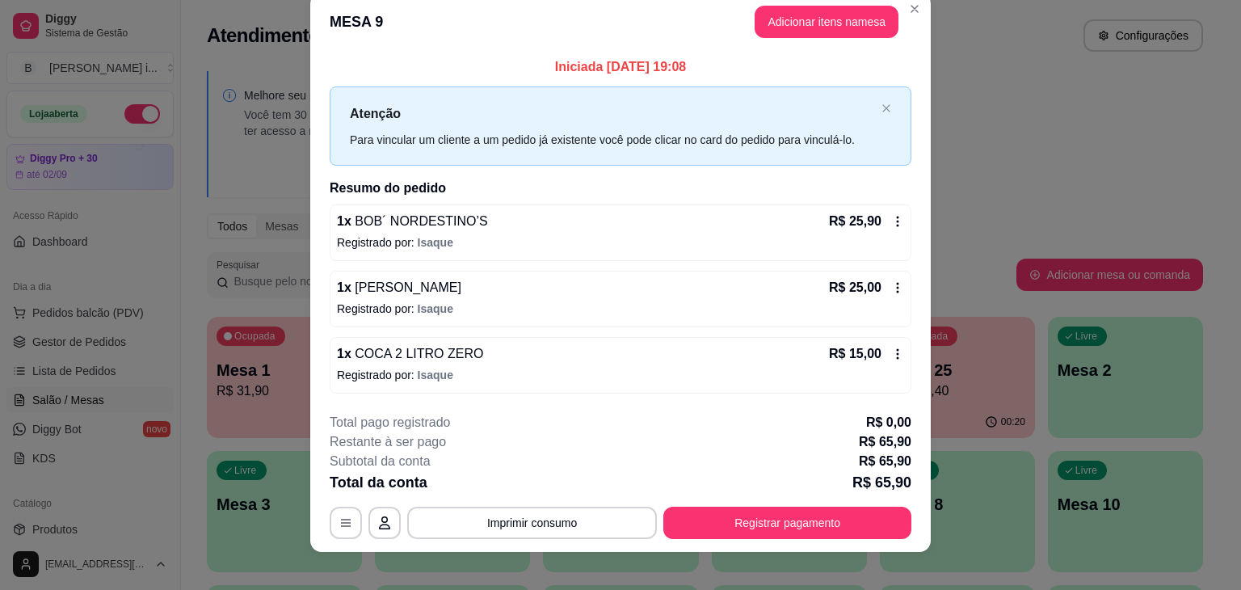
scroll to position [36, 0]
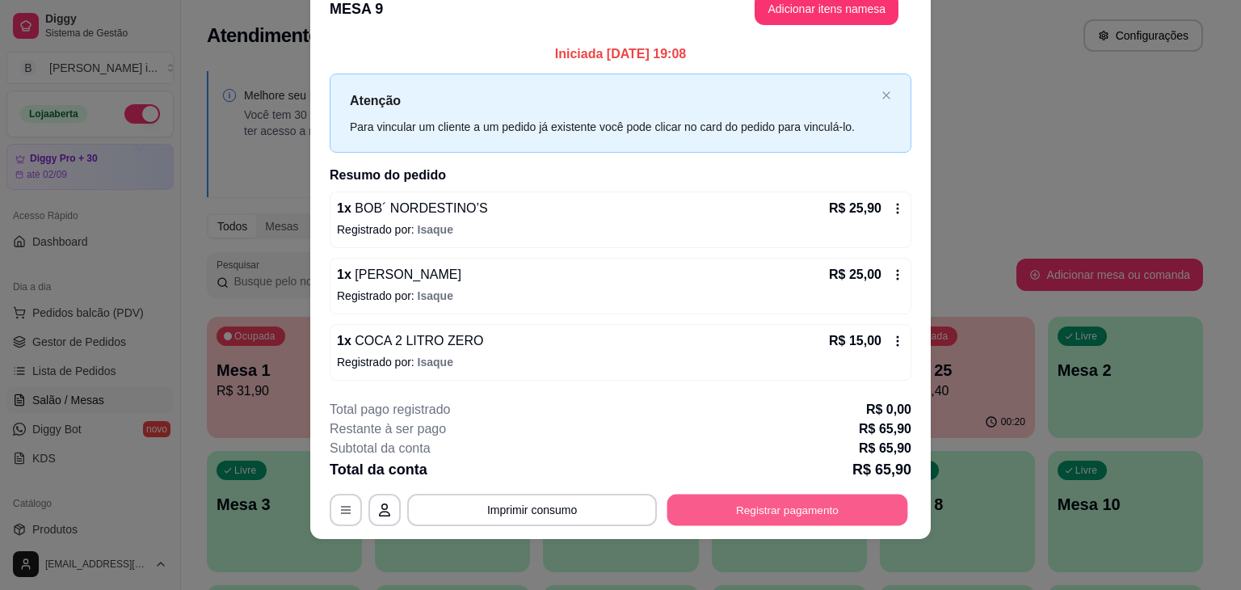
click at [896, 504] on button "Registrar pagamento" at bounding box center [787, 510] width 241 height 32
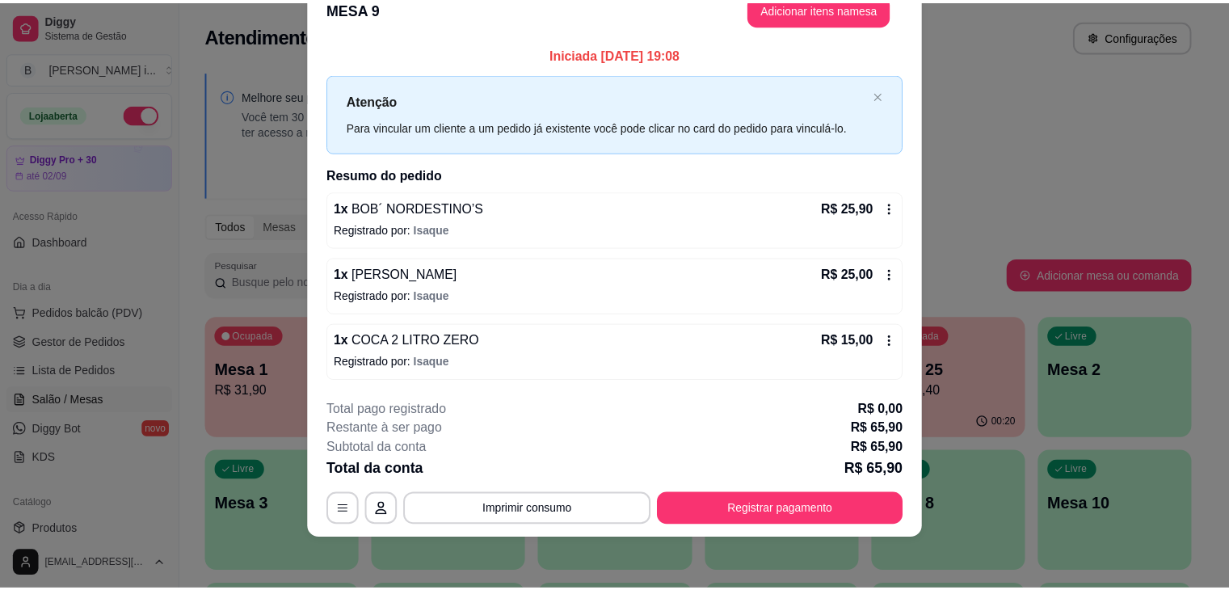
scroll to position [0, 0]
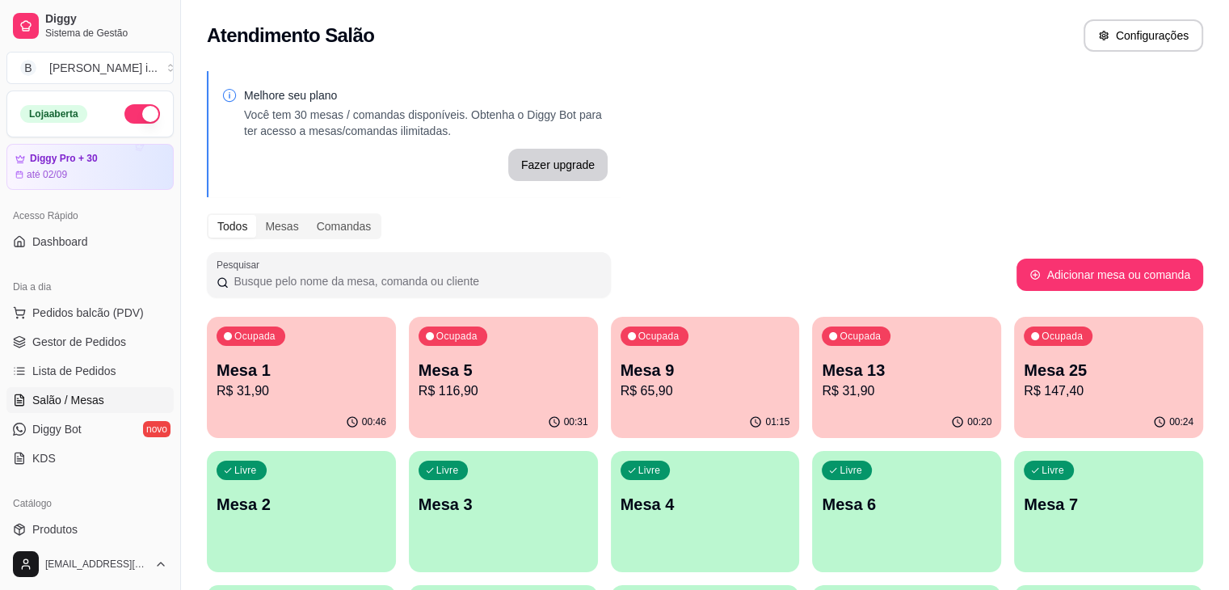
click at [267, 424] on div "00:46" at bounding box center [301, 422] width 189 height 32
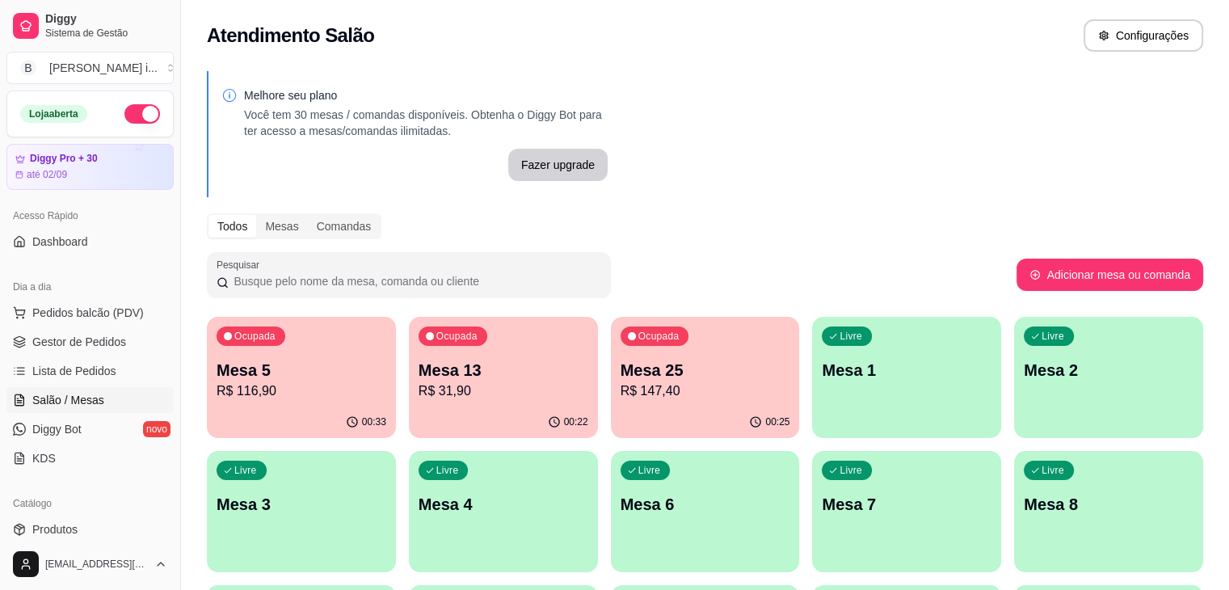
click at [271, 411] on div "00:33" at bounding box center [301, 422] width 189 height 32
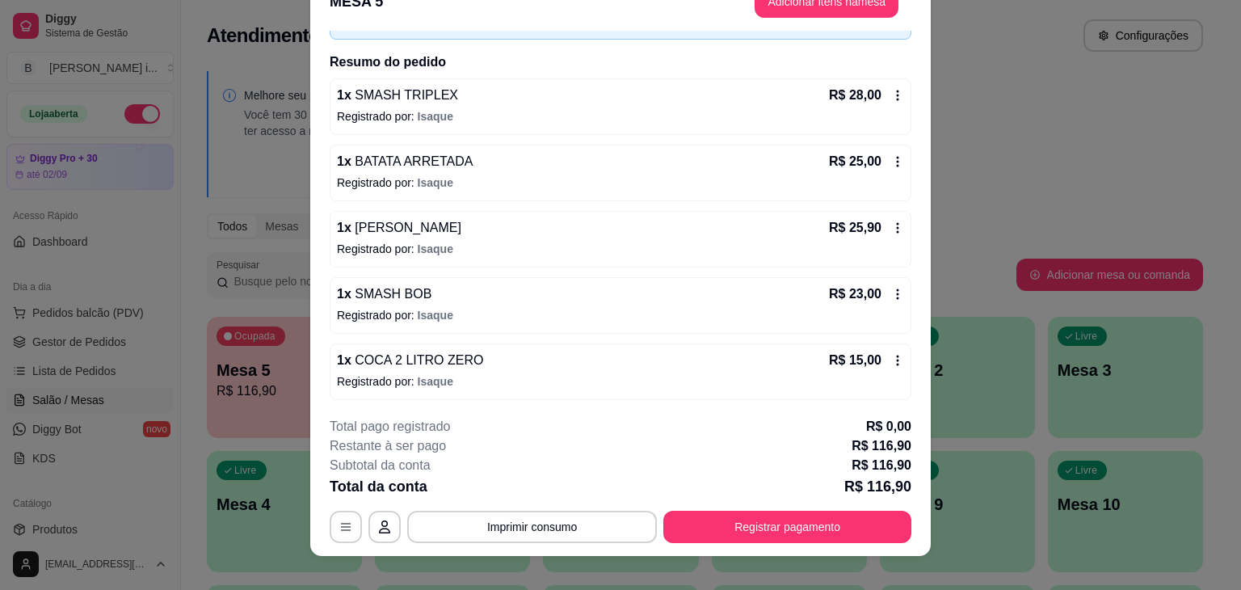
scroll to position [48, 0]
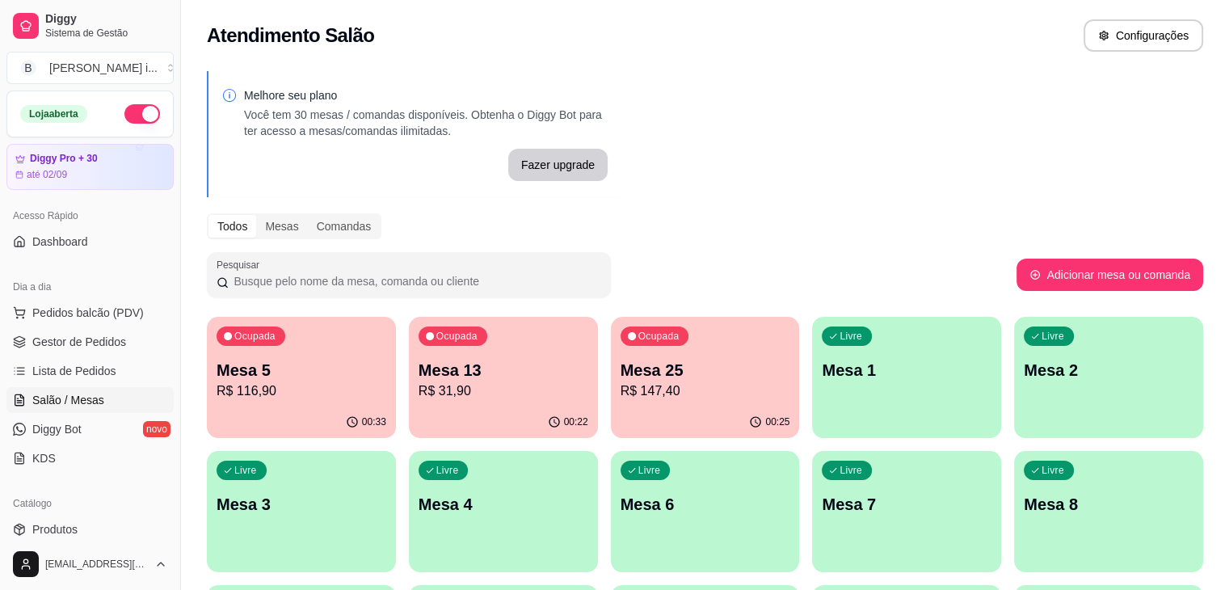
click at [620, 408] on div "00:25" at bounding box center [705, 422] width 189 height 32
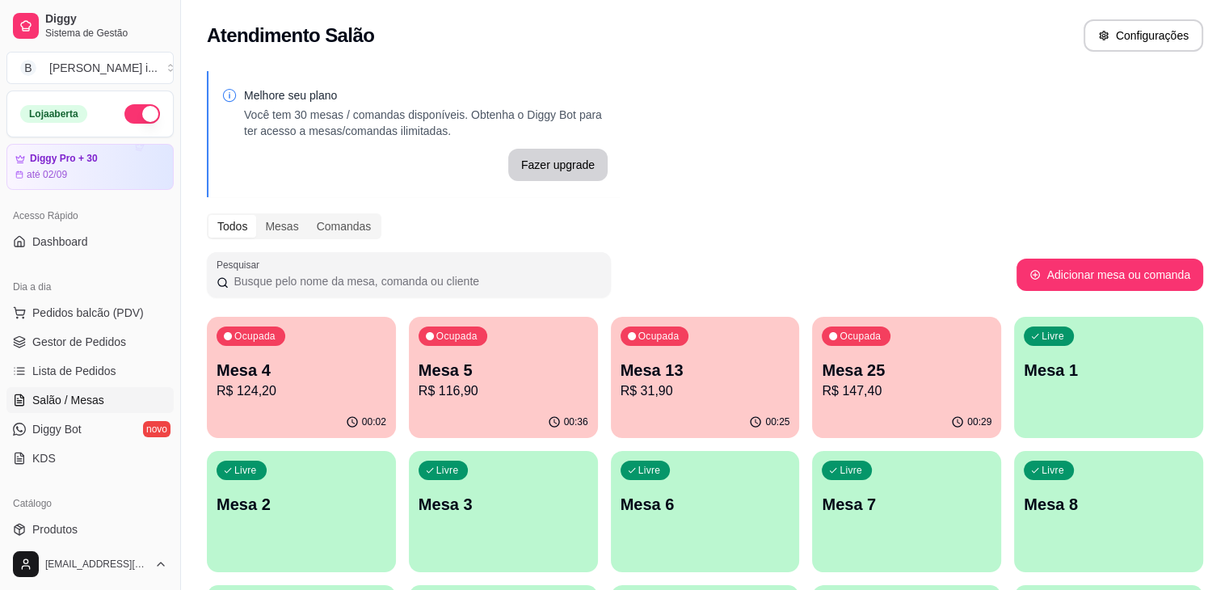
click at [452, 395] on p "R$ 116,90" at bounding box center [503, 390] width 170 height 19
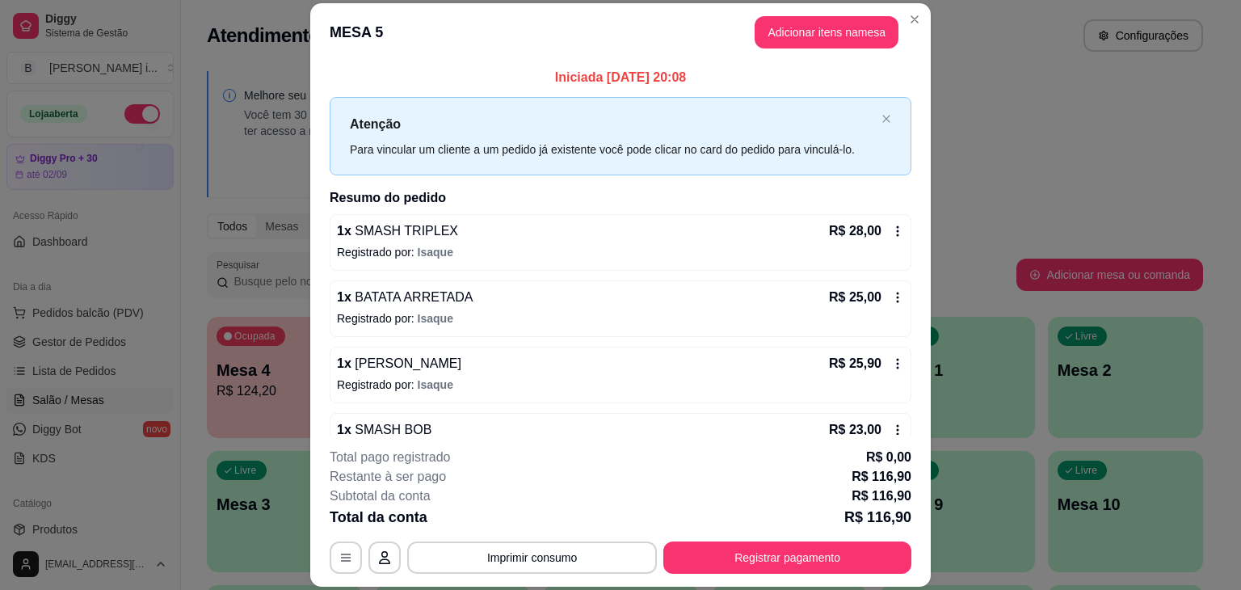
click at [891, 301] on icon at bounding box center [897, 297] width 13 height 13
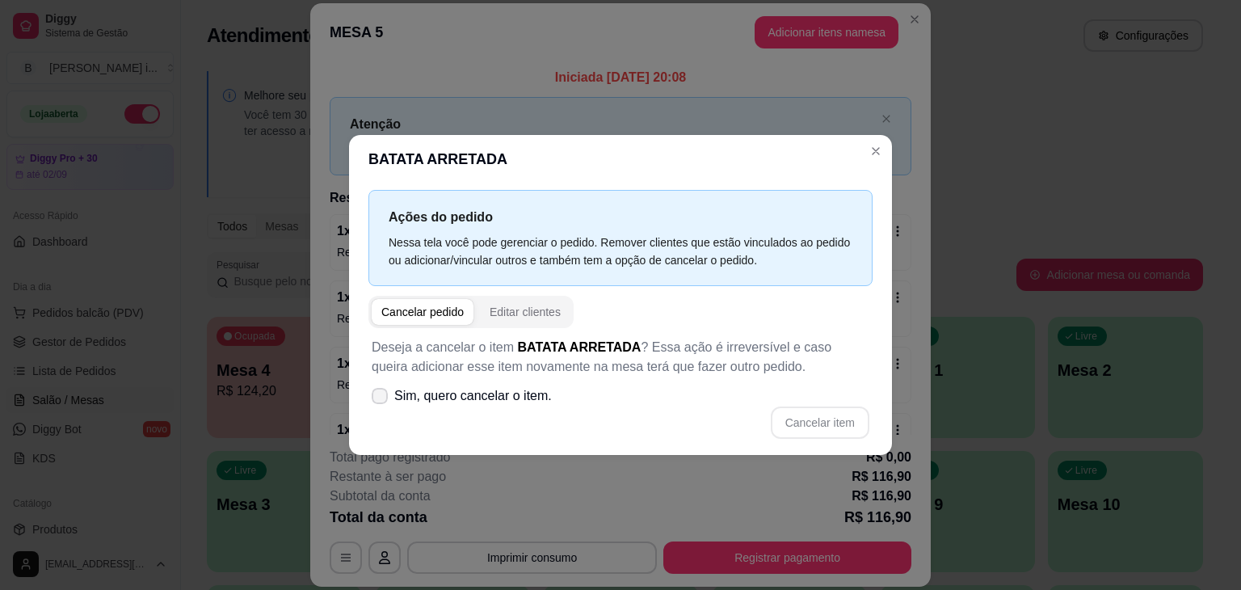
click at [399, 394] on span "Sim, quero cancelar o item." at bounding box center [473, 395] width 158 height 19
click at [381, 399] on input "Sim, quero cancelar o item." at bounding box center [376, 404] width 11 height 11
checkbox input "true"
drag, startPoint x: 396, startPoint y: 376, endPoint x: 391, endPoint y: 356, distance: 20.0
drag, startPoint x: 391, startPoint y: 356, endPoint x: 682, endPoint y: 360, distance: 290.8
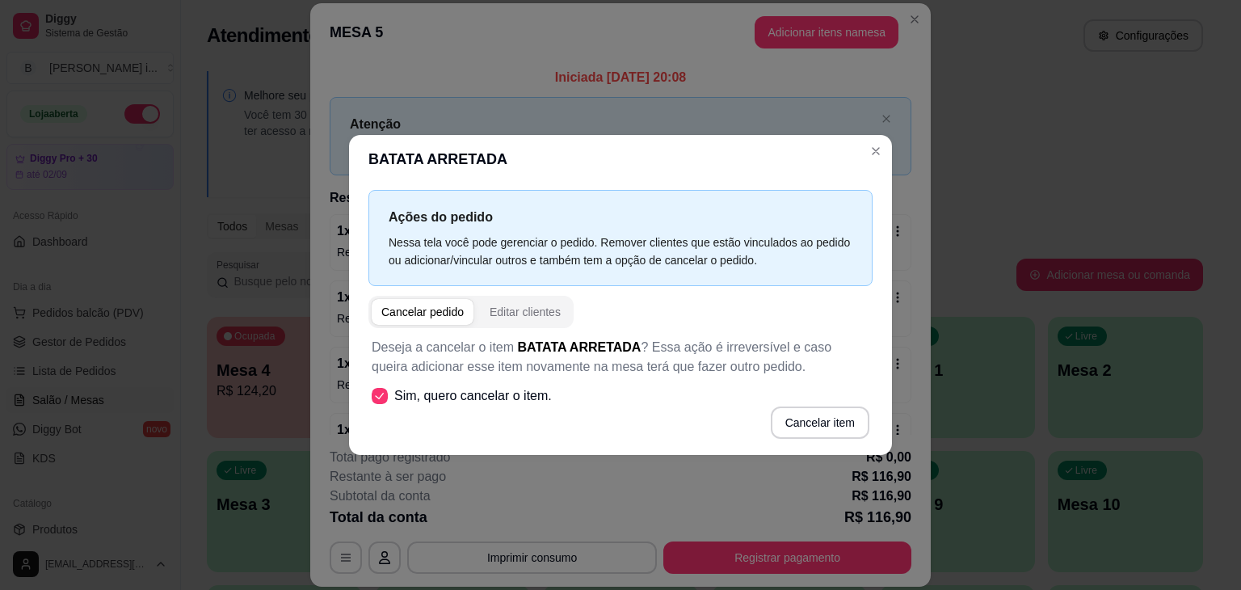
click at [682, 362] on p "Deseja a cancelar o item BATATA ARRETADA ? Essa ação é irreversível e caso quei…" at bounding box center [621, 357] width 498 height 39
click at [788, 424] on button "Cancelar item" at bounding box center [819, 423] width 96 height 32
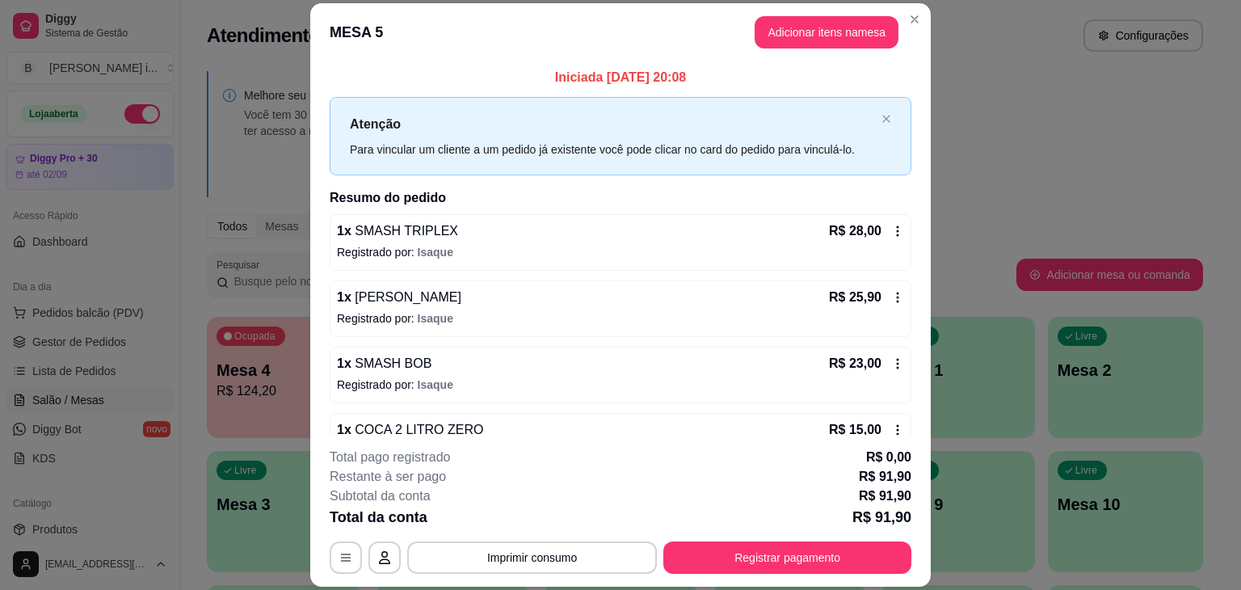
click at [891, 230] on icon at bounding box center [897, 231] width 13 height 13
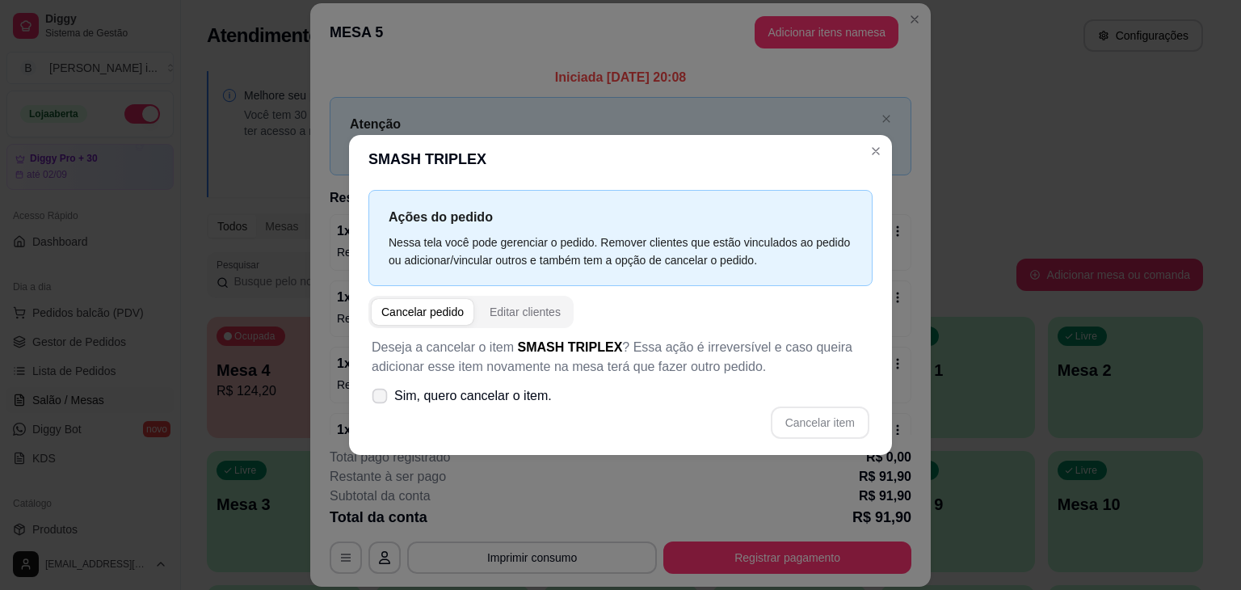
click at [504, 393] on span "Sim, quero cancelar o item." at bounding box center [473, 395] width 158 height 19
click at [381, 399] on input "Sim, quero cancelar o item." at bounding box center [376, 404] width 11 height 11
checkbox input "true"
click at [832, 409] on button "Cancelar item" at bounding box center [820, 422] width 99 height 32
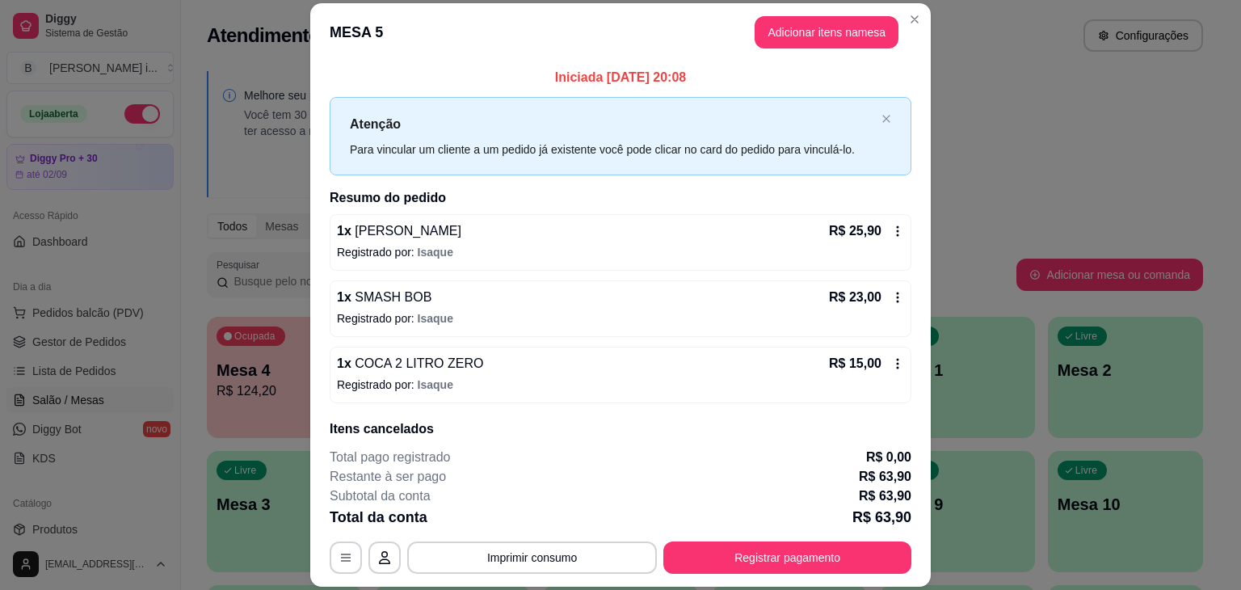
click at [891, 296] on icon at bounding box center [897, 297] width 13 height 13
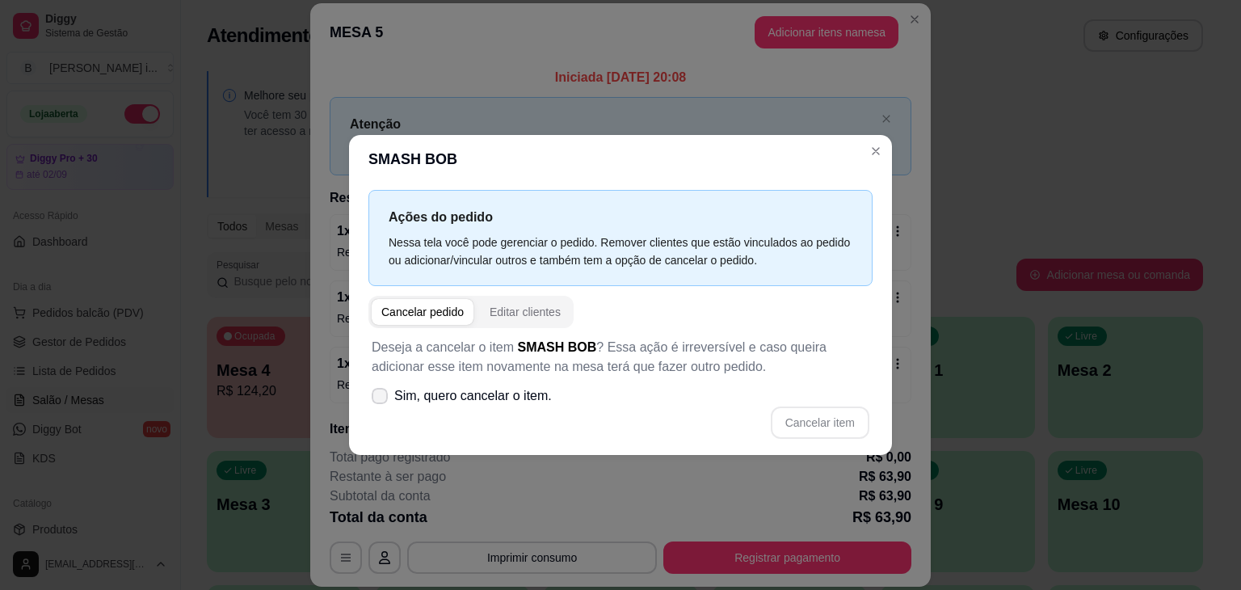
click at [524, 393] on span "Sim, quero cancelar o item." at bounding box center [473, 395] width 158 height 19
click at [381, 399] on input "Sim, quero cancelar o item." at bounding box center [376, 404] width 11 height 11
checkbox input "true"
click at [837, 431] on button "Cancelar item" at bounding box center [819, 423] width 96 height 32
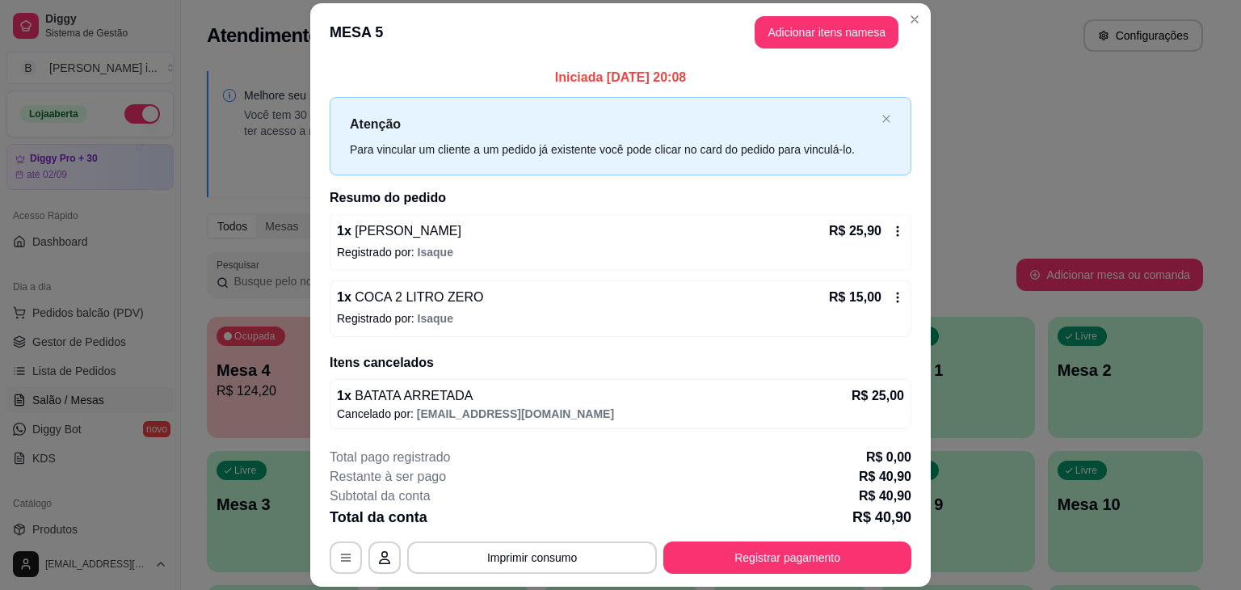
click at [891, 301] on icon at bounding box center [897, 297] width 13 height 13
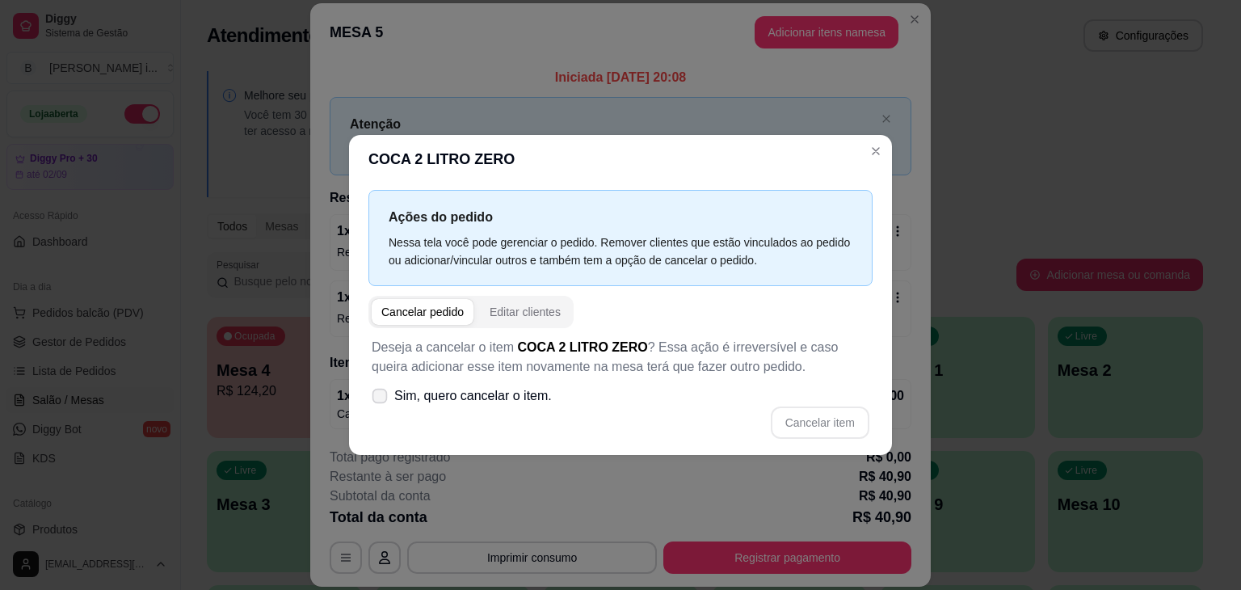
click at [472, 401] on span "Sim, quero cancelar o item." at bounding box center [473, 395] width 158 height 19
click at [381, 401] on input "Sim, quero cancelar o item." at bounding box center [376, 404] width 11 height 11
checkbox input "true"
click at [801, 419] on button "Cancelar item" at bounding box center [820, 422] width 99 height 32
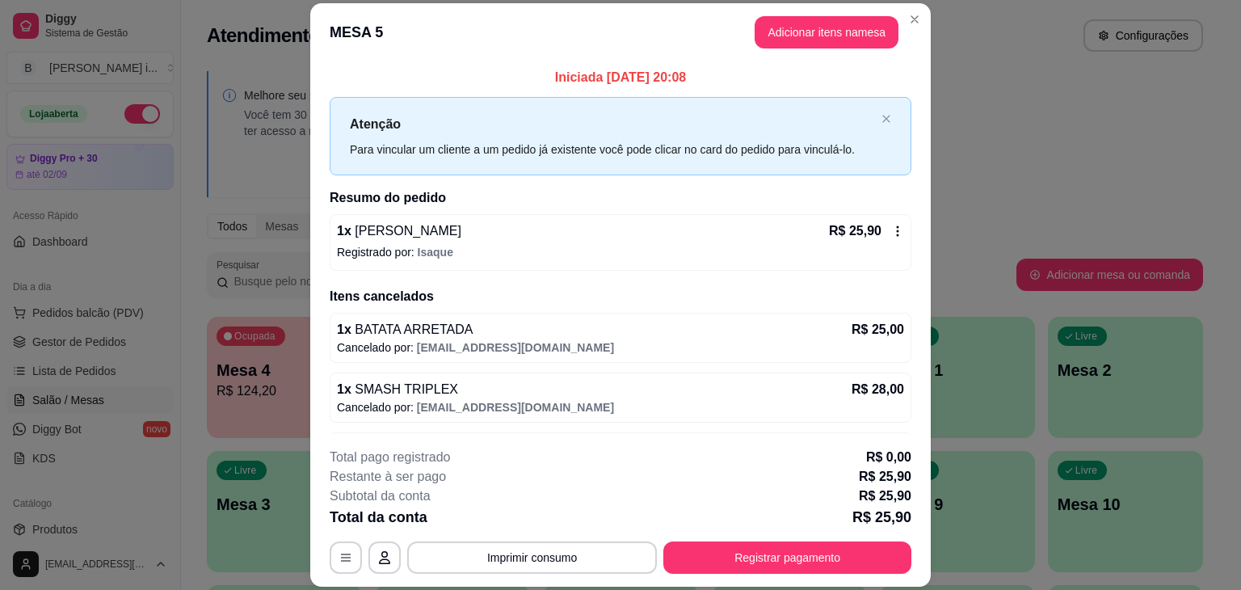
click at [891, 229] on icon at bounding box center [897, 231] width 13 height 13
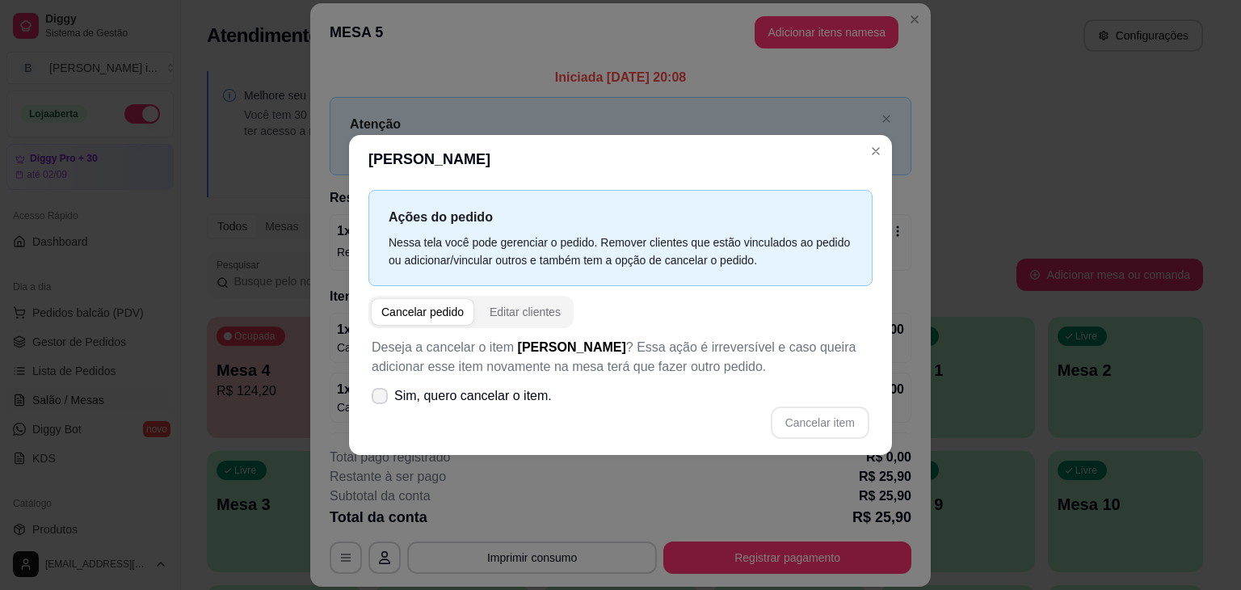
click at [534, 395] on span "Sim, quero cancelar o item." at bounding box center [473, 395] width 158 height 19
click at [381, 399] on input "Sim, quero cancelar o item." at bounding box center [376, 404] width 11 height 11
checkbox input "true"
click at [815, 418] on button "Cancelar item" at bounding box center [820, 422] width 99 height 32
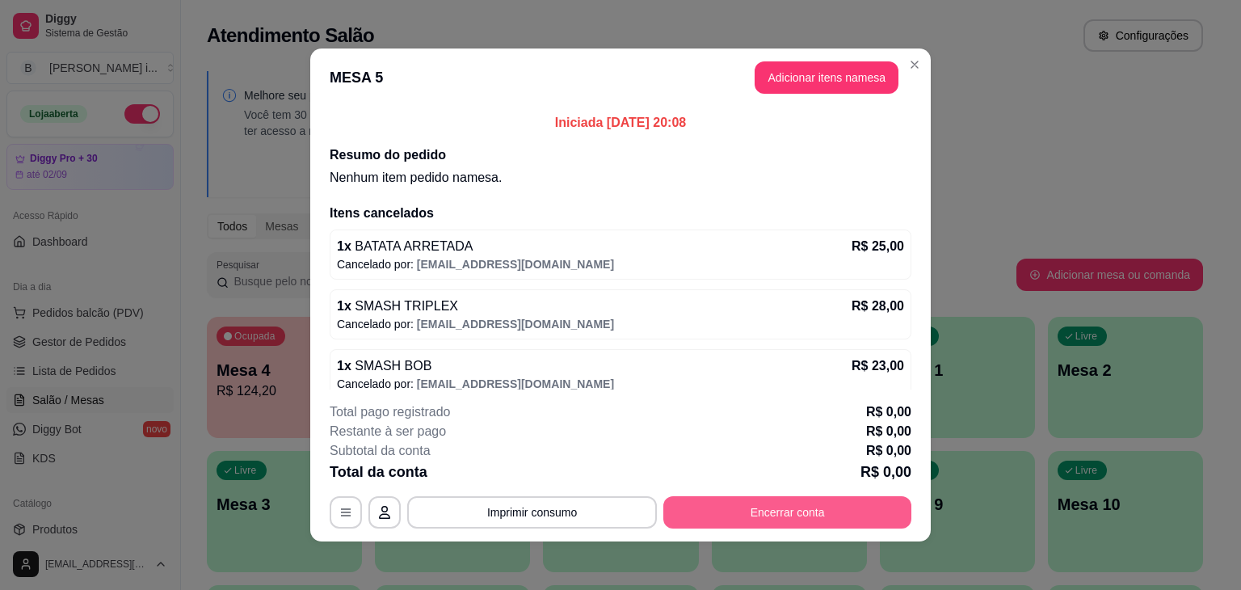
click at [840, 502] on button "Encerrar conta" at bounding box center [787, 512] width 248 height 32
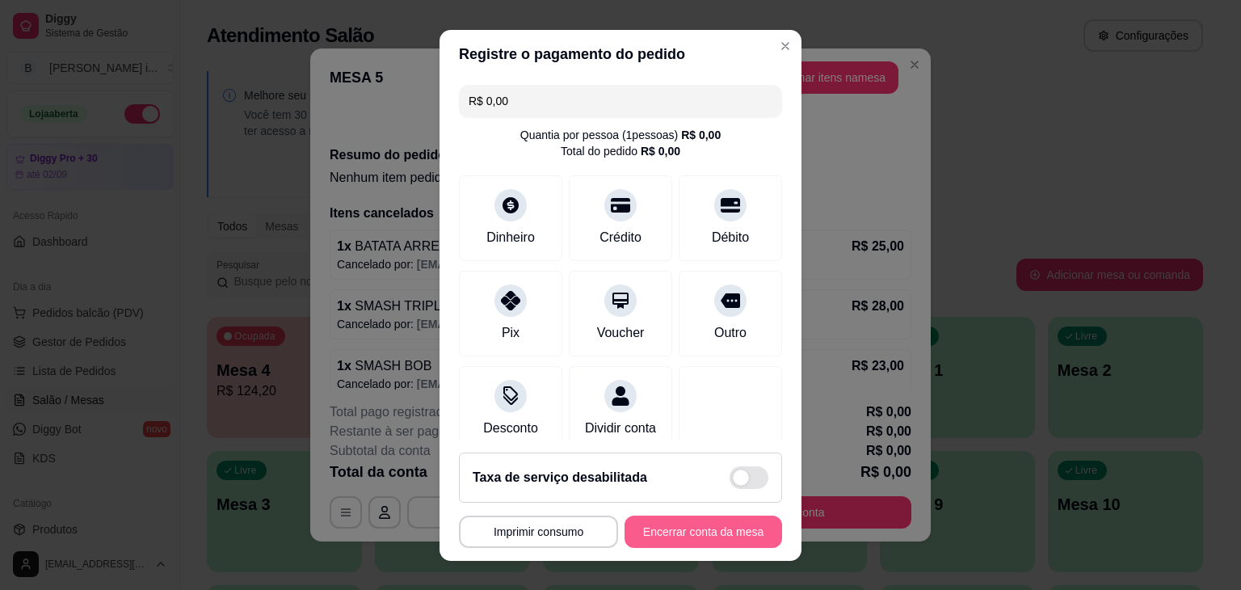
click at [721, 540] on button "Encerrar conta da mesa" at bounding box center [703, 531] width 158 height 32
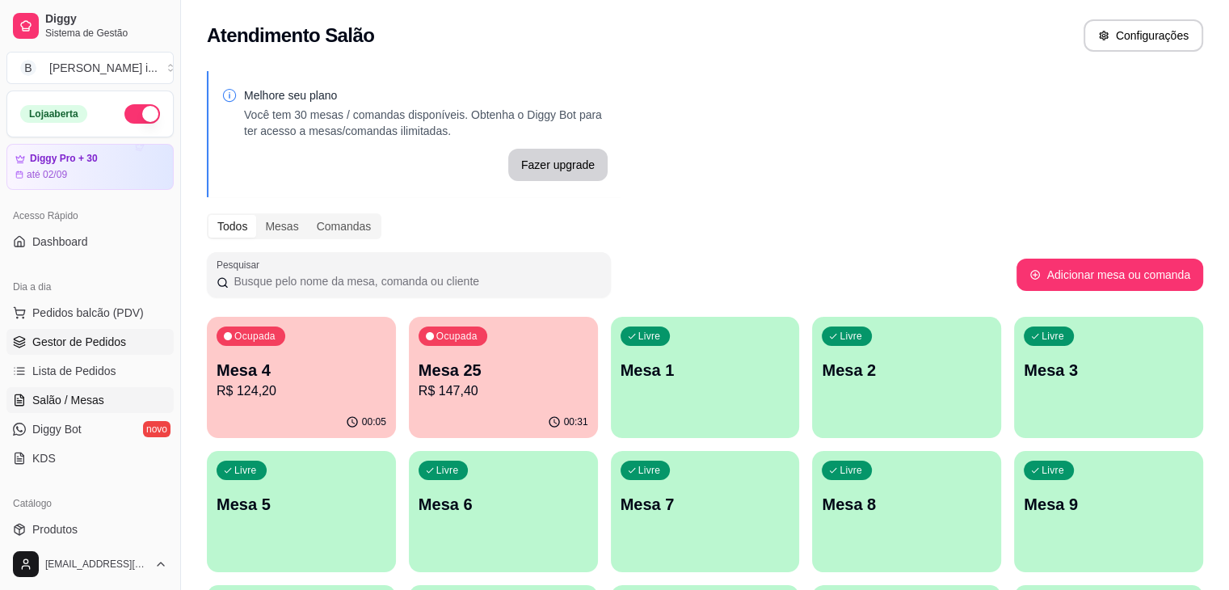
click at [82, 347] on span "Gestor de Pedidos" at bounding box center [79, 342] width 94 height 16
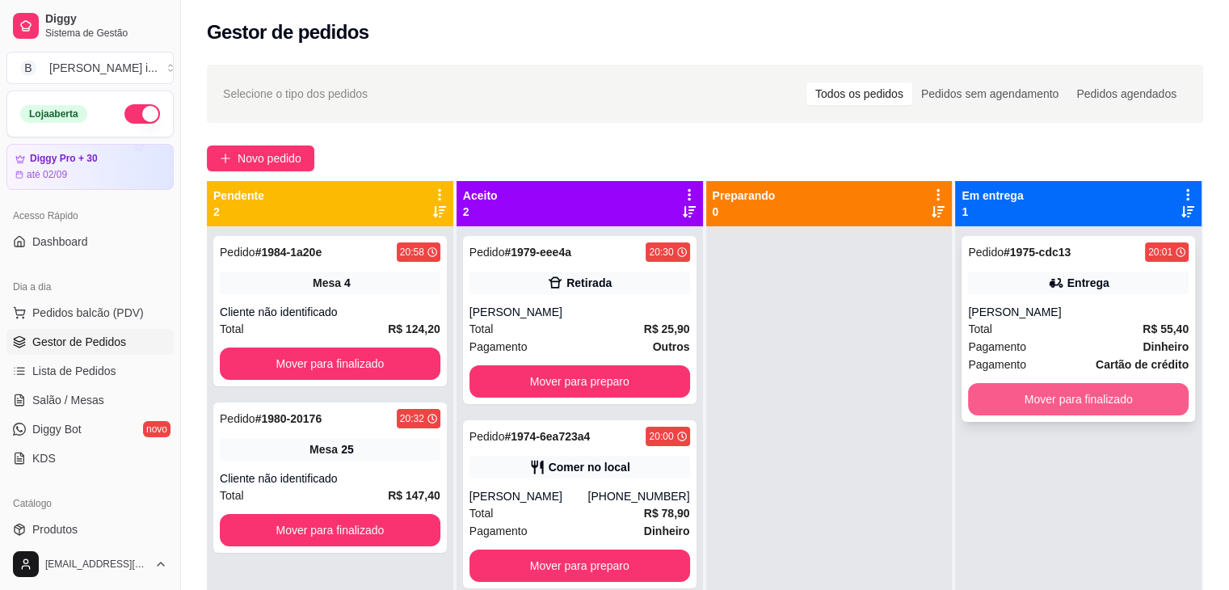
click at [997, 394] on button "Mover para finalizado" at bounding box center [1078, 399] width 221 height 32
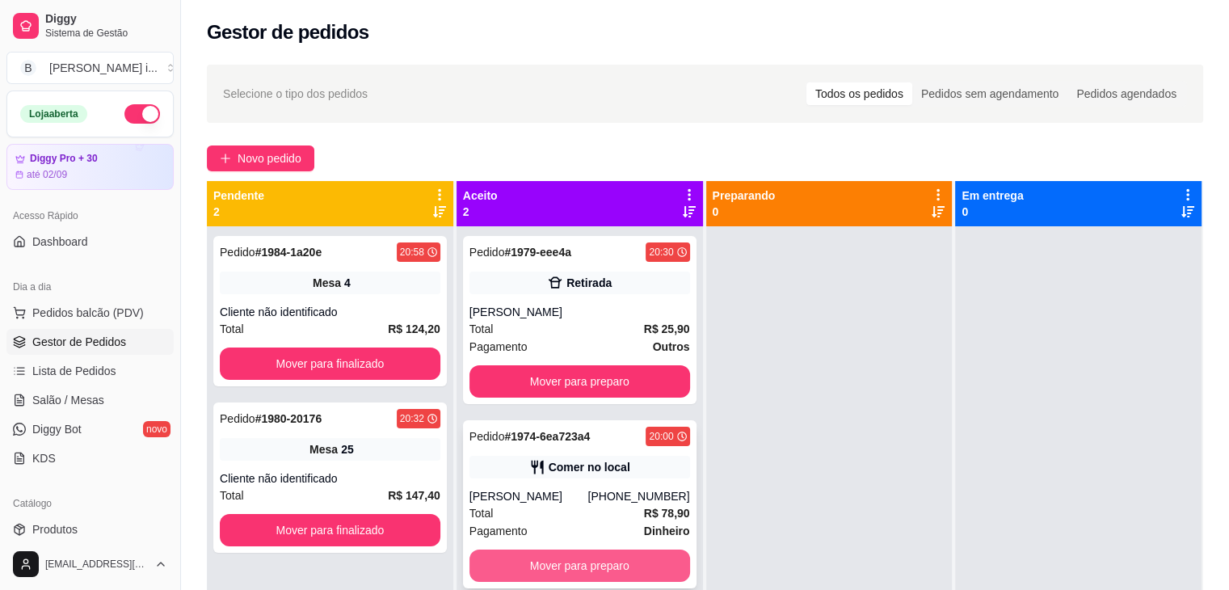
click at [596, 561] on button "Mover para preparo" at bounding box center [579, 565] width 221 height 32
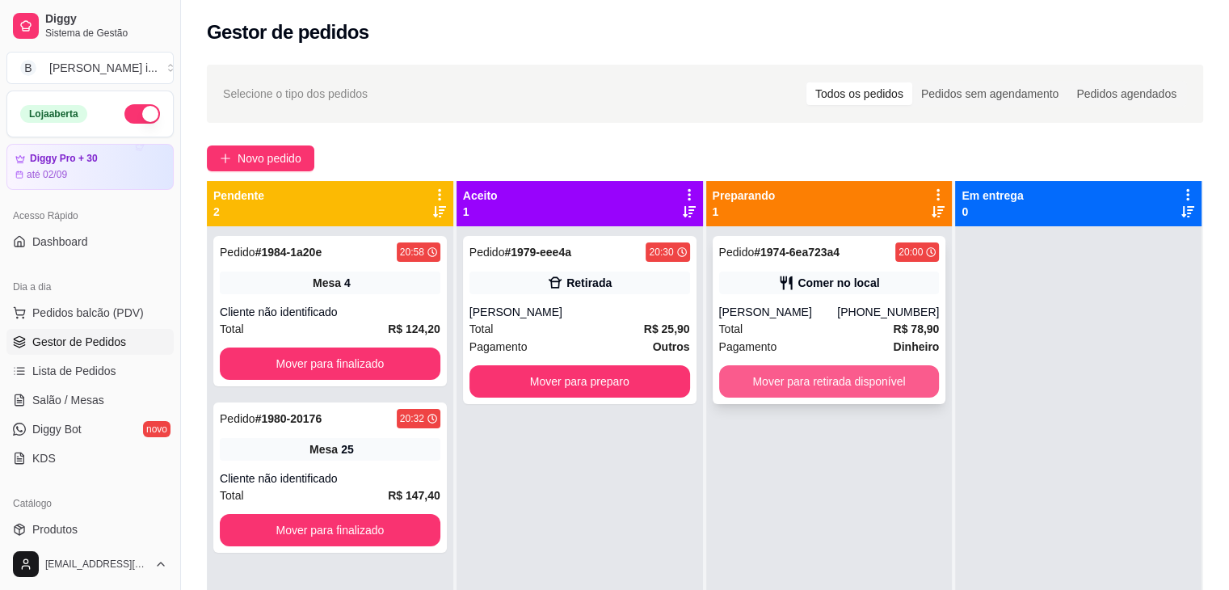
click at [876, 392] on button "Mover para retirada disponível" at bounding box center [829, 381] width 221 height 32
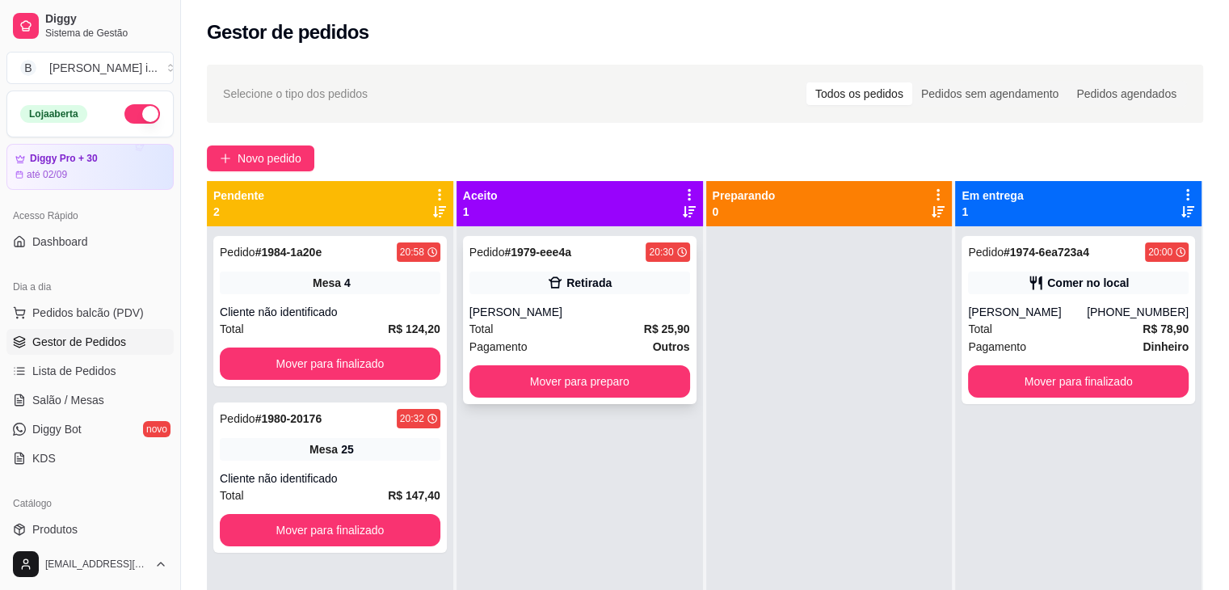
click at [593, 310] on div "LUIS HENRIQUE" at bounding box center [579, 312] width 221 height 16
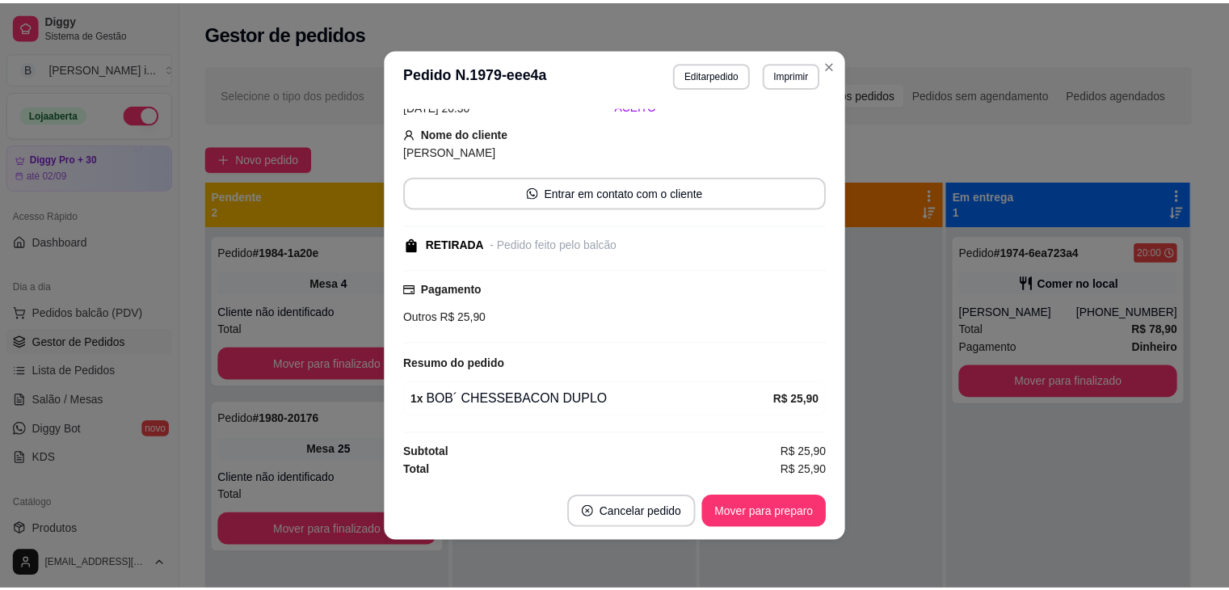
scroll to position [81, 0]
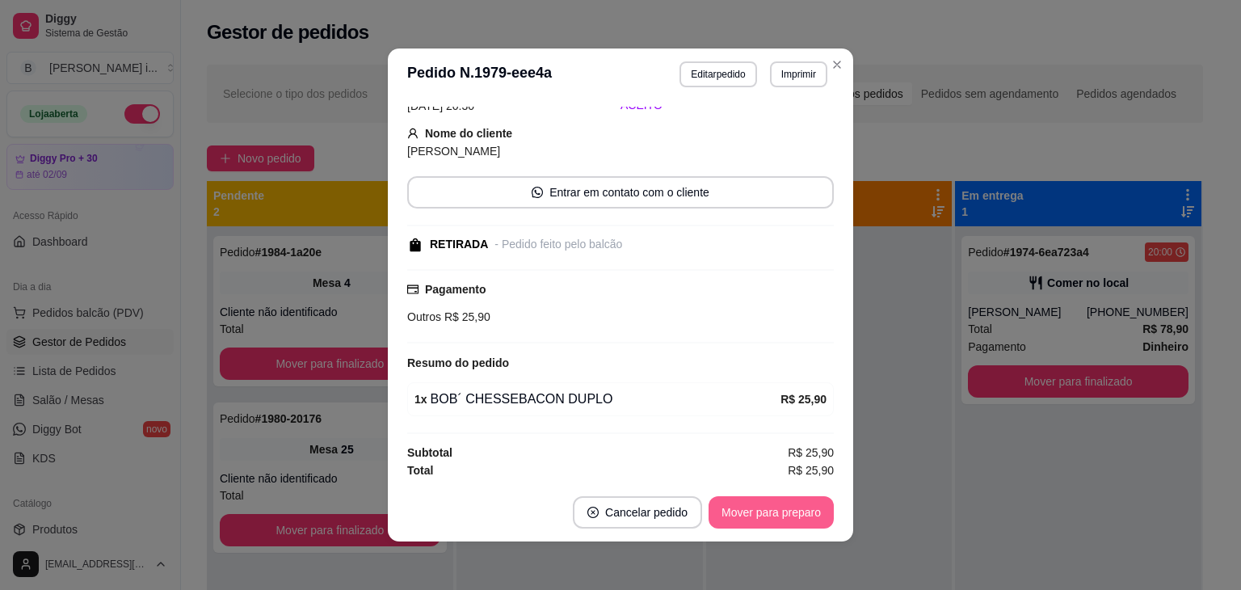
click at [804, 511] on button "Mover para preparo" at bounding box center [770, 512] width 125 height 32
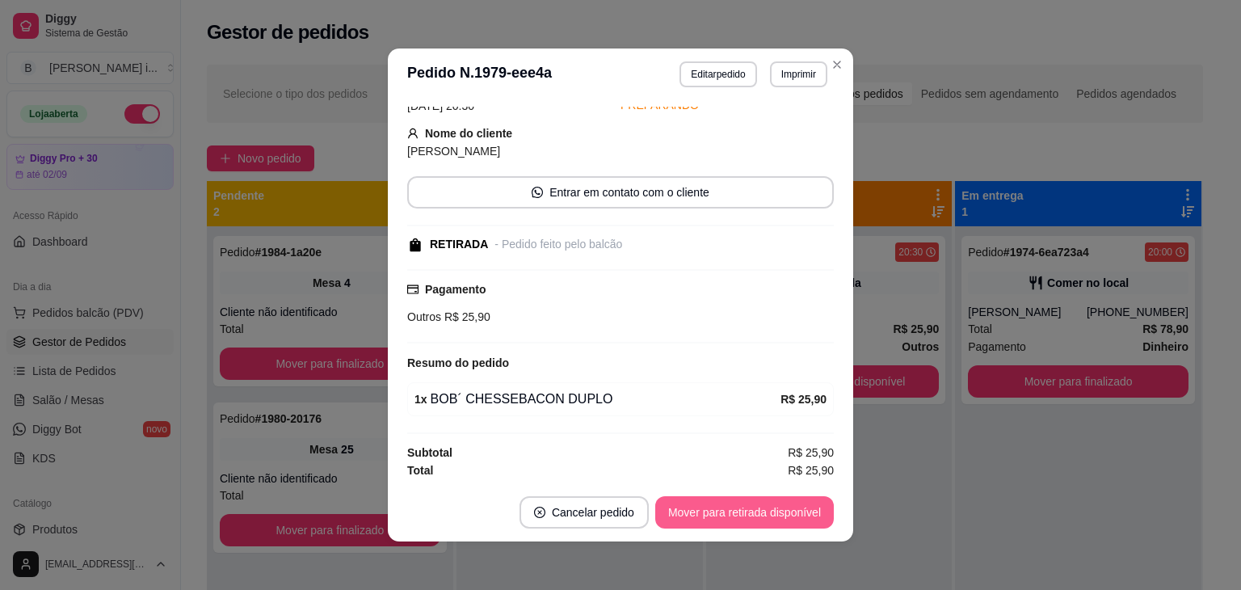
click at [804, 511] on button "Mover para retirada disponível" at bounding box center [744, 512] width 179 height 32
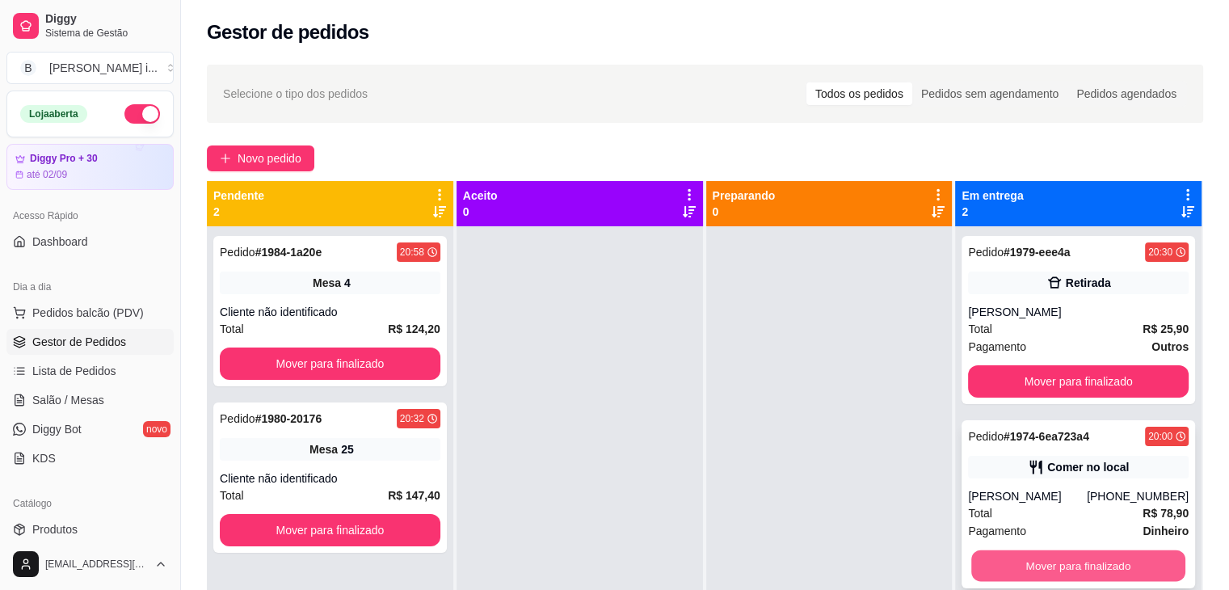
click at [1056, 563] on button "Mover para finalizado" at bounding box center [1078, 566] width 214 height 32
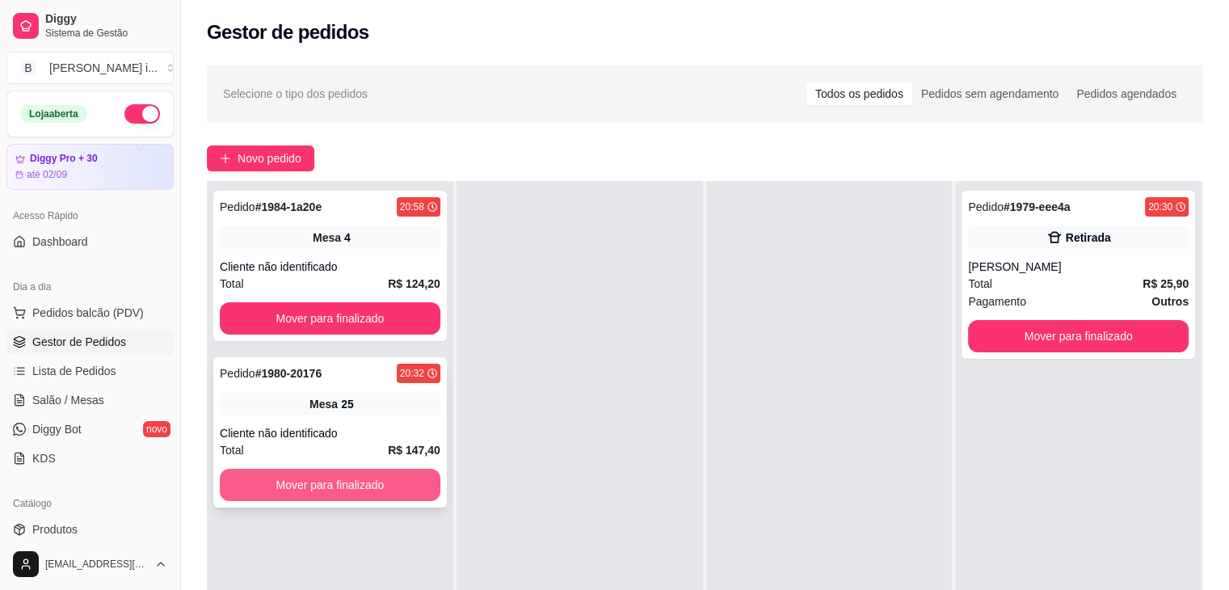
scroll to position [0, 0]
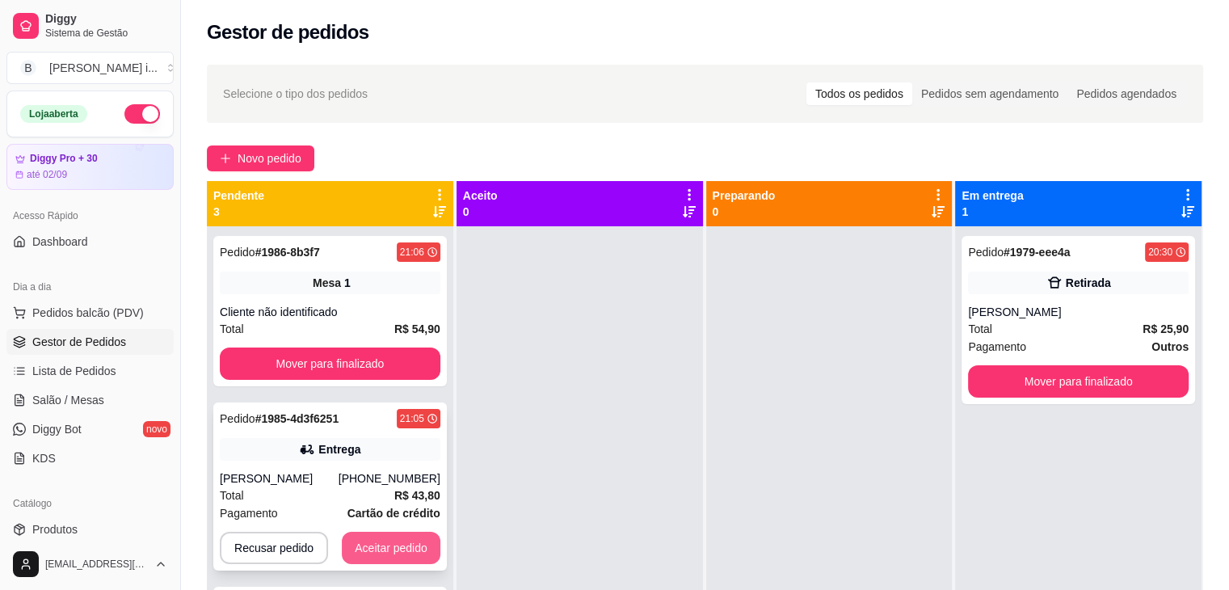
click at [393, 549] on button "Aceitar pedido" at bounding box center [391, 548] width 99 height 32
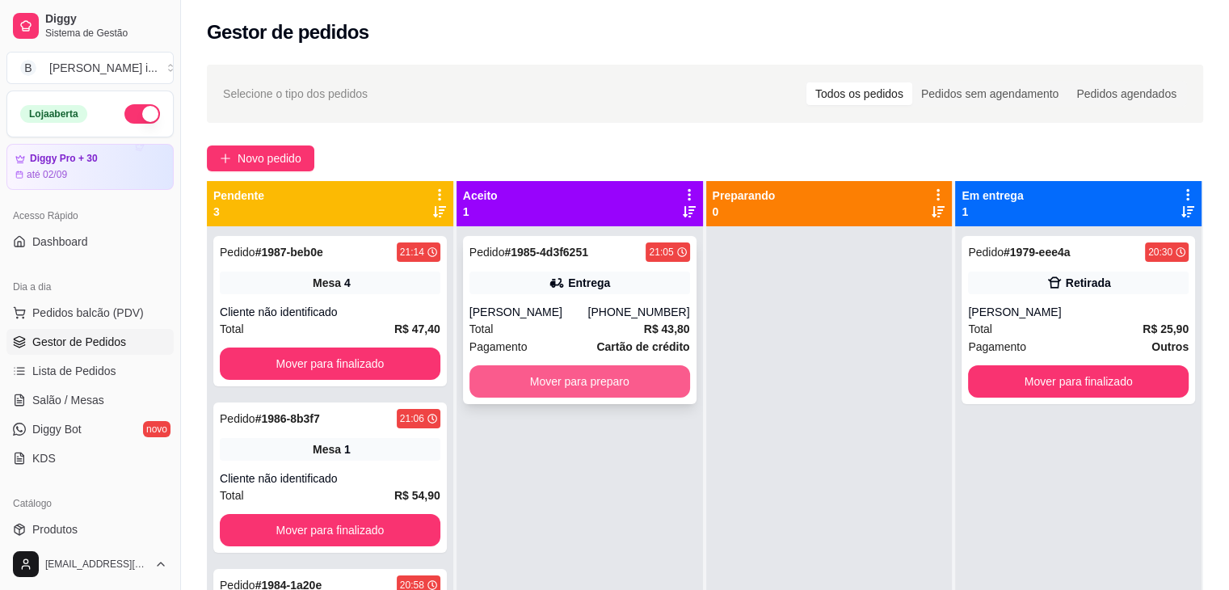
click at [633, 369] on button "Mover para preparo" at bounding box center [579, 381] width 221 height 32
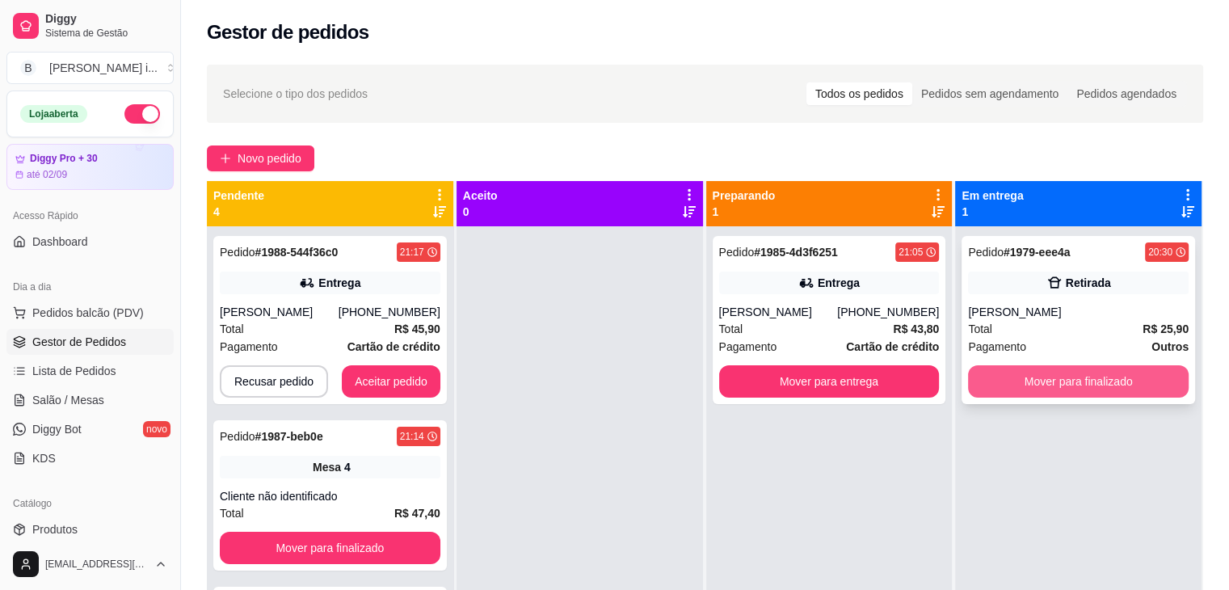
click at [1136, 389] on button "Mover para finalizado" at bounding box center [1078, 381] width 221 height 32
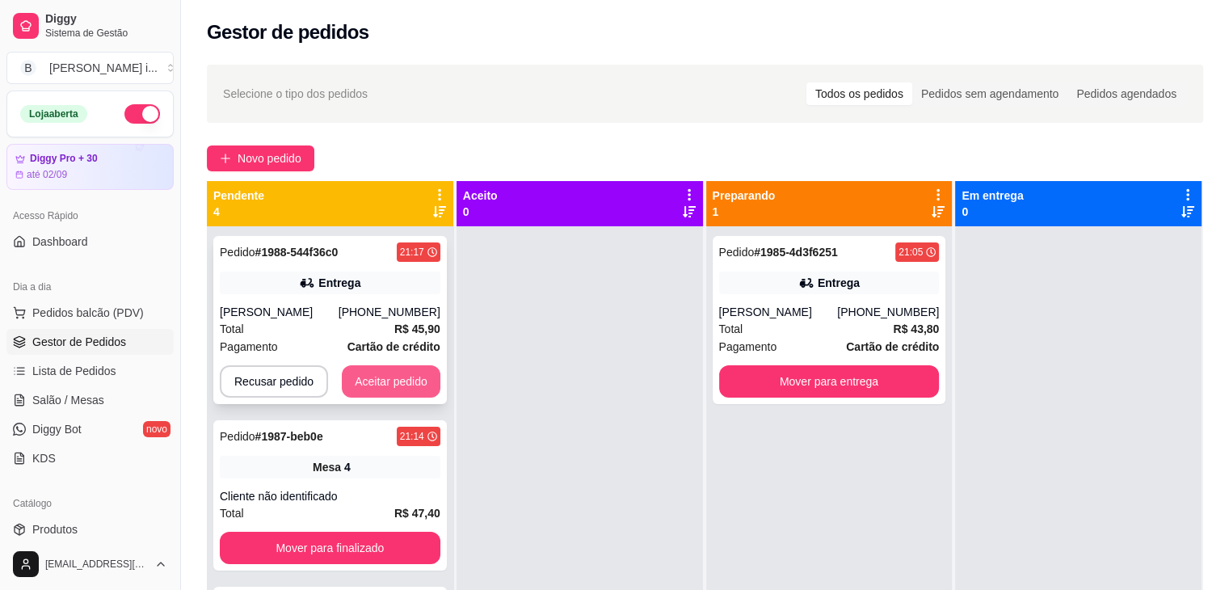
click at [388, 397] on button "Aceitar pedido" at bounding box center [391, 381] width 99 height 32
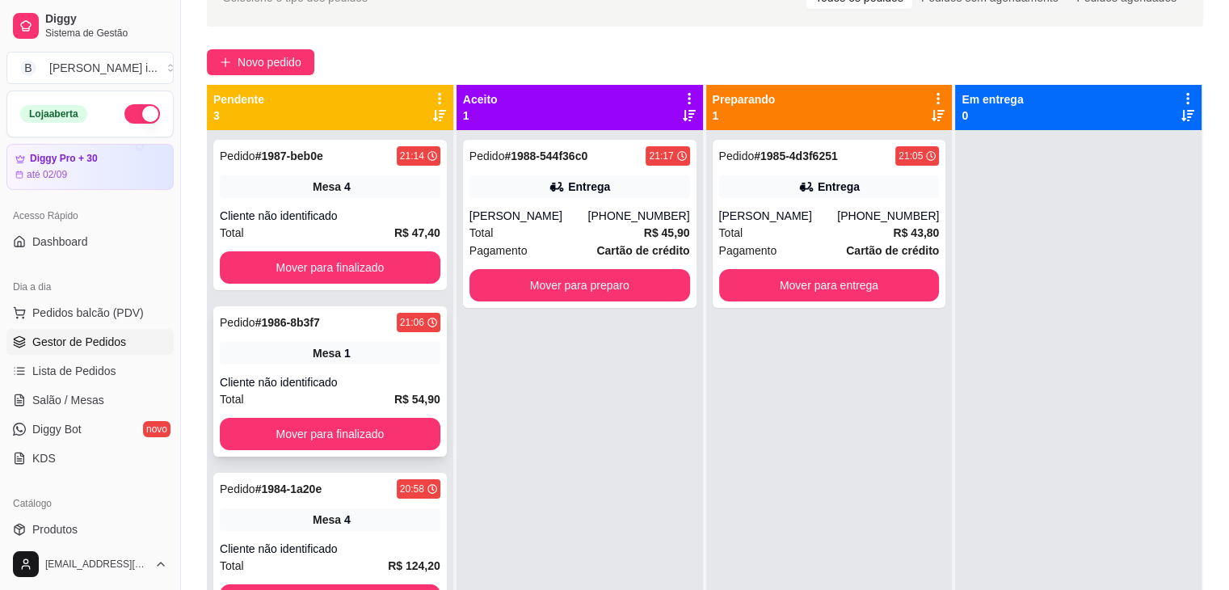
scroll to position [3, 0]
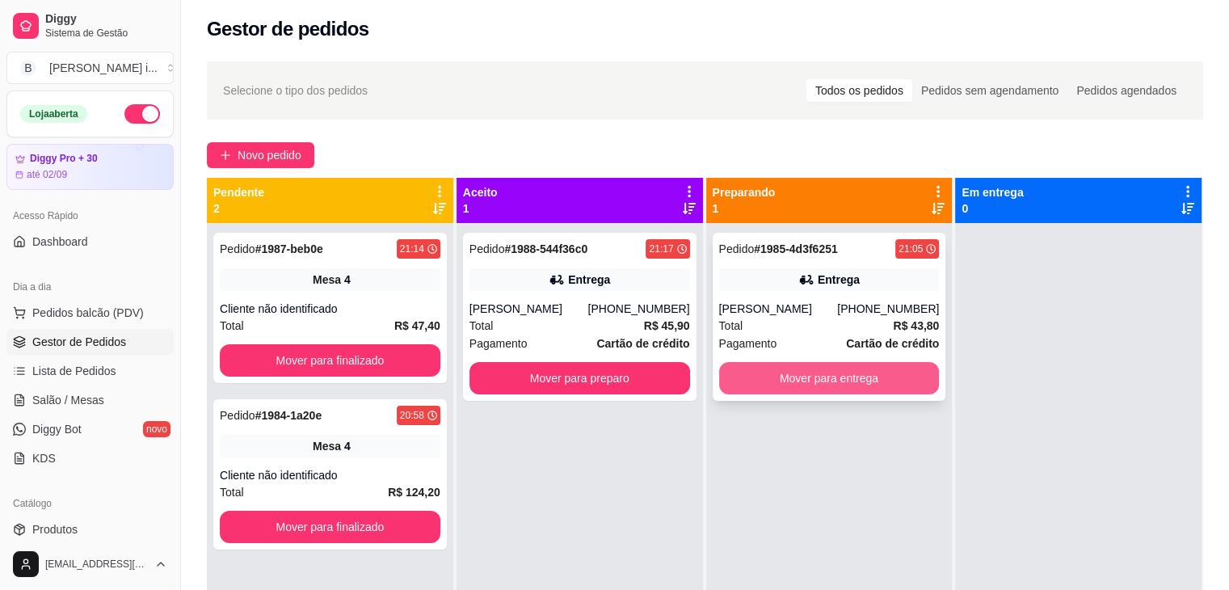
click at [841, 369] on button "Mover para entrega" at bounding box center [829, 378] width 221 height 32
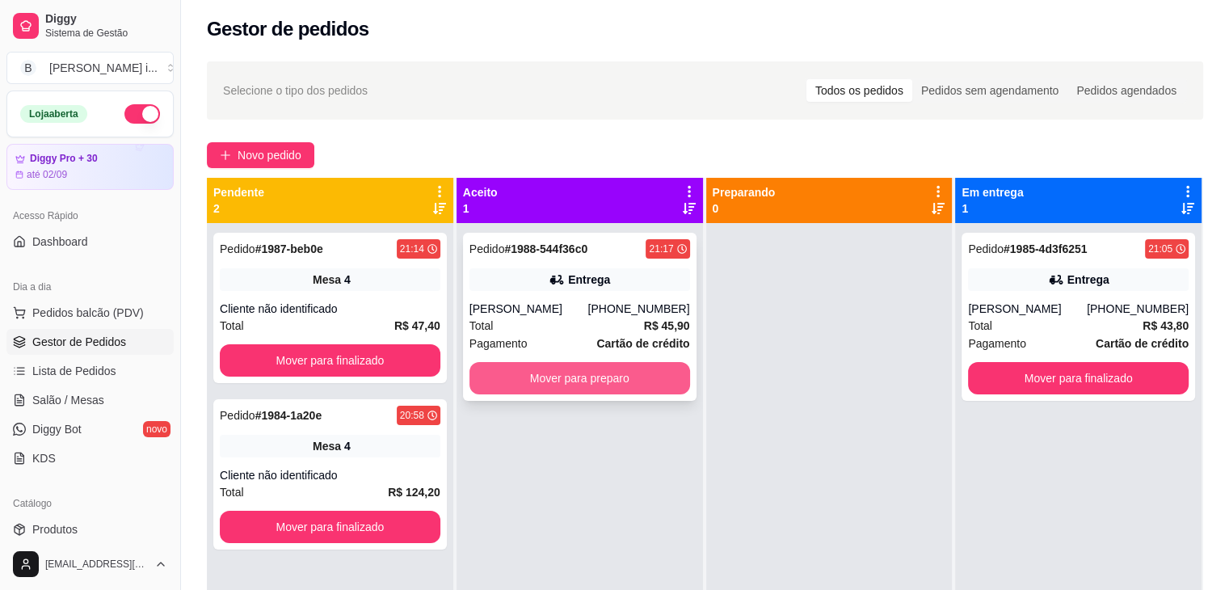
click at [595, 394] on button "Mover para preparo" at bounding box center [579, 378] width 221 height 32
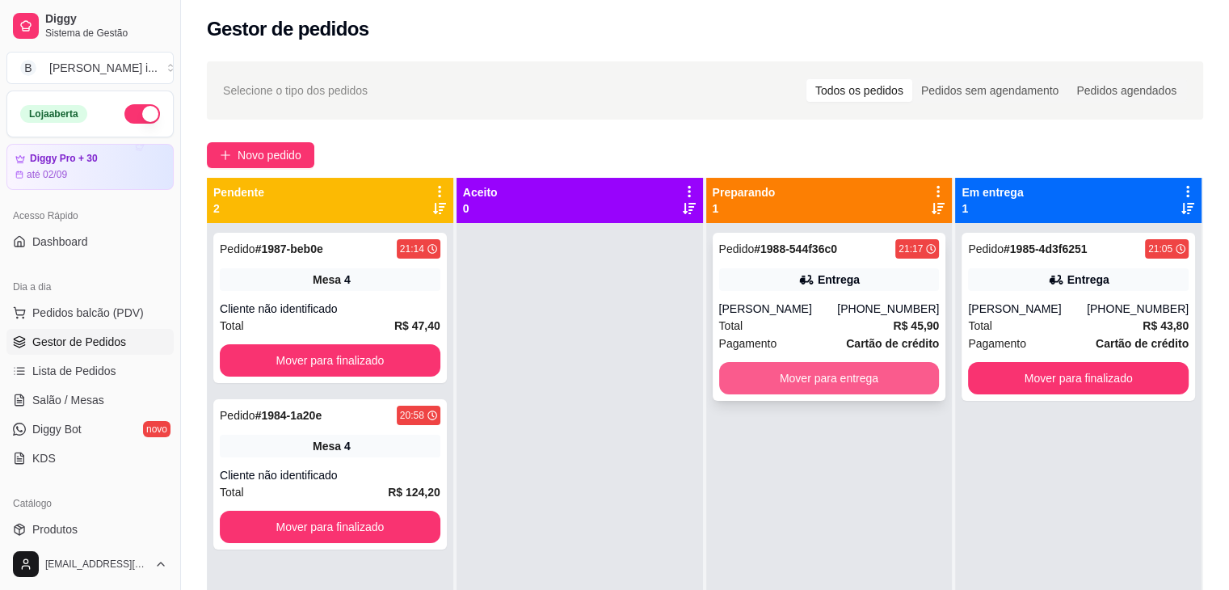
click at [926, 394] on button "Mover para entrega" at bounding box center [829, 378] width 221 height 32
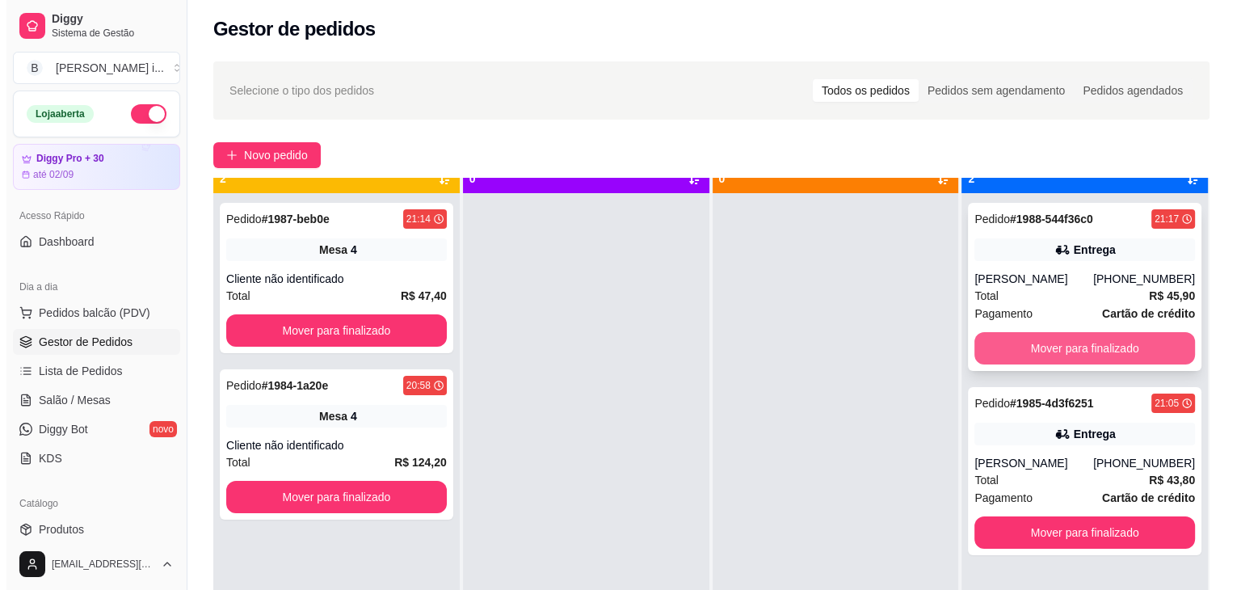
scroll to position [45, 0]
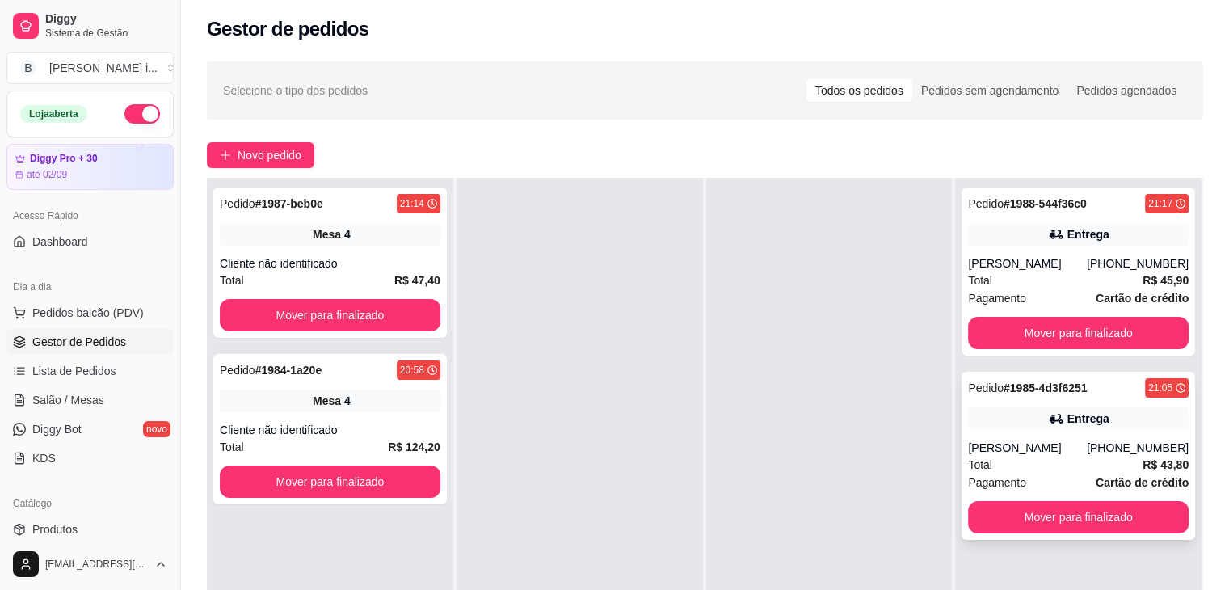
click at [1099, 456] on div "(88) 99278-7069" at bounding box center [1138, 447] width 102 height 16
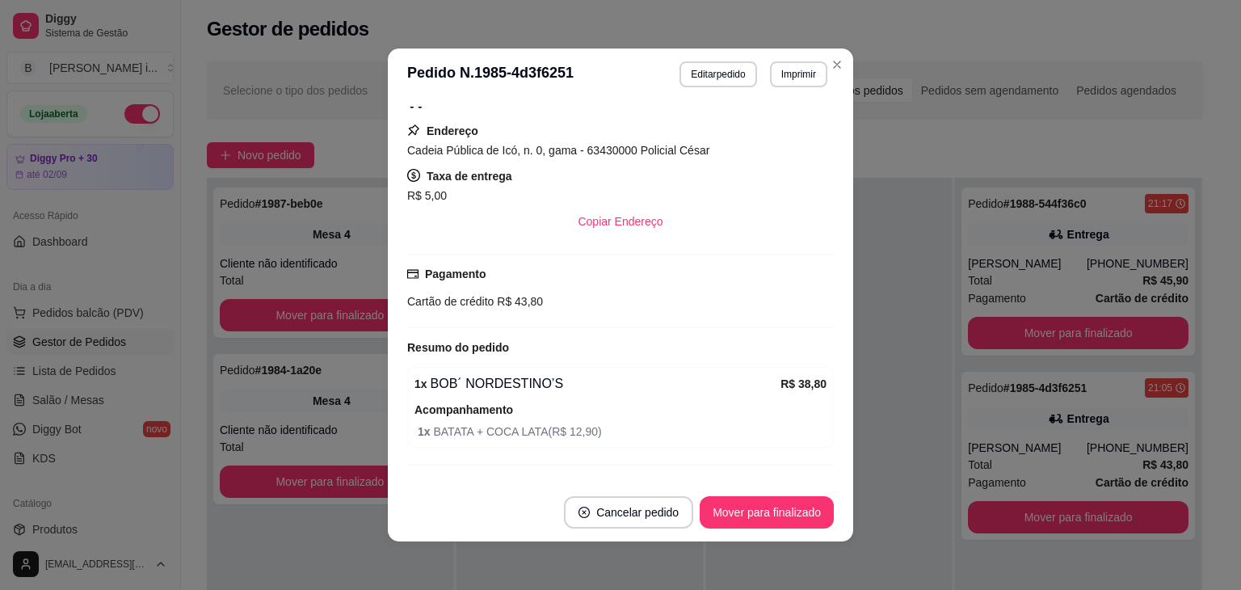
scroll to position [320, 0]
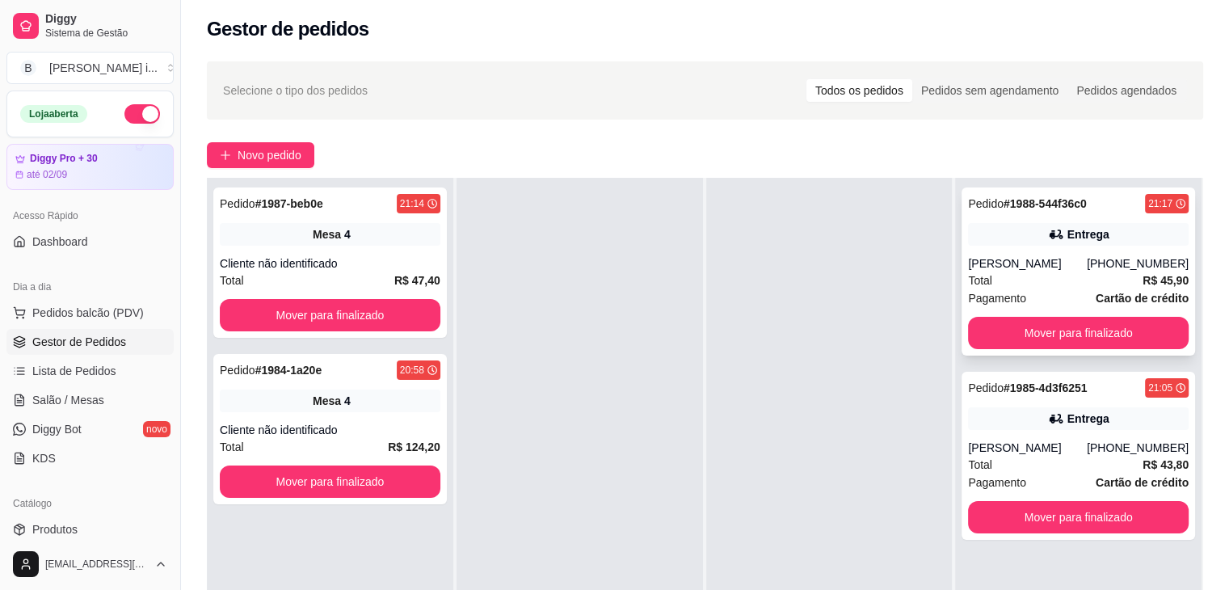
click at [977, 271] on div "Ezequiel Alexandre Nogueira" at bounding box center [1027, 263] width 119 height 16
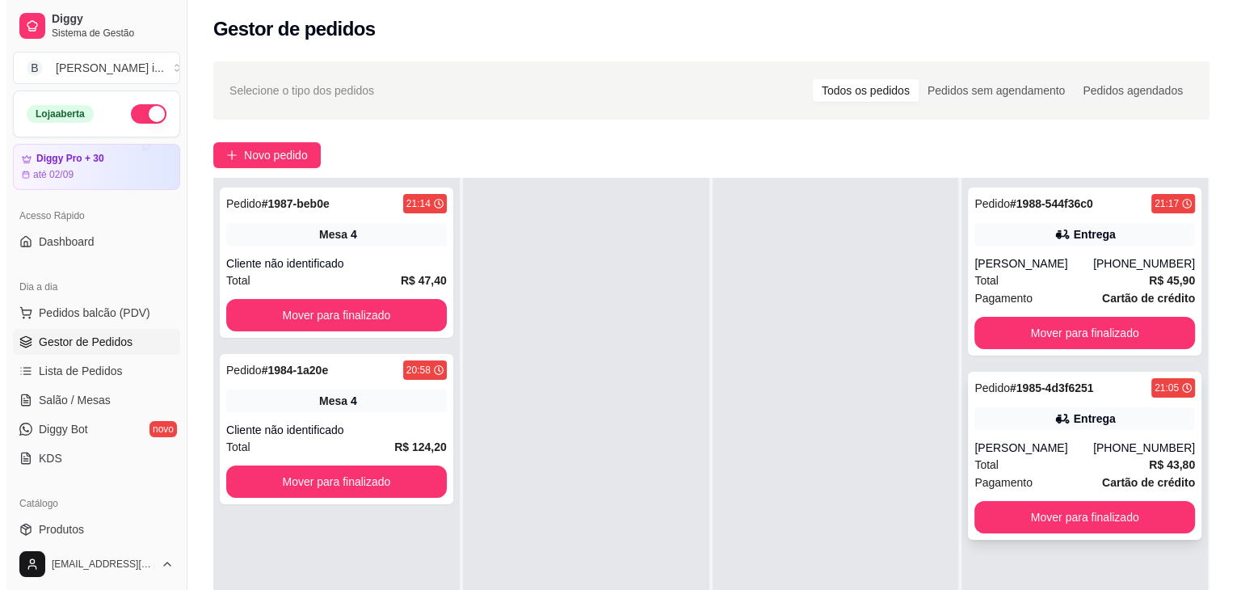
scroll to position [84, 0]
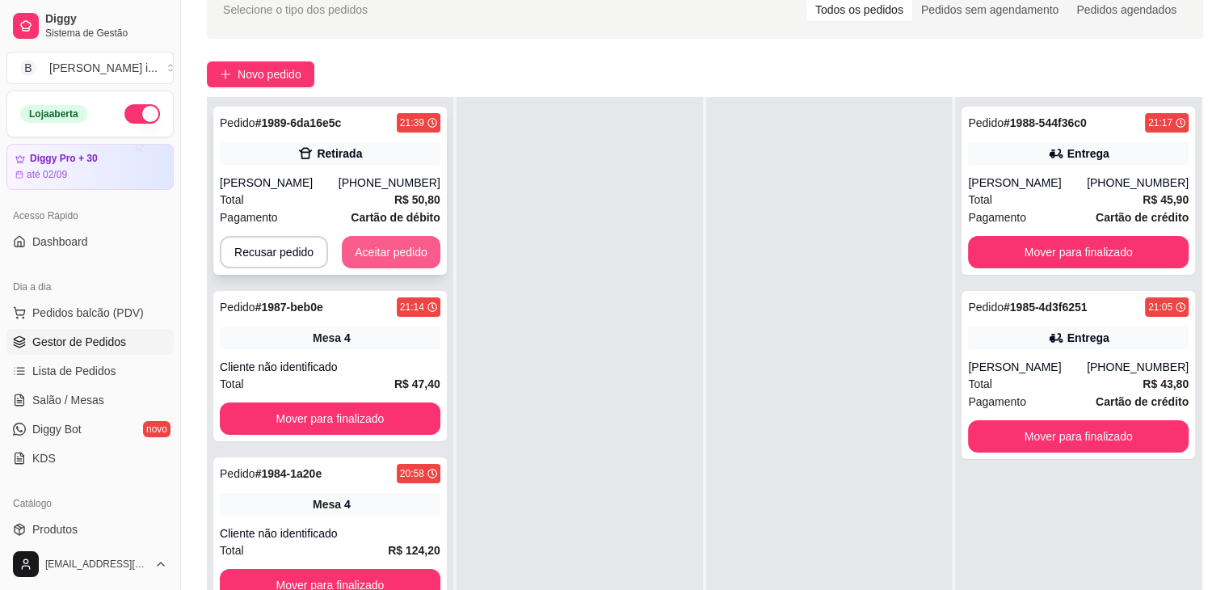
click at [380, 253] on button "Aceitar pedido" at bounding box center [391, 252] width 99 height 32
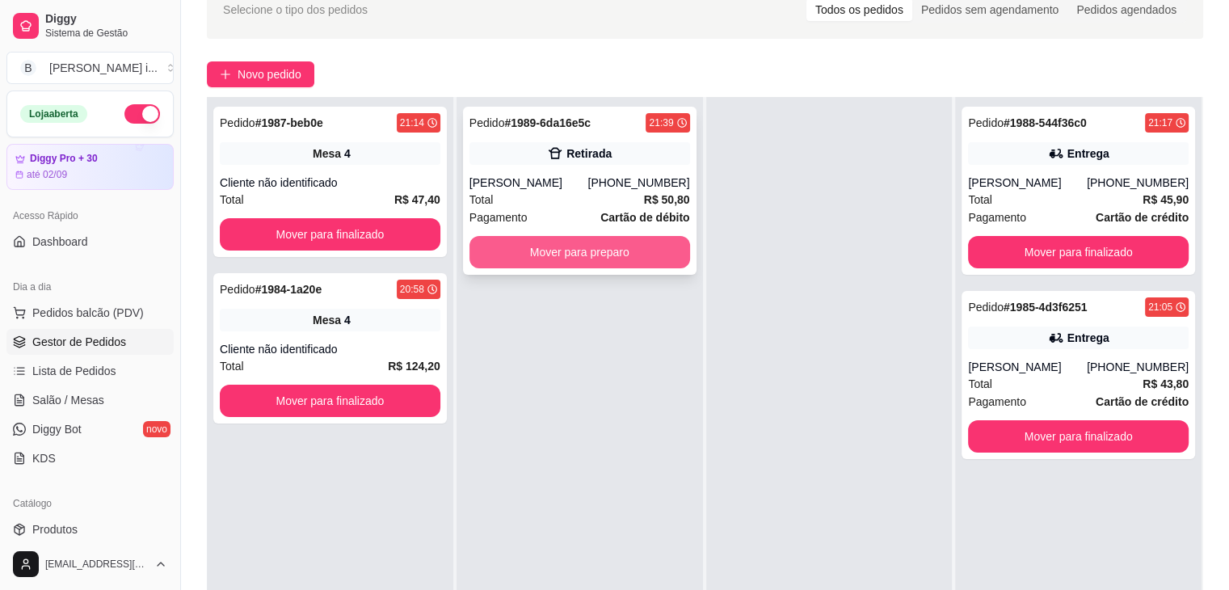
click at [504, 249] on button "Mover para preparo" at bounding box center [579, 252] width 221 height 32
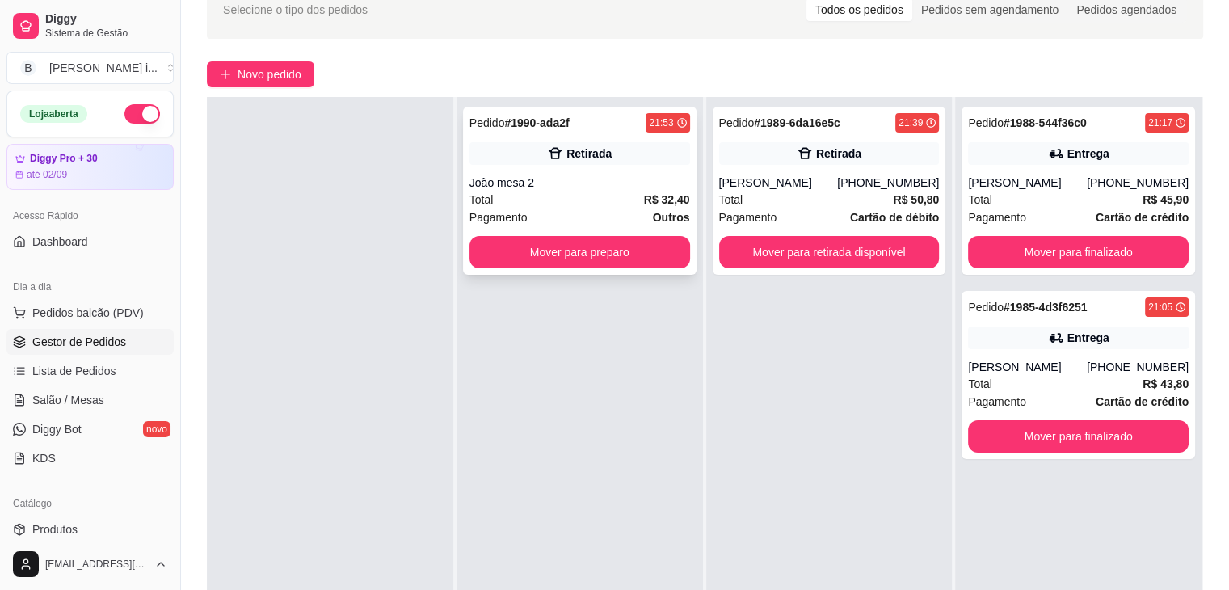
click at [590, 159] on div "Retirada" at bounding box center [588, 153] width 45 height 16
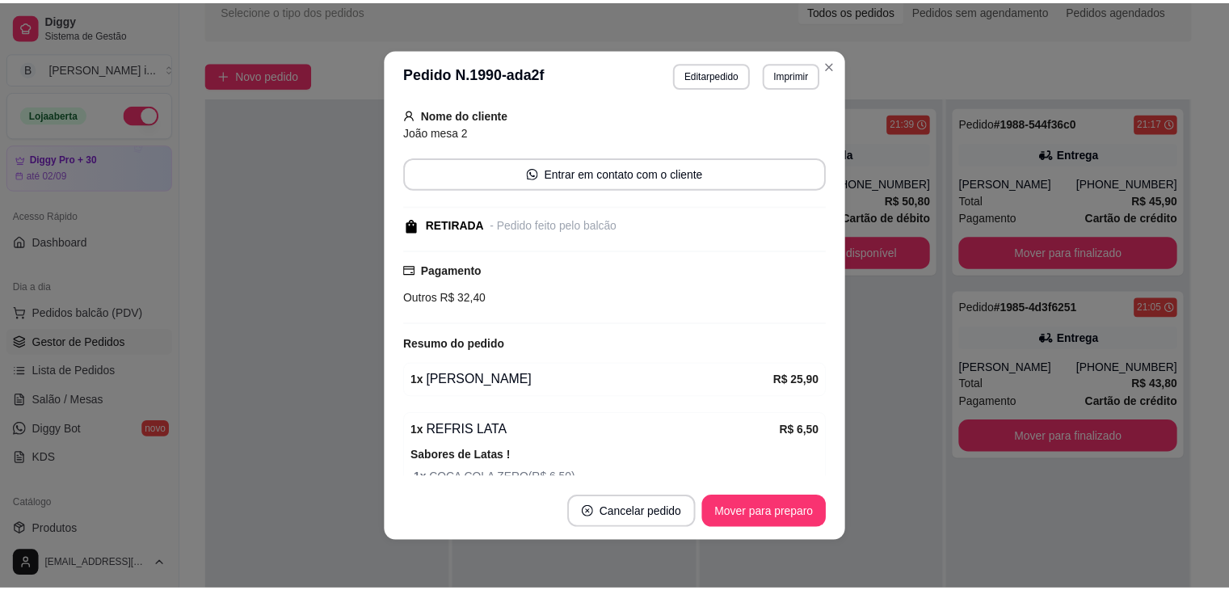
scroll to position [178, 0]
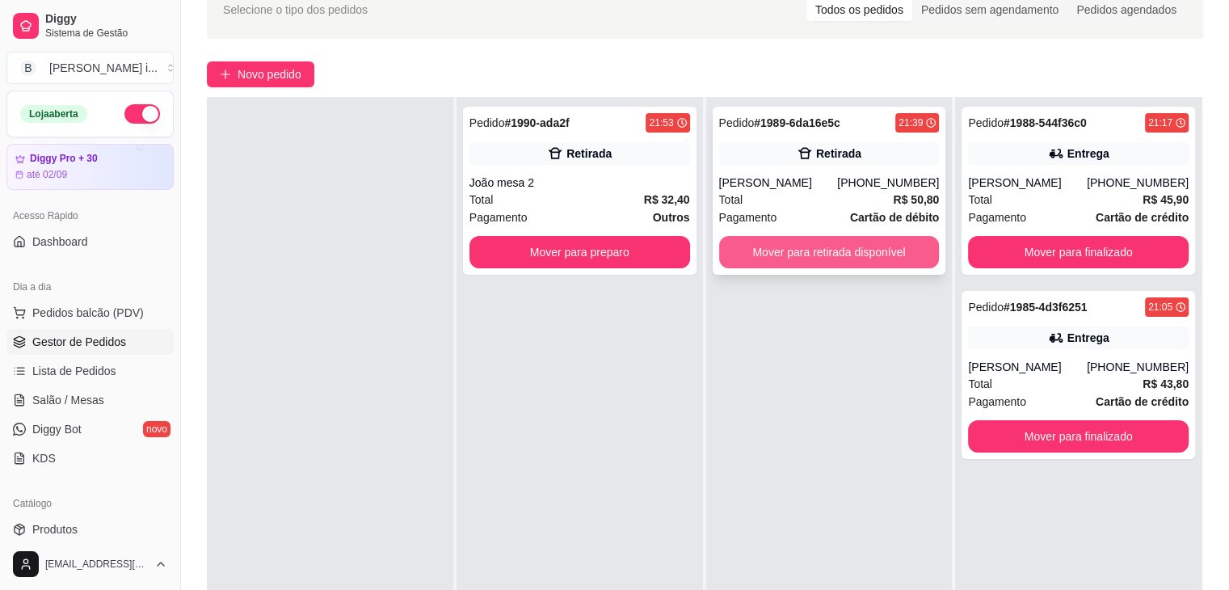
click at [872, 245] on button "Mover para retirada disponível" at bounding box center [829, 252] width 221 height 32
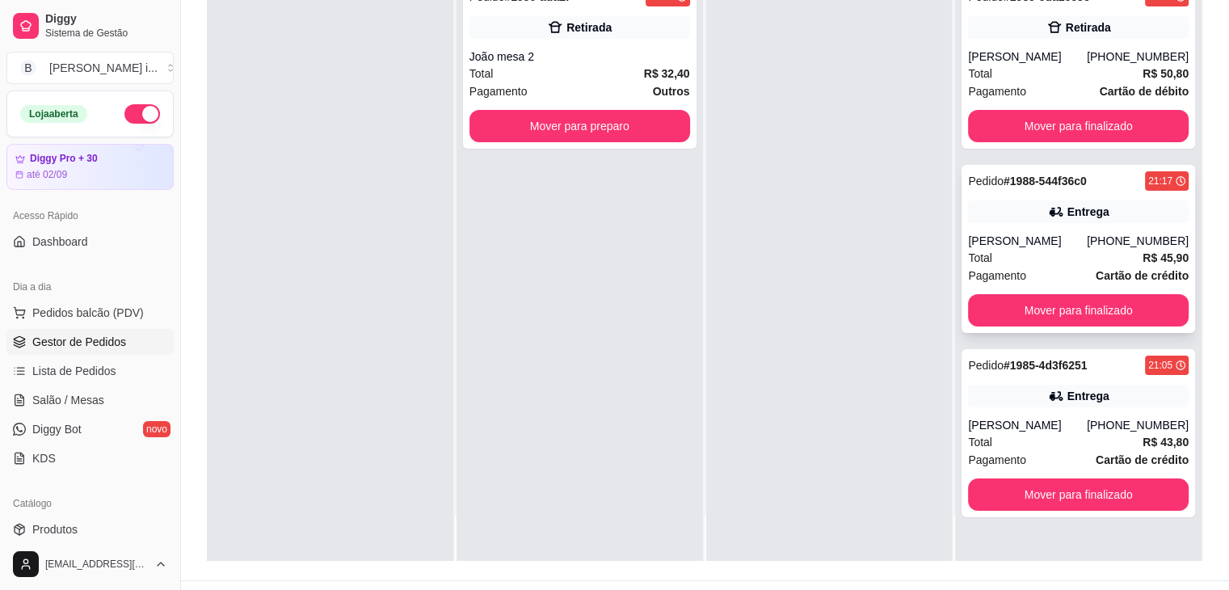
scroll to position [246, 0]
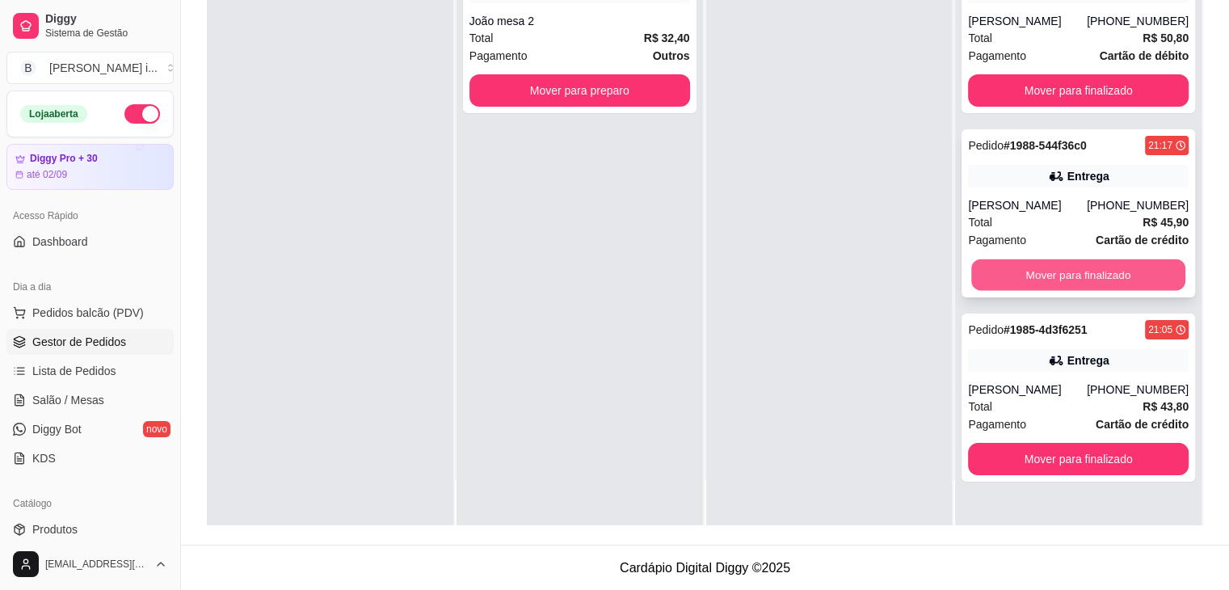
click at [1088, 284] on button "Mover para finalizado" at bounding box center [1078, 275] width 214 height 32
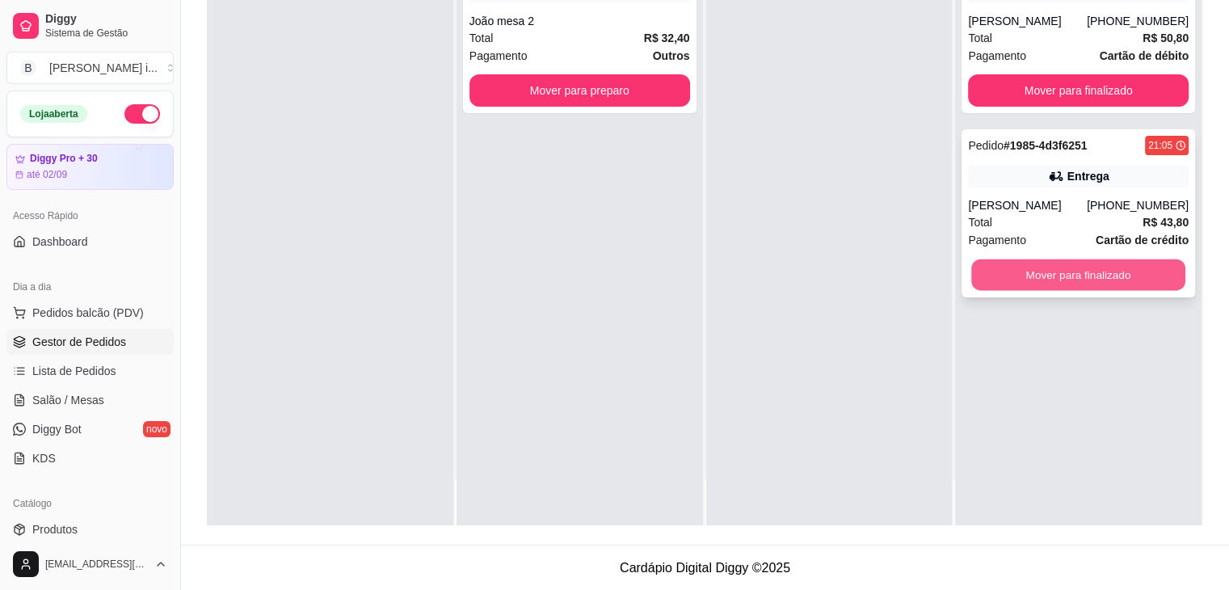
click at [1147, 272] on button "Mover para finalizado" at bounding box center [1078, 275] width 214 height 32
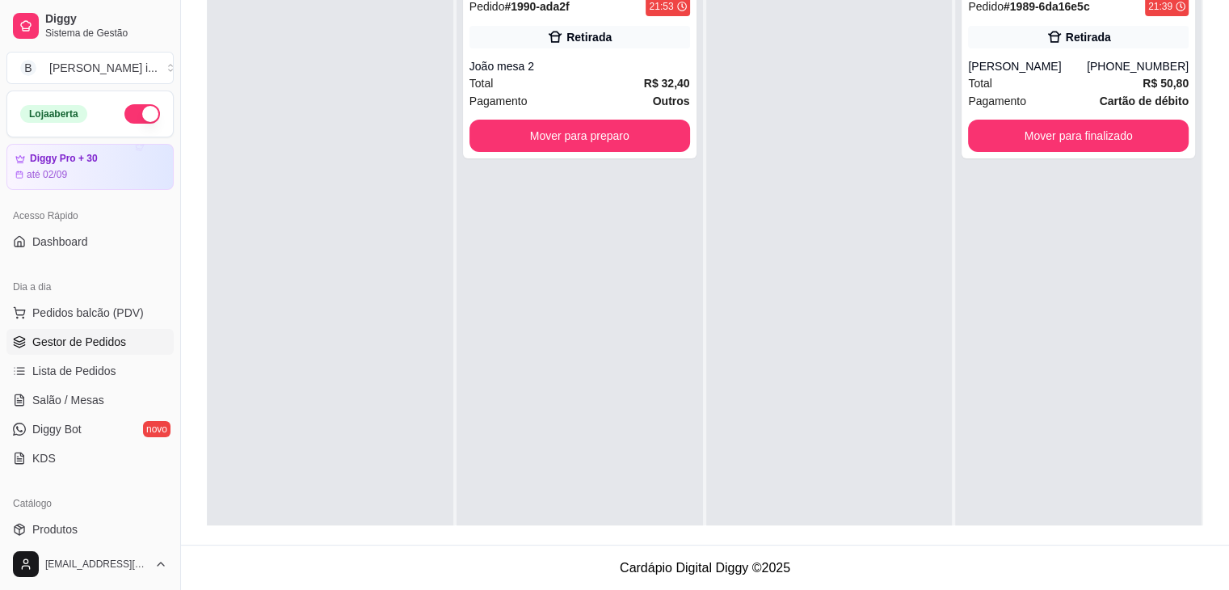
scroll to position [0, 0]
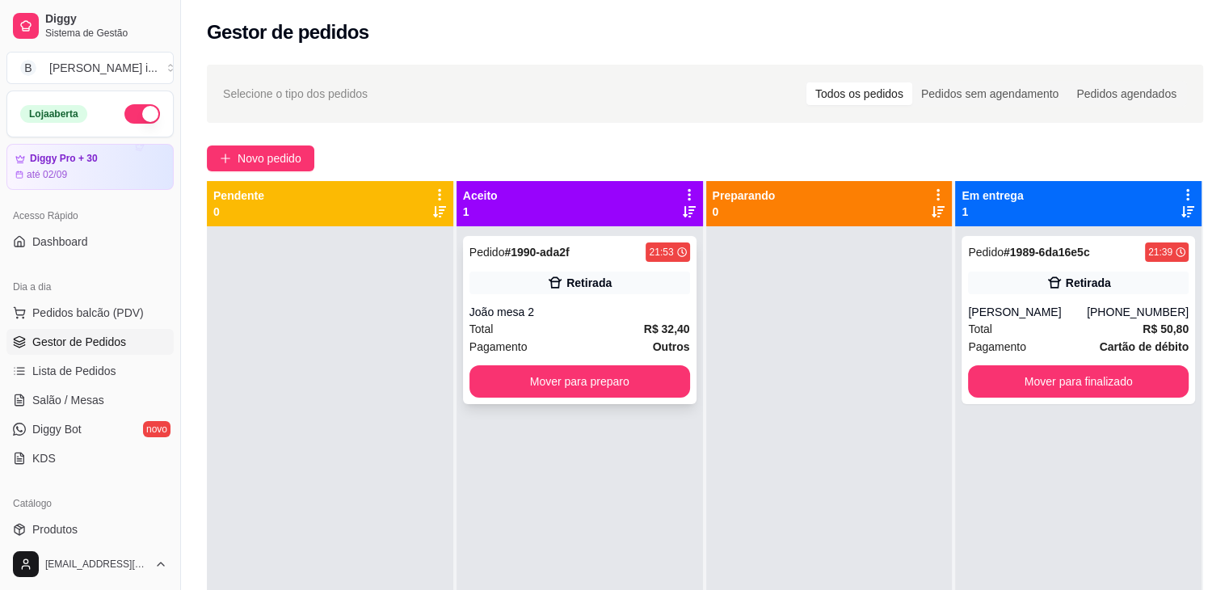
click at [652, 292] on div "Retirada" at bounding box center [579, 282] width 221 height 23
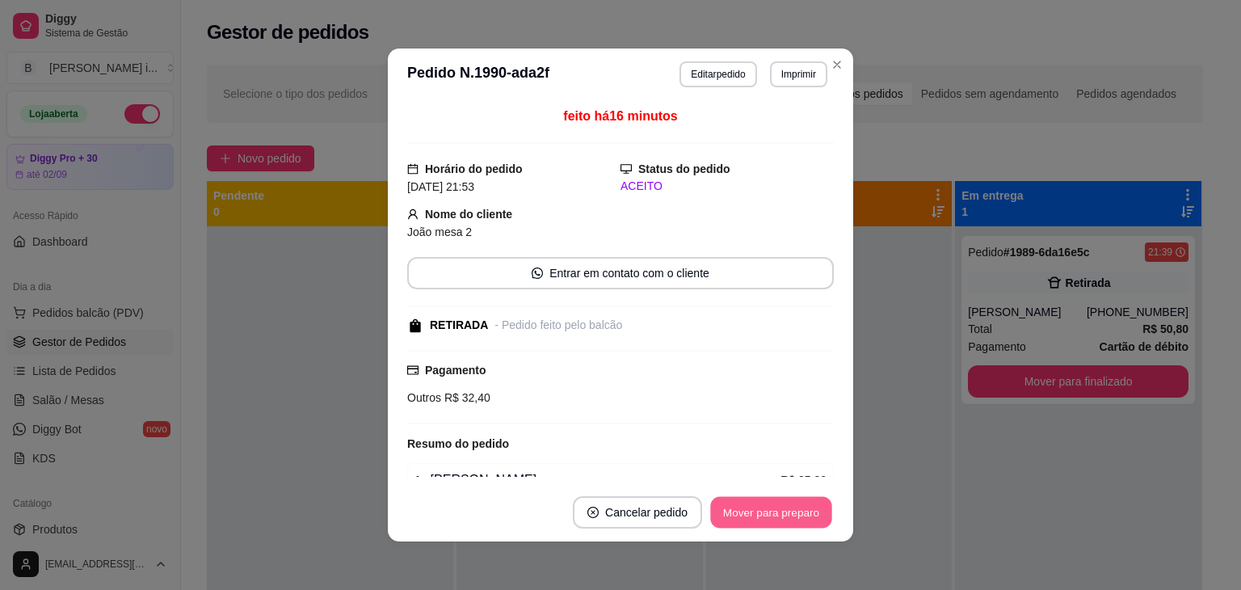
click at [746, 498] on button "Mover para preparo" at bounding box center [770, 513] width 121 height 32
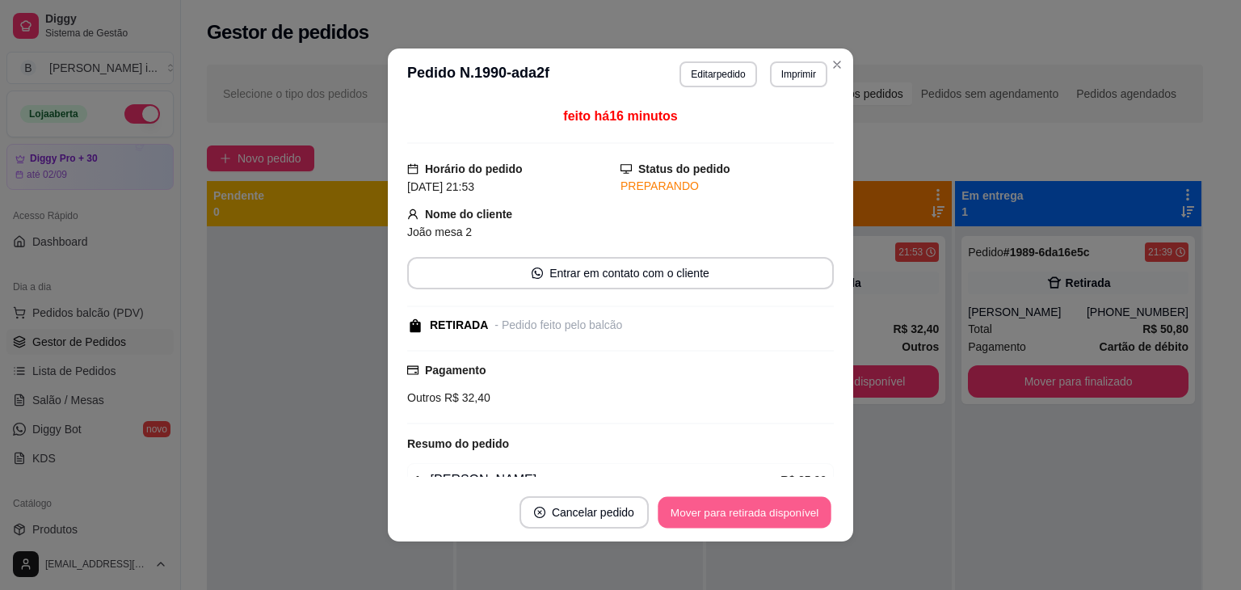
click at [752, 515] on button "Mover para retirada disponível" at bounding box center [744, 513] width 173 height 32
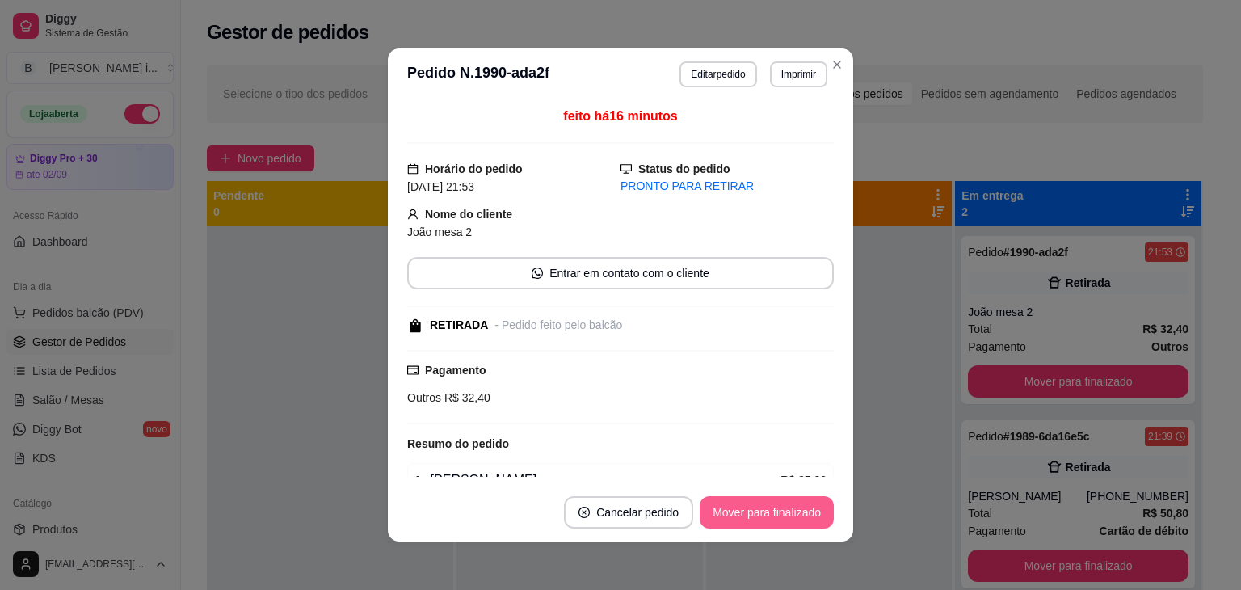
click at [752, 515] on button "Mover para finalizado" at bounding box center [767, 512] width 134 height 32
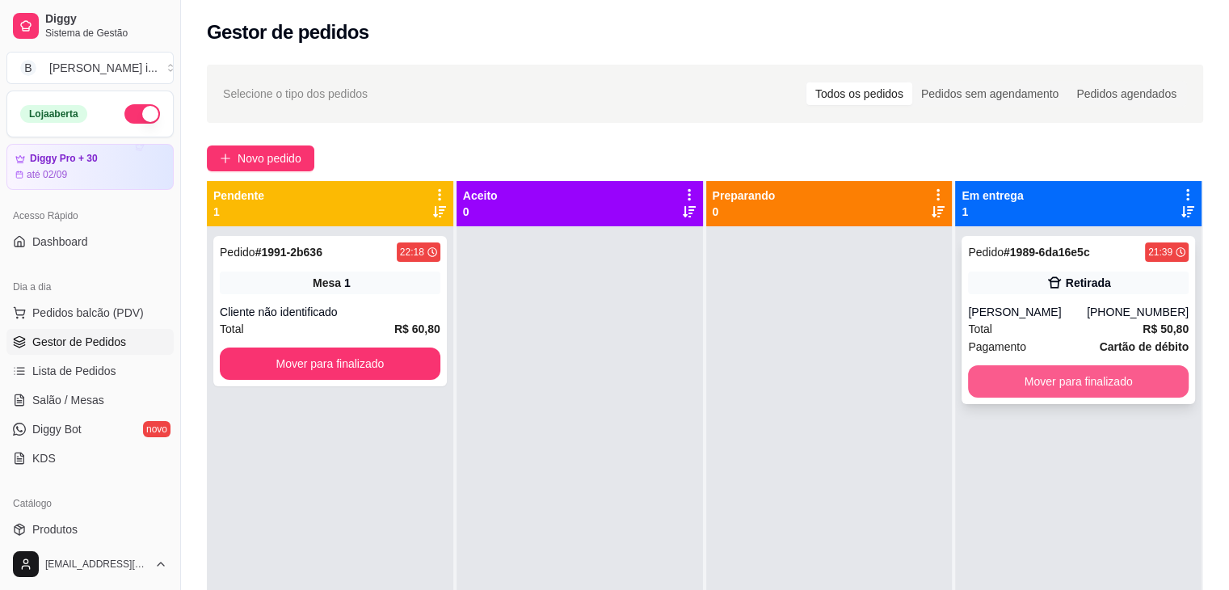
click at [1079, 385] on button "Mover para finalizado" at bounding box center [1078, 381] width 221 height 32
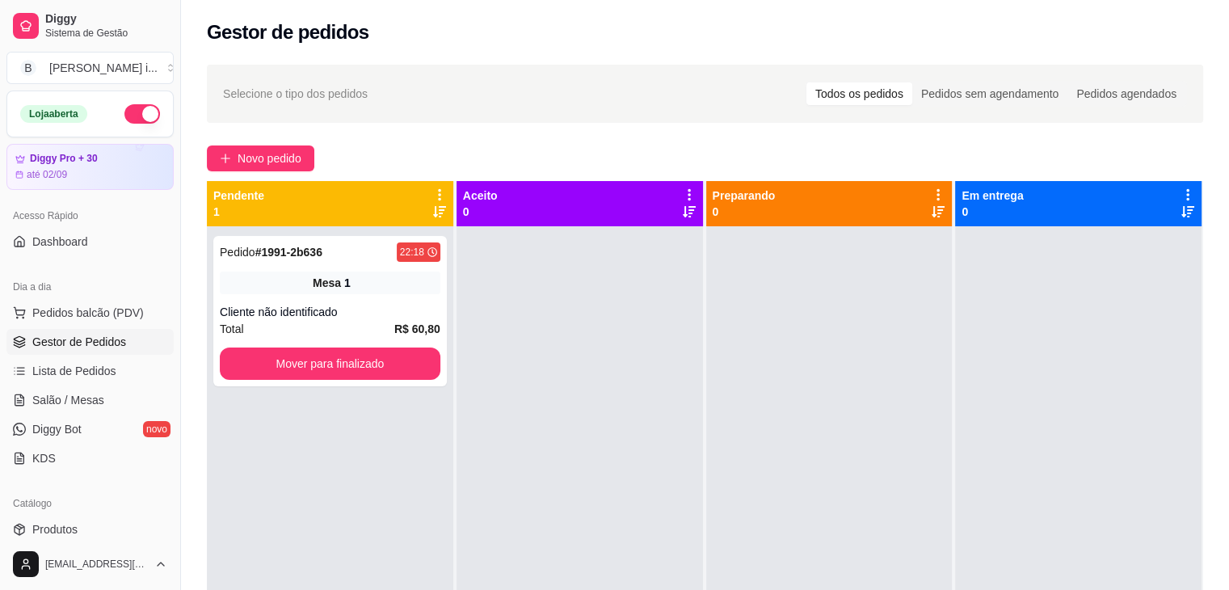
click at [136, 118] on button "button" at bounding box center [142, 113] width 36 height 19
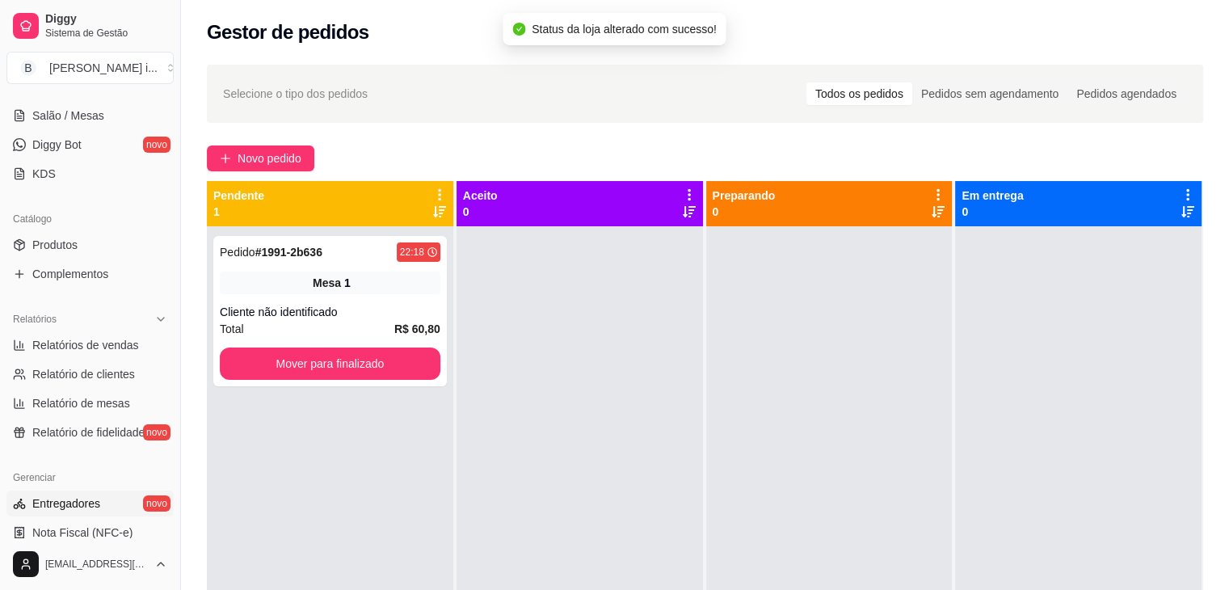
scroll to position [323, 0]
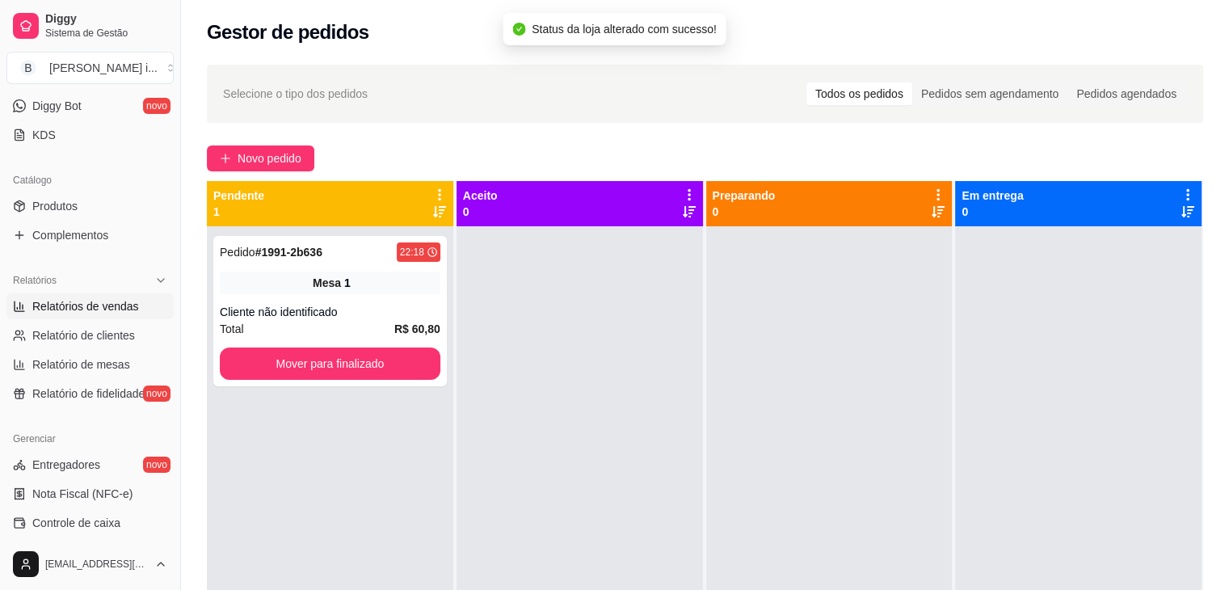
click at [103, 308] on span "Relatórios de vendas" at bounding box center [85, 306] width 107 height 16
select select "ALL"
select select "0"
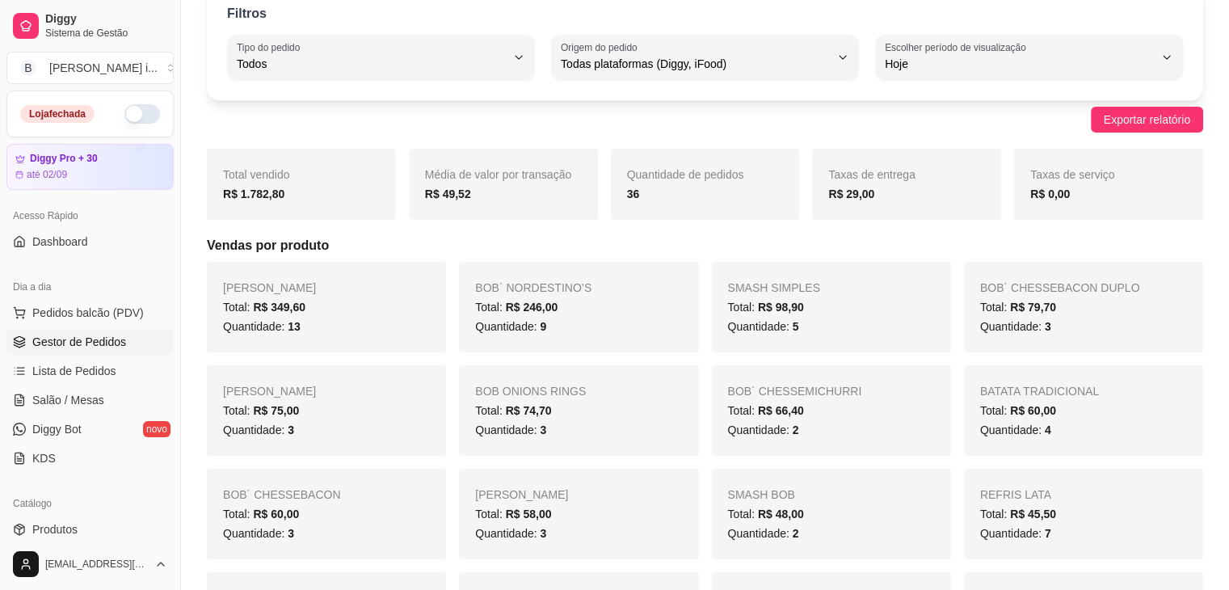
click at [67, 341] on span "Gestor de Pedidos" at bounding box center [79, 342] width 94 height 16
